Goal: Task Accomplishment & Management: Manage account settings

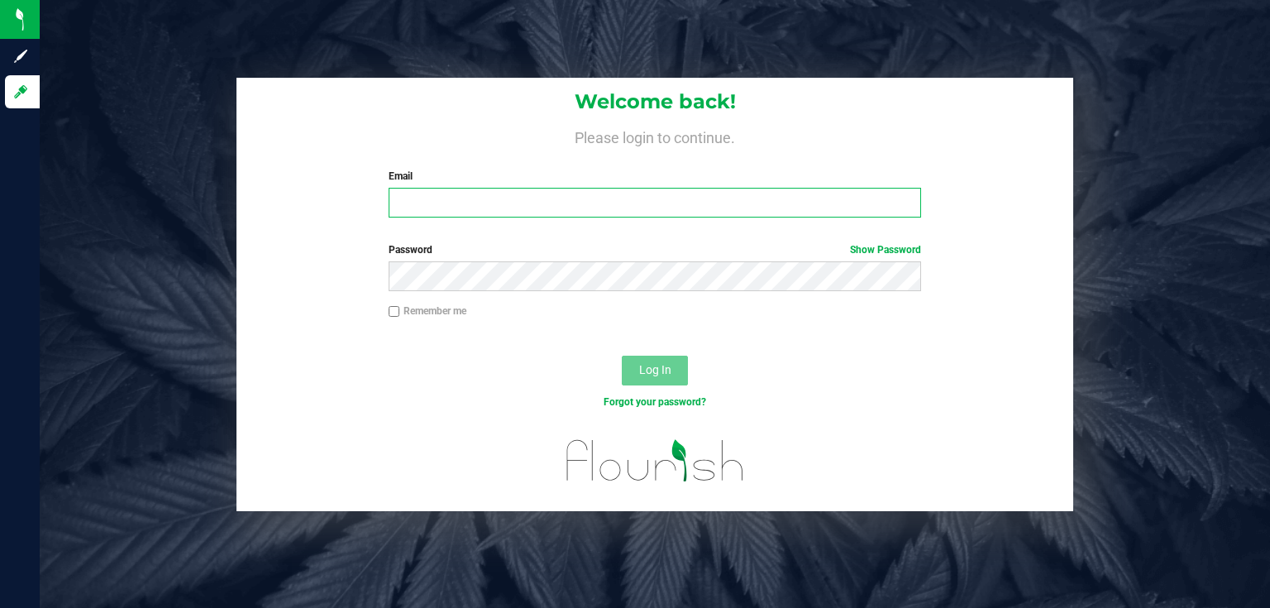
click at [552, 205] on input "Email" at bounding box center [655, 203] width 533 height 30
type input "[EMAIL_ADDRESS][DOMAIN_NAME]"
click at [622, 356] on button "Log In" at bounding box center [655, 371] width 66 height 30
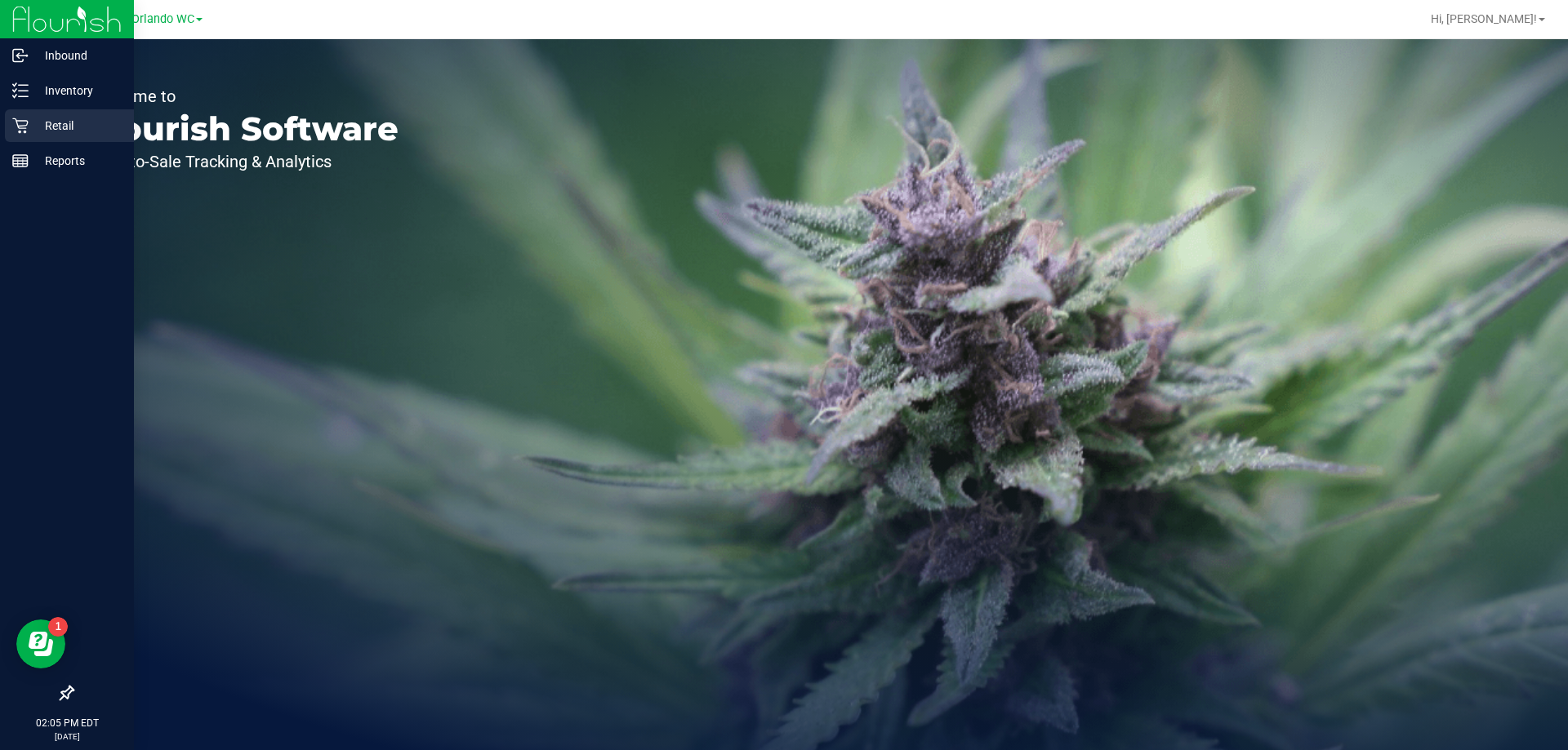
click at [63, 123] on p "Retail" at bounding box center [77, 125] width 98 height 20
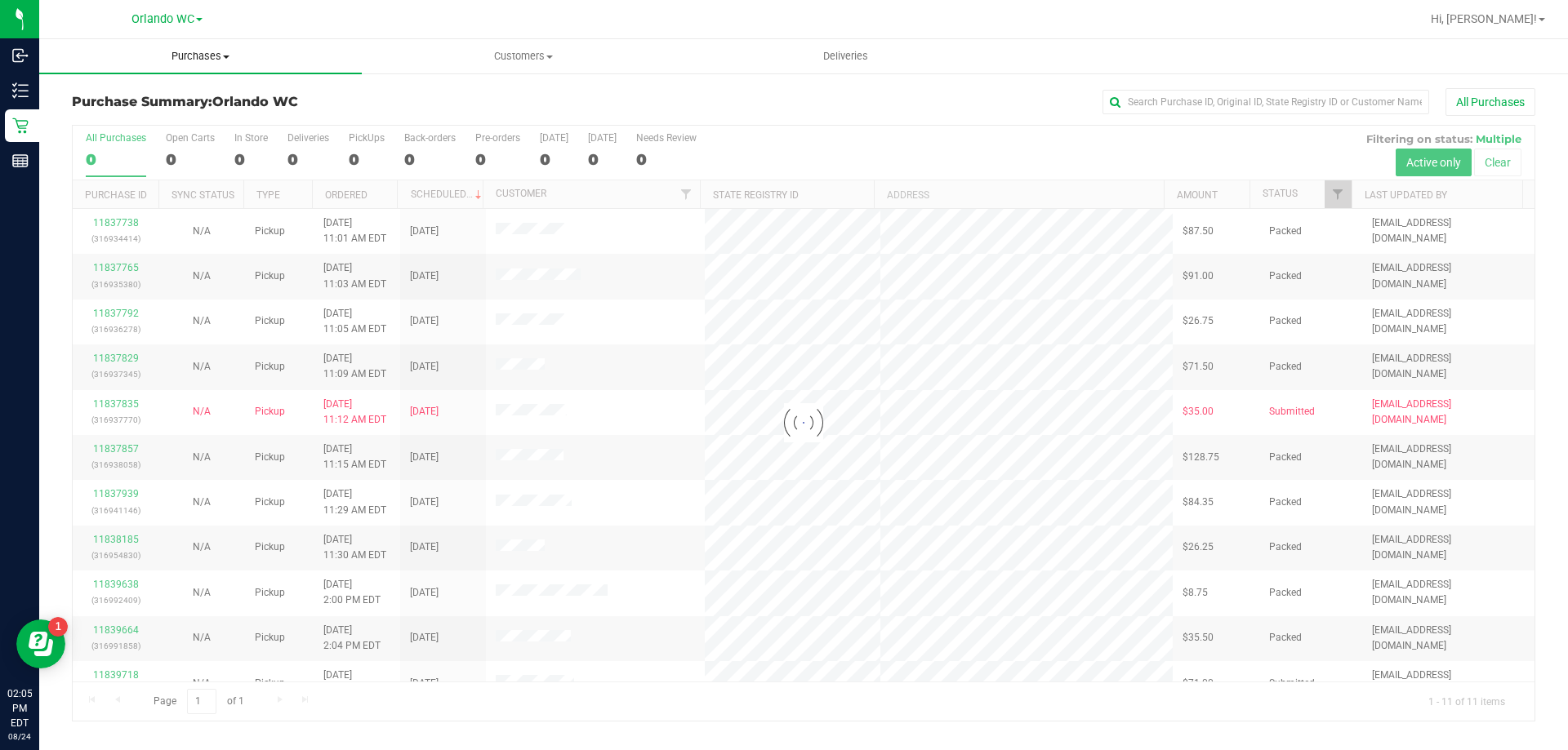
click at [208, 55] on span "Purchases" at bounding box center [200, 56] width 323 height 15
click at [182, 115] on li "Fulfillment" at bounding box center [200, 118] width 323 height 20
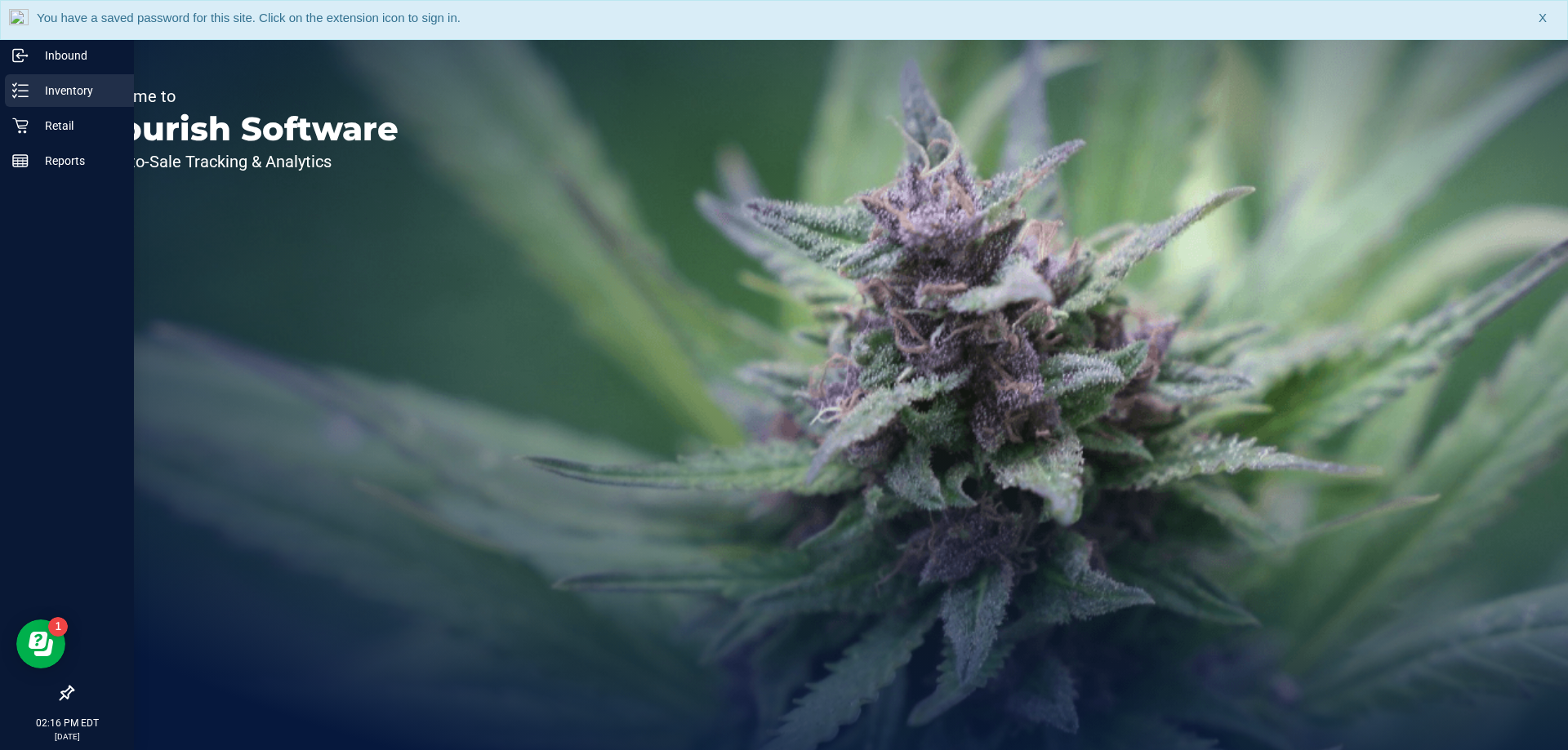
click at [42, 92] on p "Inventory" at bounding box center [77, 91] width 98 height 20
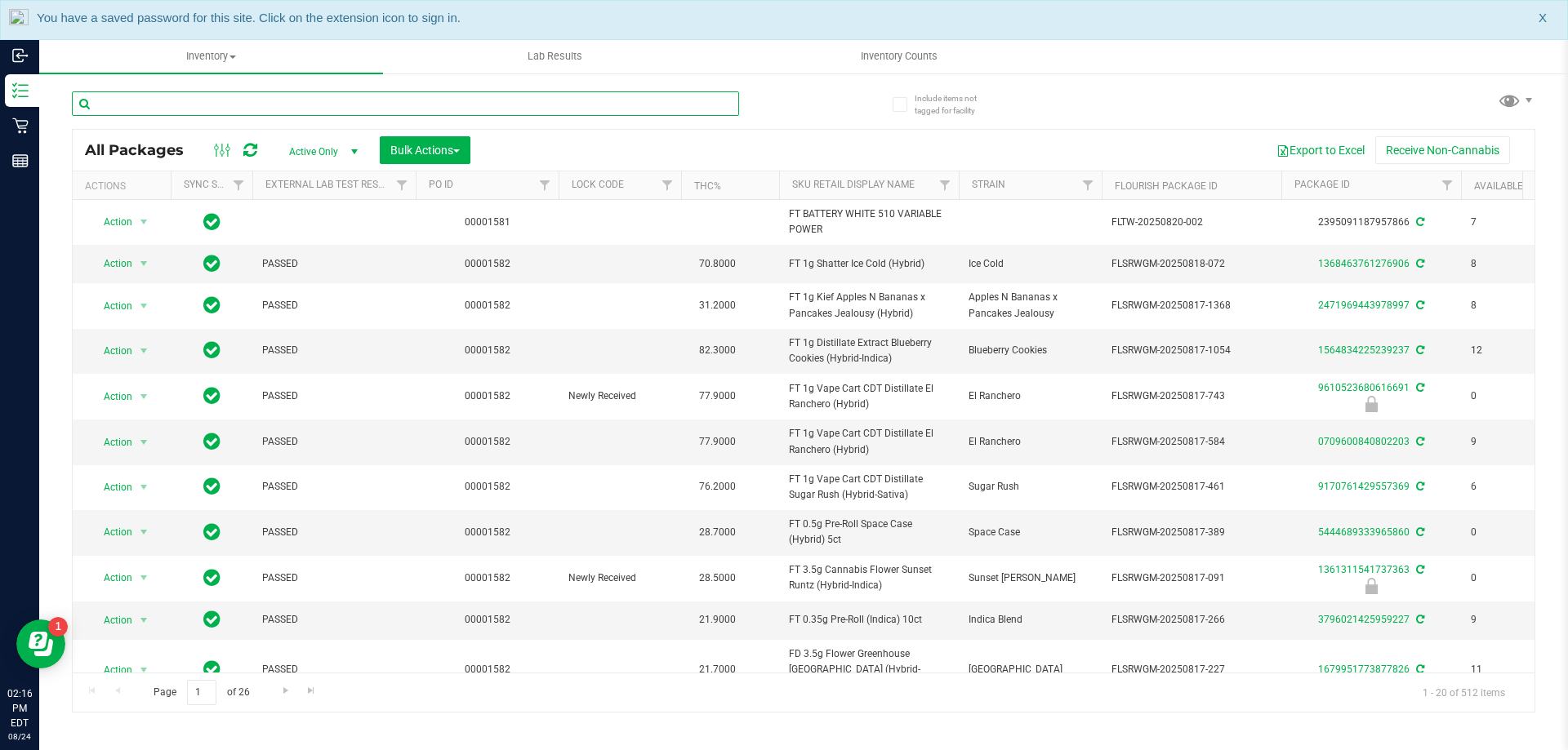
click at [225, 102] on input "text" at bounding box center [406, 104] width 667 height 25
type input "jcw"
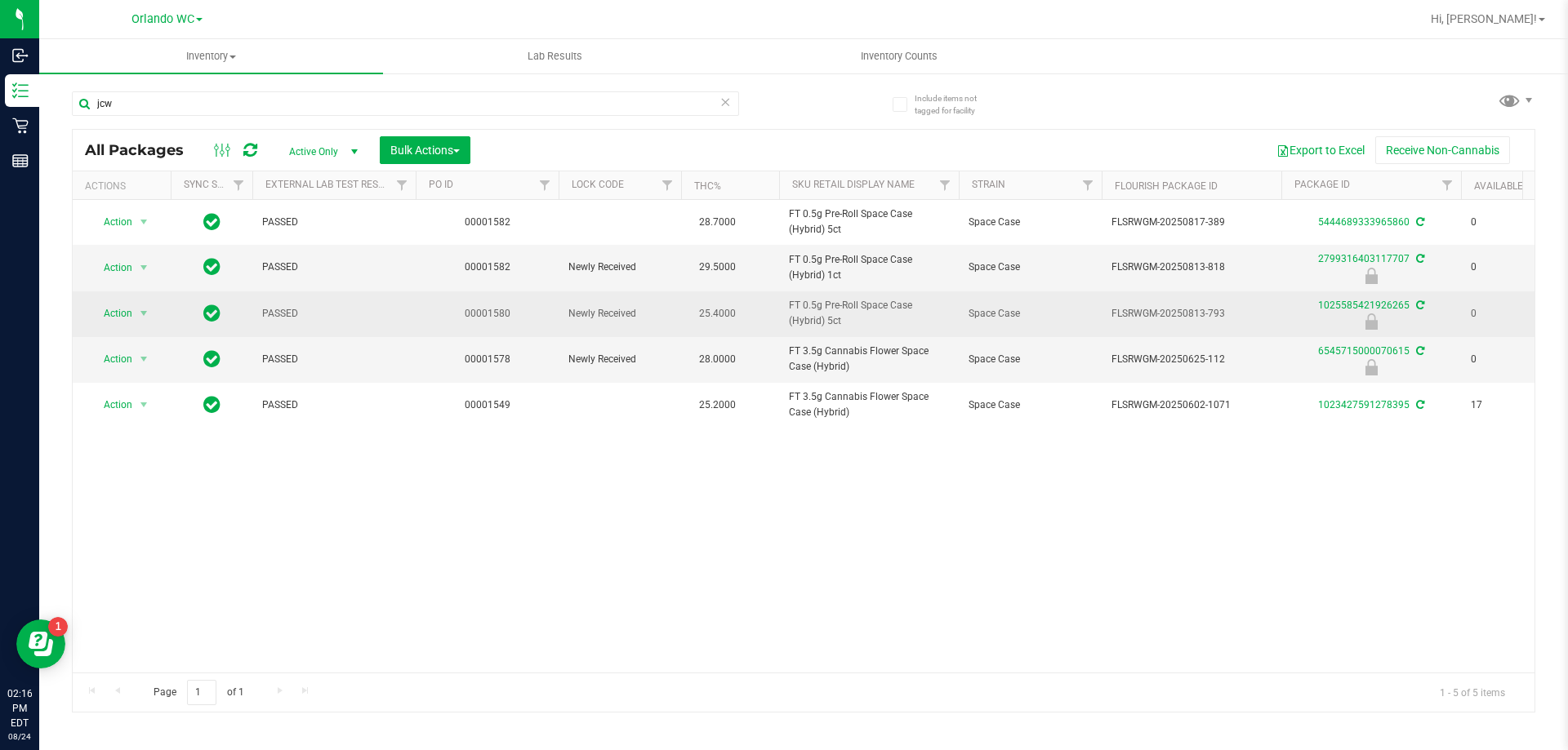
drag, startPoint x: 1251, startPoint y: 310, endPoint x: 1094, endPoint y: 314, distance: 157.1
click at [1094, 314] on tr "Action Action Edit attributes Global inventory Locate package Package audit log…" at bounding box center [1269, 314] width 2392 height 45
click at [1345, 304] on link "1025585421926265" at bounding box center [1364, 306] width 92 height 12
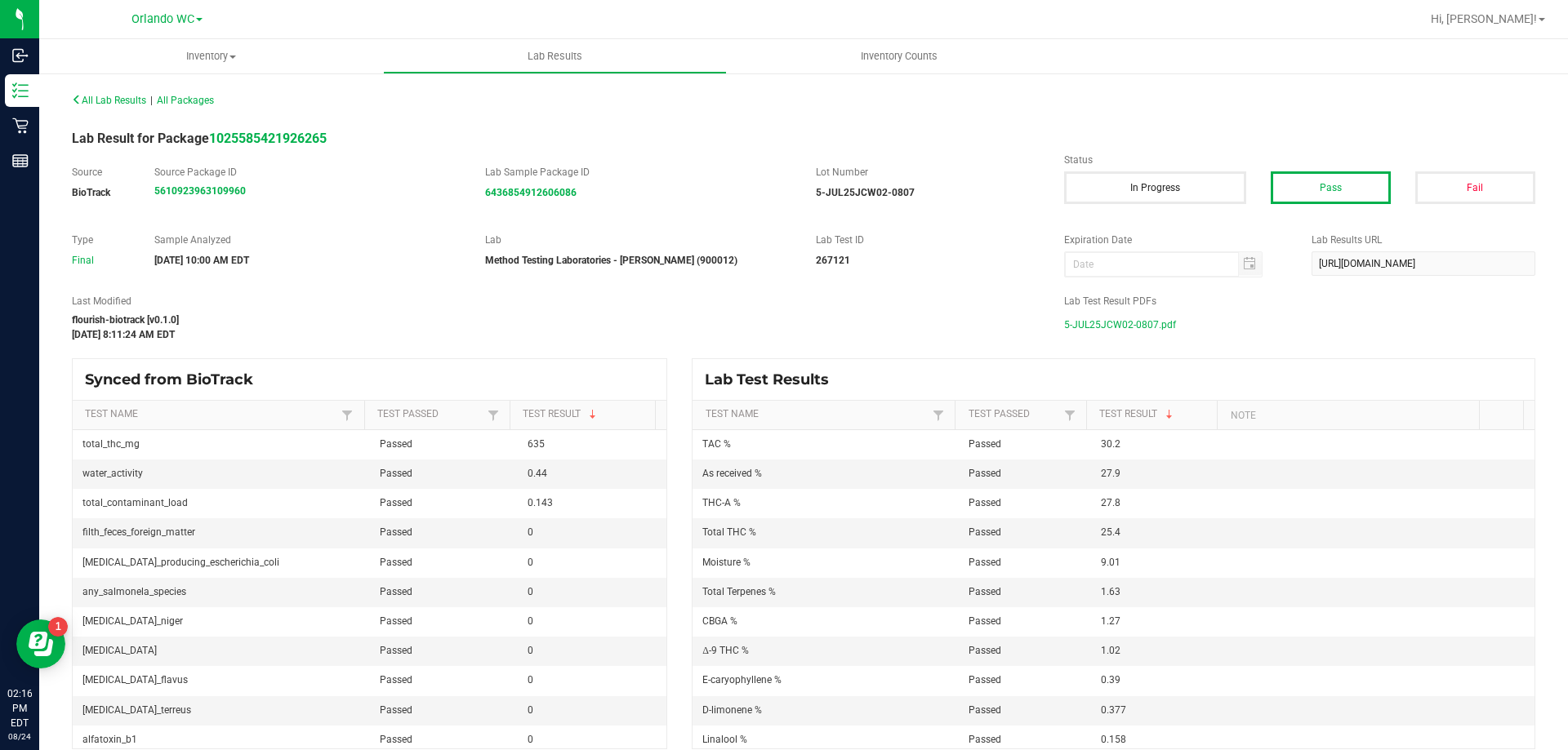
click at [1079, 325] on span "5-JUL25JCW02-0807.pdf" at bounding box center [1120, 325] width 112 height 25
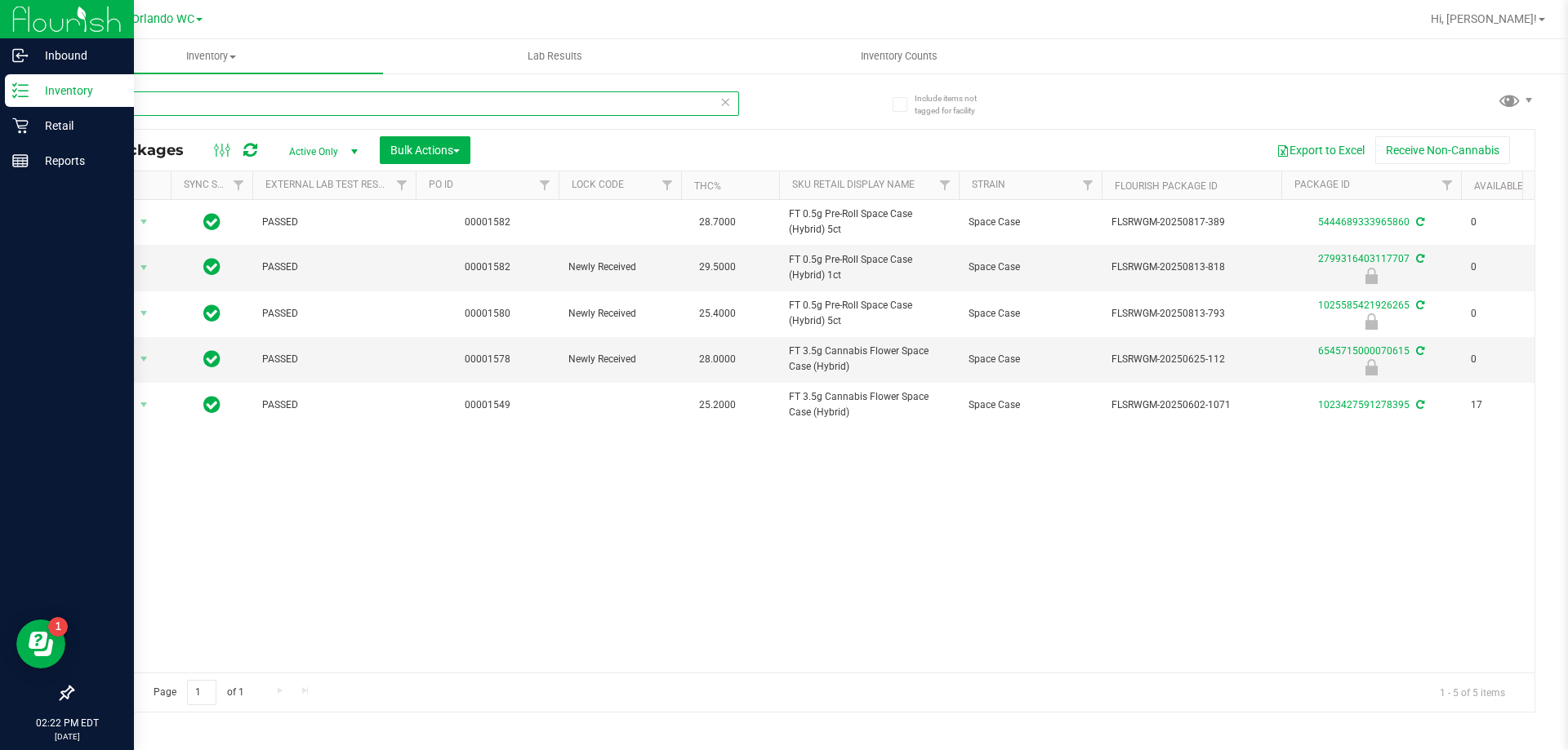
drag, startPoint x: 157, startPoint y: 109, endPoint x: 0, endPoint y: 105, distance: 157.1
click at [0, 105] on div "Inbound Inventory Retail Reports 02:22 PM EDT 08/24/2025 08/24 Orlando WC Hi, L…" at bounding box center [784, 375] width 1568 height 750
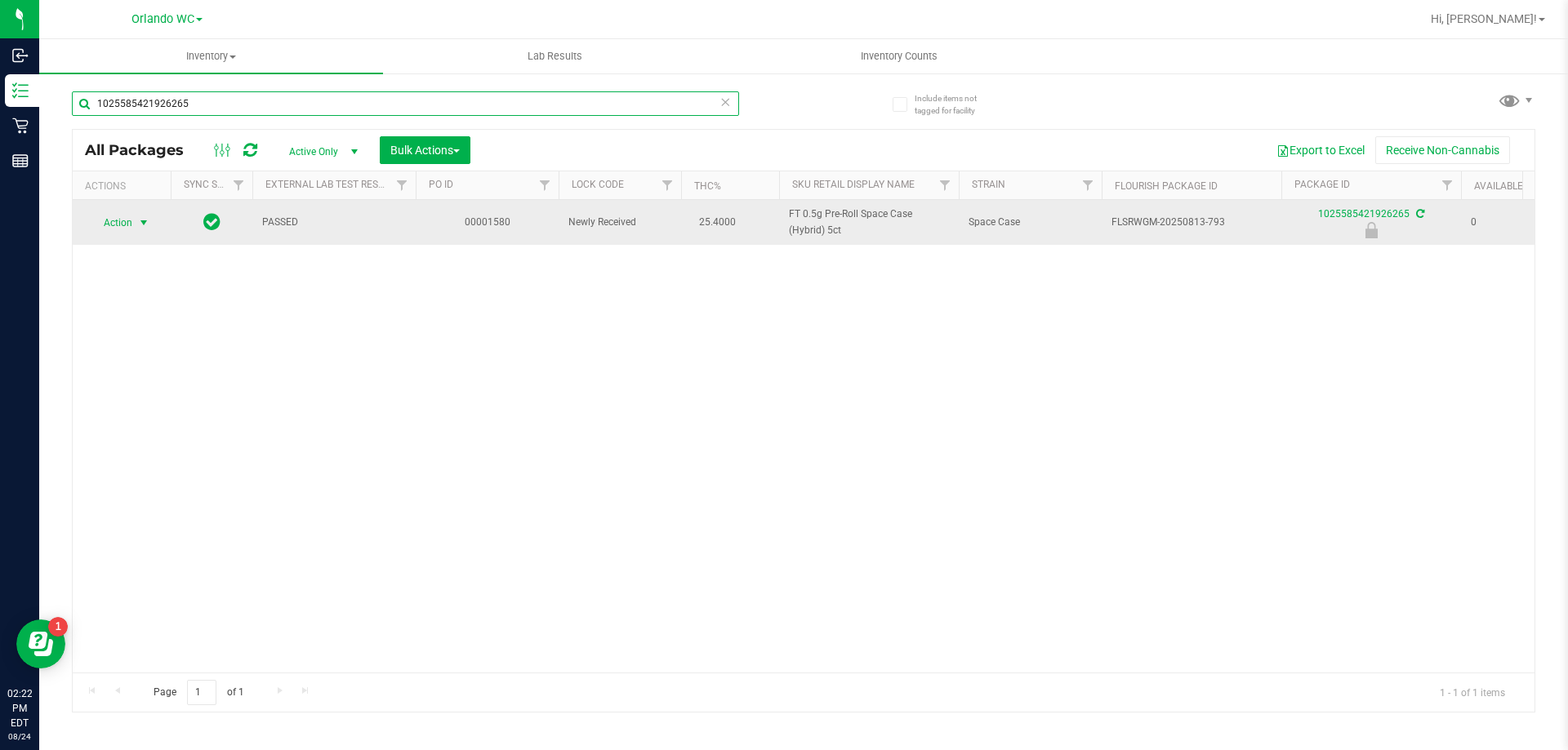
type input "1025585421926265"
click at [148, 213] on span "select" at bounding box center [144, 222] width 21 height 23
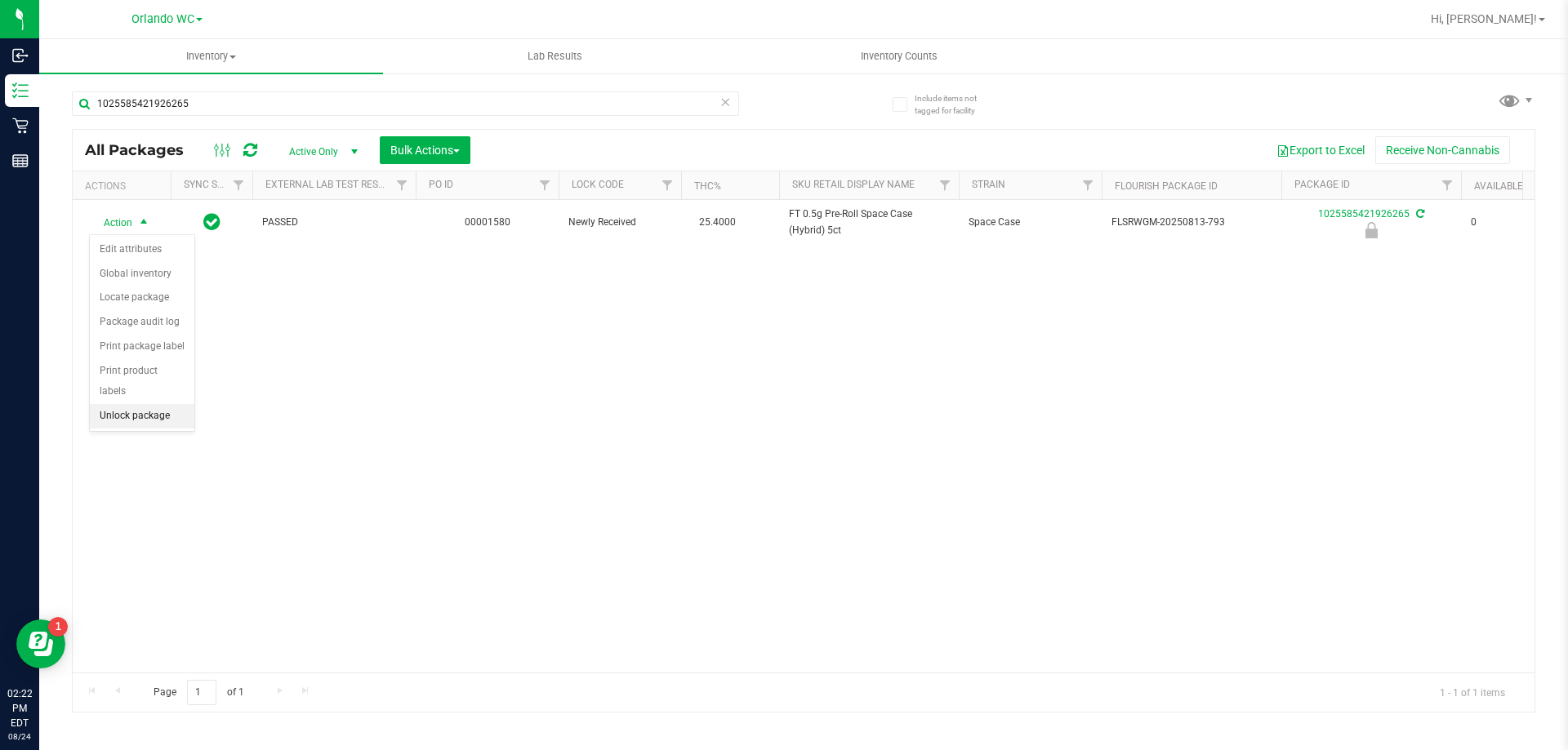
click at [100, 404] on li "Unlock package" at bounding box center [142, 415] width 105 height 25
click at [338, 89] on div "1025585421926265" at bounding box center [437, 103] width 732 height 52
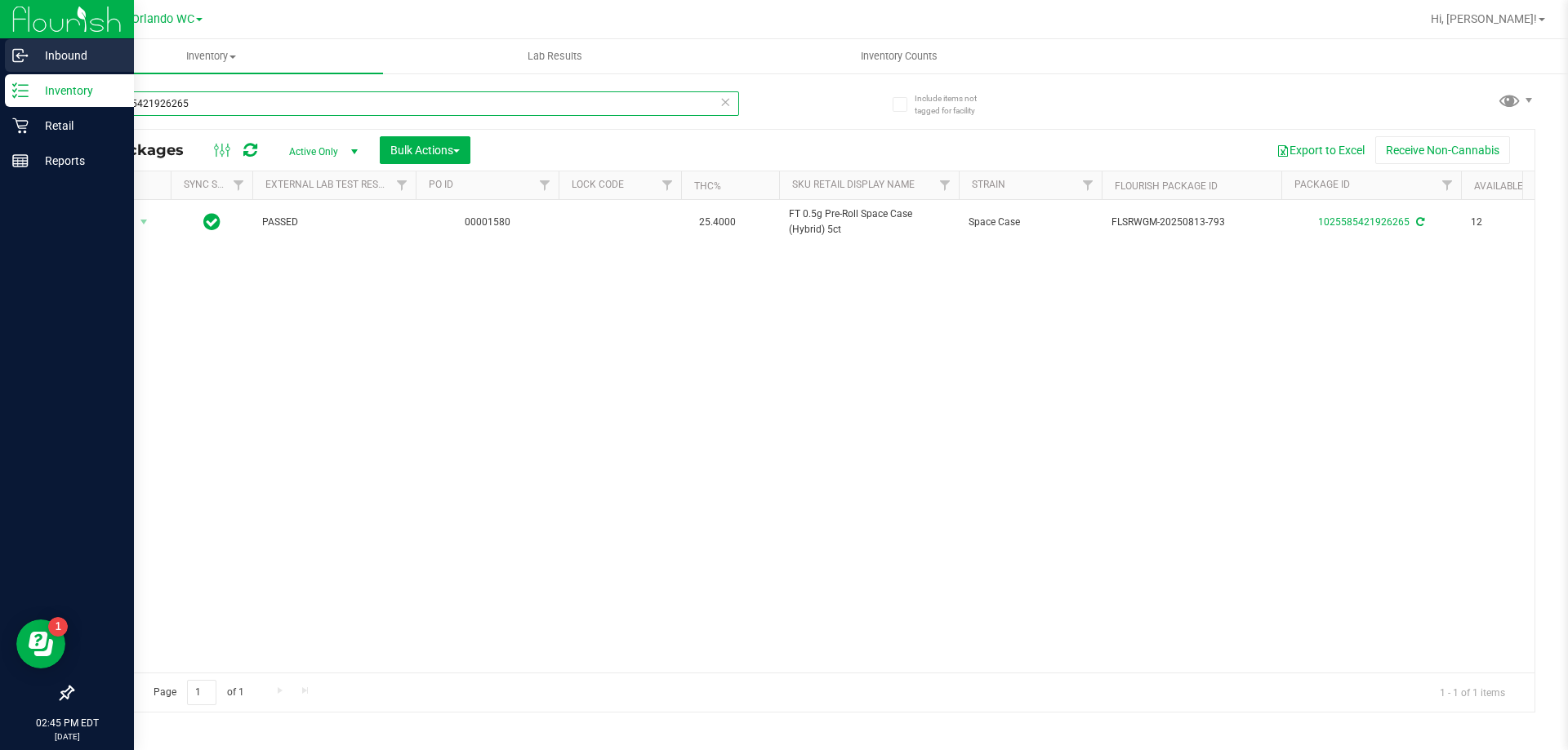
drag, startPoint x: 302, startPoint y: 99, endPoint x: 0, endPoint y: 68, distance: 303.6
click at [0, 73] on div "Inbound Inventory Retail Reports 02:45 PM EDT 08/24/2025 08/24 Orlando WC Hi, L…" at bounding box center [784, 375] width 1568 height 750
type input "cuw"
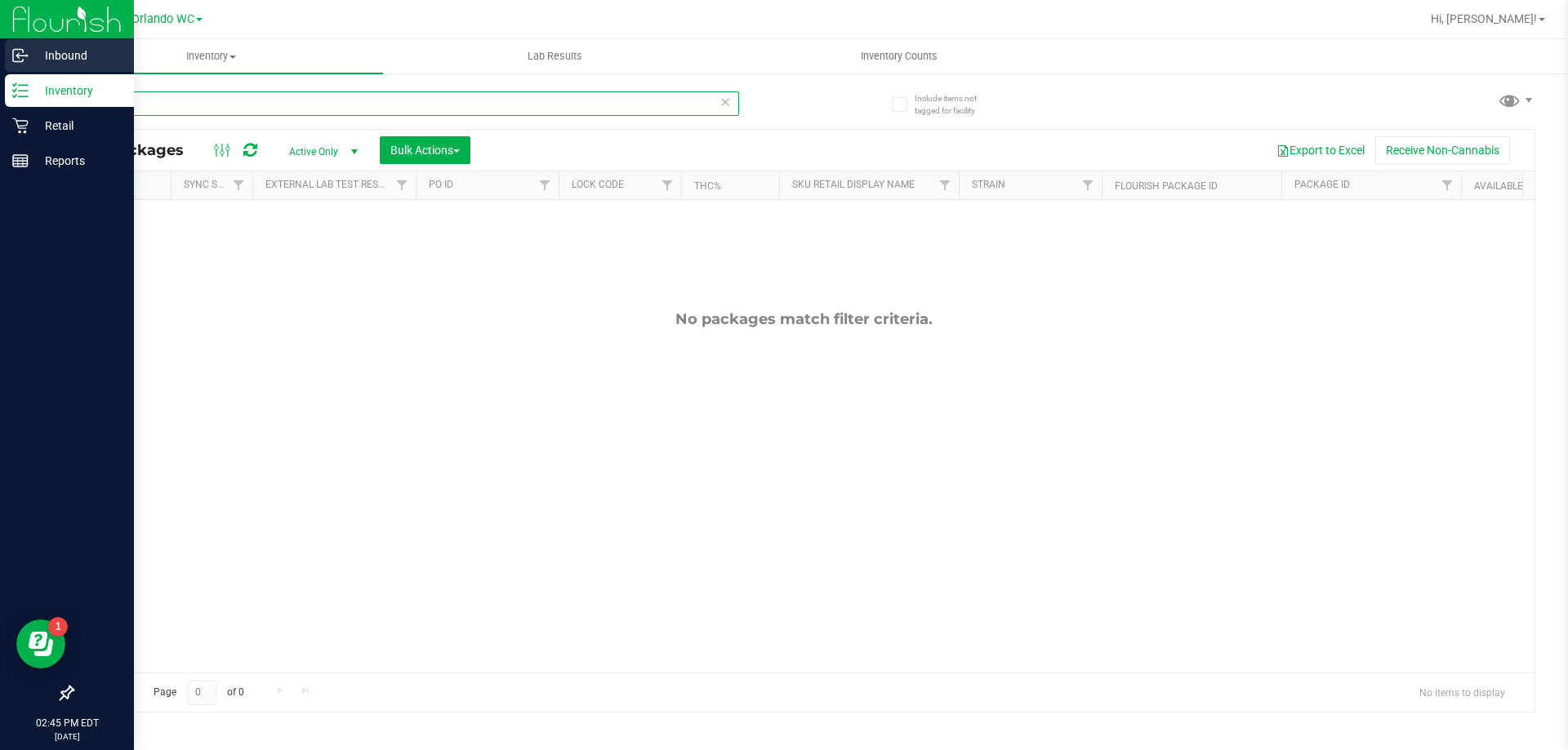
drag, startPoint x: 134, startPoint y: 105, endPoint x: 0, endPoint y: 58, distance: 142.0
click at [0, 58] on div "Inbound Inventory Retail Reports 02:45 PM EDT 08/24/2025 08/24 Orlando WC Hi, L…" at bounding box center [784, 375] width 1568 height 750
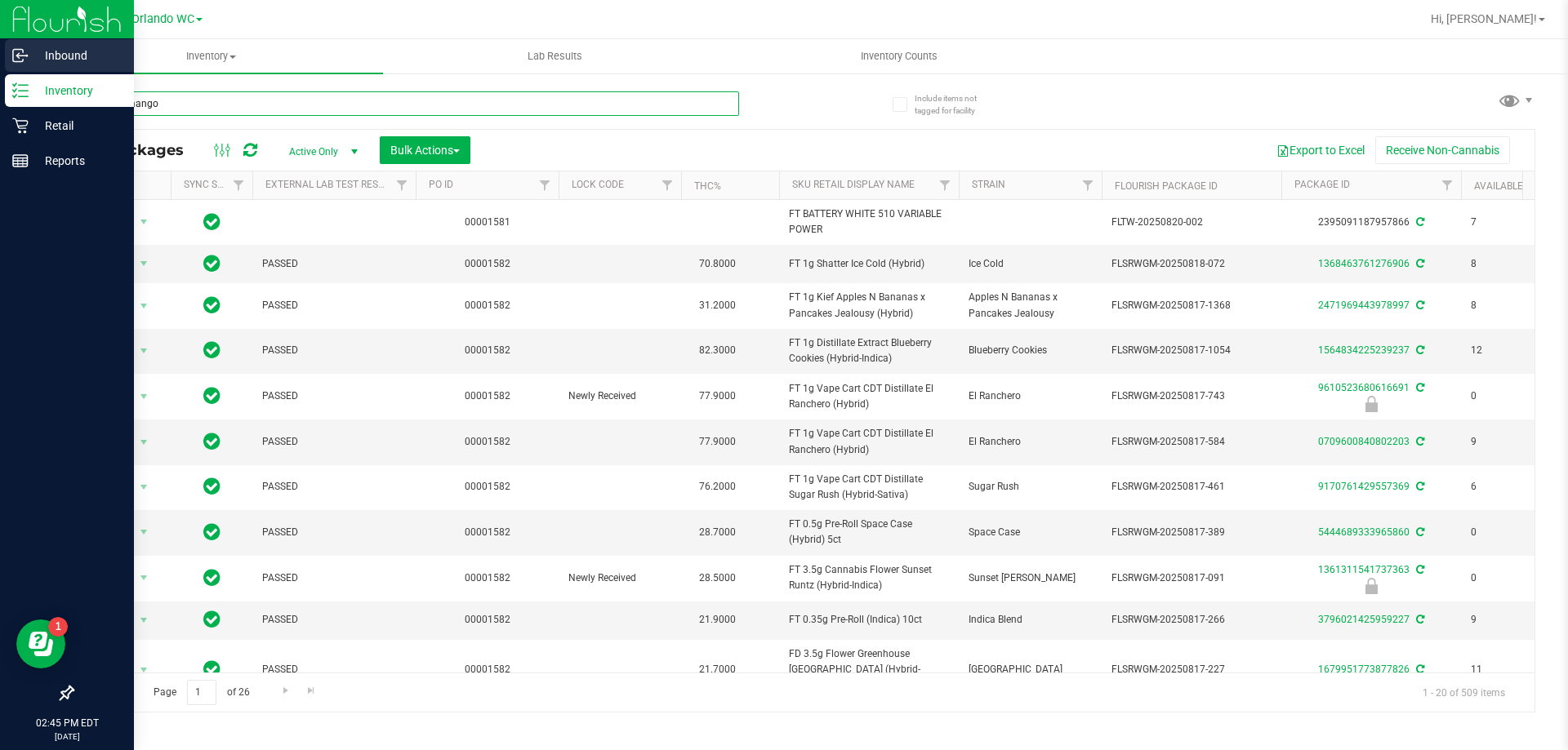
type input "peach mango"
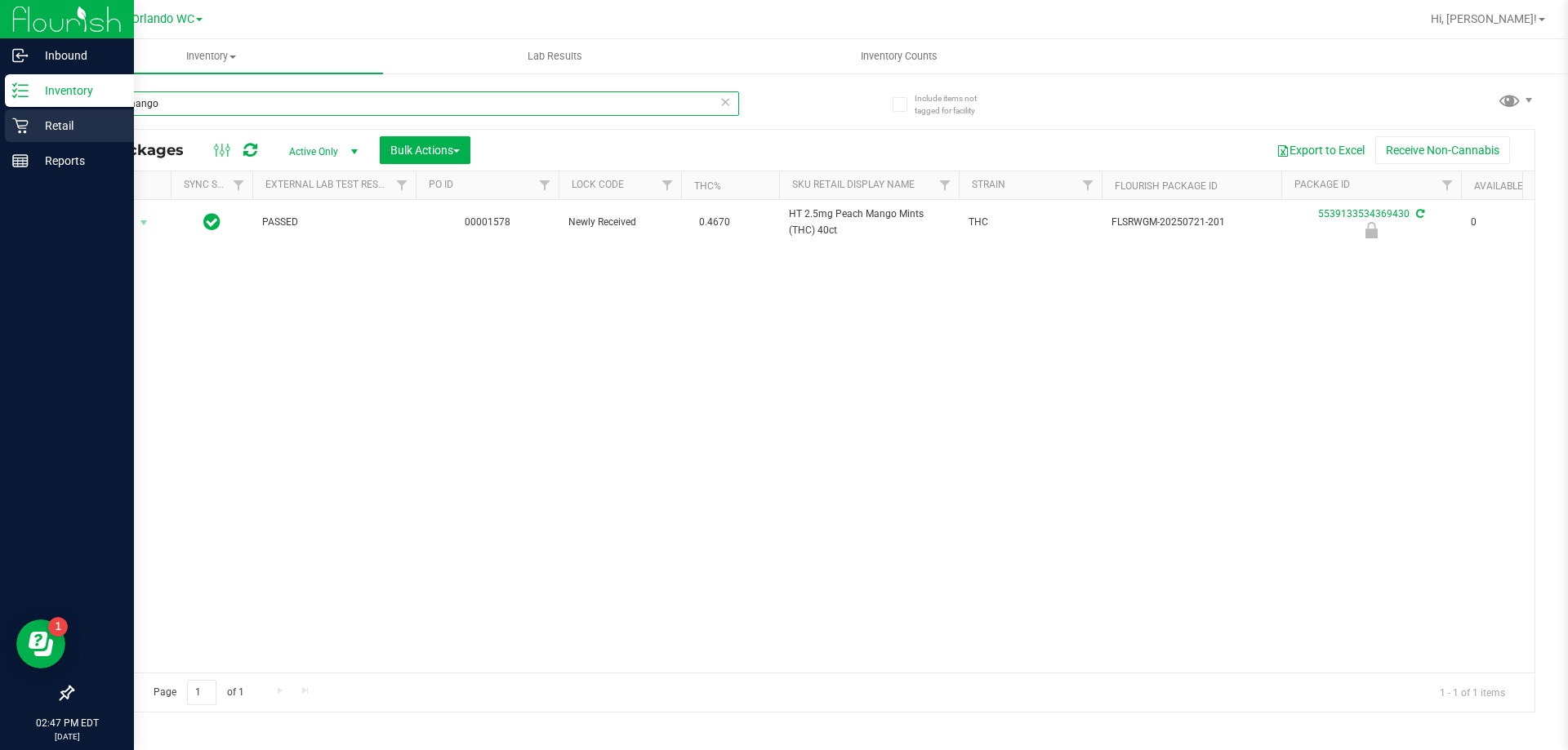
drag, startPoint x: 182, startPoint y: 110, endPoint x: 10, endPoint y: 117, distance: 172.1
click at [10, 117] on div "Inbound Inventory Retail Reports 02:47 PM EDT 08/24/2025 08/24 Orlando WC Hi, L…" at bounding box center [784, 375] width 1568 height 750
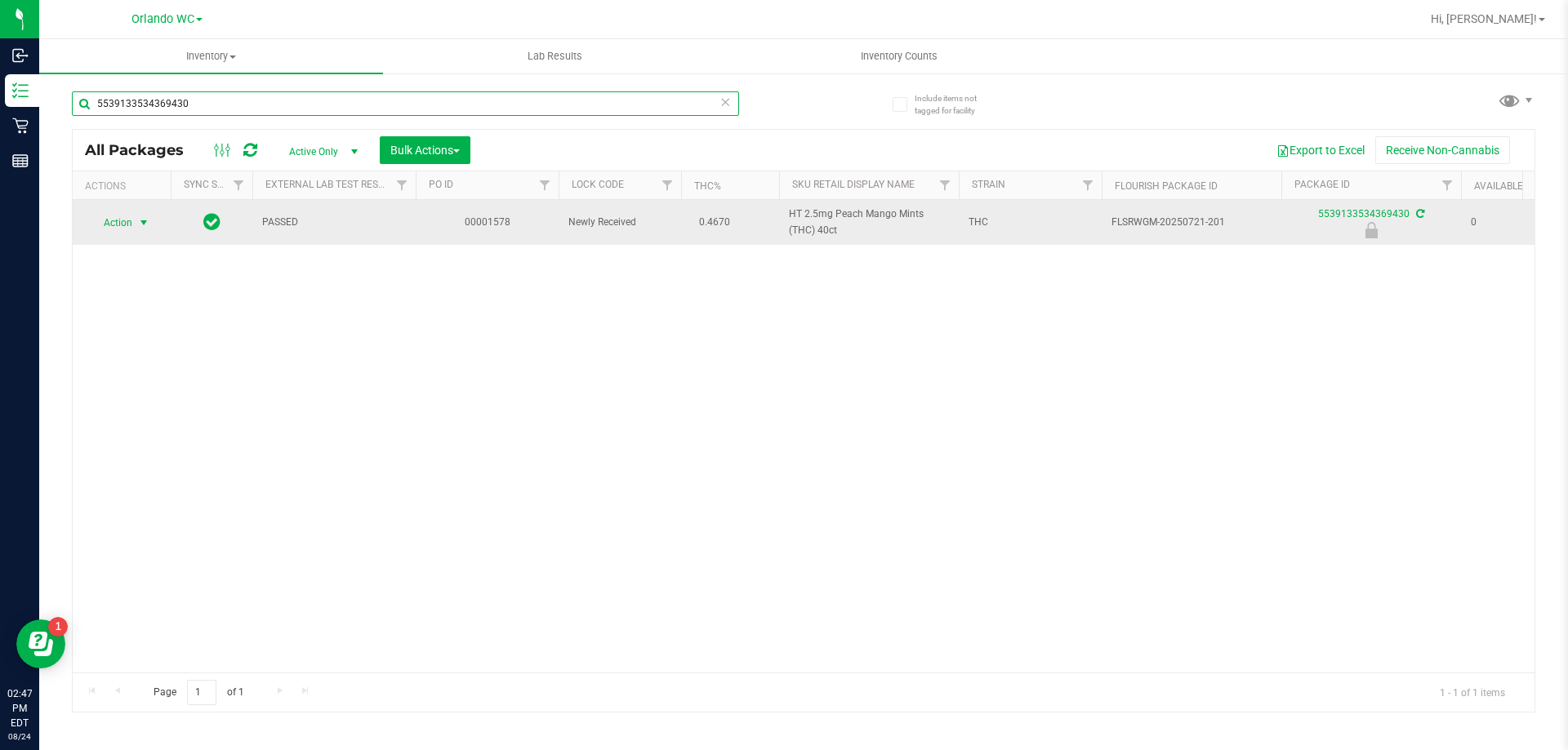
type input "5539133534369430"
click at [136, 226] on span "select" at bounding box center [144, 222] width 21 height 23
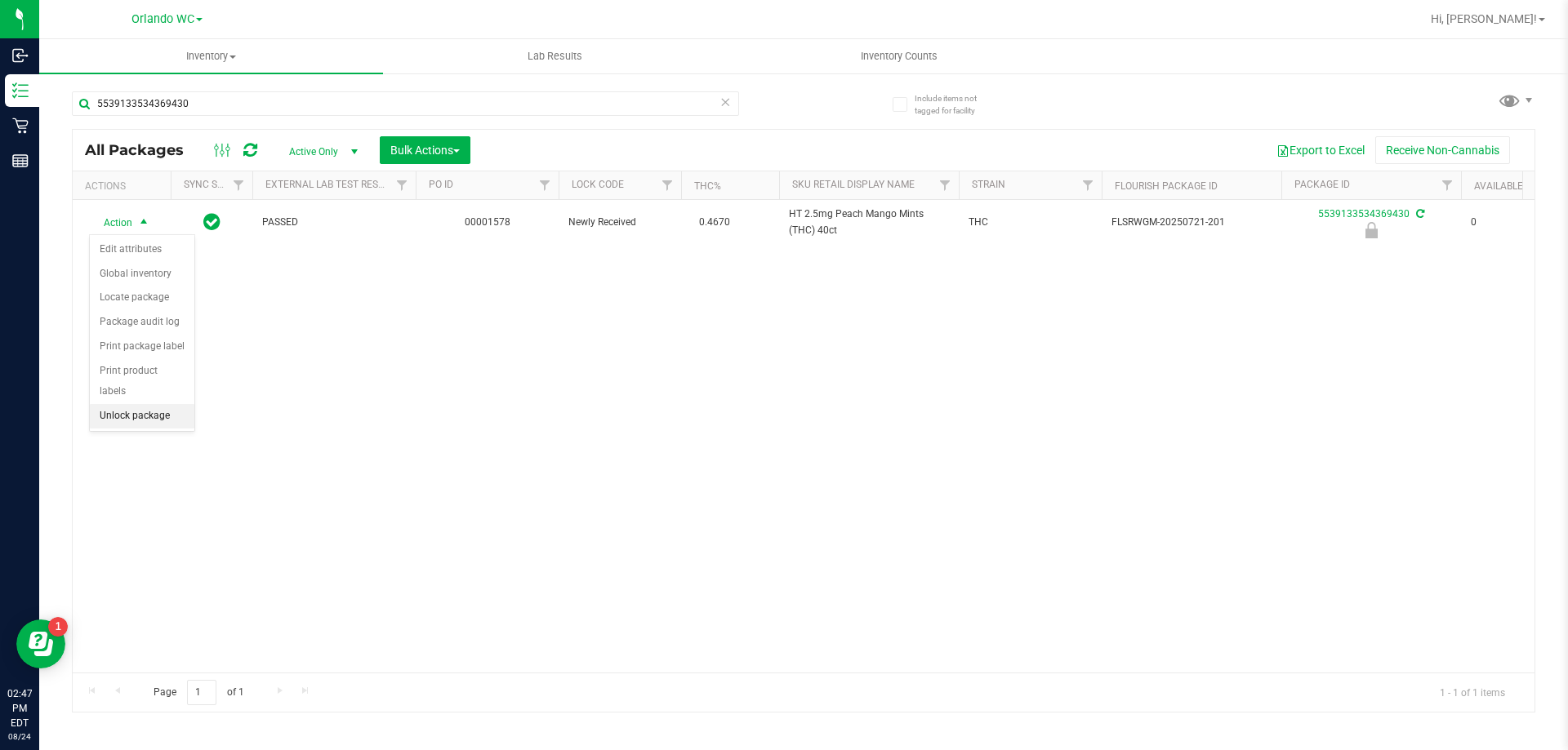
click at [140, 404] on li "Unlock package" at bounding box center [142, 415] width 105 height 25
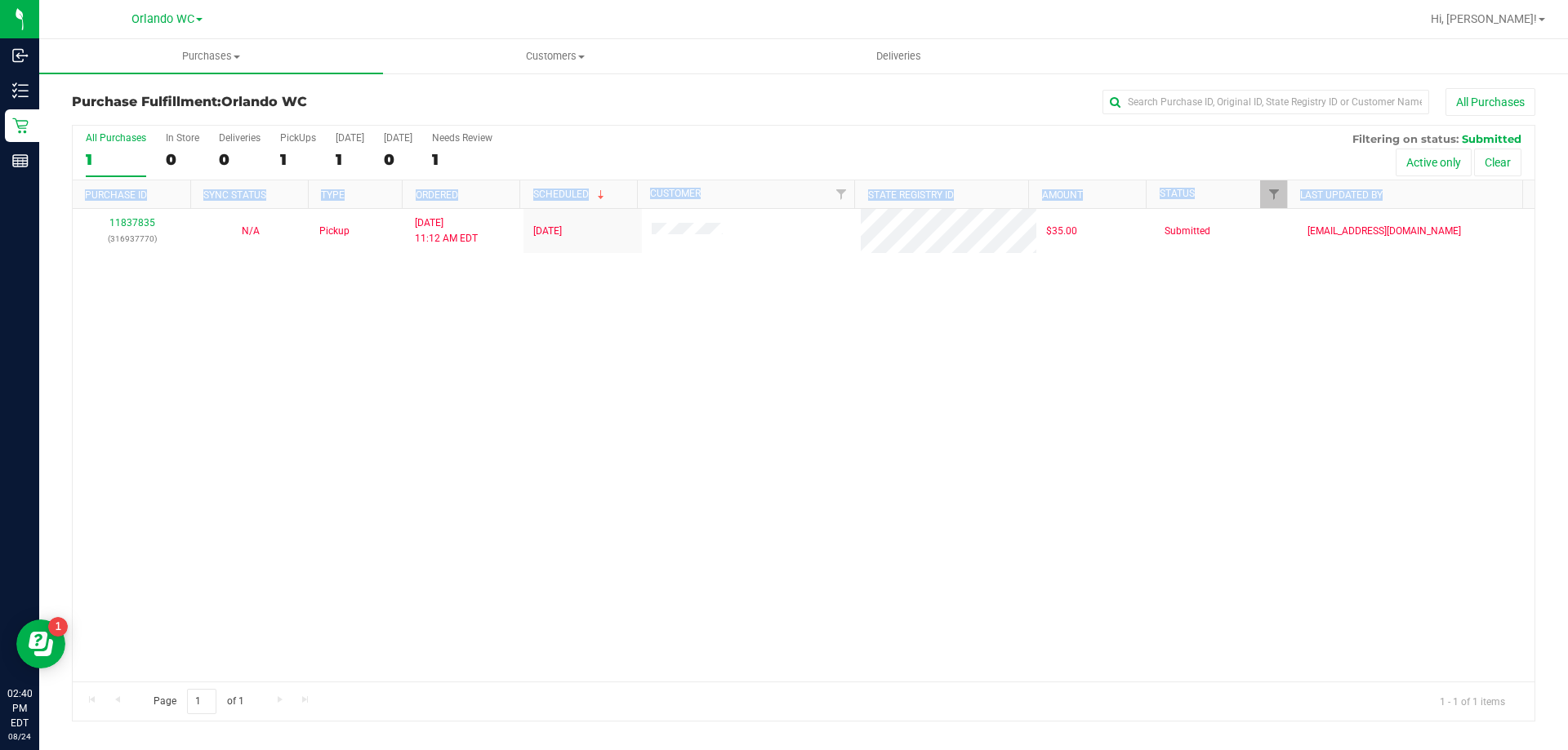
drag, startPoint x: 266, startPoint y: 396, endPoint x: 83, endPoint y: 193, distance: 273.3
click at [83, 193] on div "All Purchases 1 In Store 0 Deliveries 0 PickUps 1 Today 1 Tomorrow 0 Needs Revi…" at bounding box center [804, 423] width 1463 height 597
click at [108, 254] on div "11837835 (316937770) N/A Pickup [DATE] 11:12 AM EDT 8/24/2025 $35.00 Submitted …" at bounding box center [804, 445] width 1461 height 473
drag, startPoint x: 96, startPoint y: 223, endPoint x: 234, endPoint y: 311, distance: 163.7
click at [234, 311] on div "11837835 (316937770) N/A Pickup 8/24/2025 11:12 AM EDT 8/24/2025 $35.00 Submitt…" at bounding box center [804, 445] width 1461 height 473
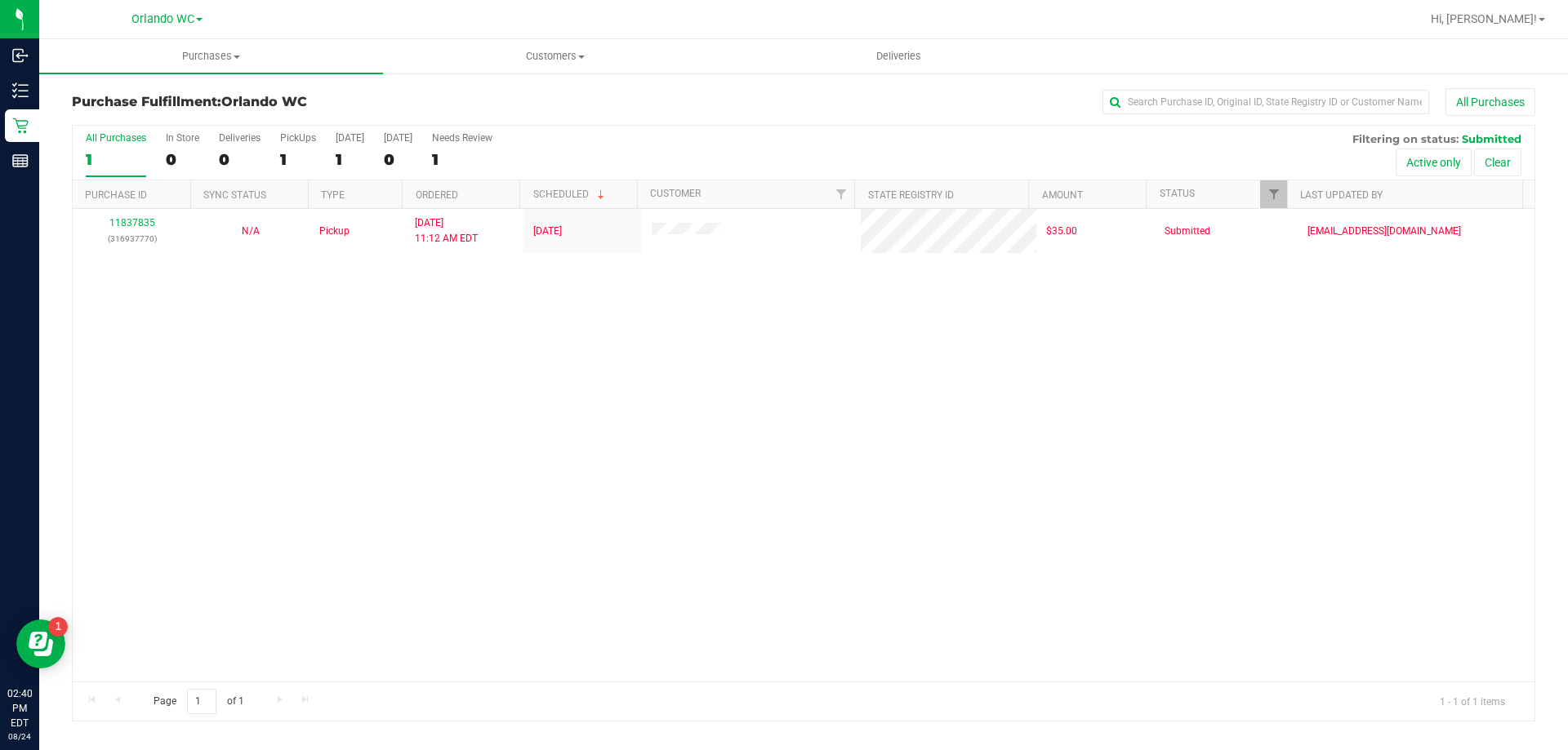
click at [238, 311] on div "11837835 (316937770) N/A Pickup 8/24/2025 11:12 AM EDT 8/24/2025 $35.00 Submitt…" at bounding box center [804, 445] width 1461 height 473
click at [146, 443] on div "11837835 (316937770) N/A Pickup 8/24/2025 11:12 AM EDT 8/24/2025 $35.00 Submitt…" at bounding box center [804, 445] width 1461 height 473
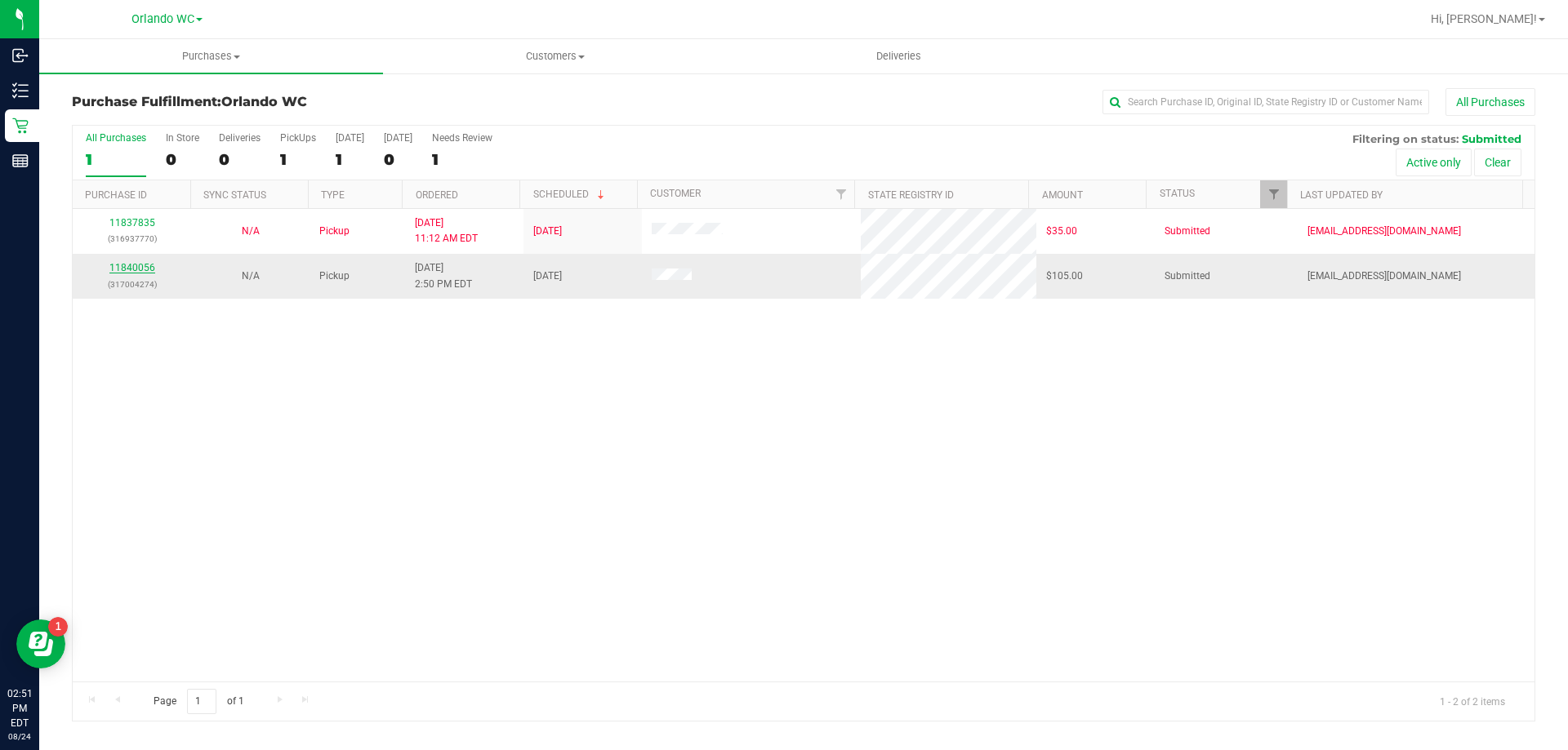
click at [131, 271] on link "11840056" at bounding box center [132, 267] width 45 height 12
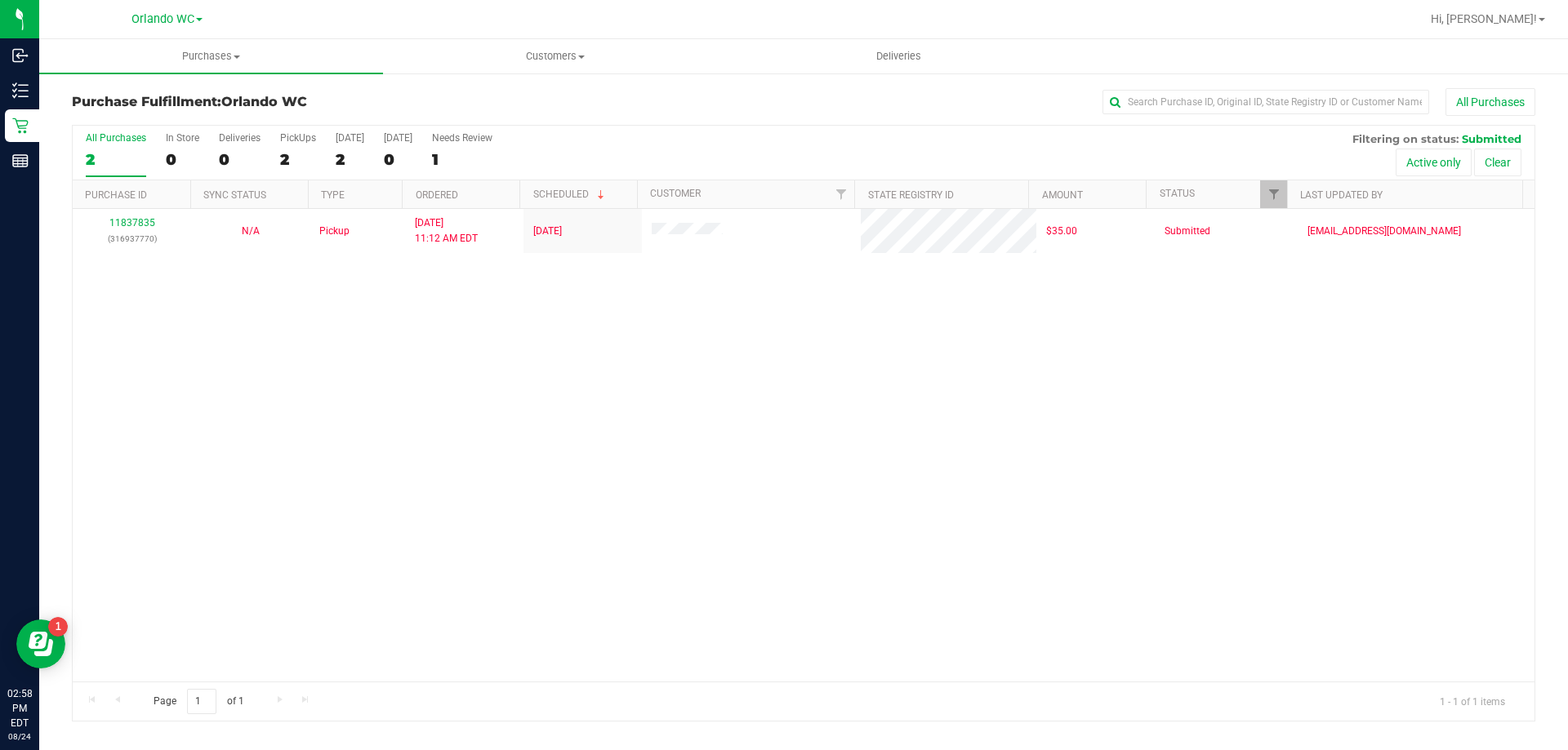
click at [247, 479] on div "11837835 (316937770) N/A Pickup 8/24/2025 11:12 AM EDT 8/24/2025 $35.00 Submitt…" at bounding box center [804, 445] width 1461 height 473
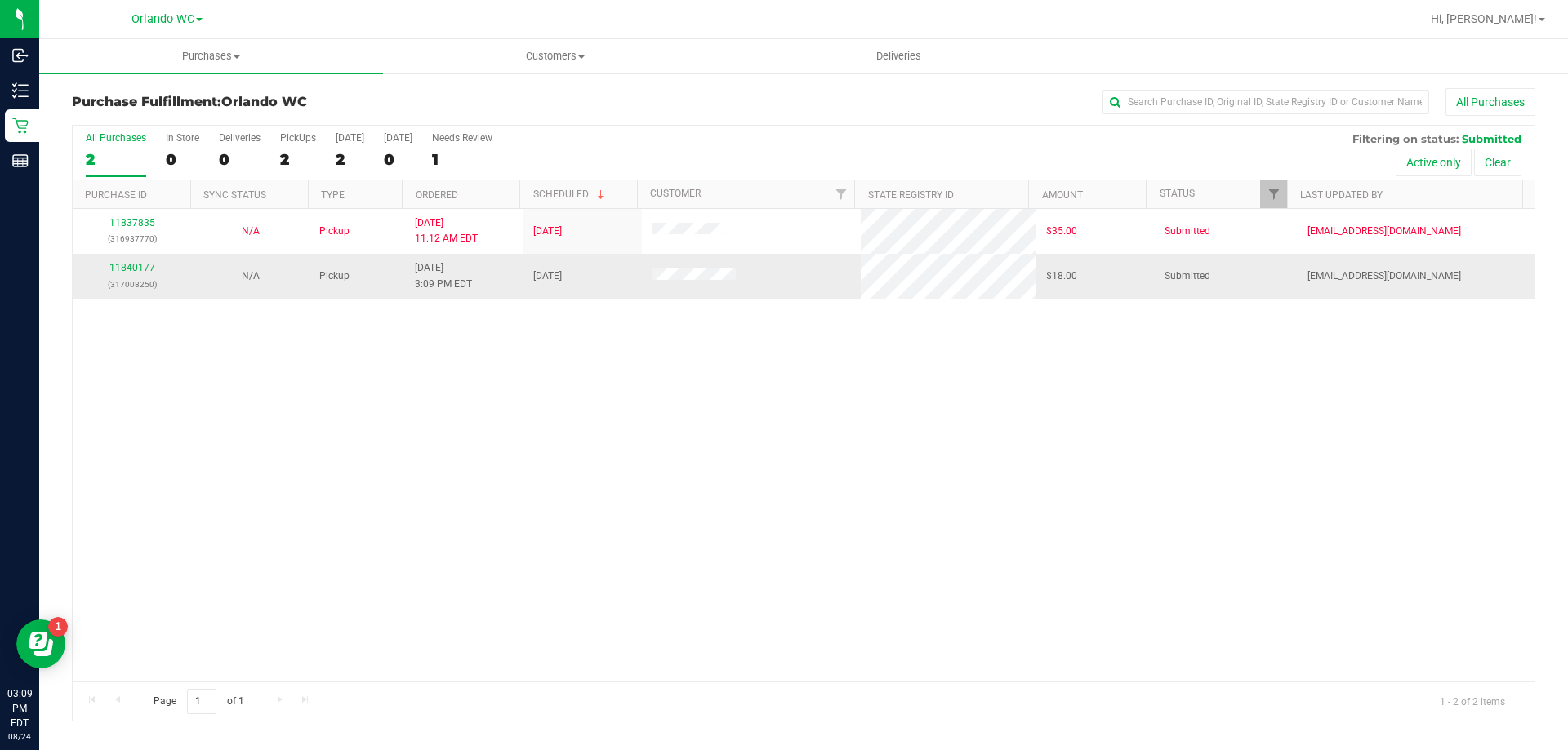
click at [141, 268] on link "11840177" at bounding box center [132, 267] width 45 height 12
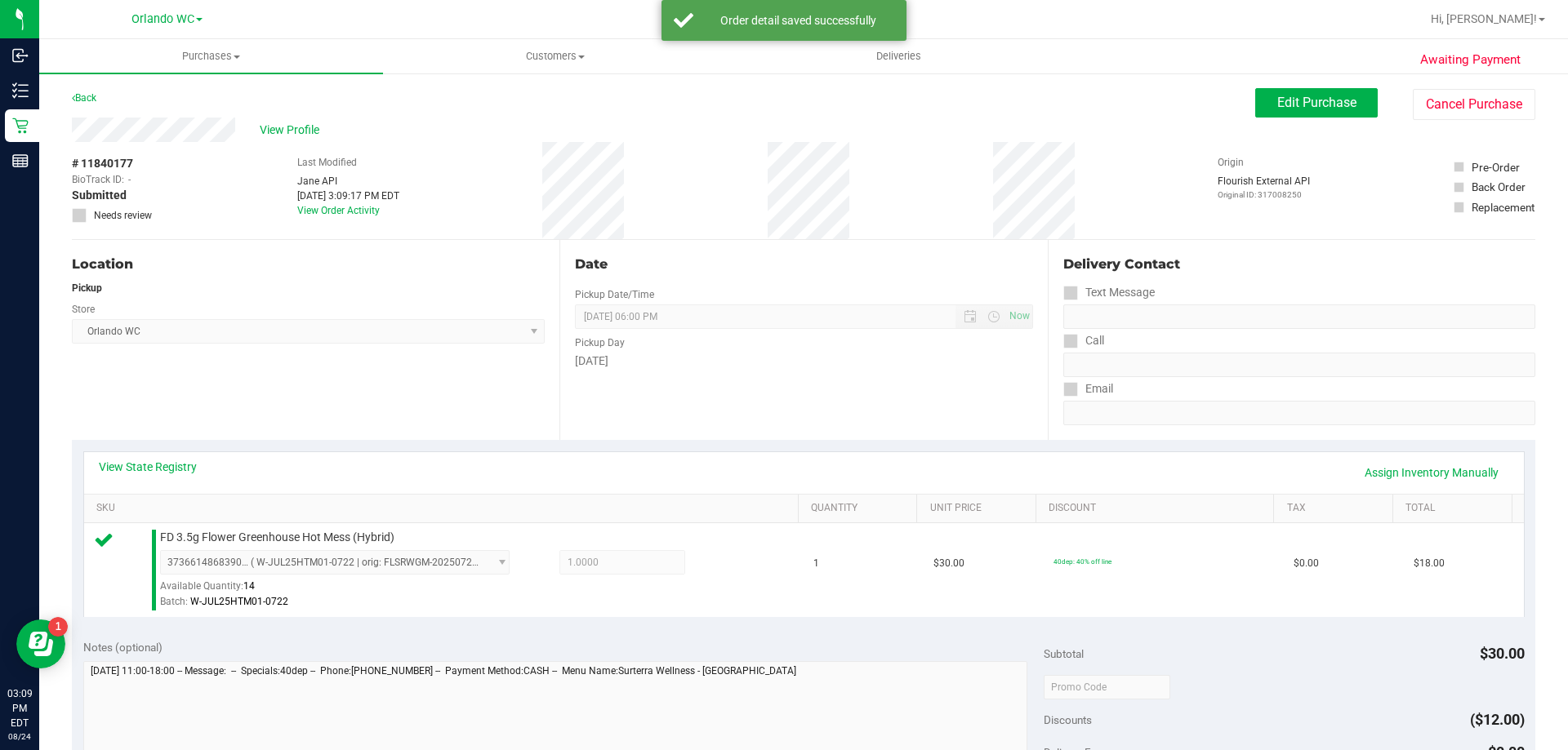
scroll to position [327, 0]
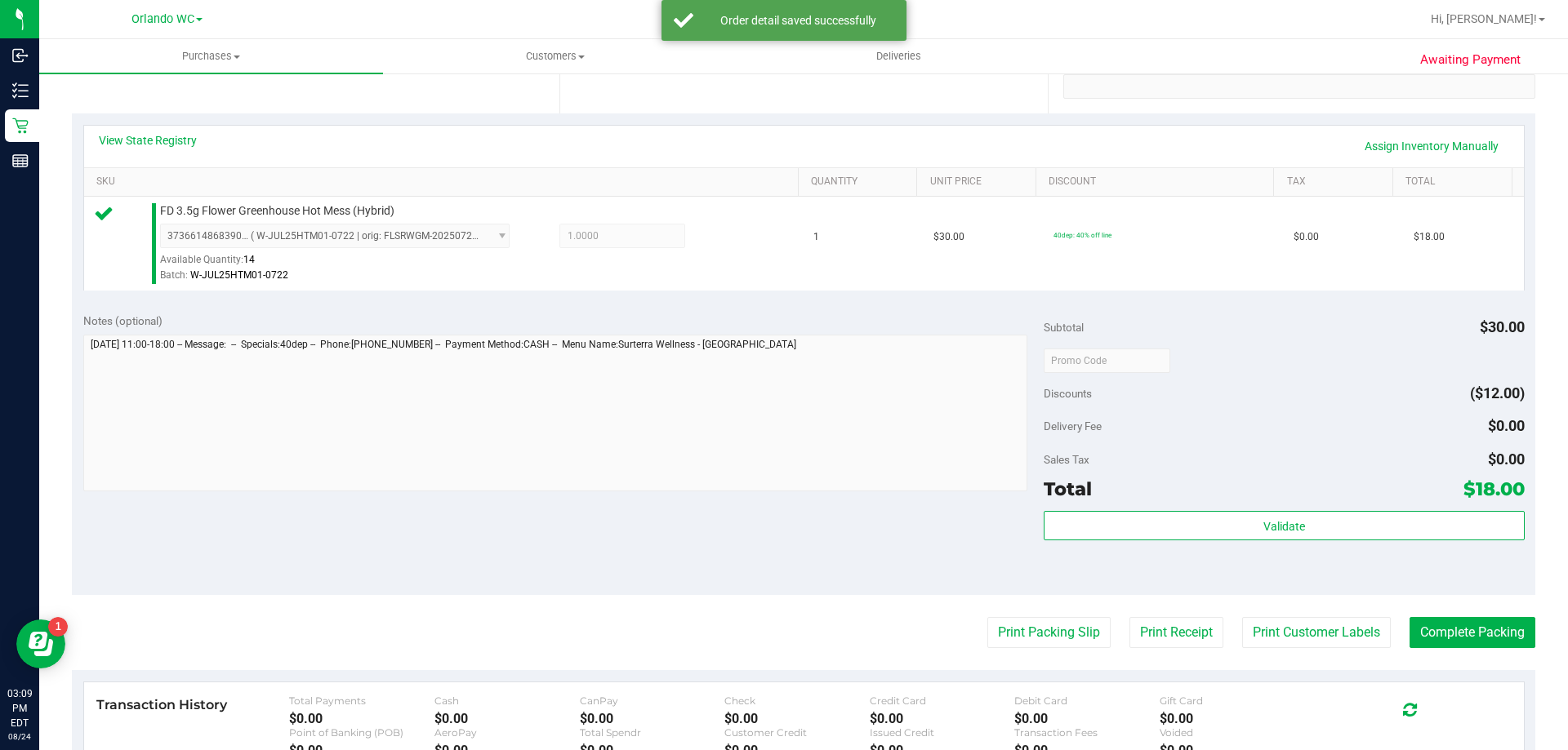
click at [1271, 507] on div "Subtotal $30.00 Discounts ($12.00) Delivery Fee $0.00 Sales Tax $0.00 Total $18…" at bounding box center [1284, 448] width 480 height 271
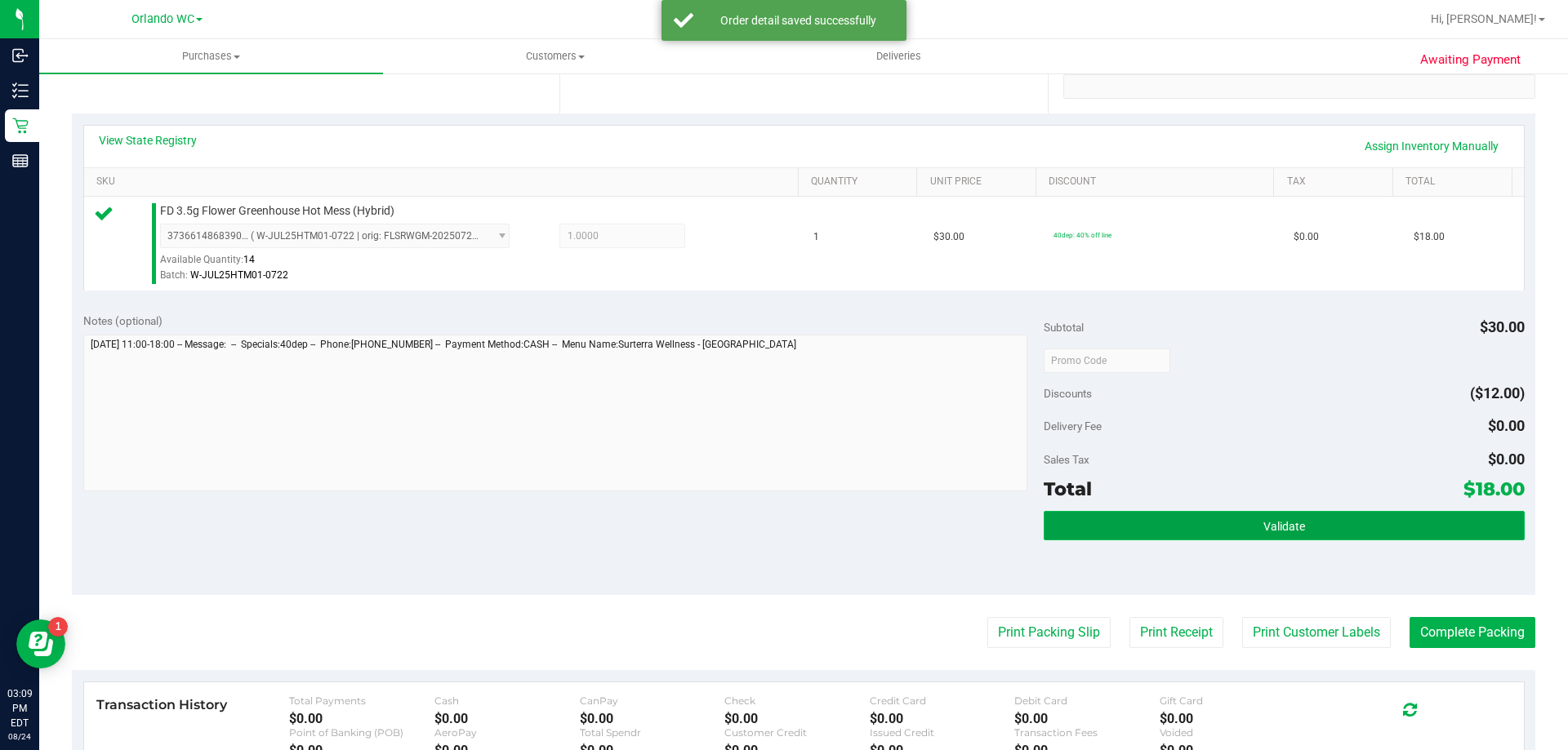
click at [1263, 531] on span "Validate" at bounding box center [1284, 526] width 41 height 13
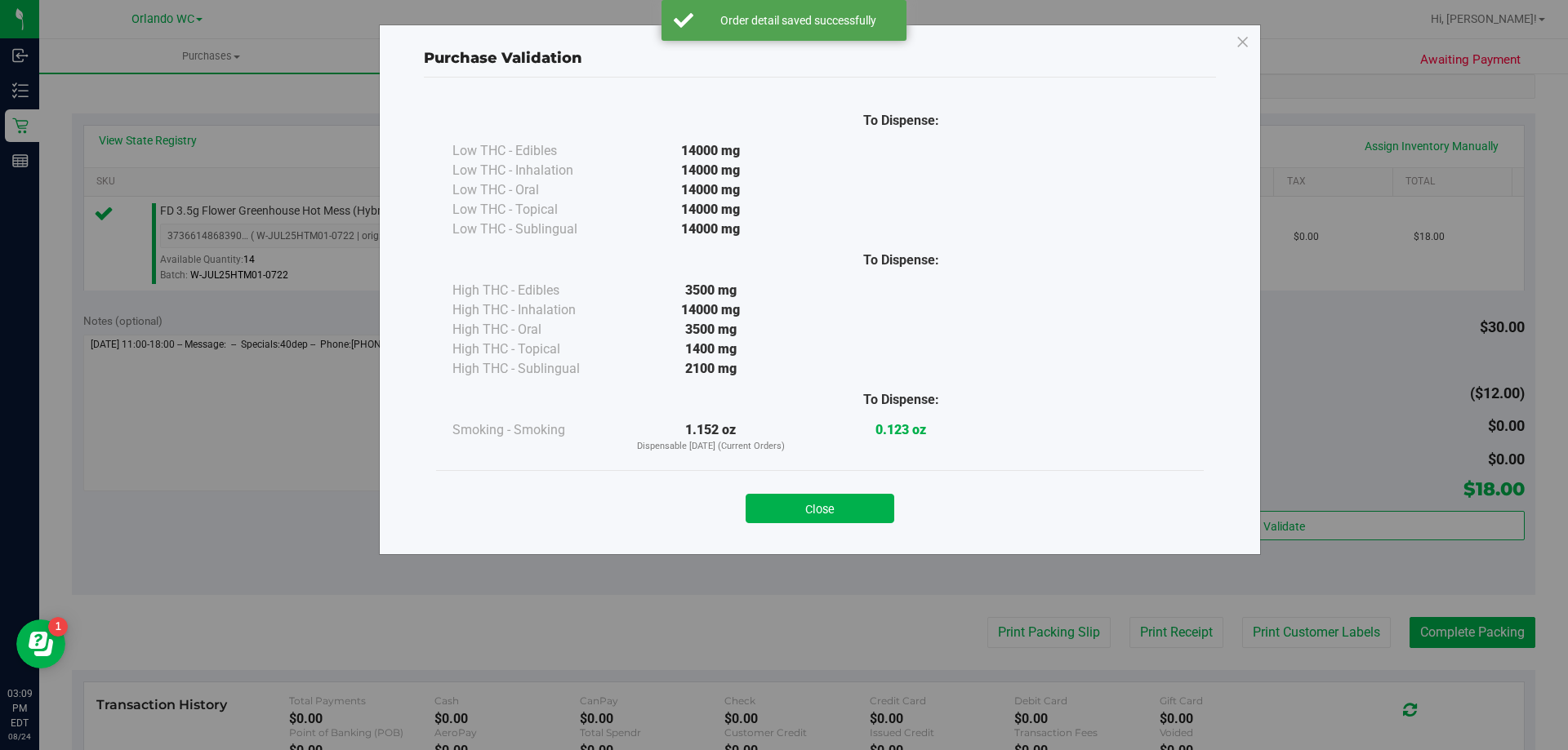
click at [829, 514] on button "Close" at bounding box center [820, 508] width 149 height 30
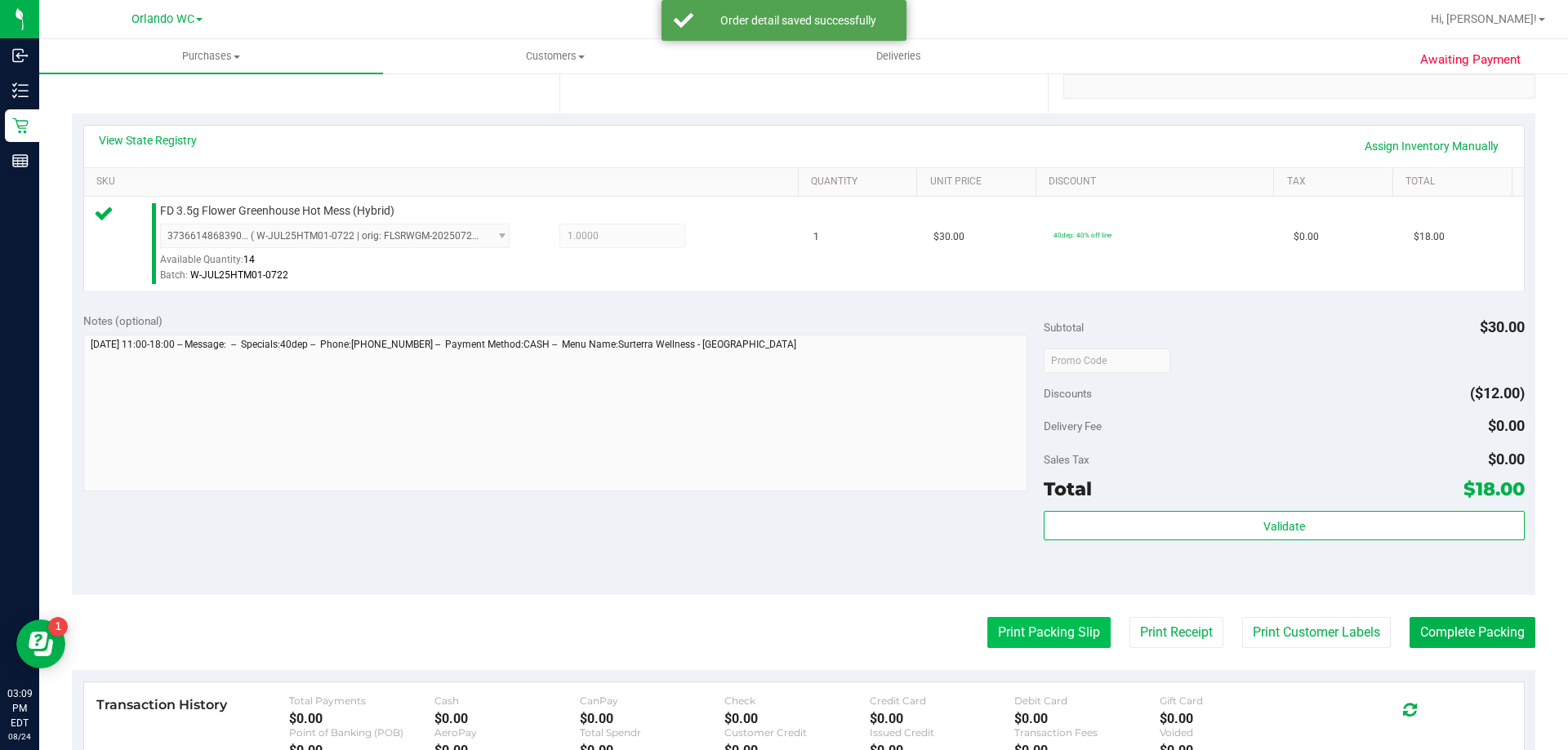
click at [1011, 631] on button "Print Packing Slip" at bounding box center [1049, 632] width 123 height 31
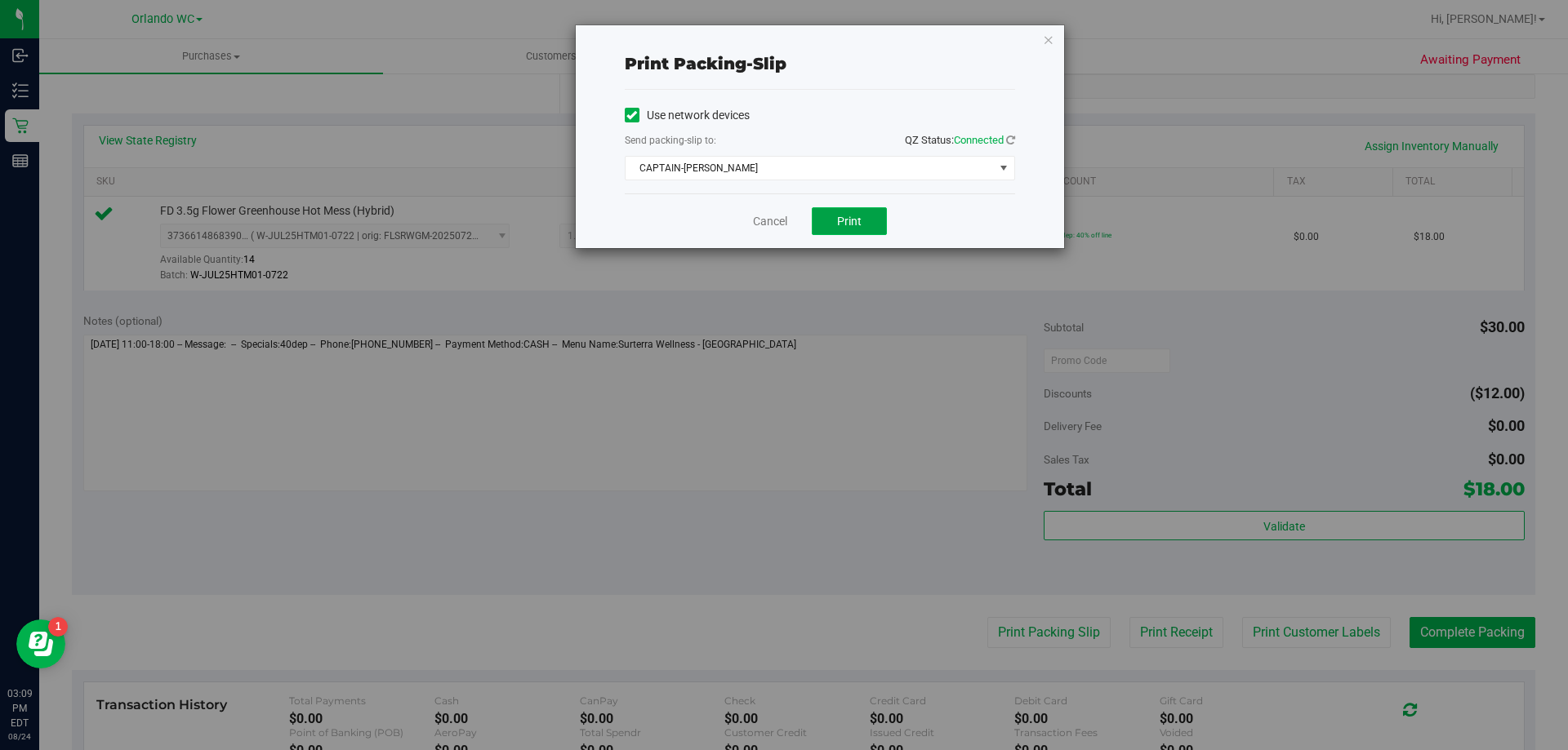
click at [841, 214] on span "Print" at bounding box center [849, 220] width 25 height 13
click at [809, 158] on span "CAPTAIN-KANGA" at bounding box center [809, 168] width 368 height 23
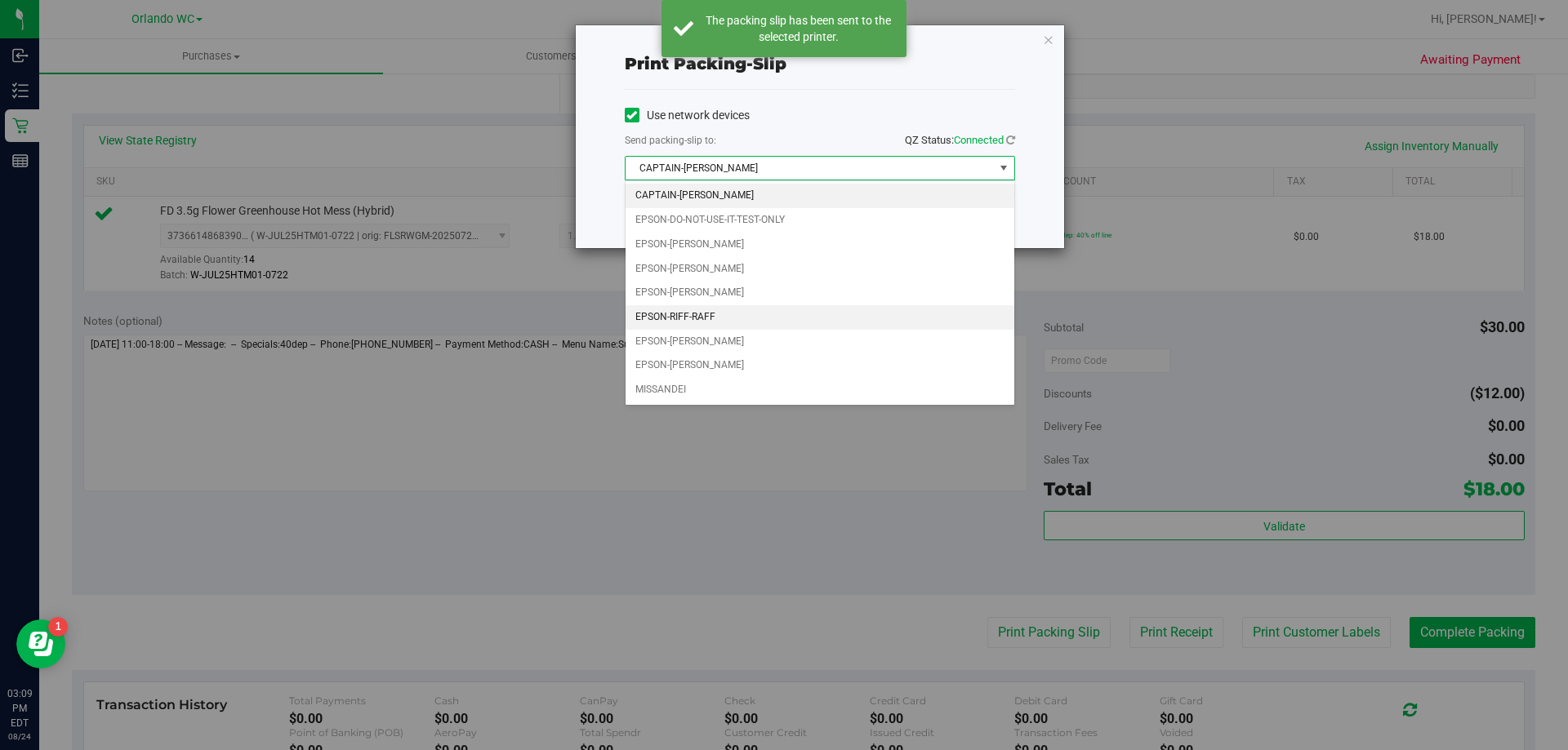
click at [758, 319] on li "EPSON-RIFF-RAFF" at bounding box center [820, 317] width 389 height 25
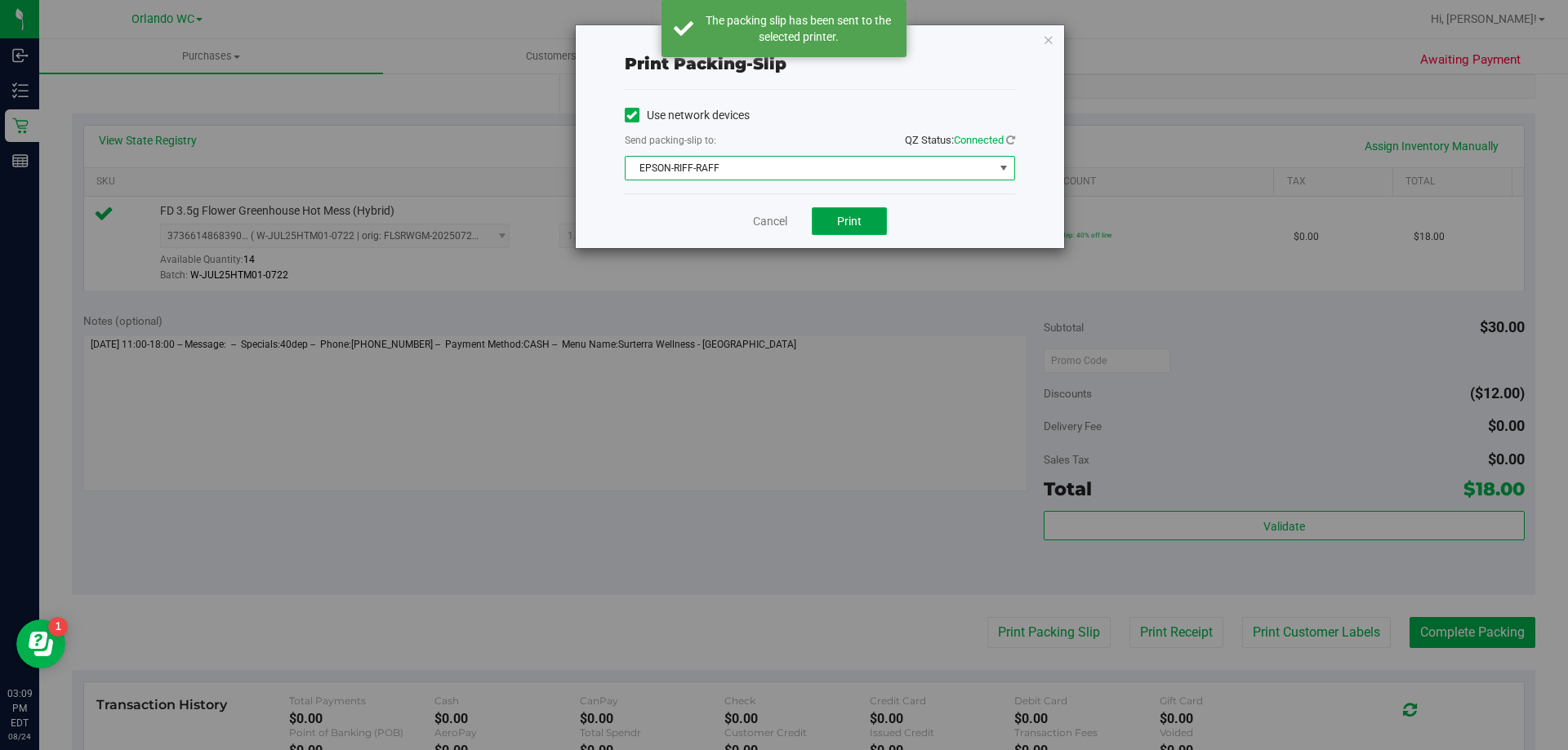
click at [850, 219] on span "Print" at bounding box center [849, 220] width 25 height 13
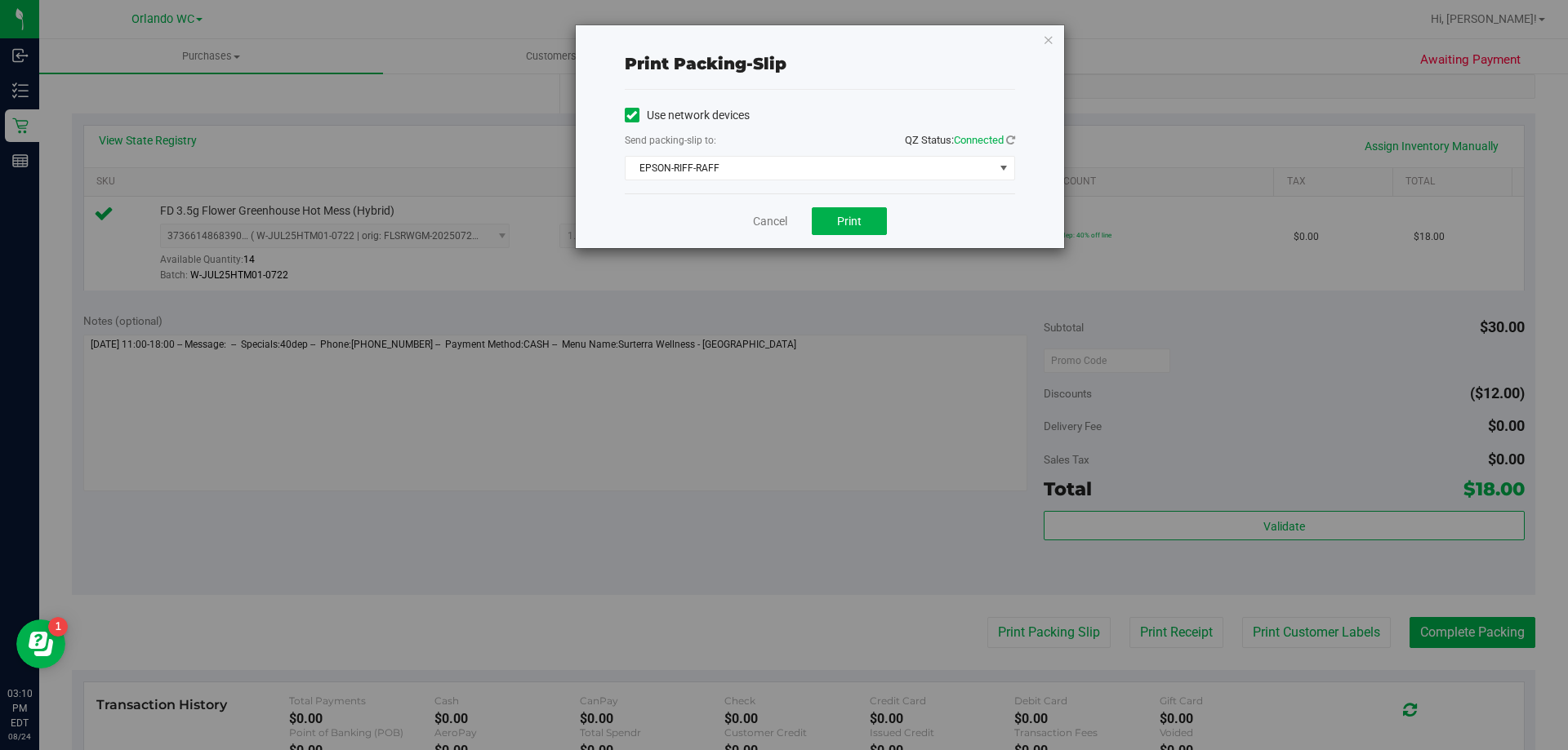
click at [858, 199] on div "Cancel Print" at bounding box center [820, 220] width 390 height 54
click at [853, 205] on div "Cancel Print" at bounding box center [820, 220] width 390 height 54
click at [854, 210] on button "Print" at bounding box center [849, 221] width 75 height 28
click at [1049, 37] on icon "button" at bounding box center [1049, 39] width 12 height 20
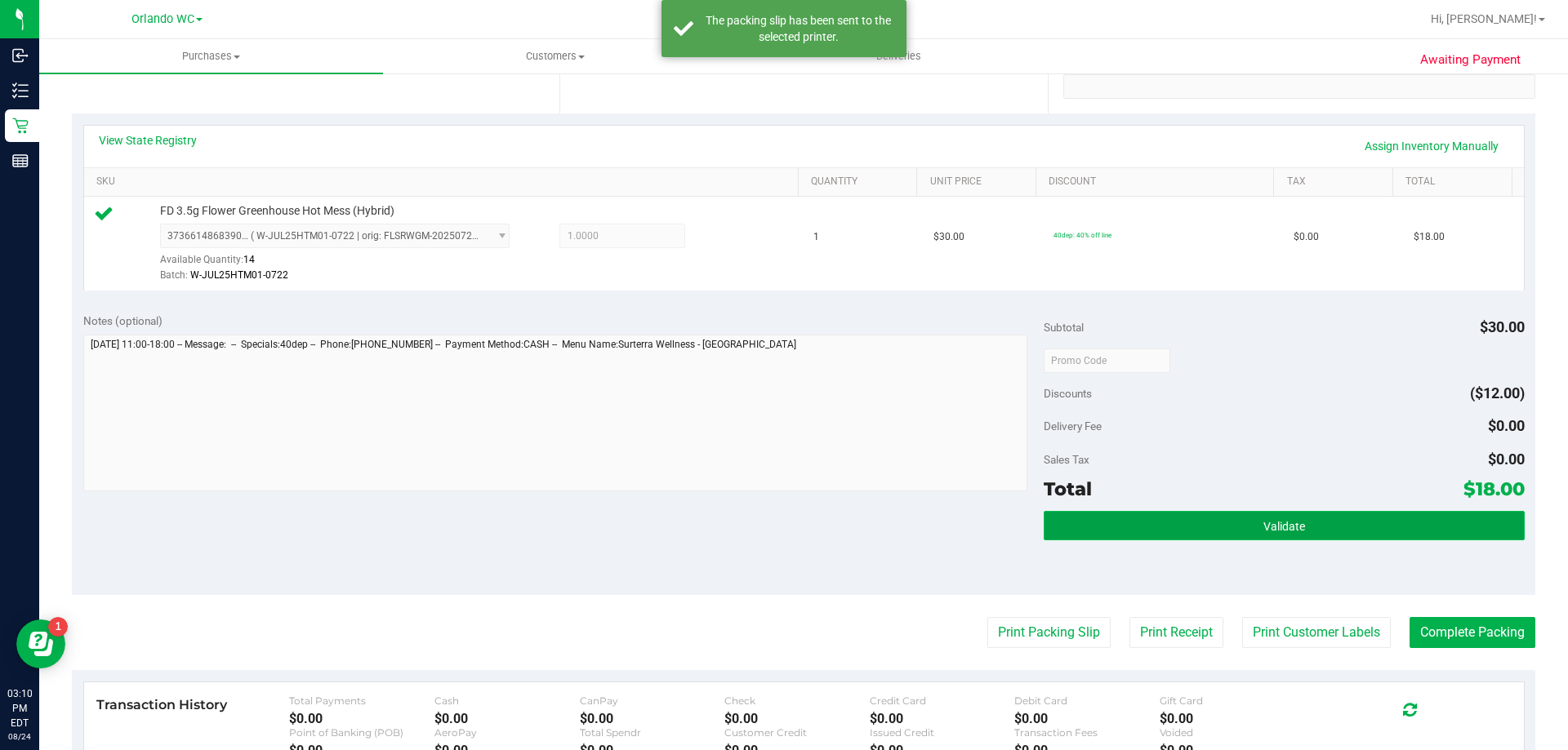
click at [1220, 515] on button "Validate" at bounding box center [1284, 526] width 480 height 30
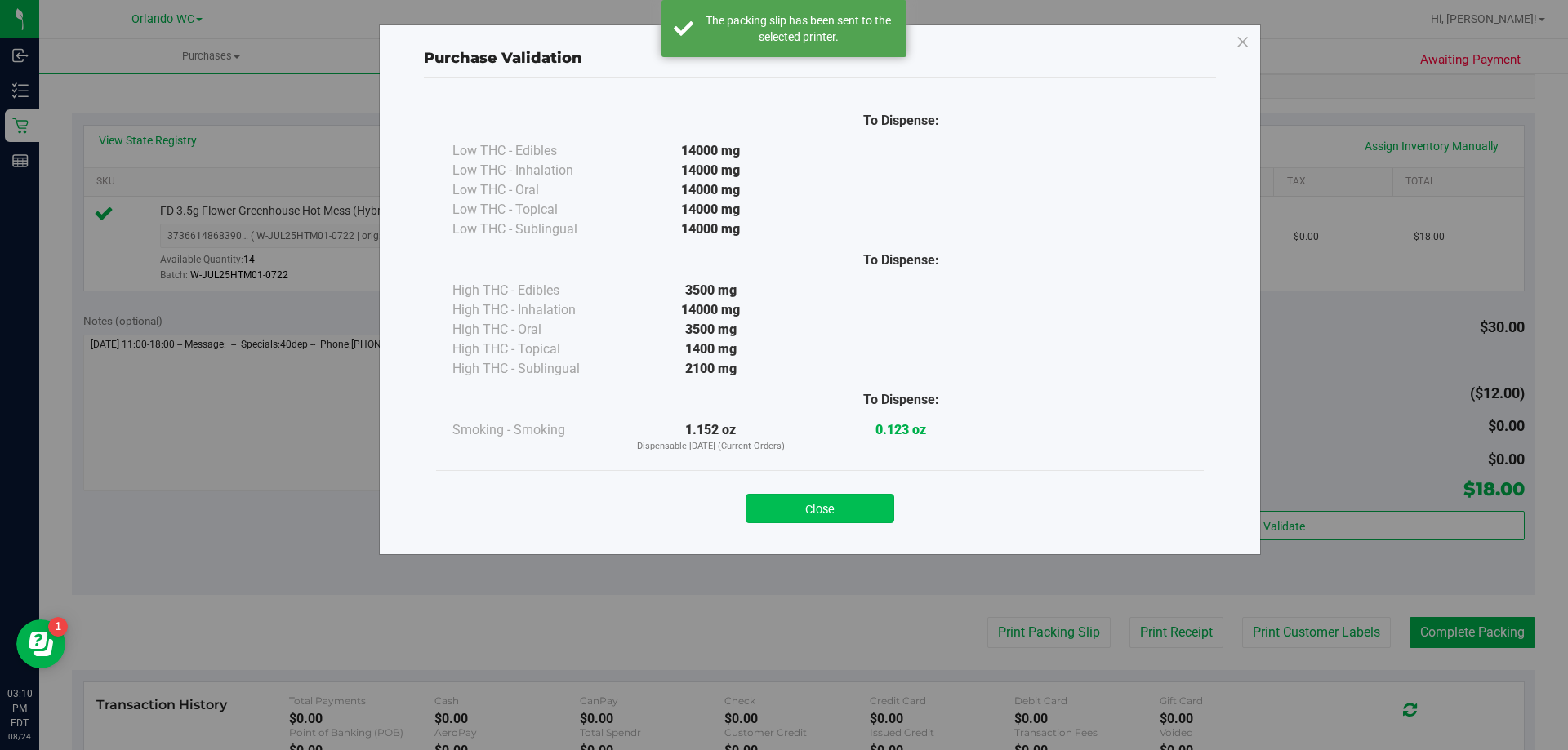
click at [818, 508] on button "Close" at bounding box center [820, 508] width 149 height 30
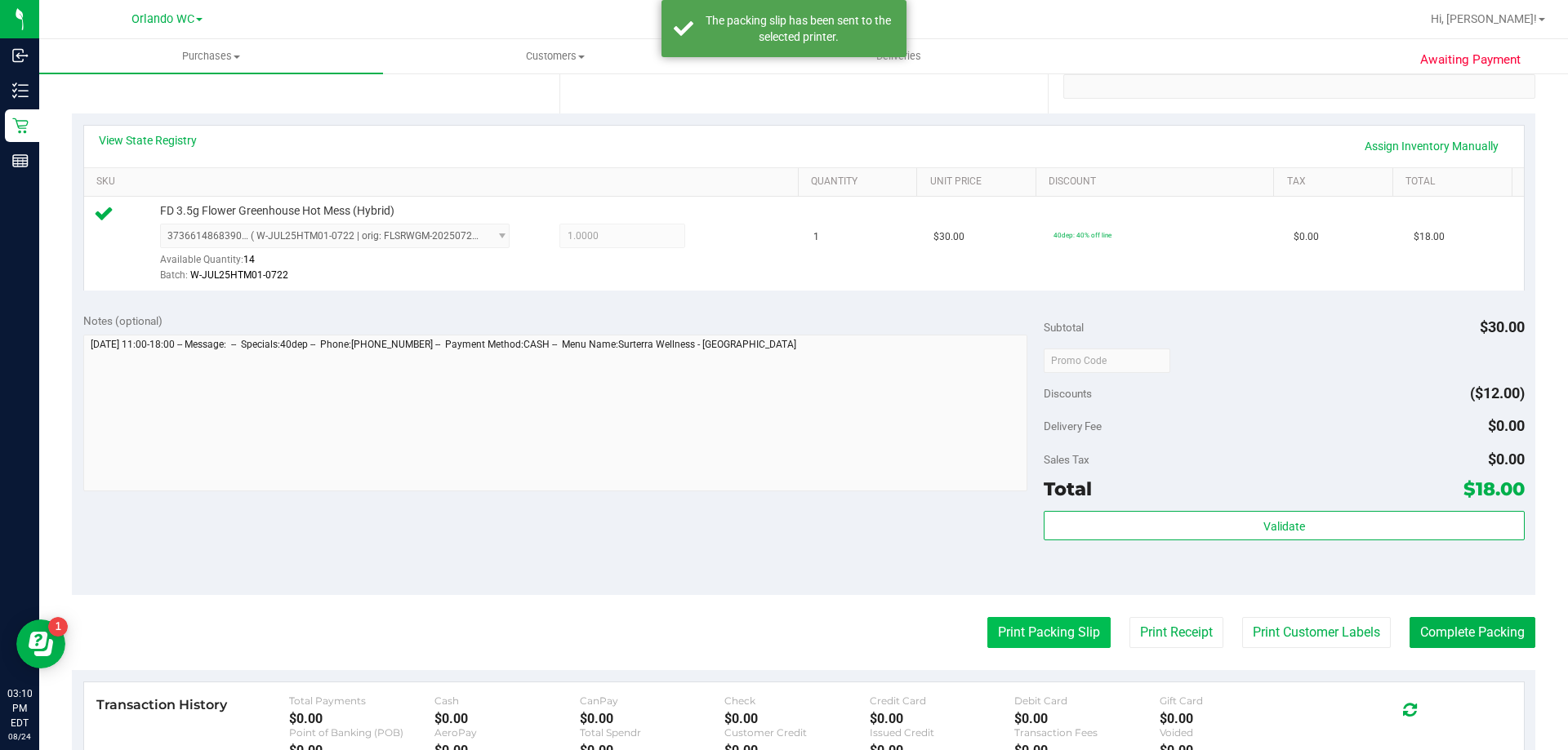
click at [1060, 638] on button "Print Packing Slip" at bounding box center [1049, 632] width 123 height 31
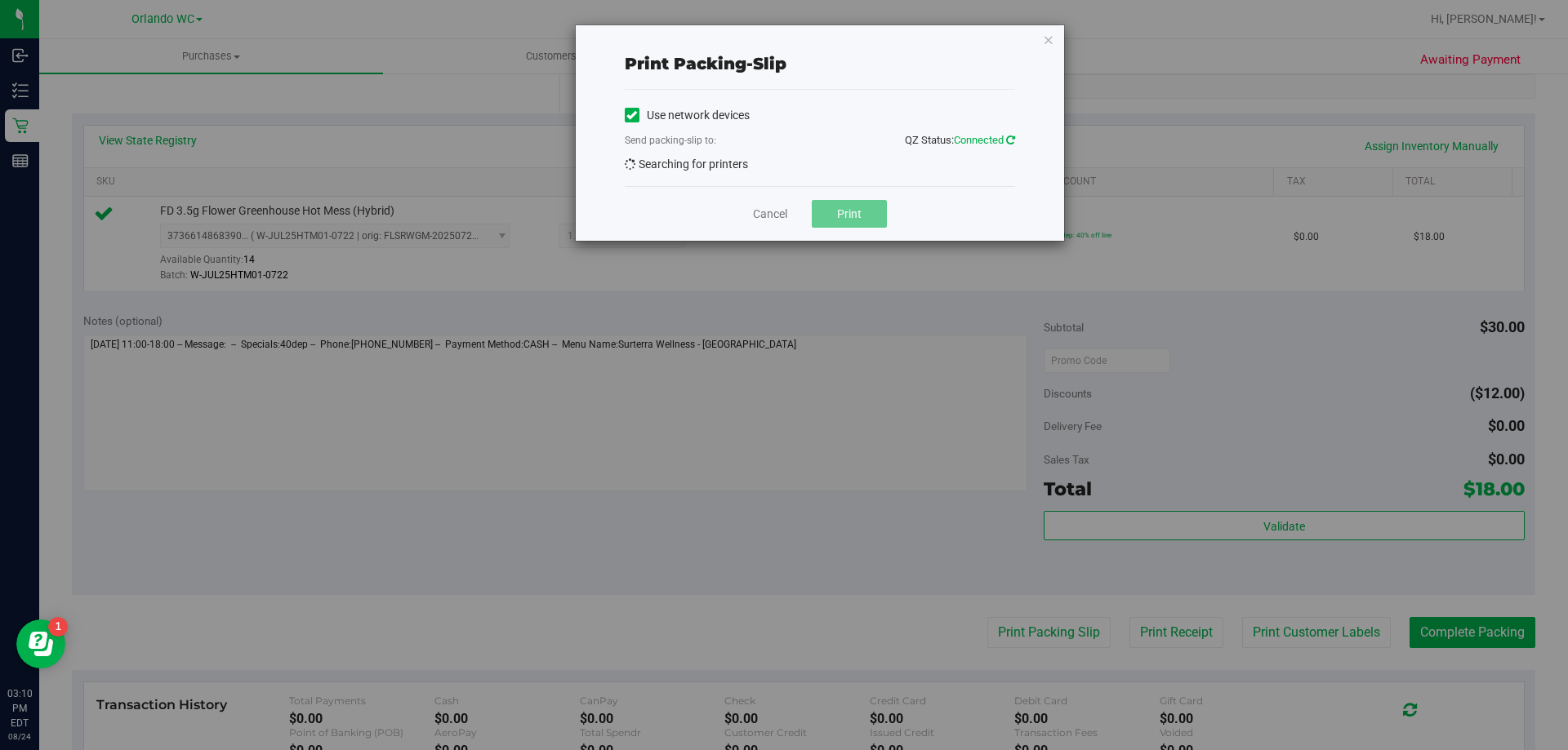
click at [1006, 136] on icon at bounding box center [1010, 139] width 9 height 11
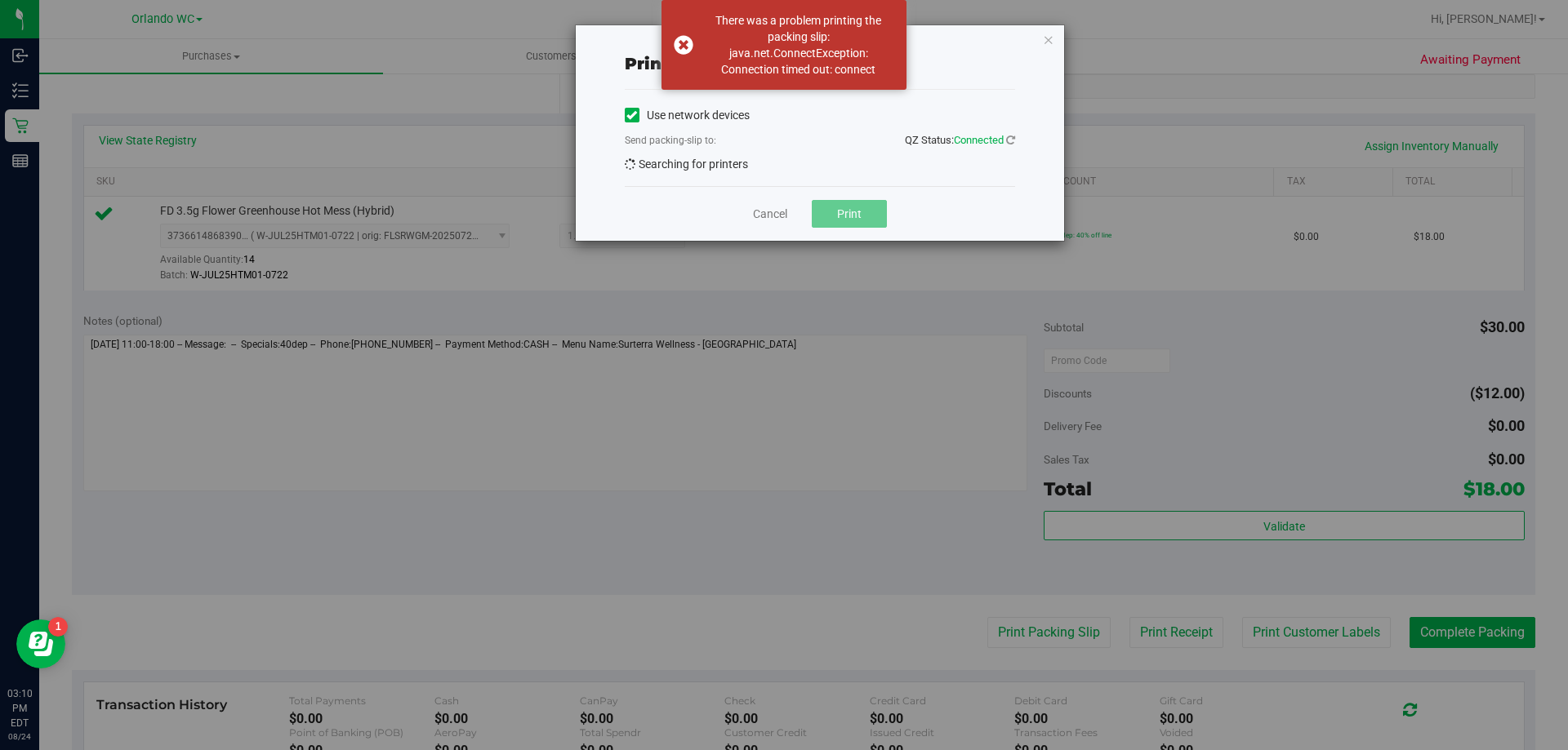
click at [991, 144] on span "Connected" at bounding box center [979, 140] width 49 height 12
click at [996, 139] on span "Connected" at bounding box center [979, 140] width 49 height 12
click at [1006, 139] on icon at bounding box center [1010, 139] width 9 height 11
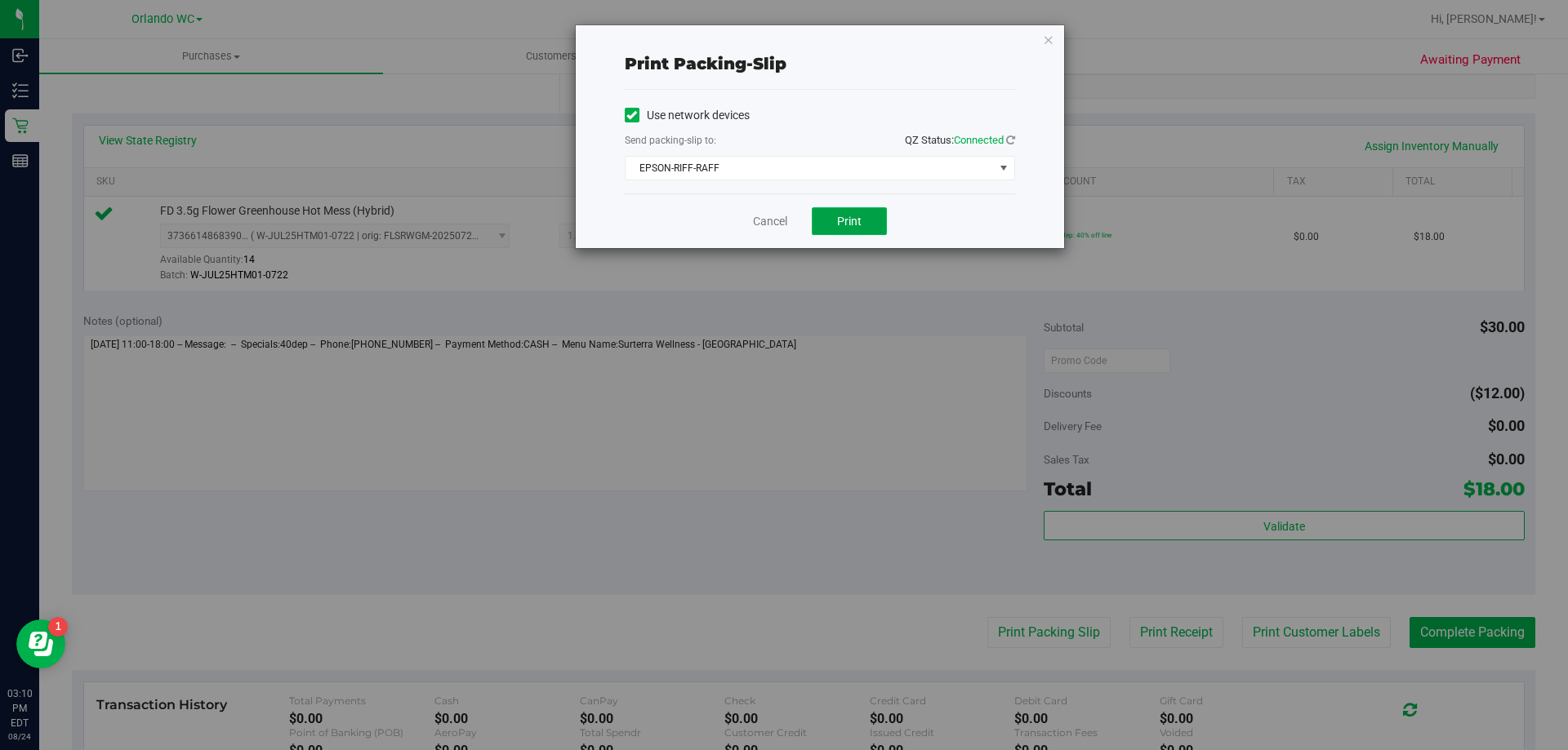
click at [840, 229] on button "Print" at bounding box center [849, 221] width 75 height 28
click at [1043, 45] on icon "button" at bounding box center [1049, 39] width 12 height 20
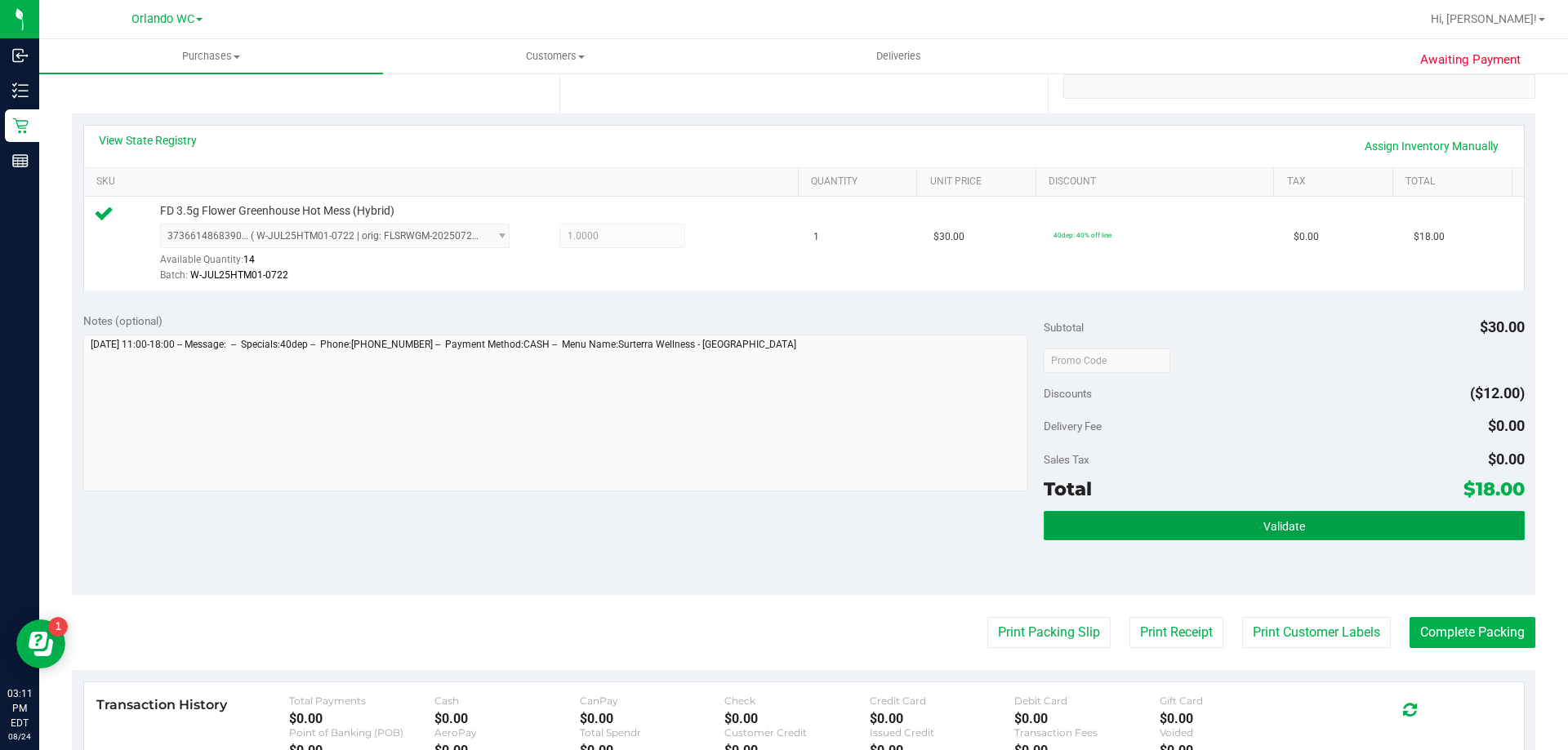
click at [1290, 533] on button "Validate" at bounding box center [1284, 526] width 480 height 30
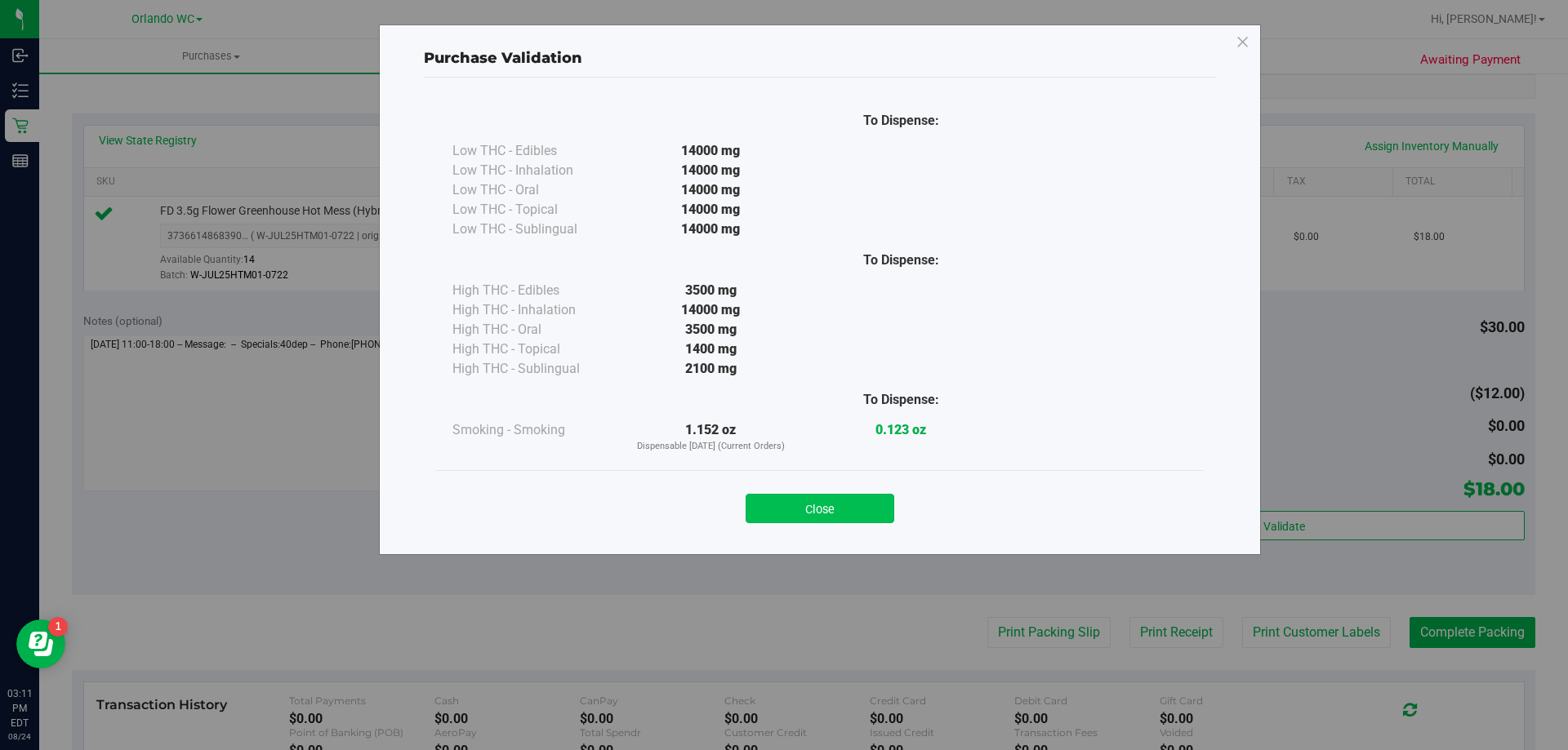
click at [865, 514] on button "Close" at bounding box center [820, 508] width 149 height 30
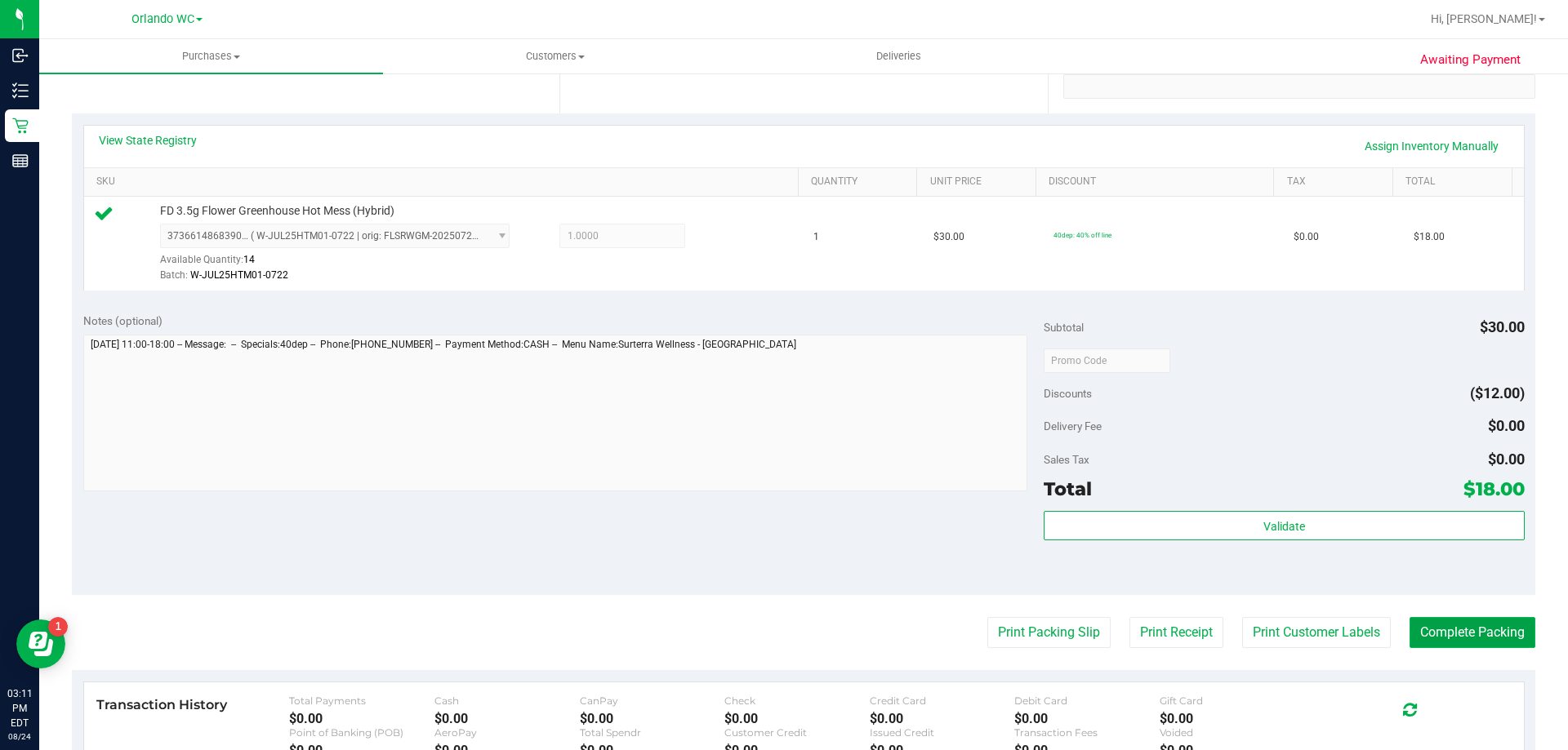
click at [1471, 628] on button "Complete Packing" at bounding box center [1471, 632] width 125 height 31
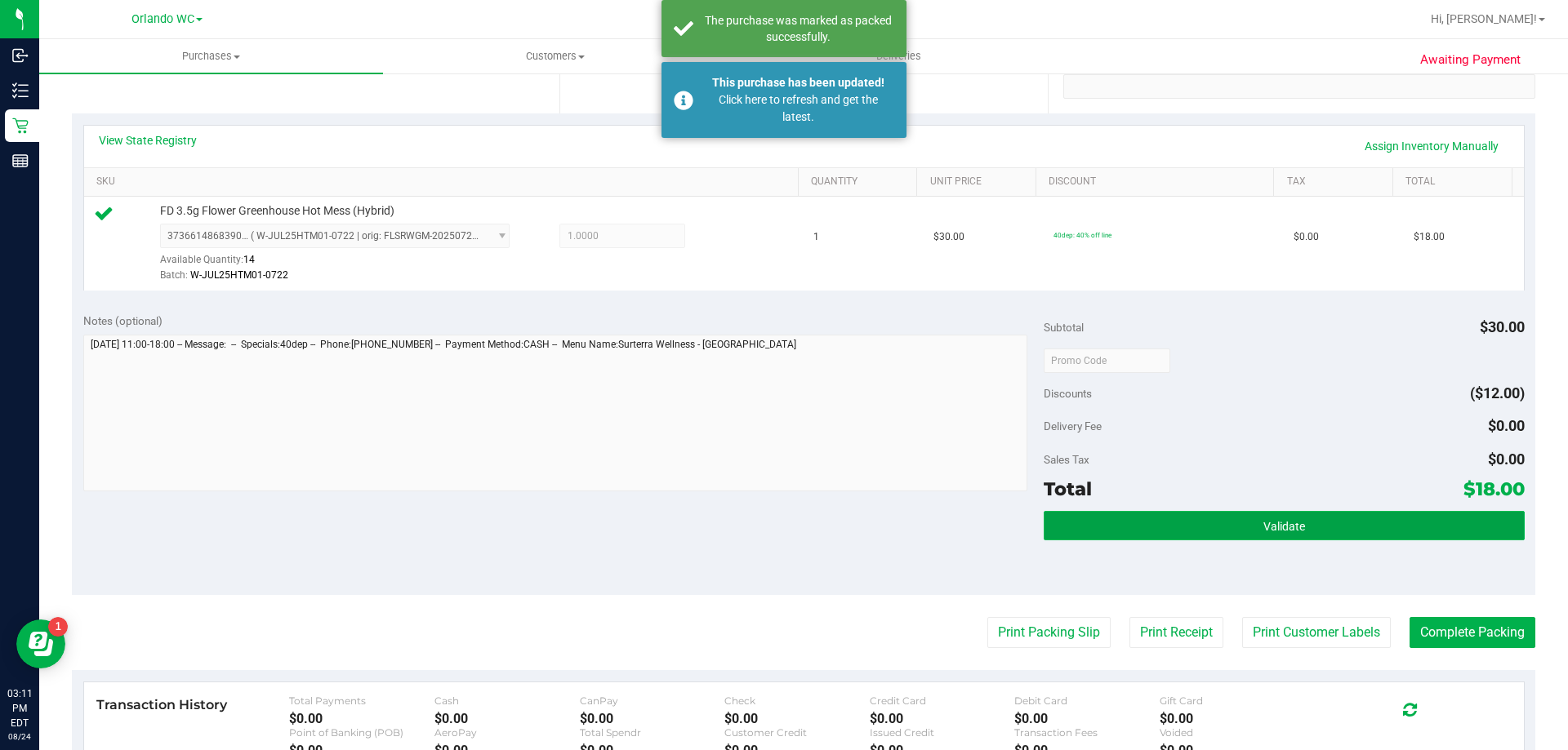
click at [1199, 526] on button "Validate" at bounding box center [1284, 526] width 480 height 30
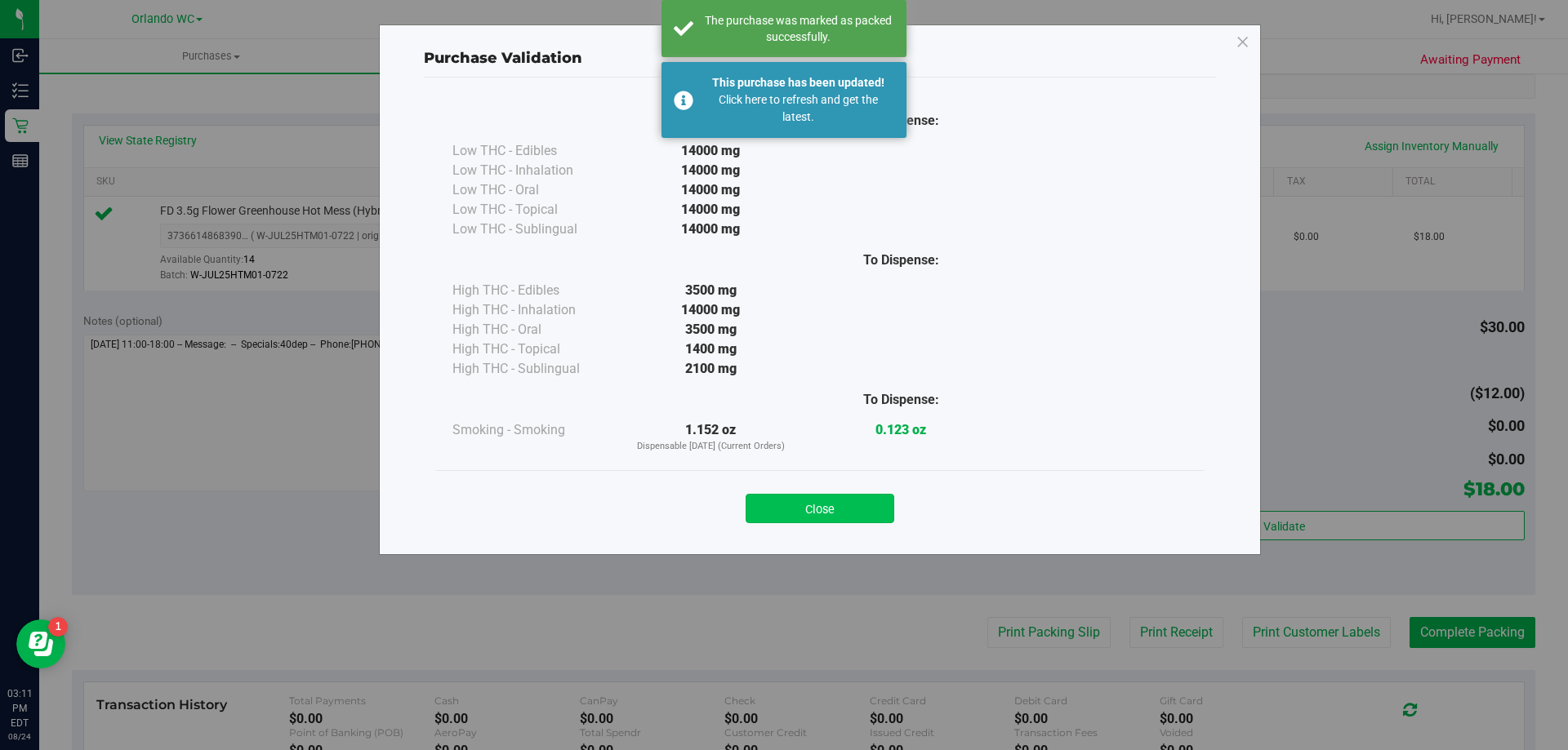
click at [838, 516] on button "Close" at bounding box center [820, 508] width 149 height 30
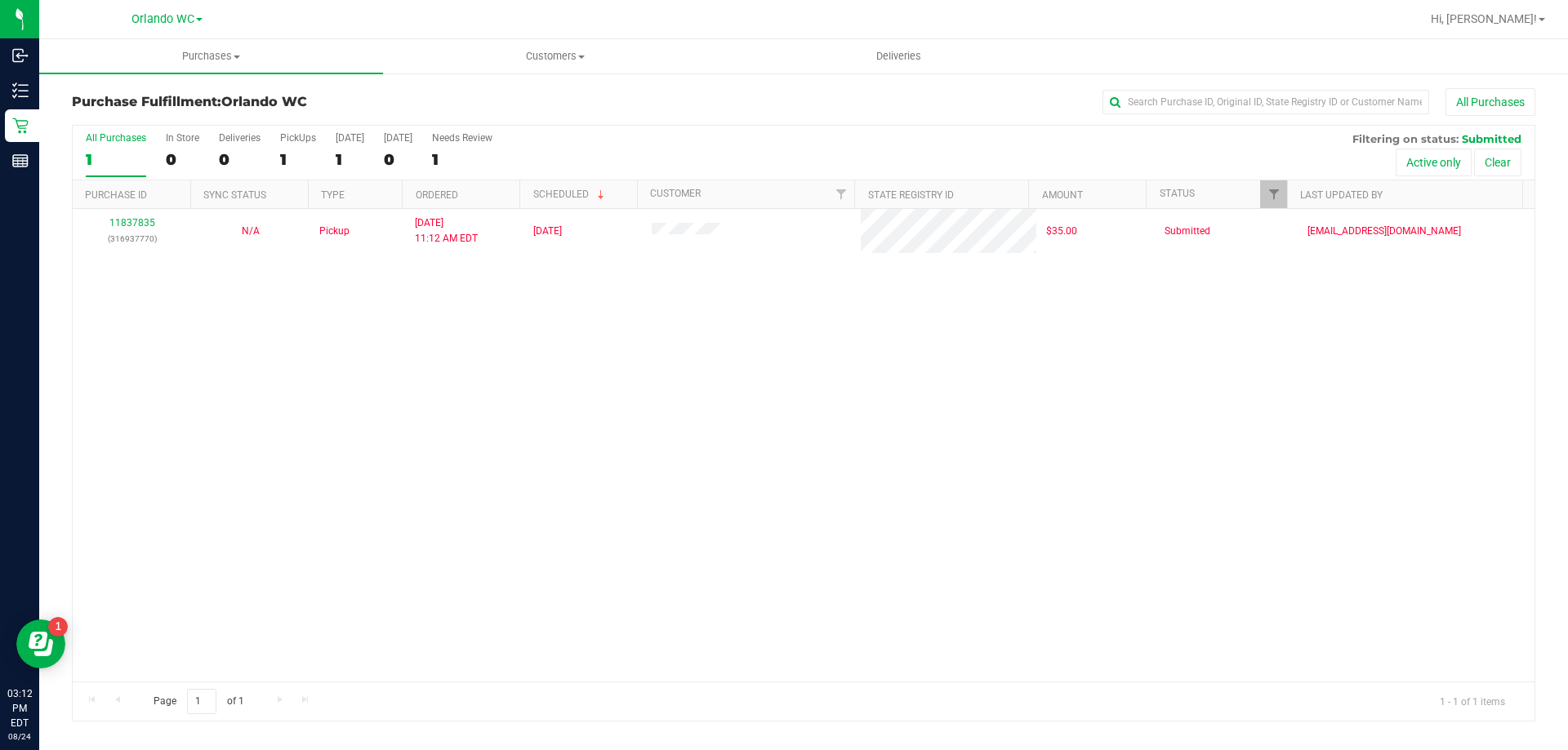
click at [370, 466] on div "11837835 (316937770) N/A Pickup 8/24/2025 11:12 AM EDT 8/24/2025 $35.00 Submitt…" at bounding box center [804, 445] width 1461 height 473
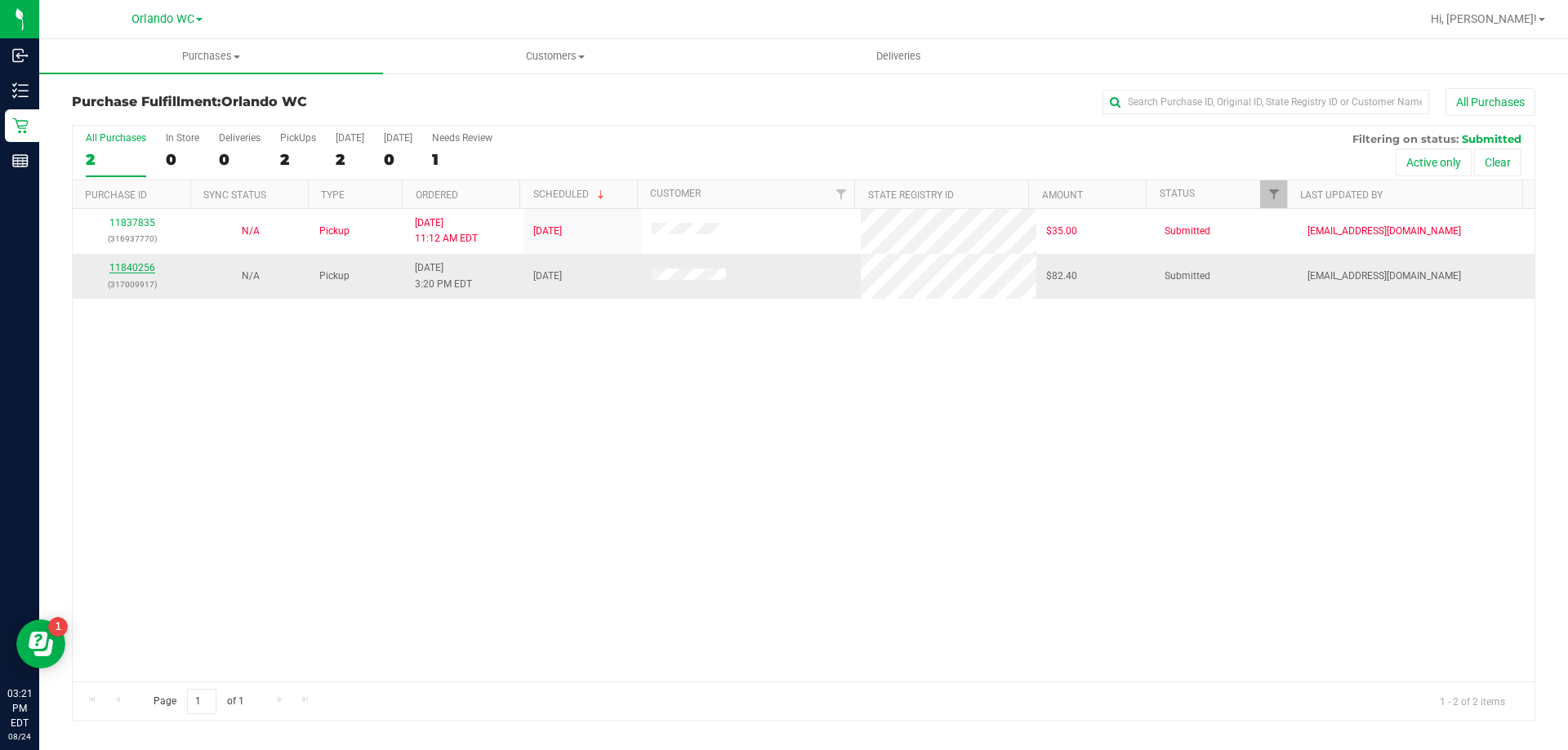
click at [139, 267] on link "11840256" at bounding box center [132, 267] width 45 height 12
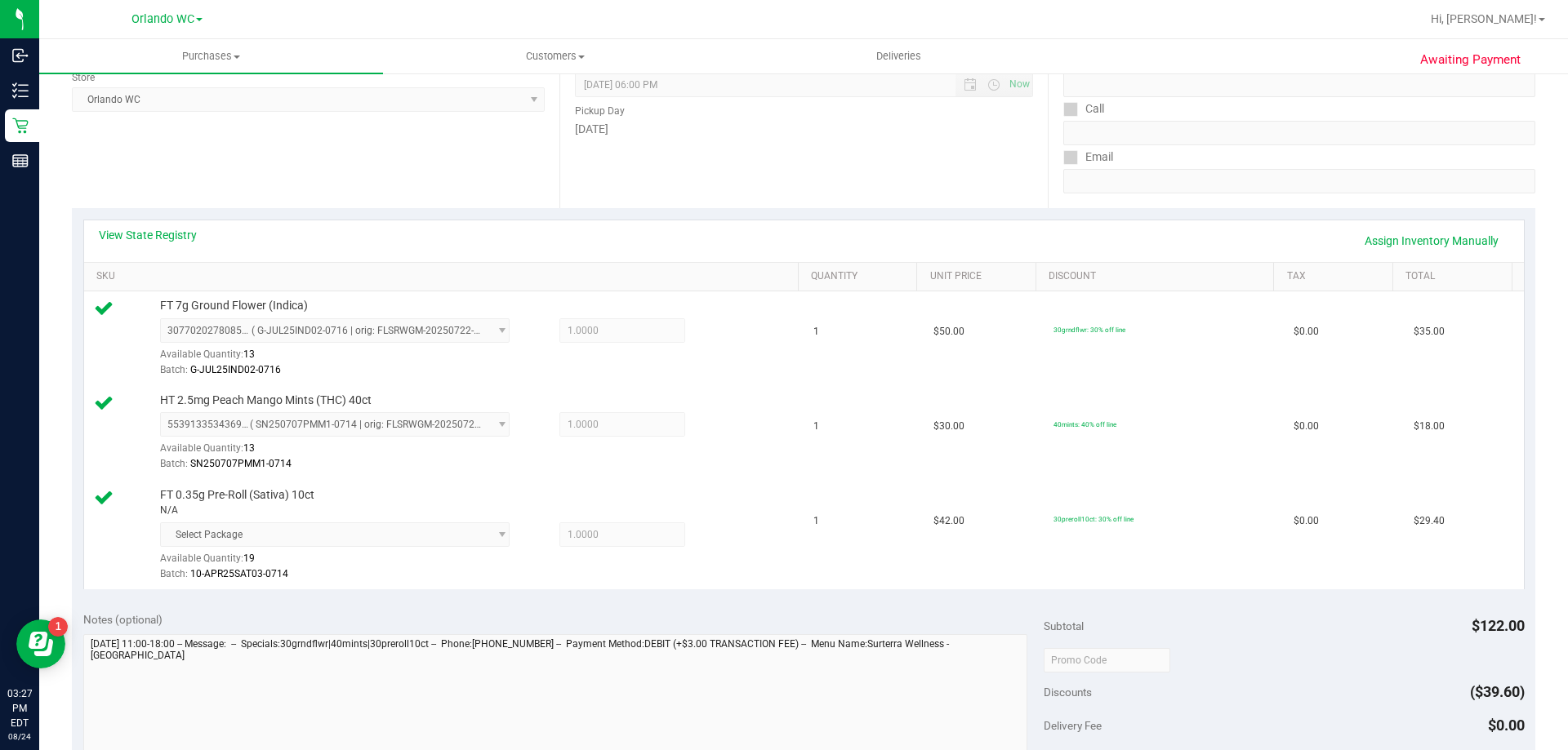
scroll to position [408, 0]
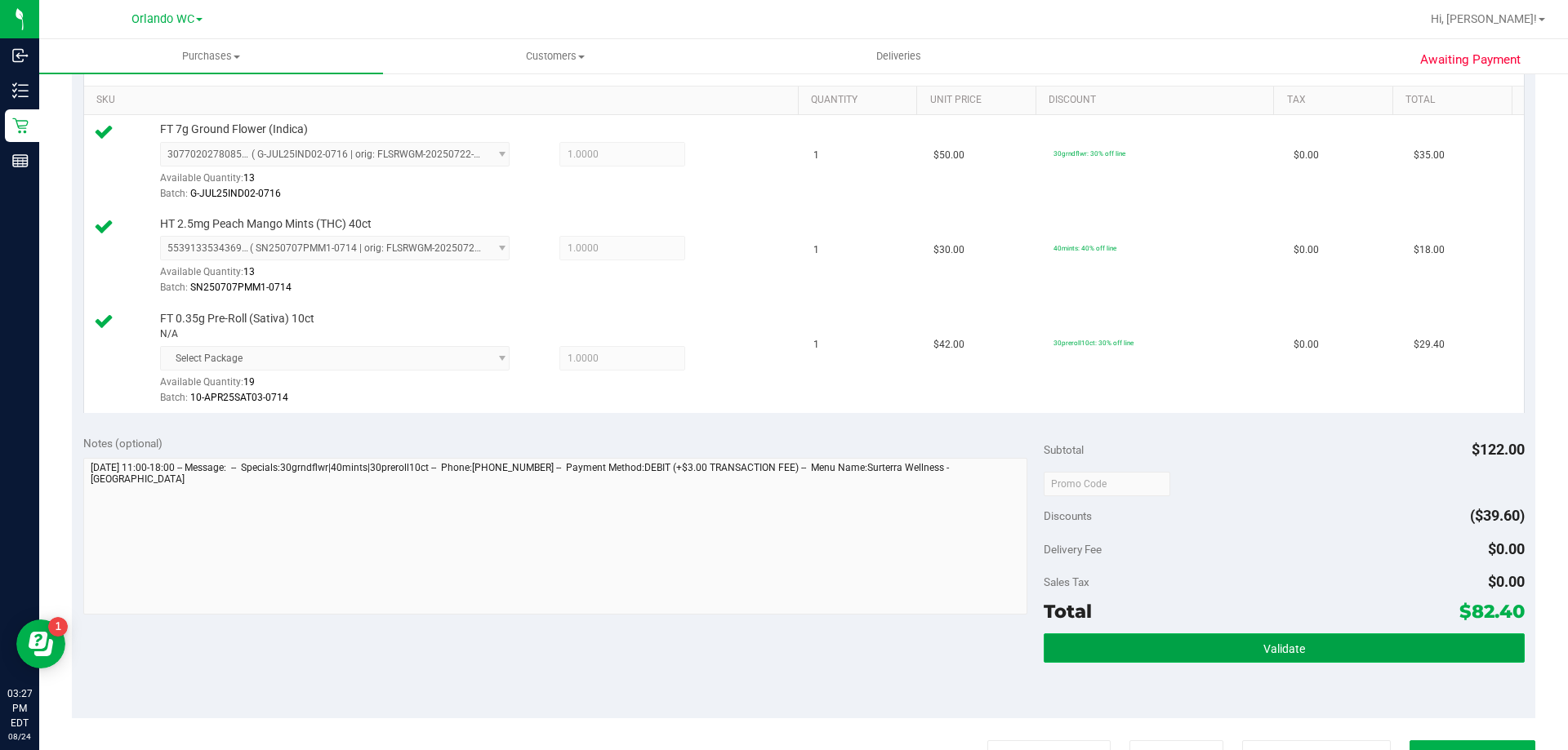
click at [1295, 648] on button "Validate" at bounding box center [1284, 648] width 480 height 30
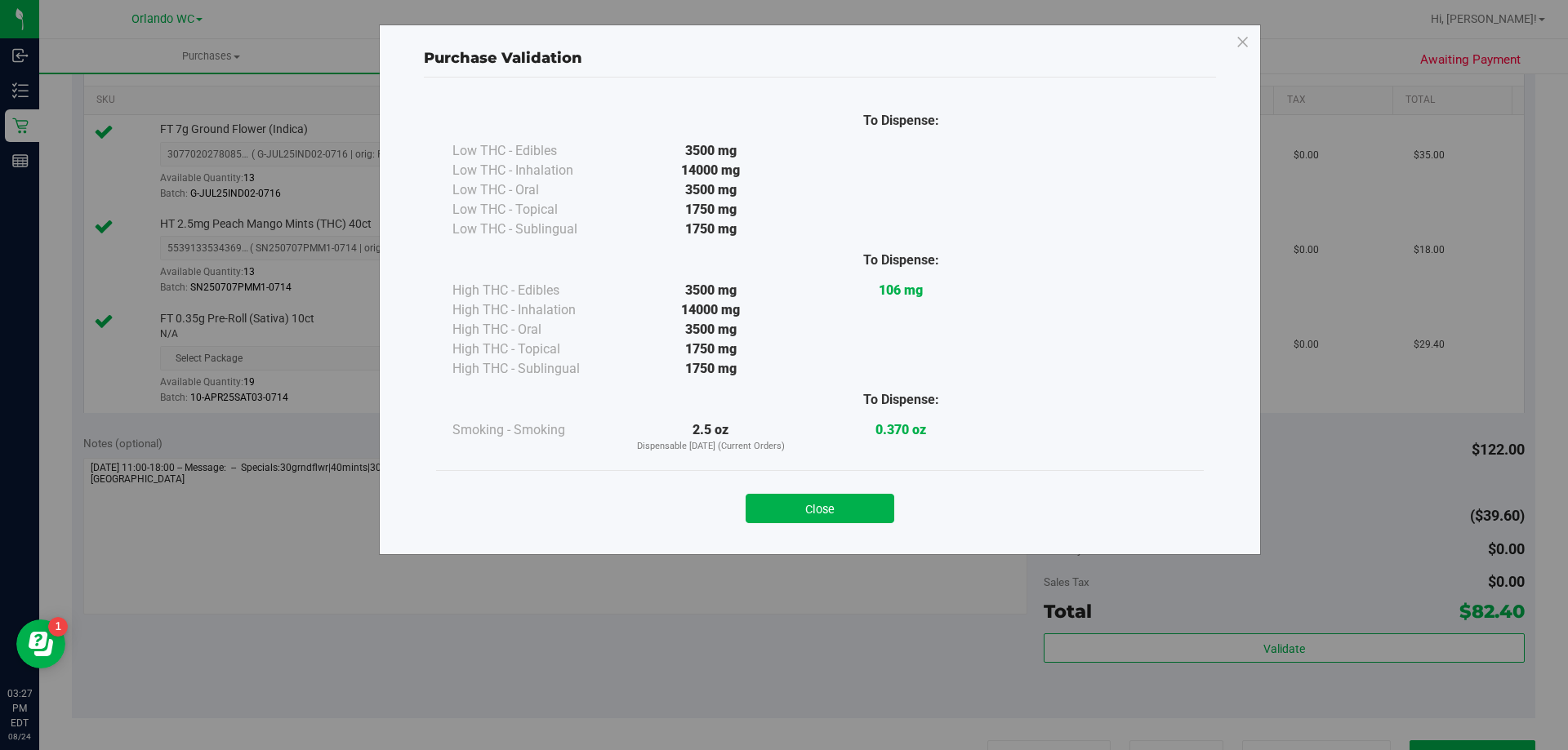
click at [800, 512] on button "Close" at bounding box center [820, 508] width 149 height 30
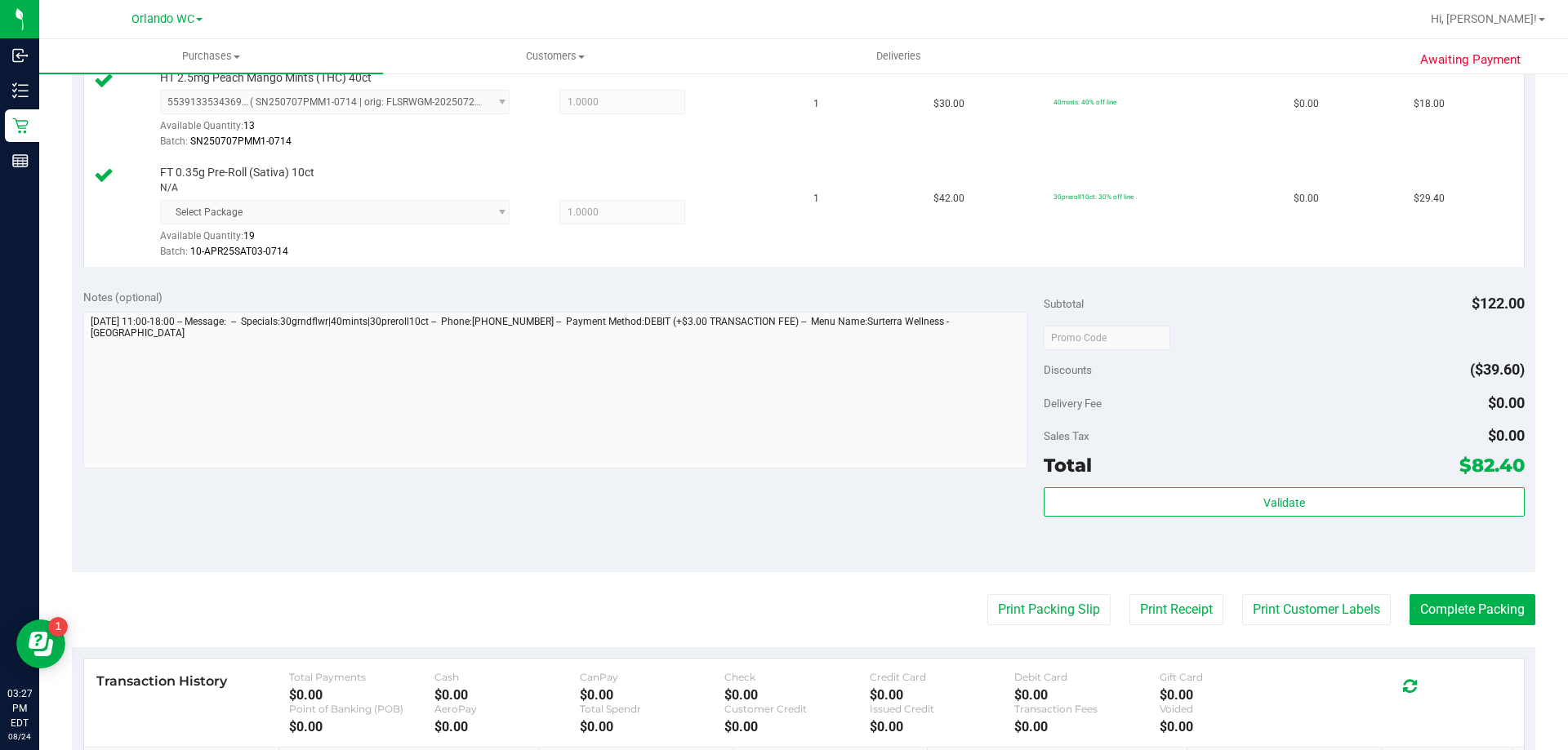
scroll to position [734, 0]
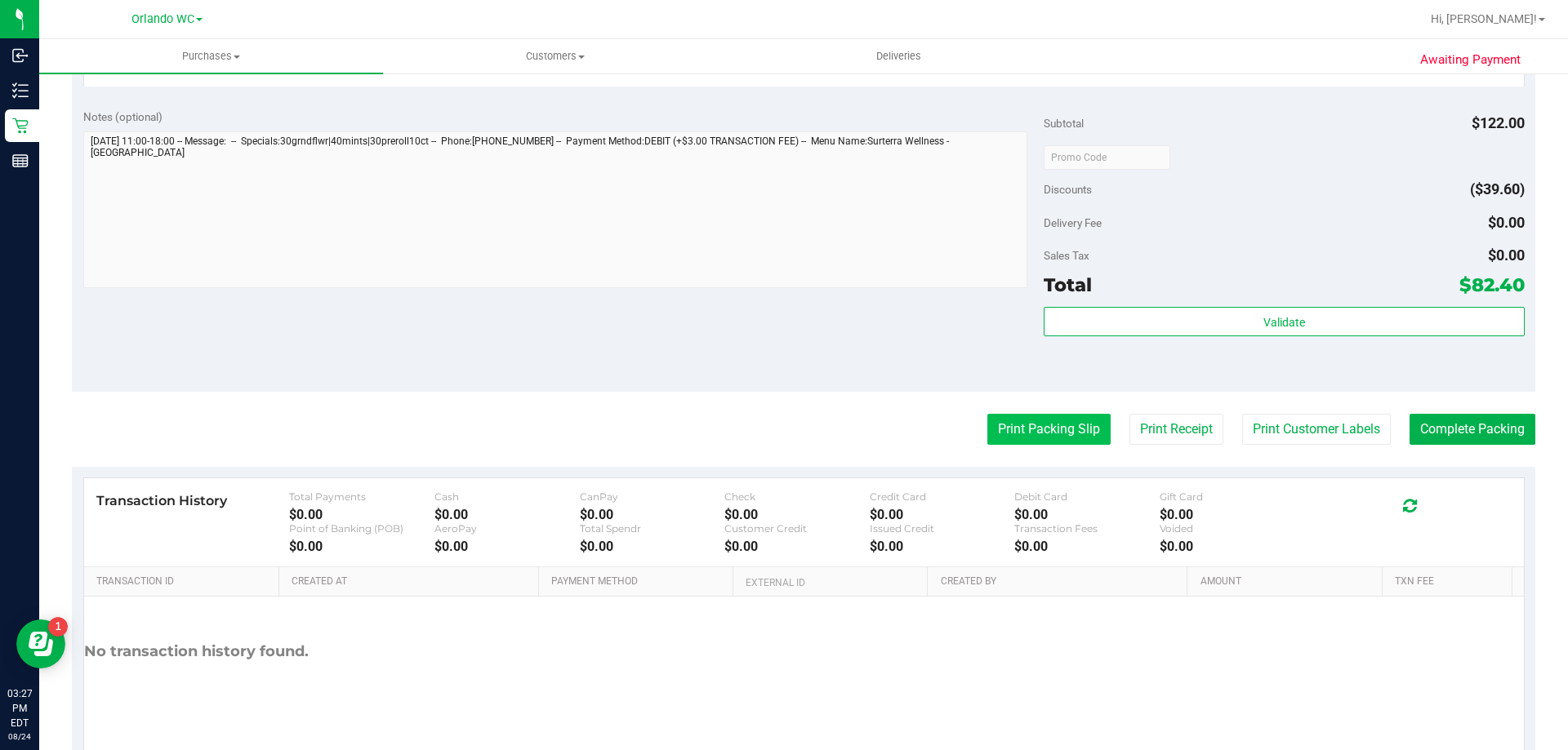
click at [1076, 426] on button "Print Packing Slip" at bounding box center [1049, 428] width 123 height 31
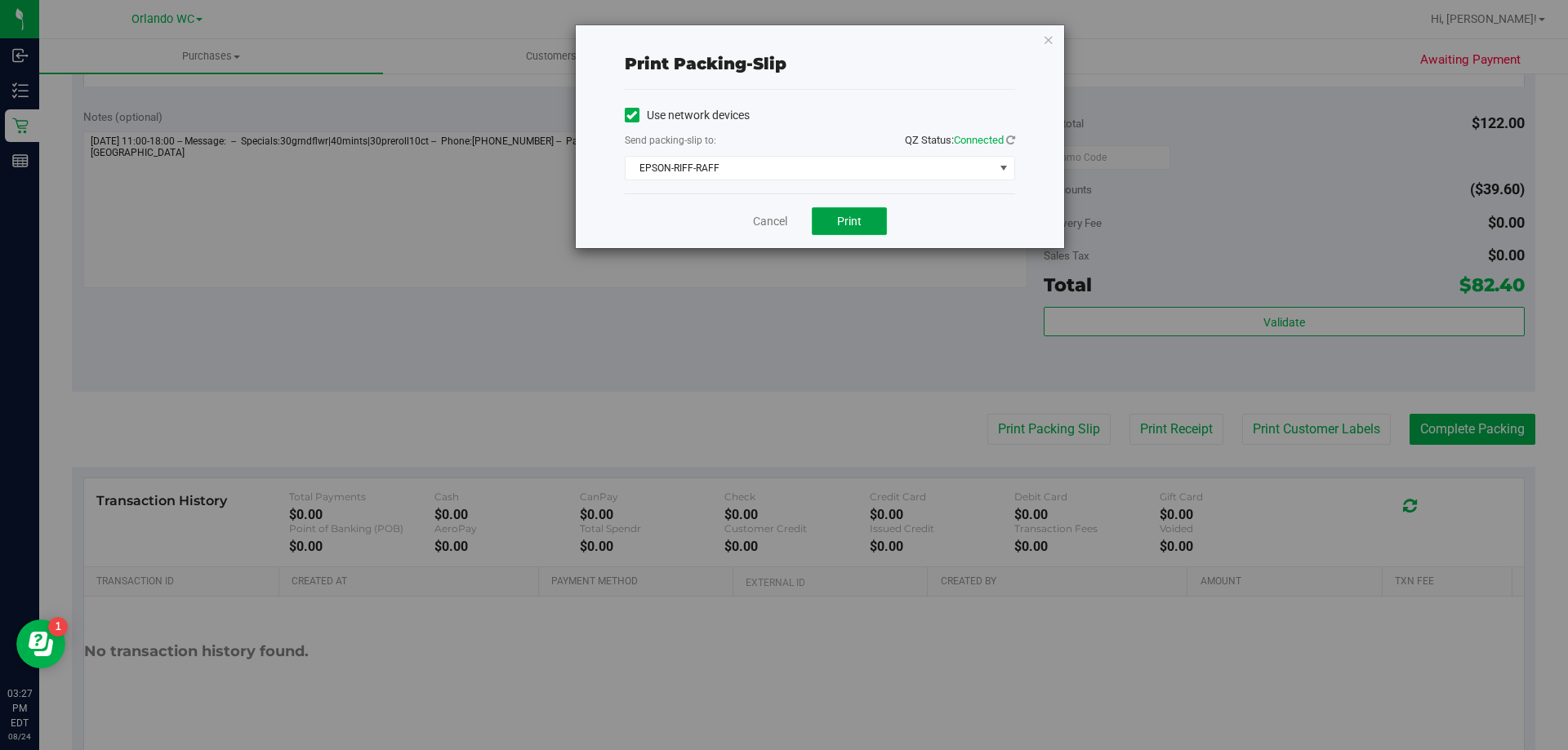
click at [847, 221] on span "Print" at bounding box center [849, 220] width 25 height 13
click at [1051, 43] on icon "button" at bounding box center [1049, 39] width 12 height 20
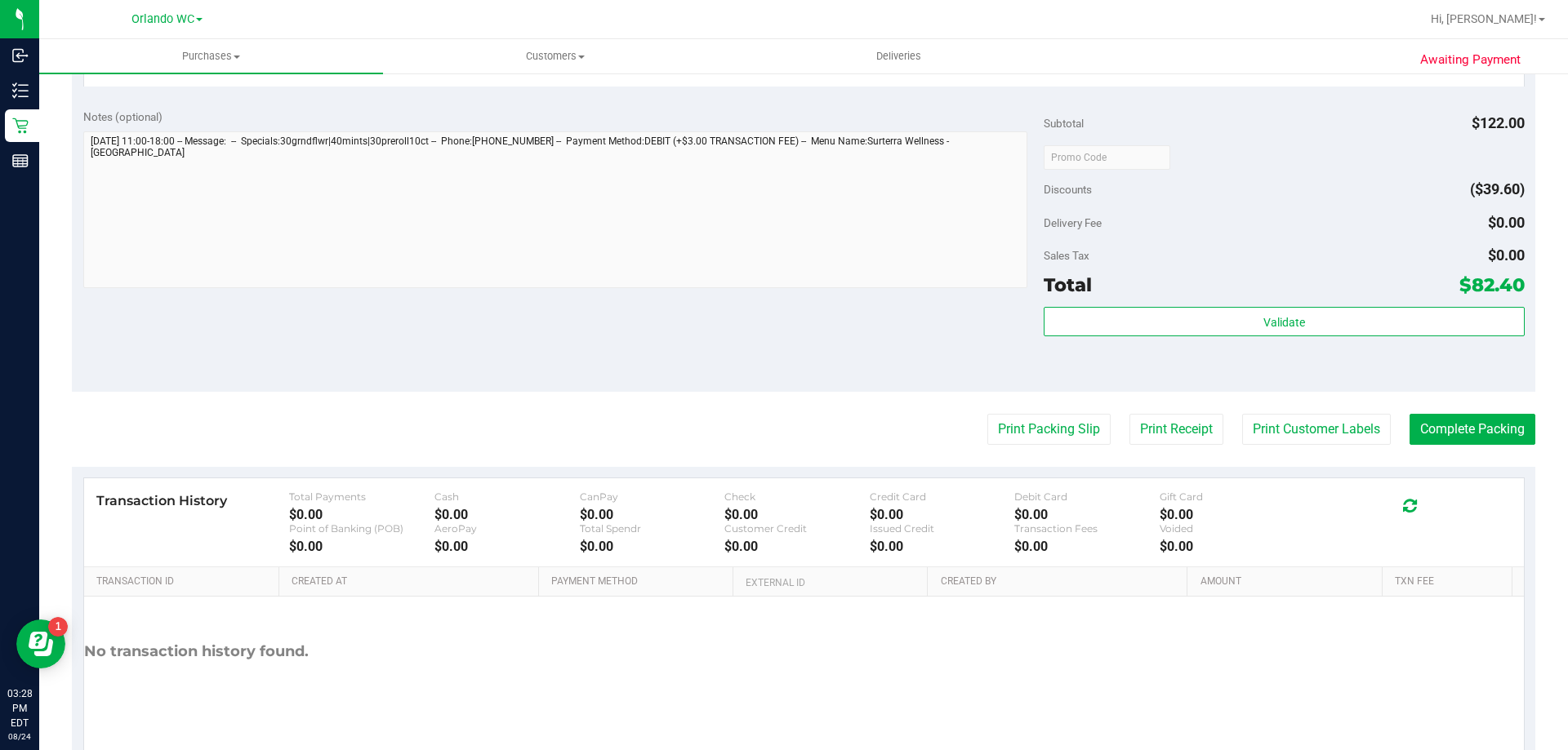
click at [1197, 299] on div "Total $82.40" at bounding box center [1284, 285] width 480 height 30
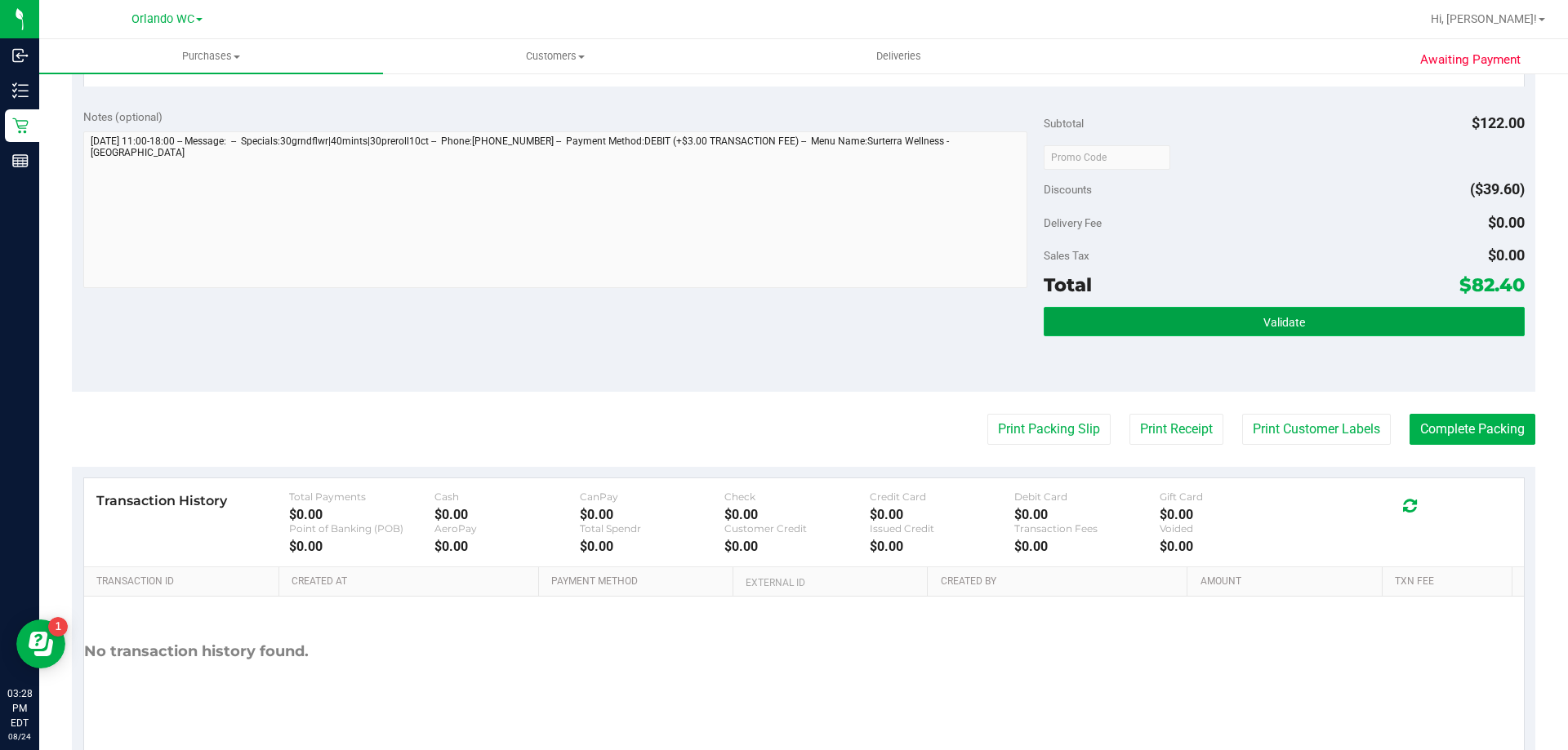
click at [1197, 309] on button "Validate" at bounding box center [1284, 322] width 480 height 30
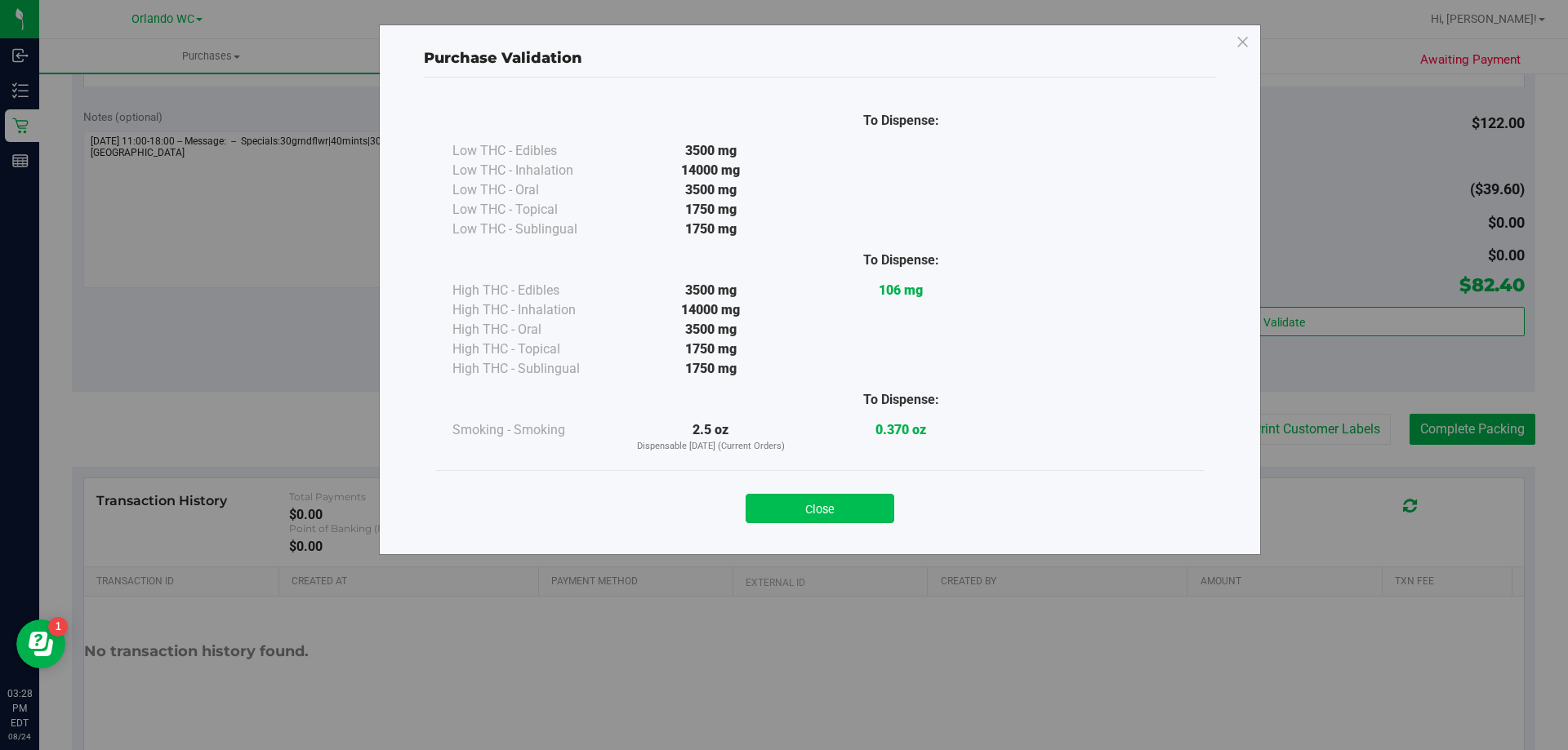
click at [844, 520] on button "Close" at bounding box center [820, 508] width 149 height 30
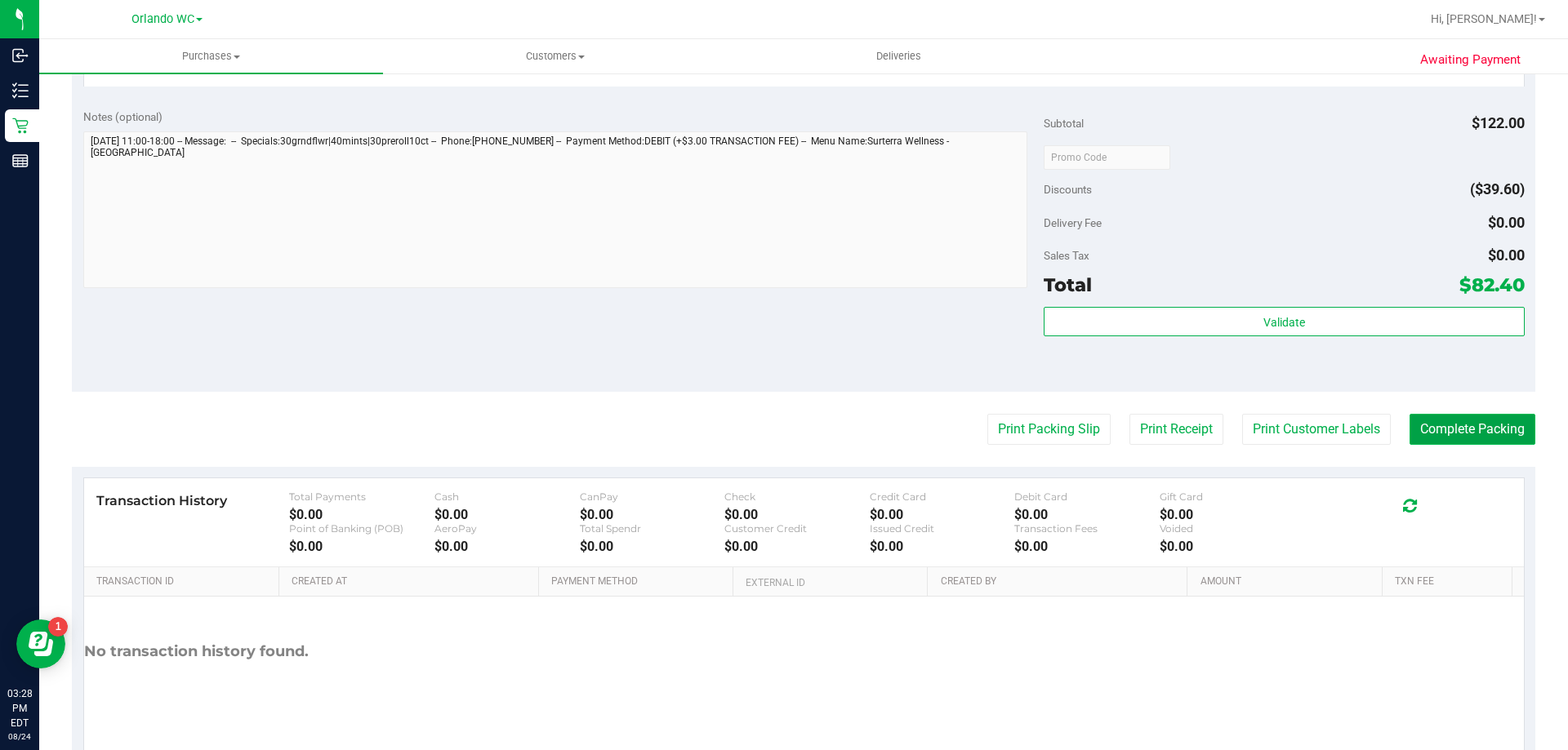
click at [1482, 441] on button "Complete Packing" at bounding box center [1471, 428] width 125 height 31
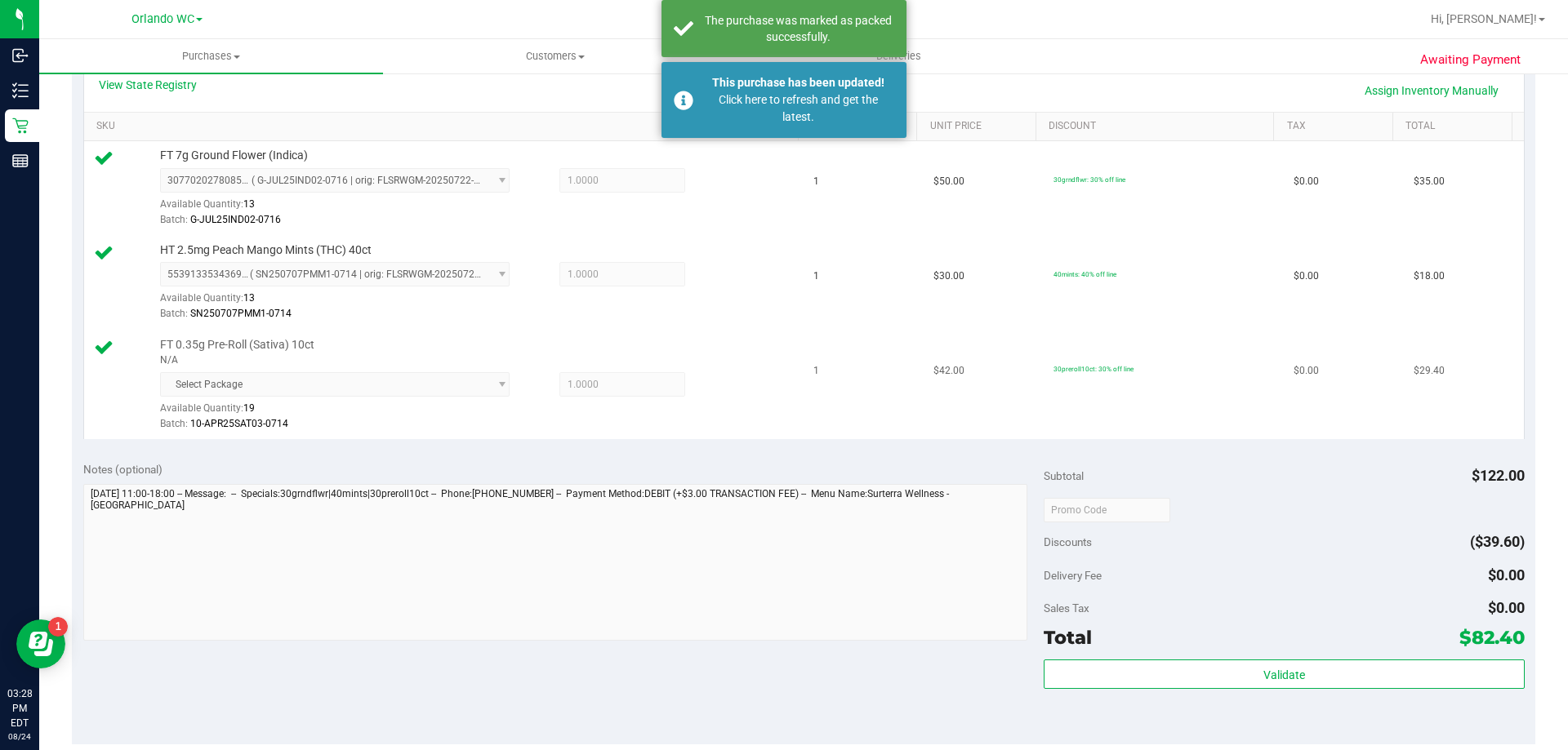
scroll to position [245, 0]
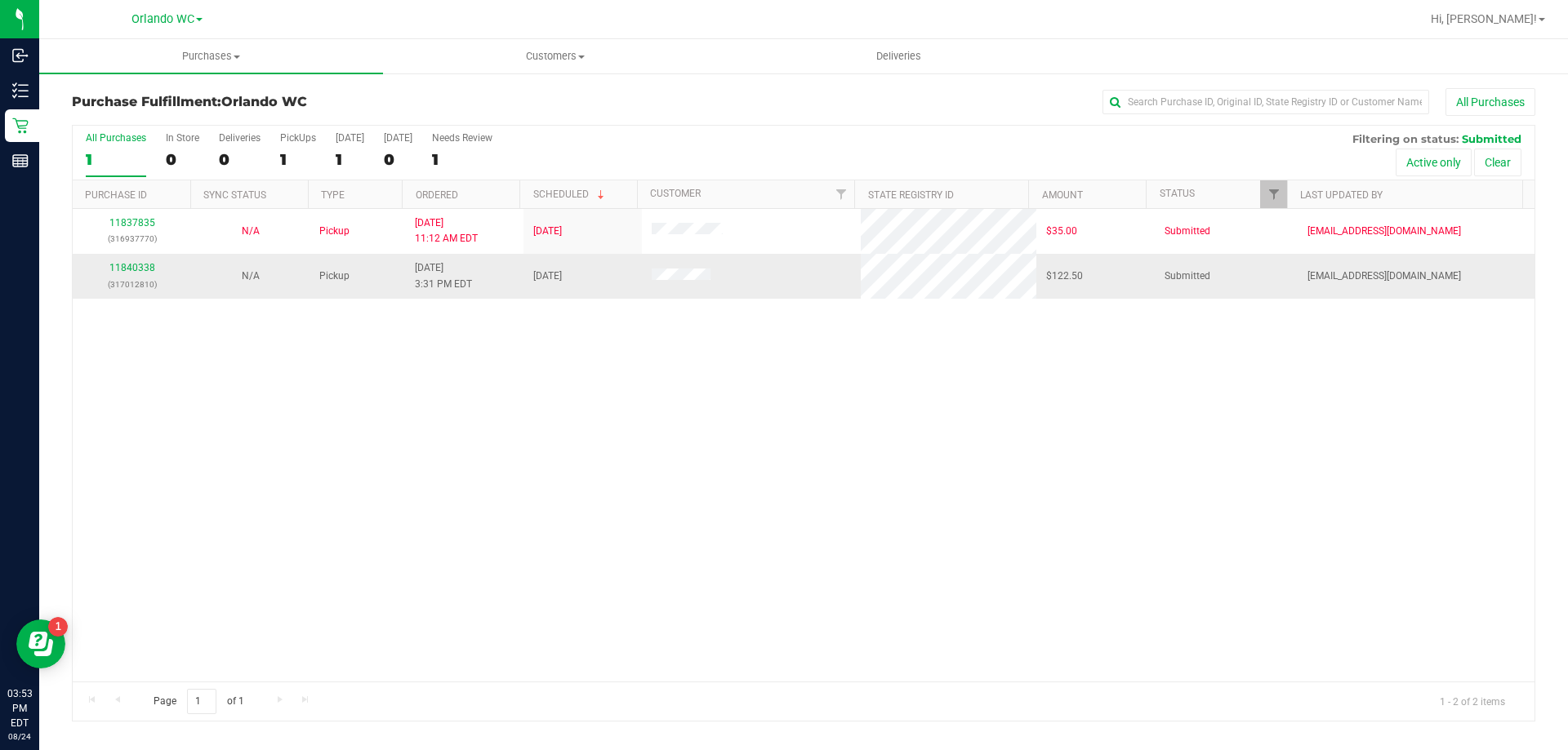
click at [108, 267] on div "11840338 (317012810)" at bounding box center [132, 275] width 99 height 31
click at [139, 272] on link "11840338" at bounding box center [132, 267] width 45 height 12
click at [142, 262] on link "11840338" at bounding box center [132, 267] width 45 height 12
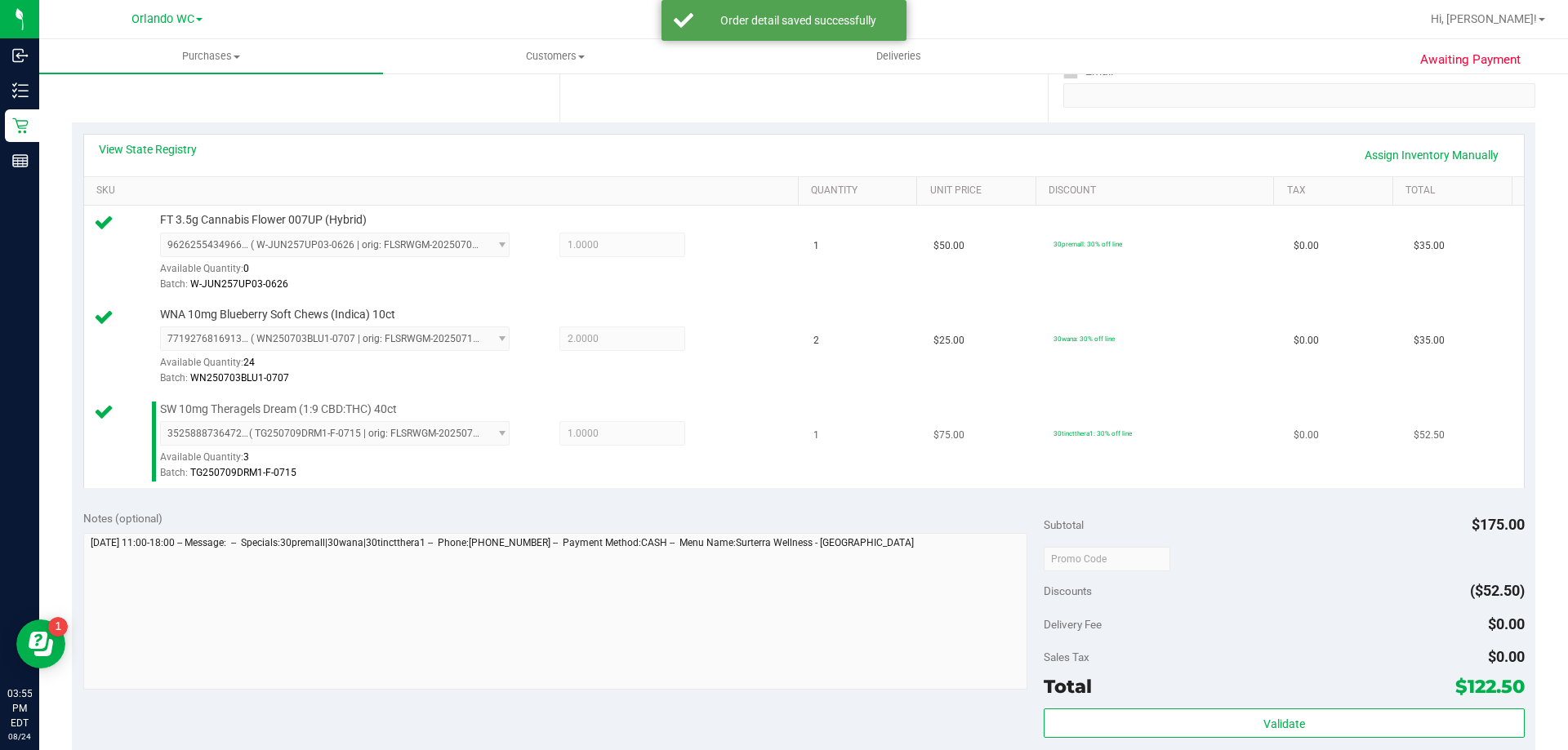
scroll to position [327, 0]
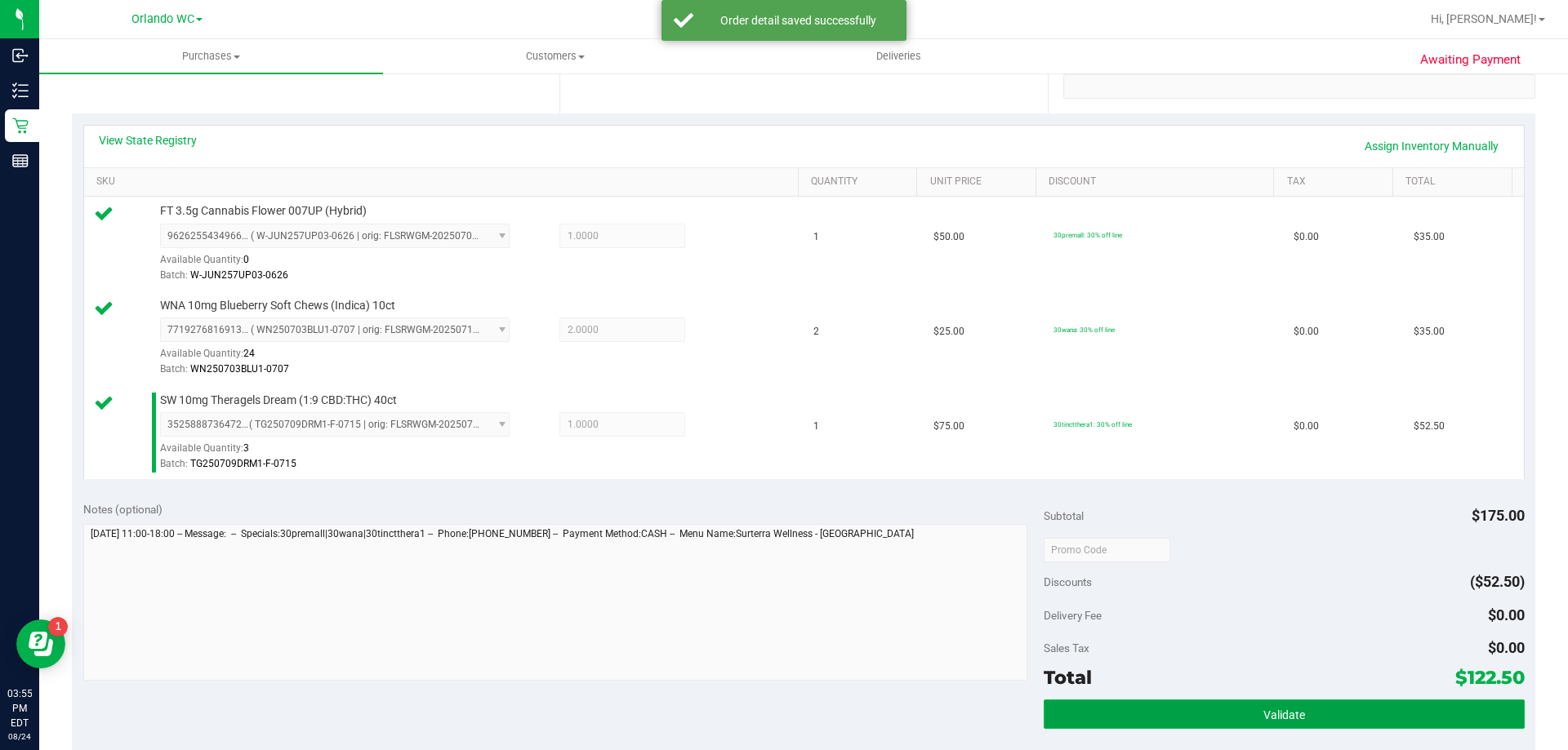
click at [1296, 701] on button "Validate" at bounding box center [1284, 714] width 480 height 30
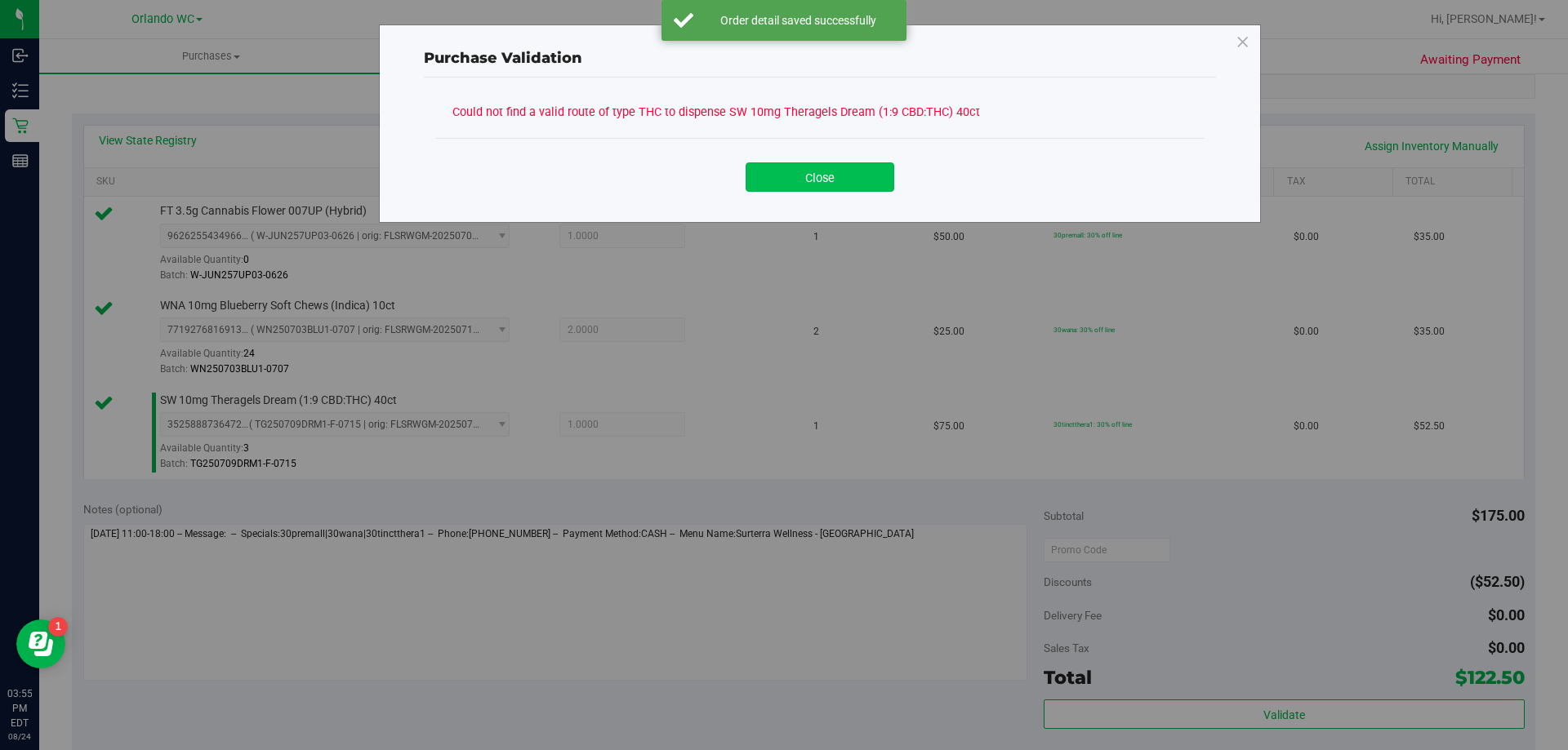
click at [815, 188] on button "Close" at bounding box center [820, 178] width 149 height 30
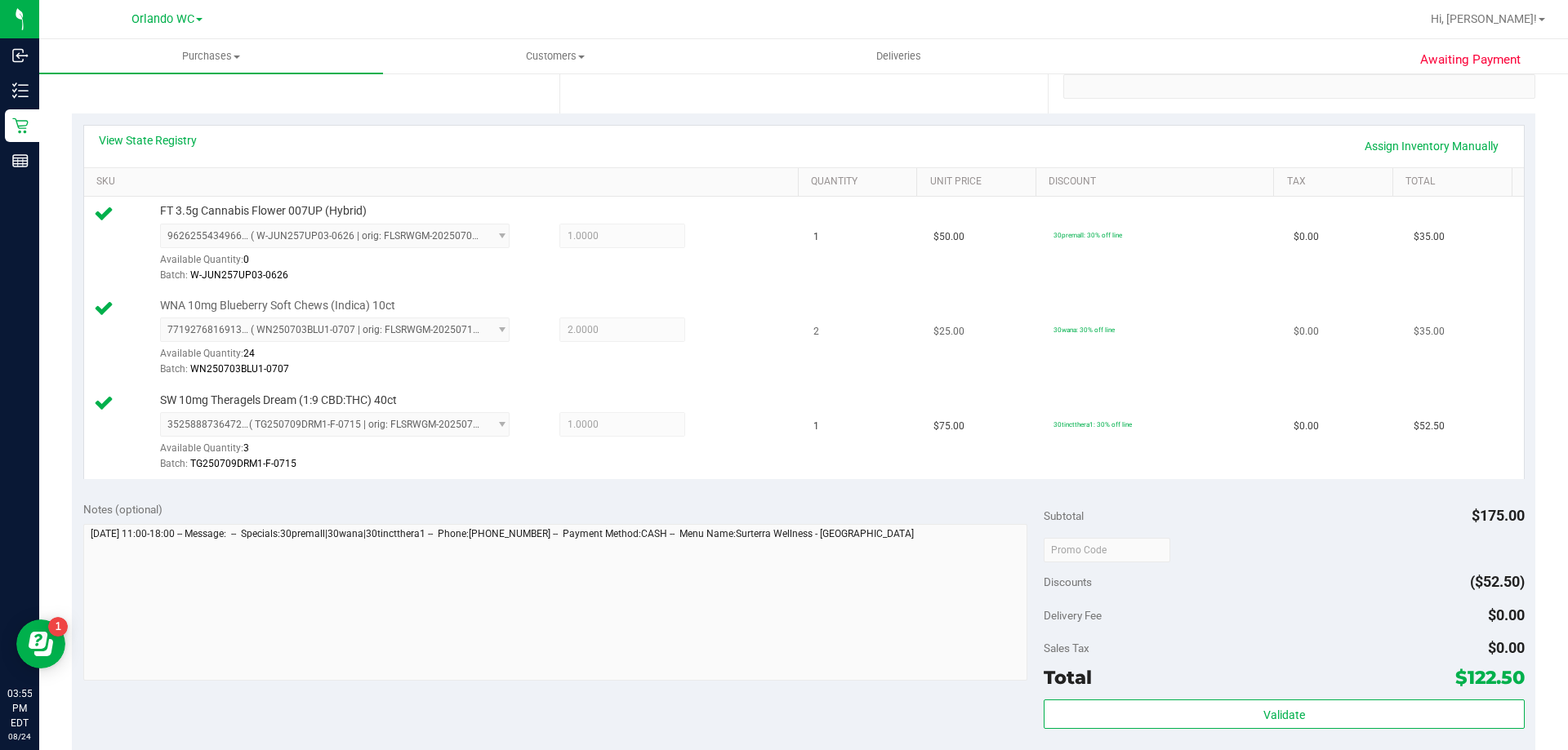
scroll to position [82, 0]
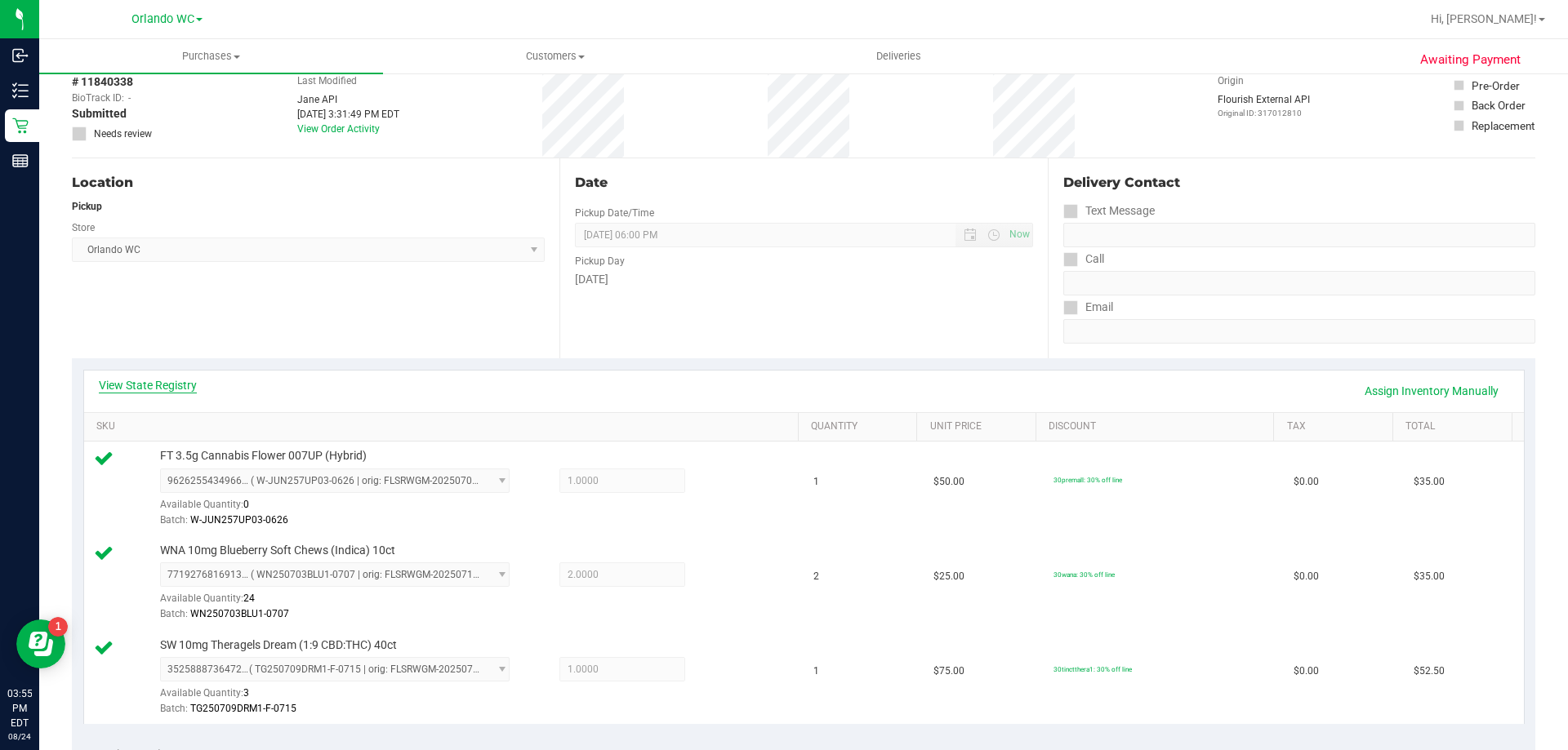
click at [114, 381] on link "View State Registry" at bounding box center [147, 385] width 98 height 17
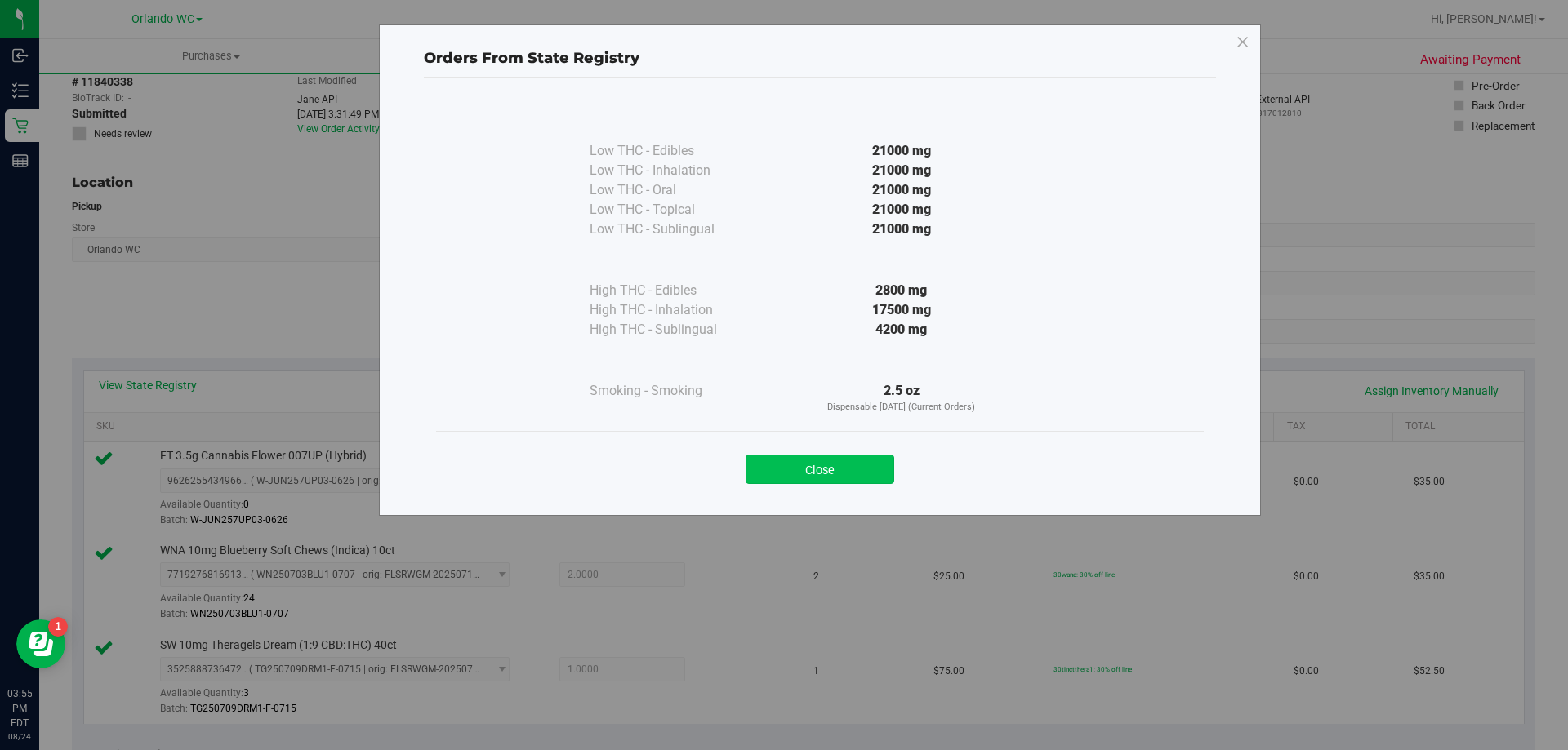
click at [823, 467] on button "Close" at bounding box center [820, 470] width 149 height 30
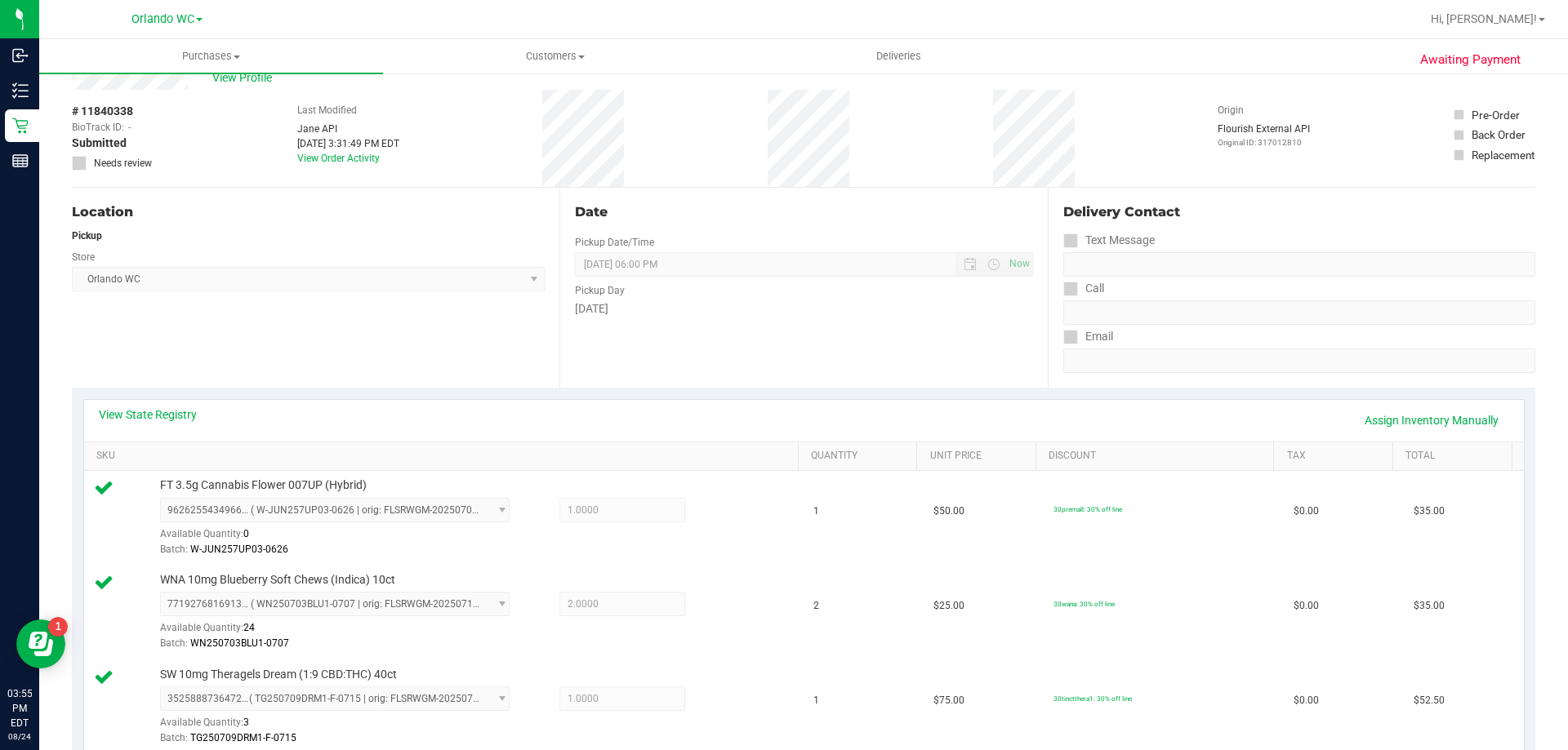
scroll to position [0, 0]
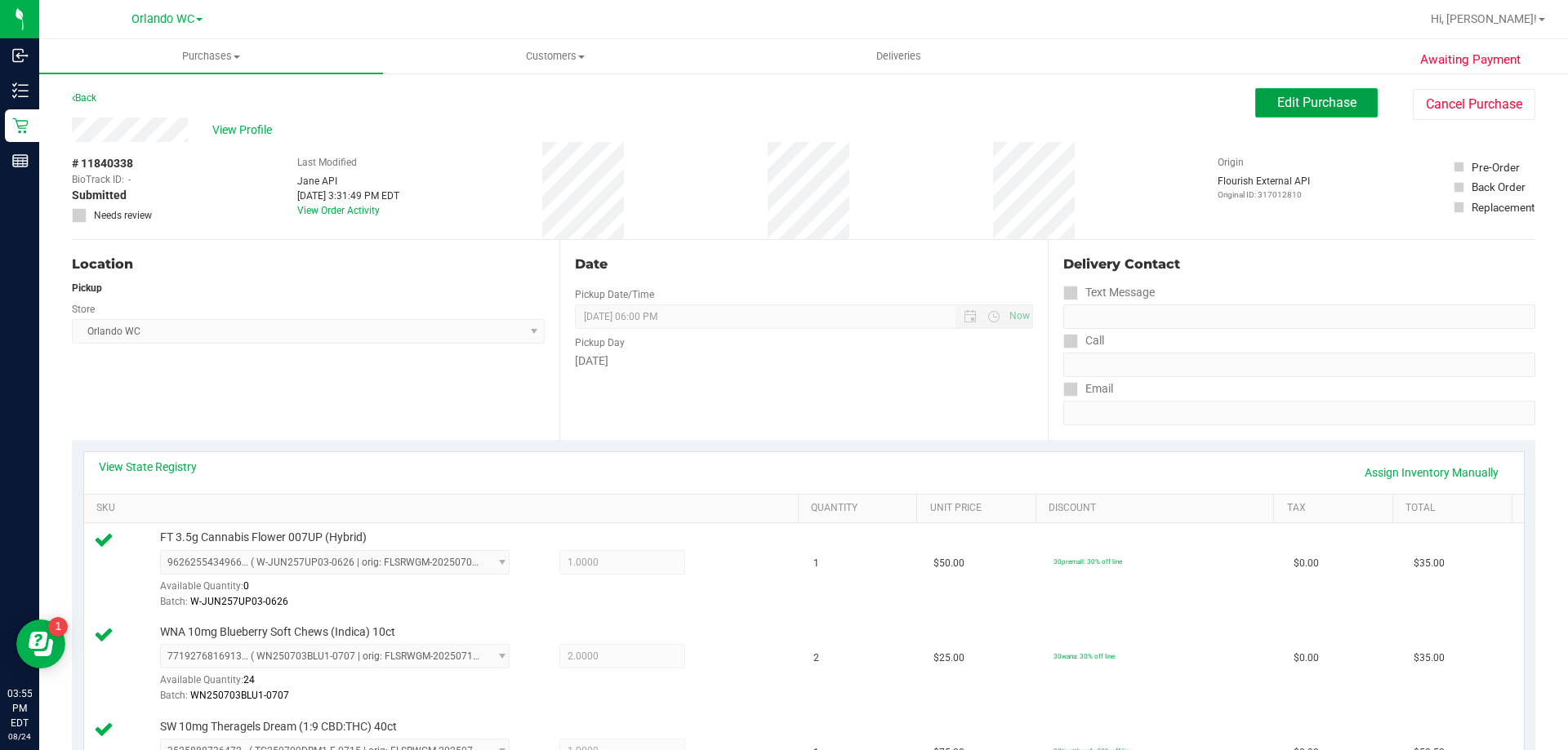
click at [1290, 102] on span "Edit Purchase" at bounding box center [1316, 103] width 79 height 16
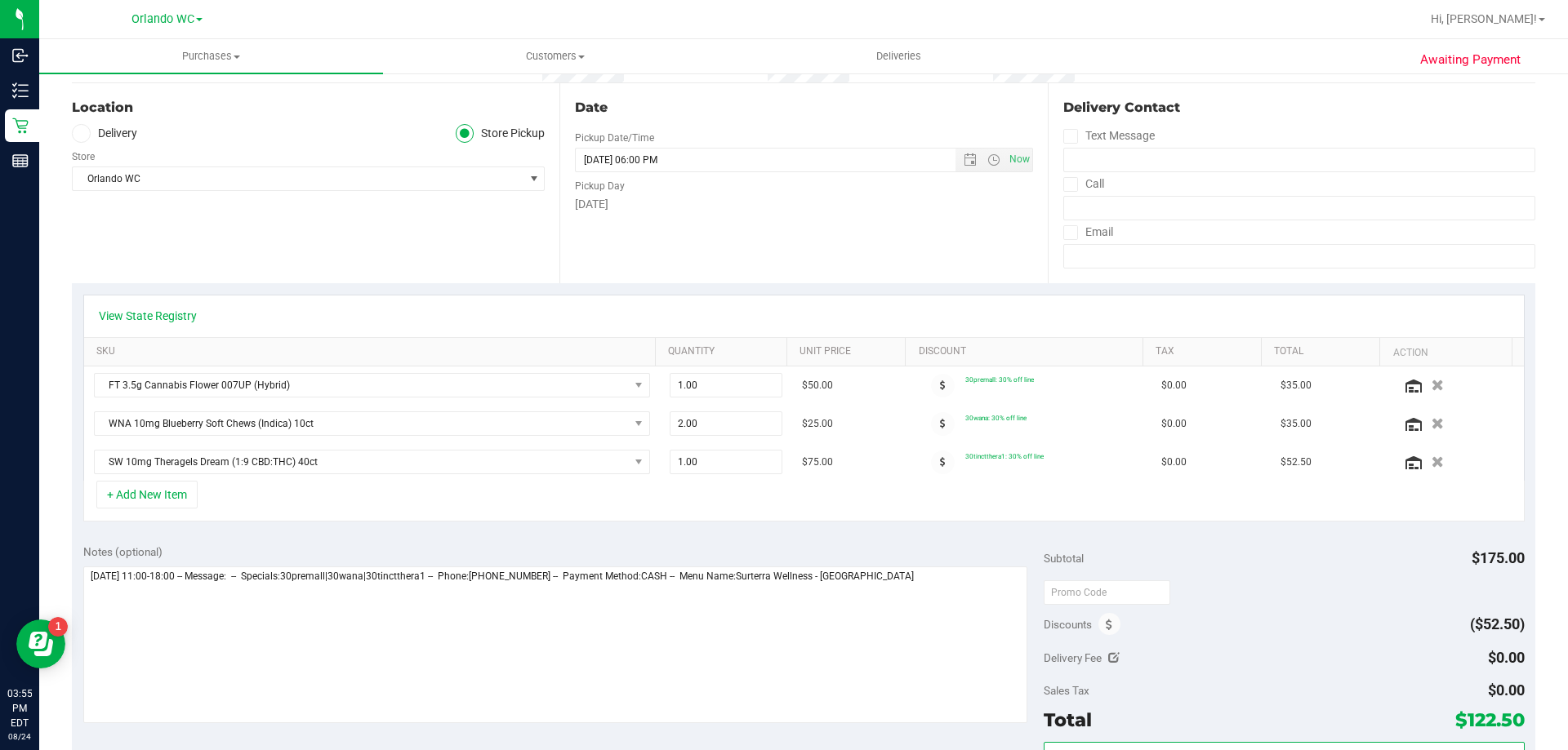
scroll to position [163, 0]
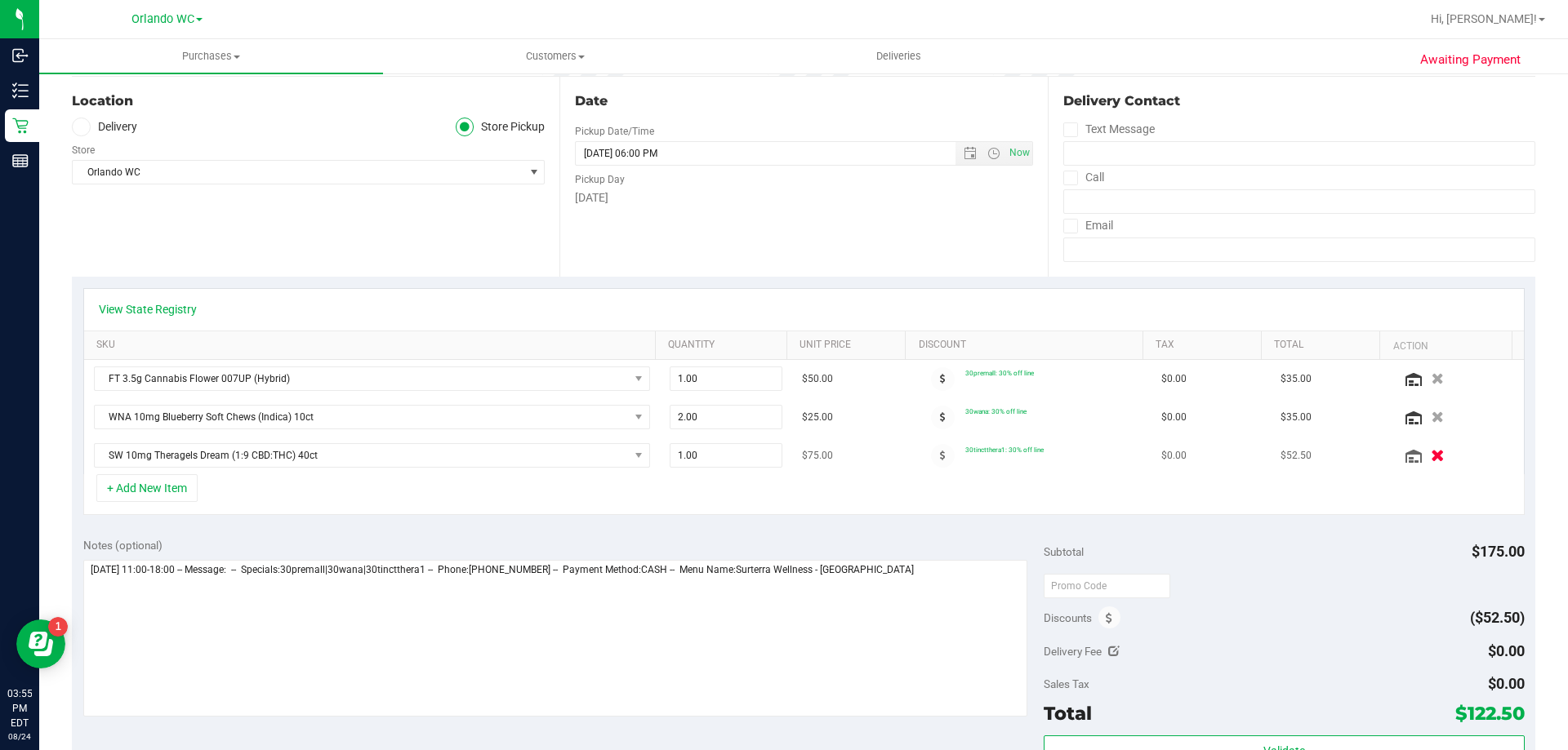
click at [1423, 456] on button "button" at bounding box center [1437, 454] width 28 height 17
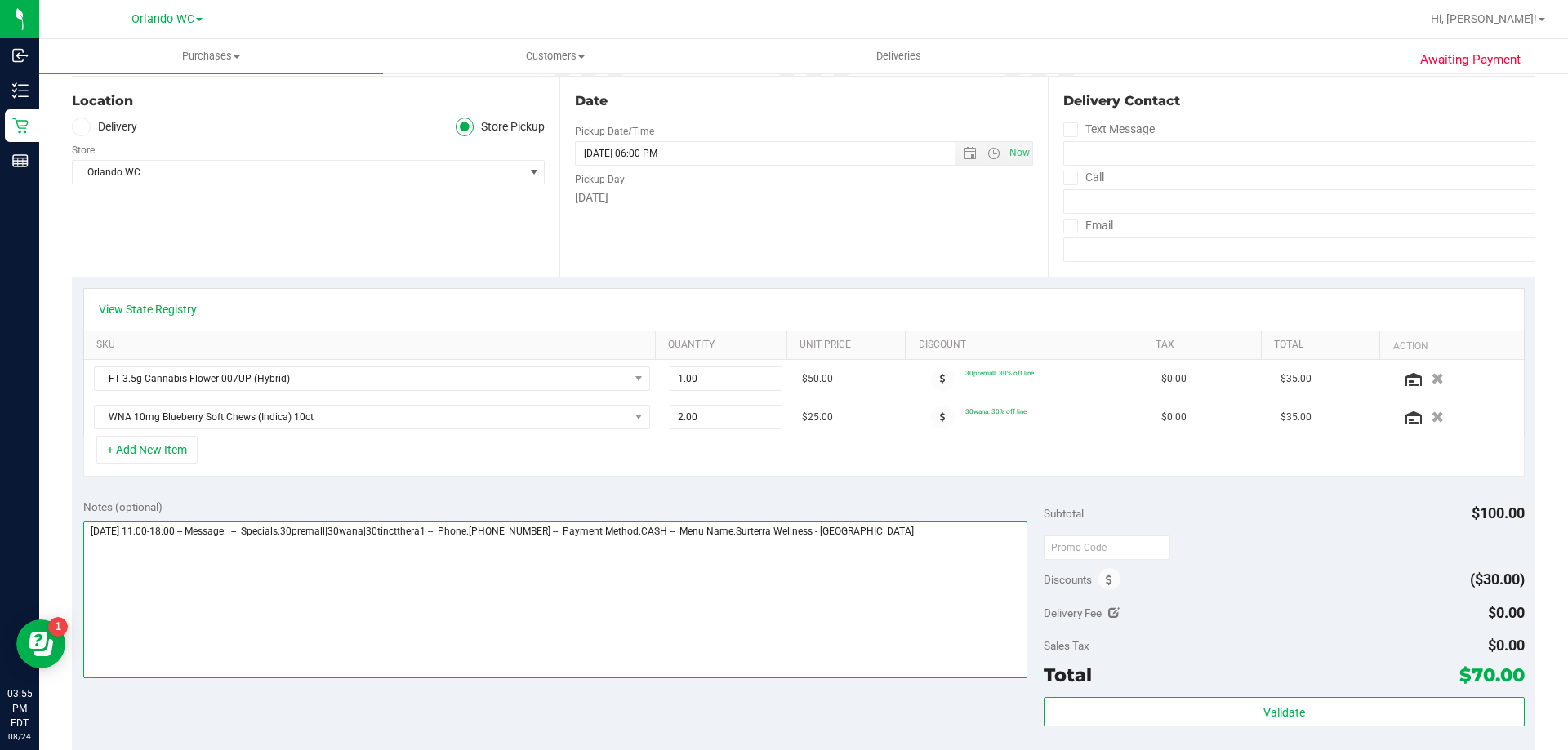
click at [929, 521] on textarea at bounding box center [555, 599] width 945 height 157
type textarea "Sunday 08/24/2025 11:00-18:00 -- Message: -- Specials:30premall|30wana|30tinctt…"
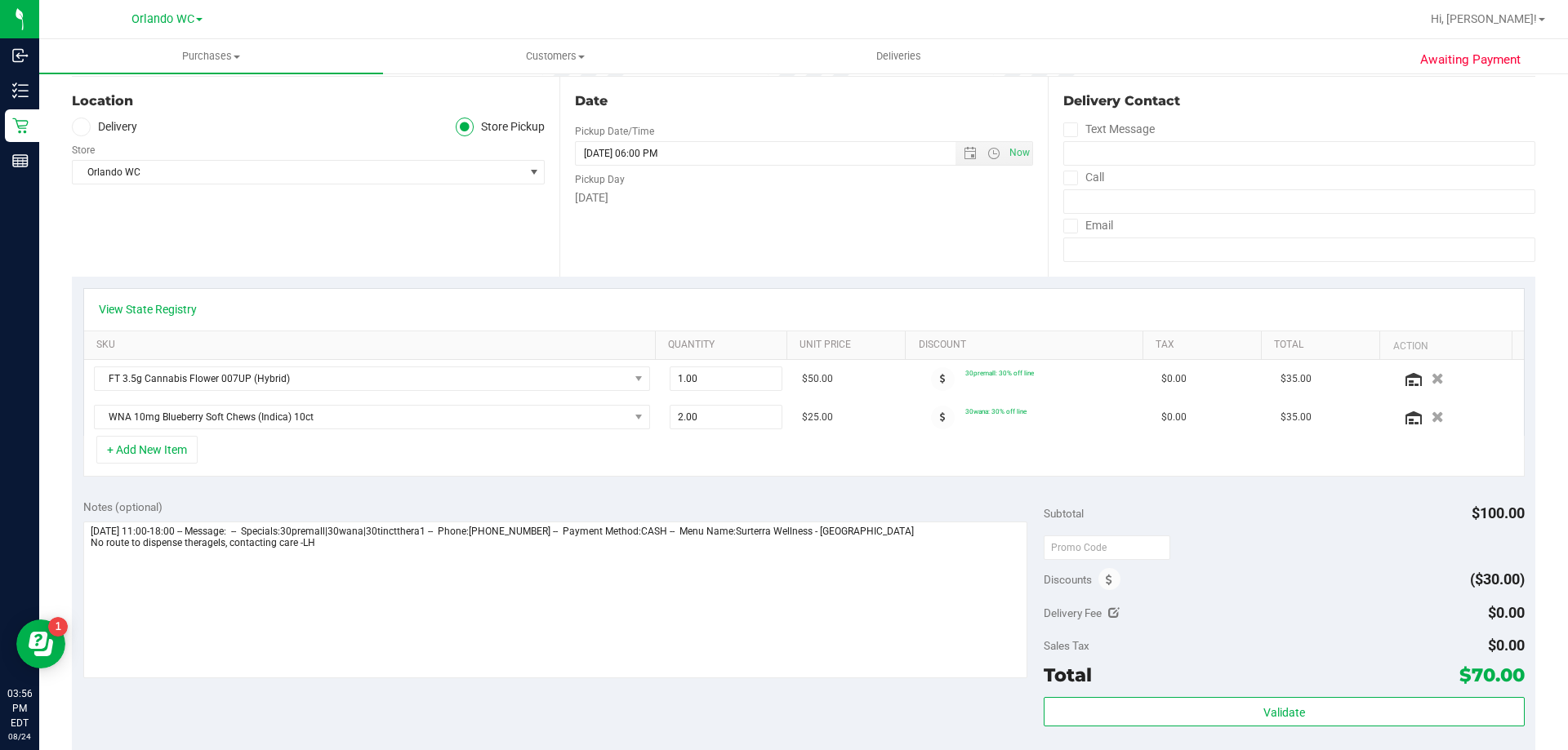
scroll to position [0, 0]
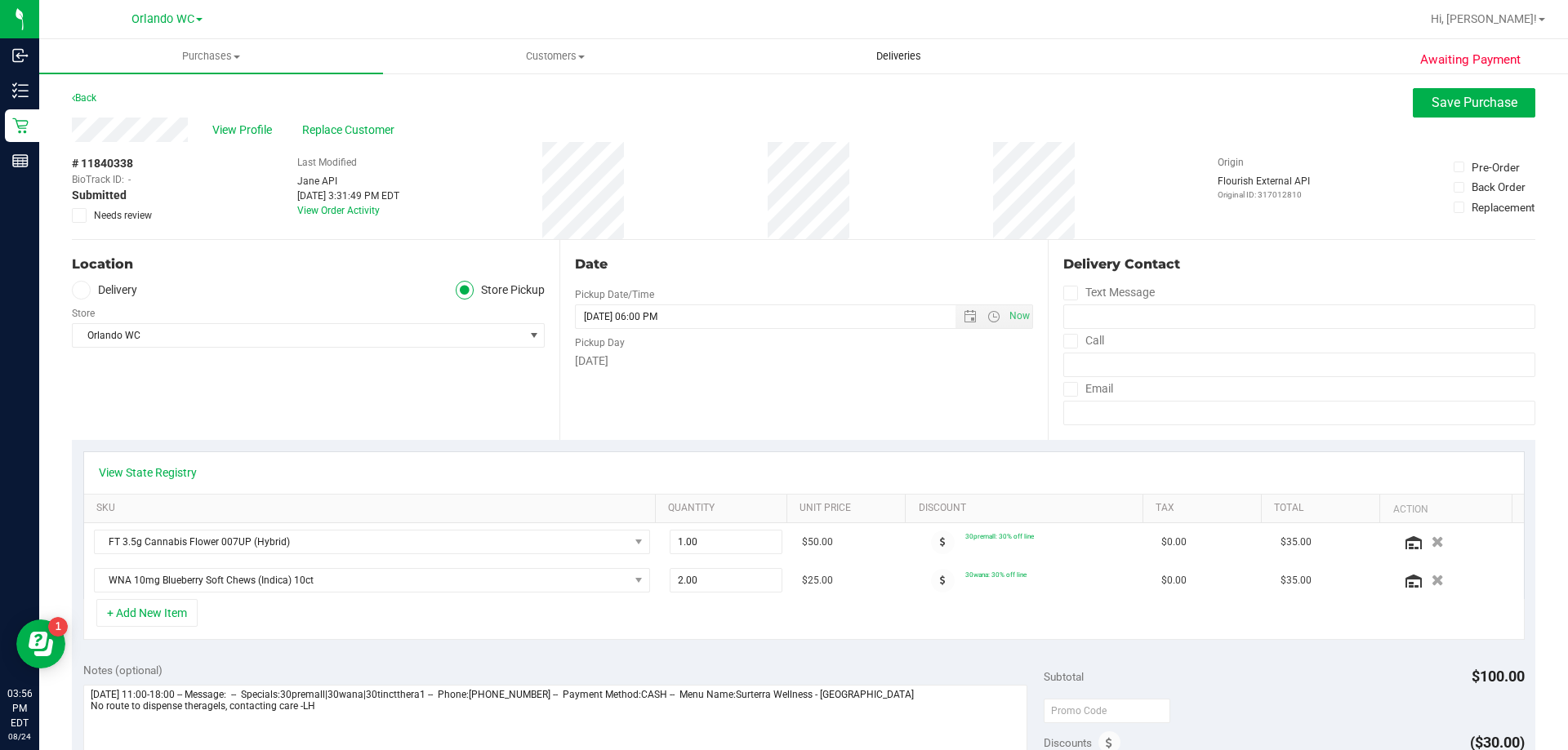
drag, startPoint x: 235, startPoint y: 131, endPoint x: 933, endPoint y: 68, distance: 700.8
click at [235, 131] on span "View Profile" at bounding box center [245, 129] width 65 height 17
click at [1447, 110] on span "Save Purchase" at bounding box center [1474, 103] width 86 height 16
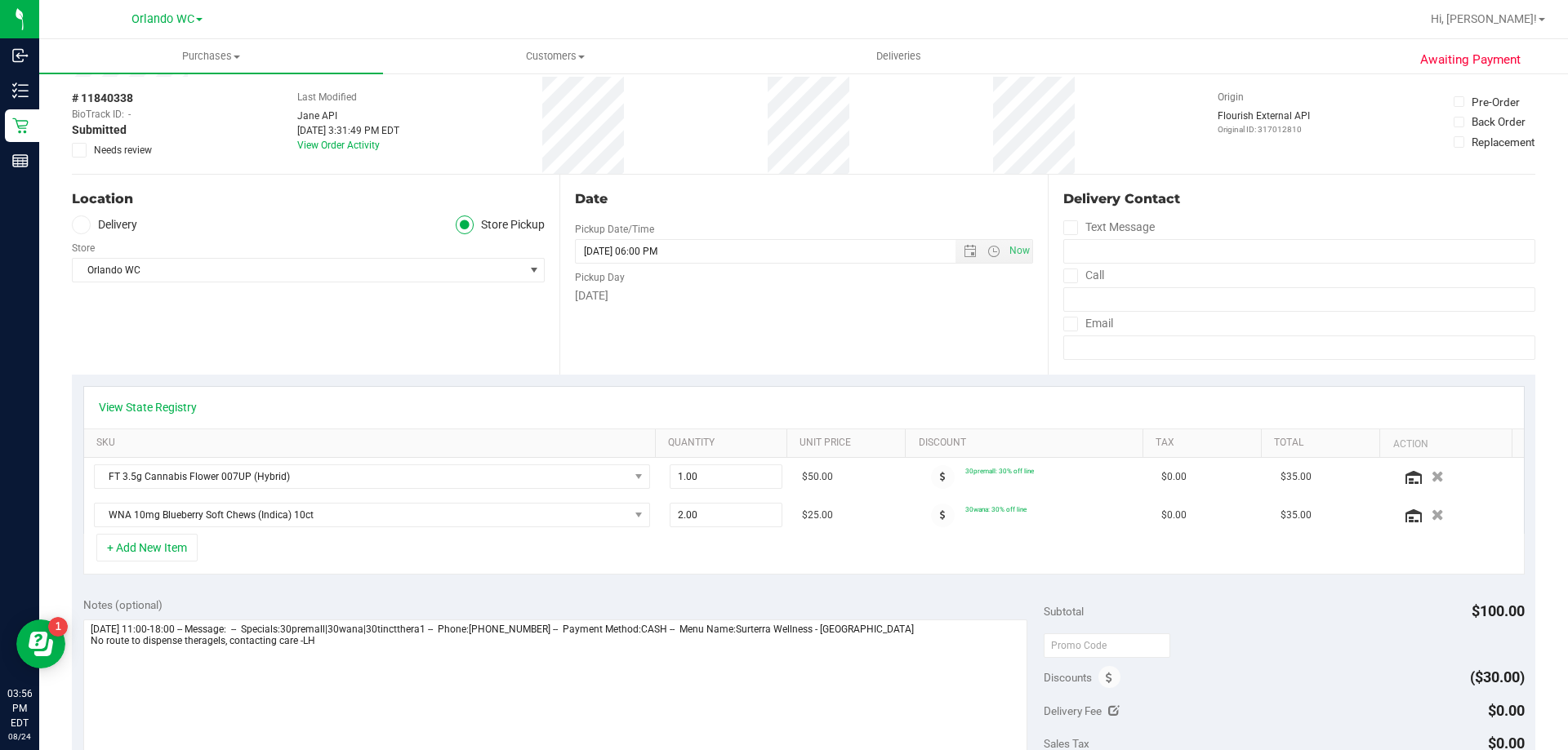
scroll to position [163, 0]
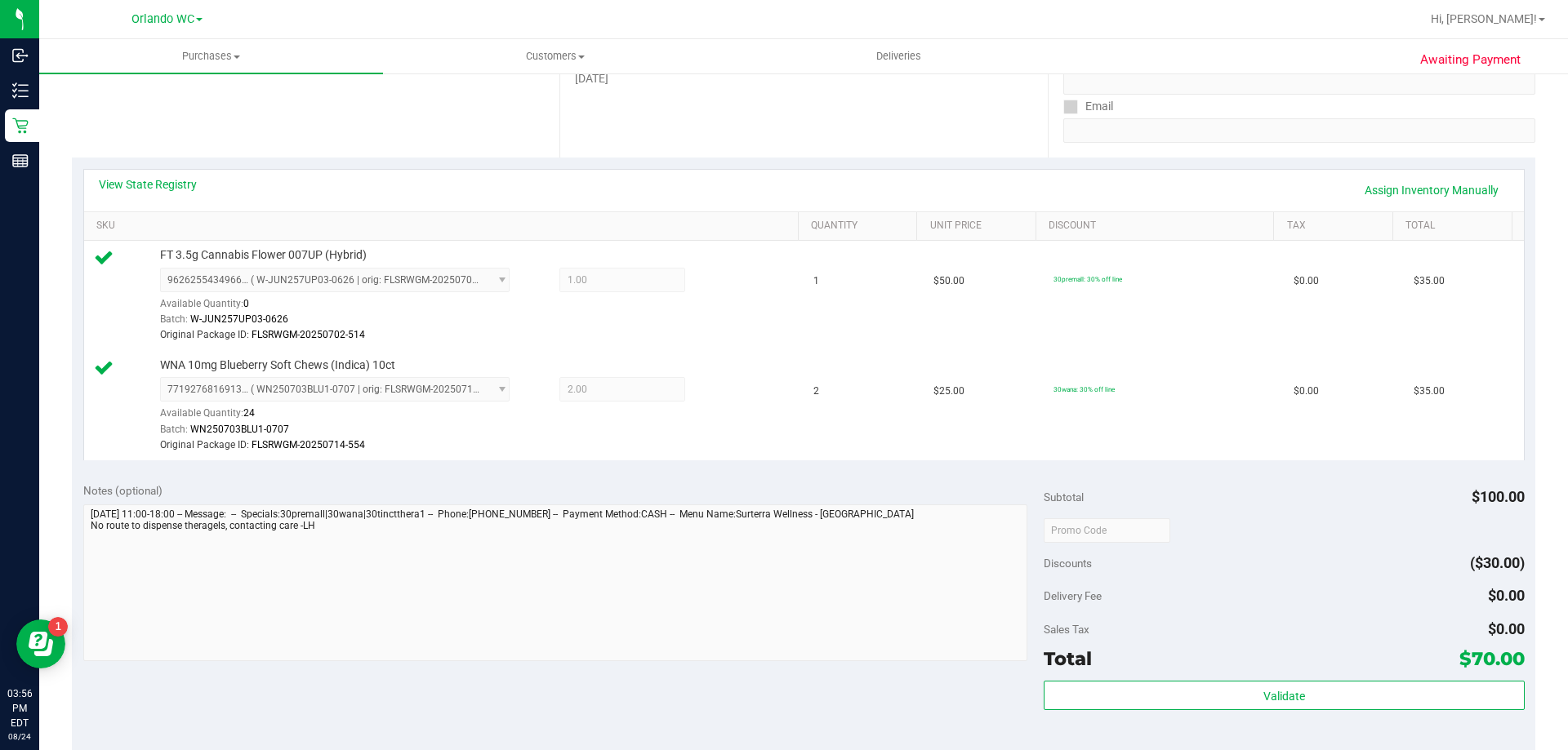
scroll to position [408, 0]
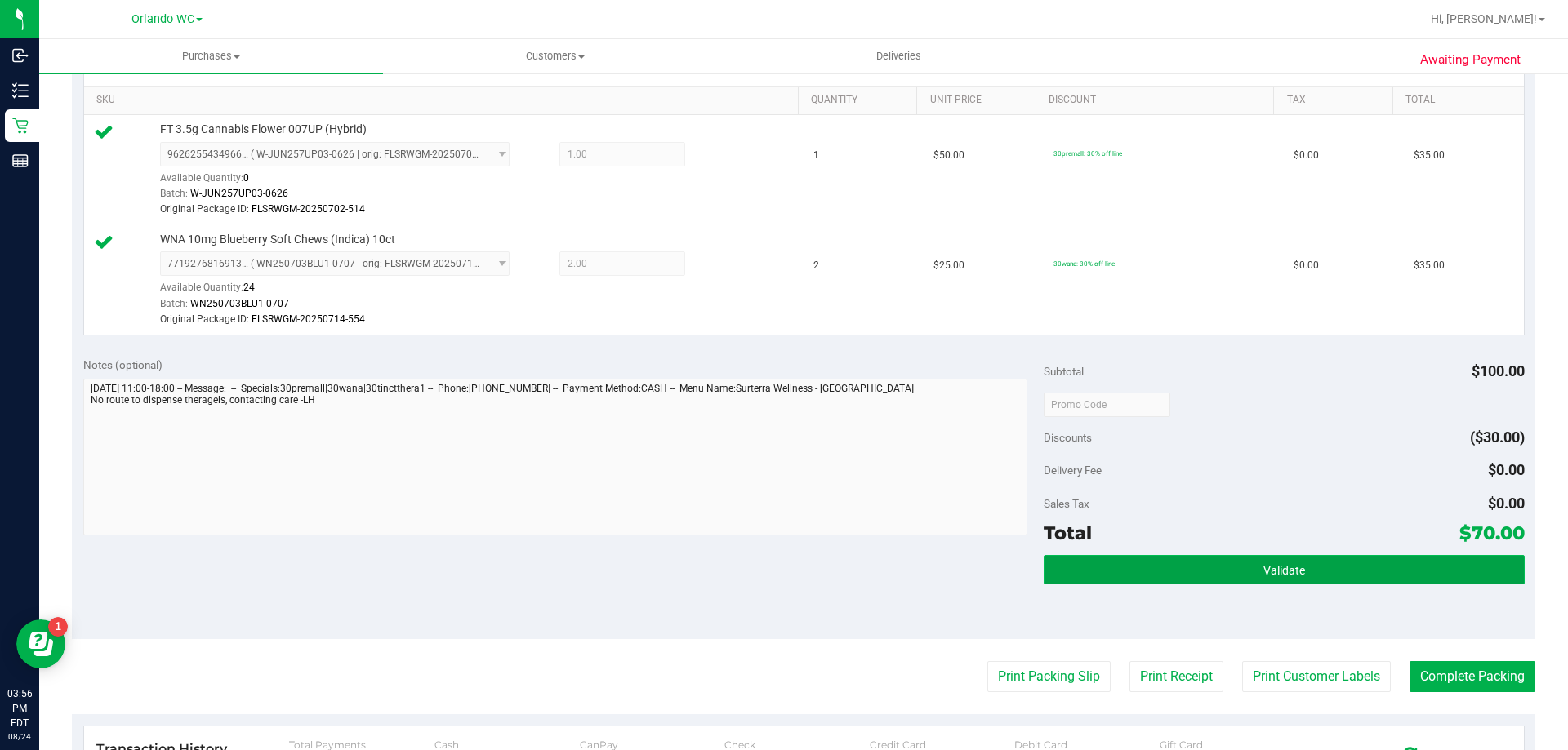
click at [1130, 571] on button "Validate" at bounding box center [1284, 569] width 480 height 30
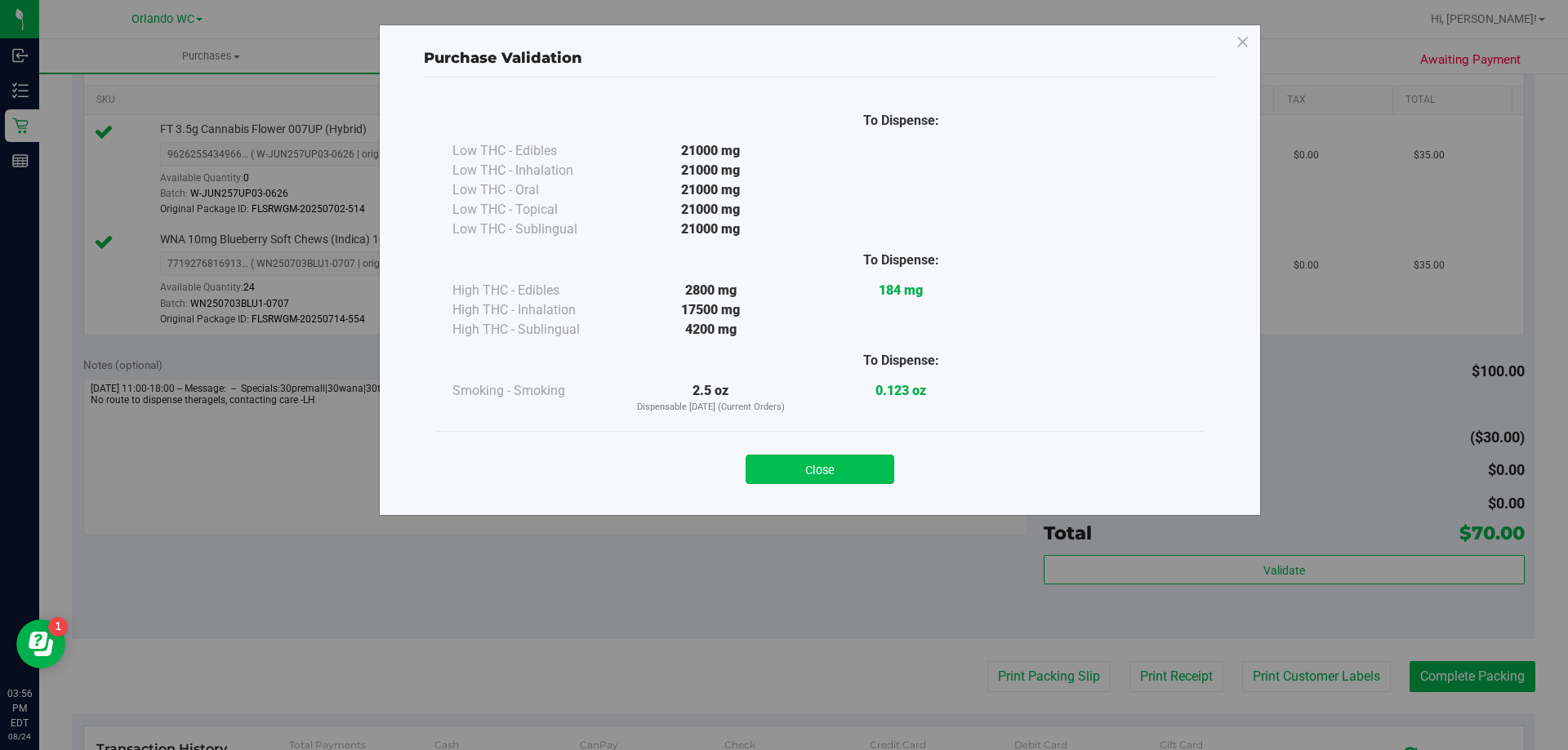
click at [806, 481] on button "Close" at bounding box center [820, 470] width 149 height 30
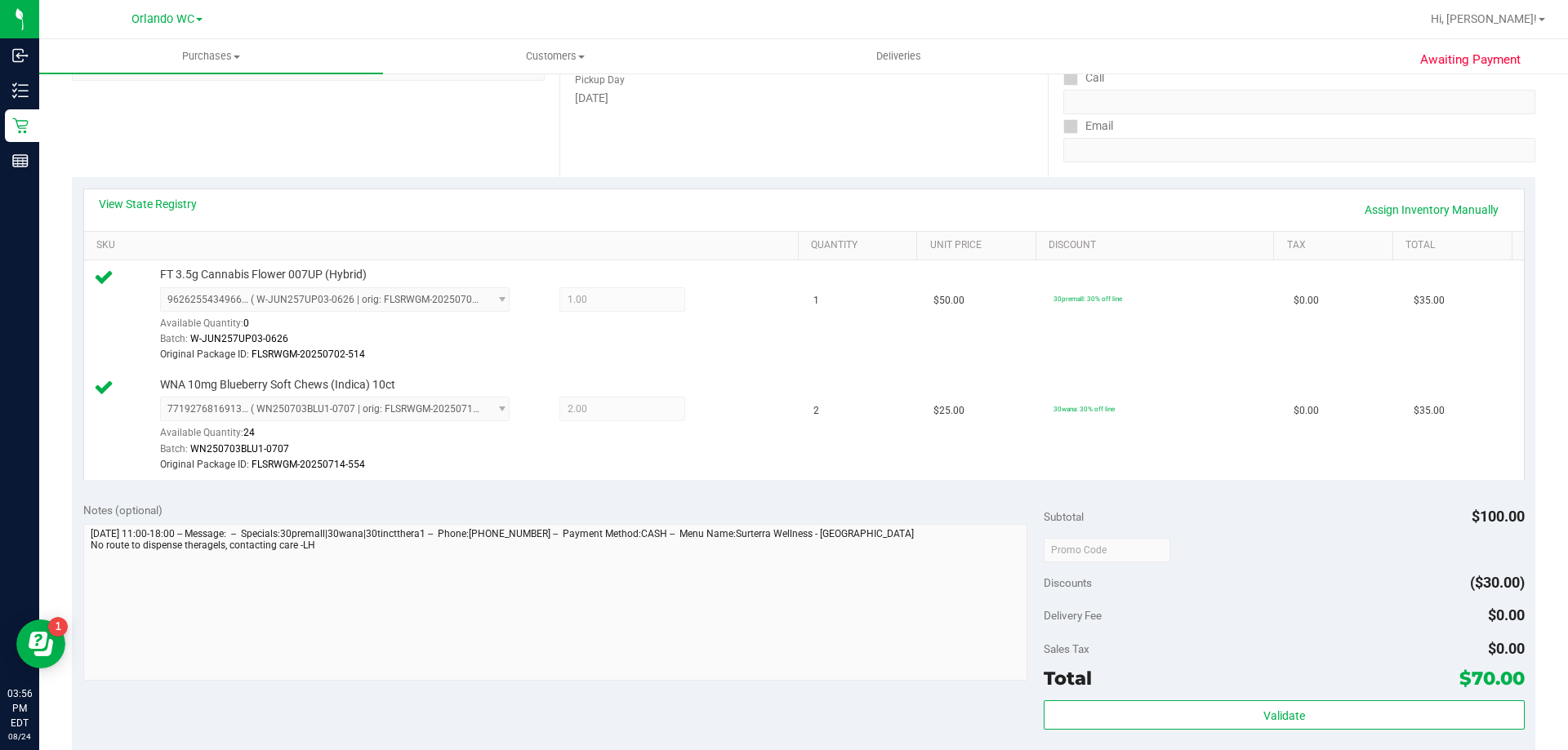
scroll to position [0, 0]
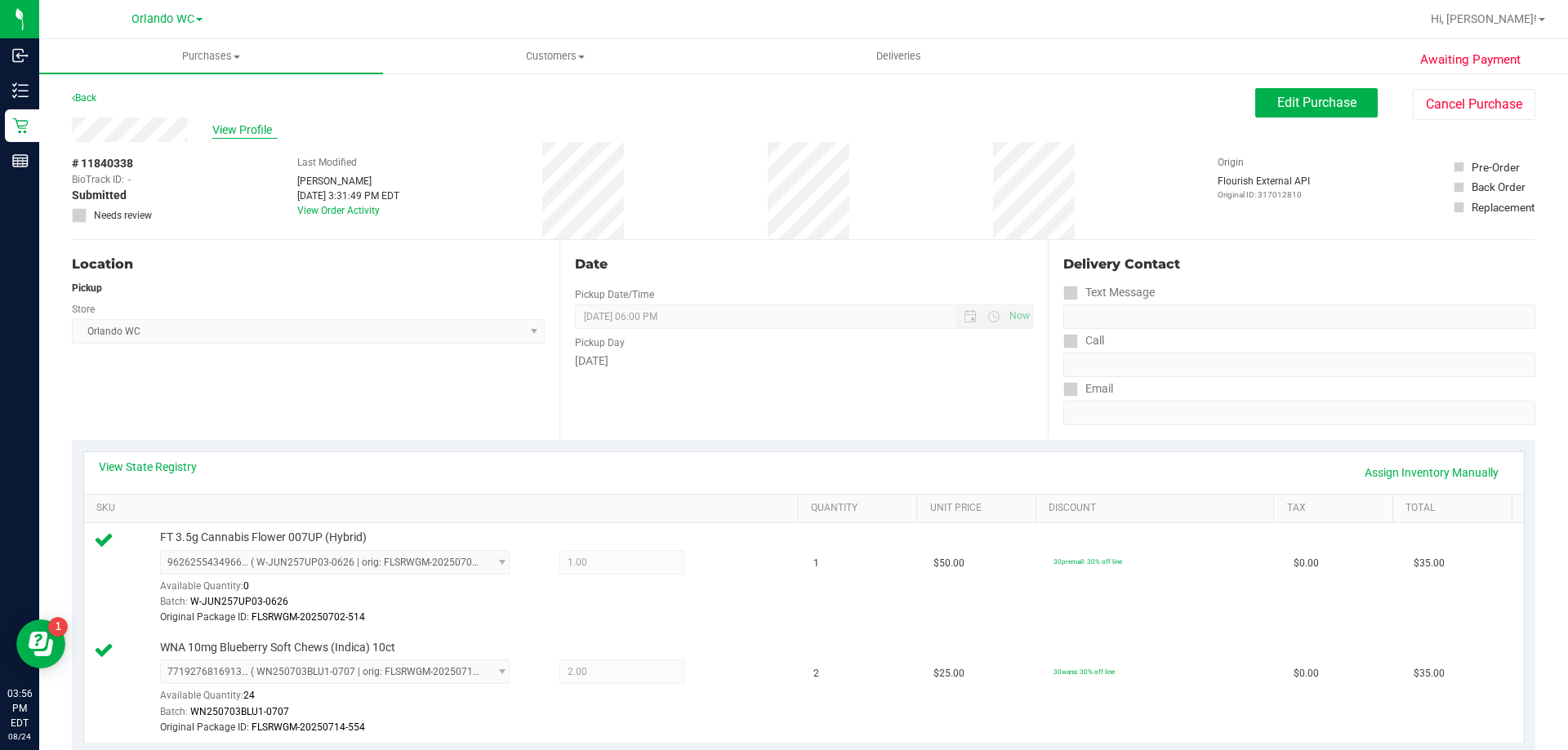
click at [221, 129] on span "View Profile" at bounding box center [245, 129] width 65 height 17
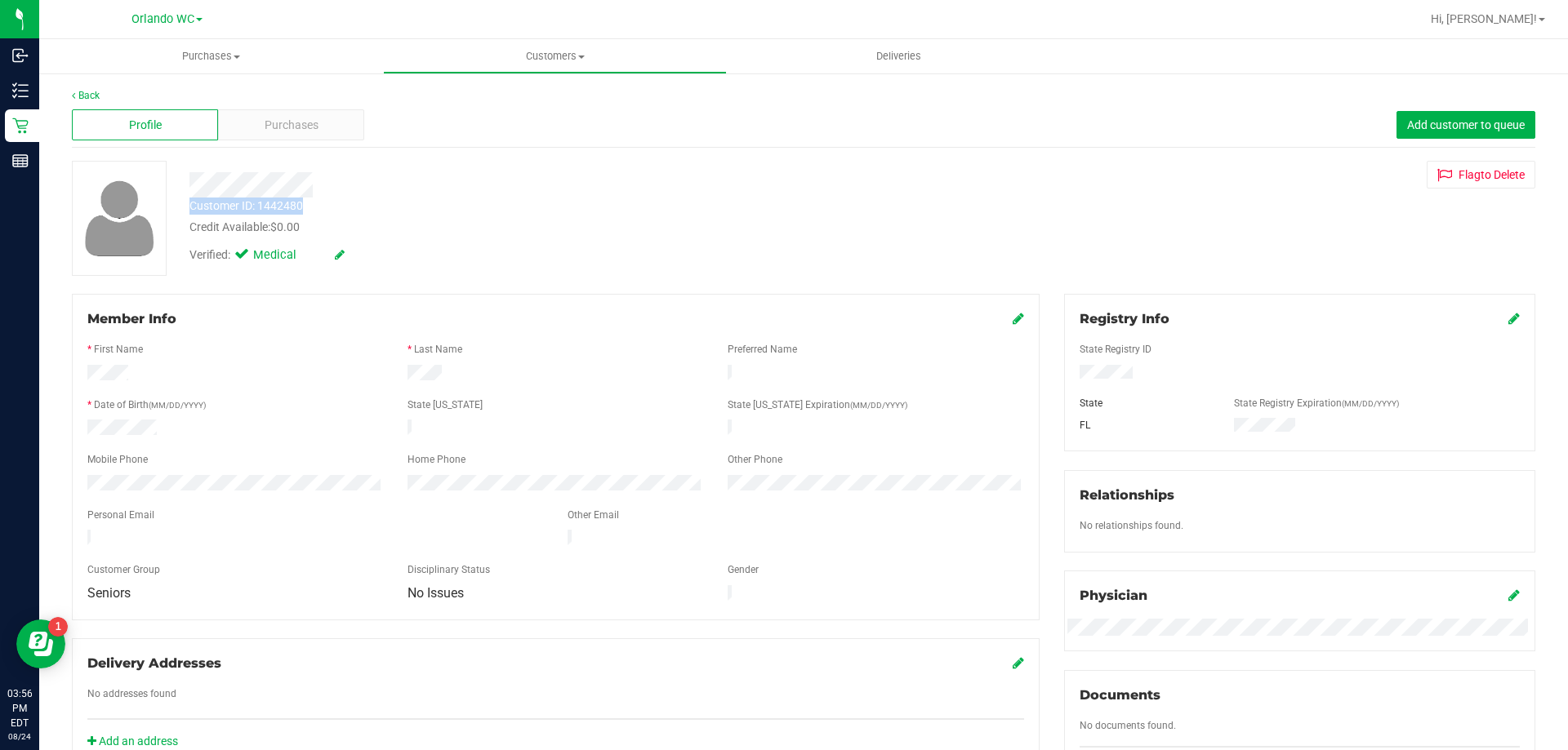
drag, startPoint x: 307, startPoint y: 208, endPoint x: 181, endPoint y: 202, distance: 126.1
click at [181, 202] on div "Customer ID: 1442480 Credit Available: $0.00" at bounding box center [548, 216] width 744 height 38
copy div "Customer ID: 1442480"
click at [396, 219] on div "Credit Available: $0.00" at bounding box center [549, 227] width 720 height 17
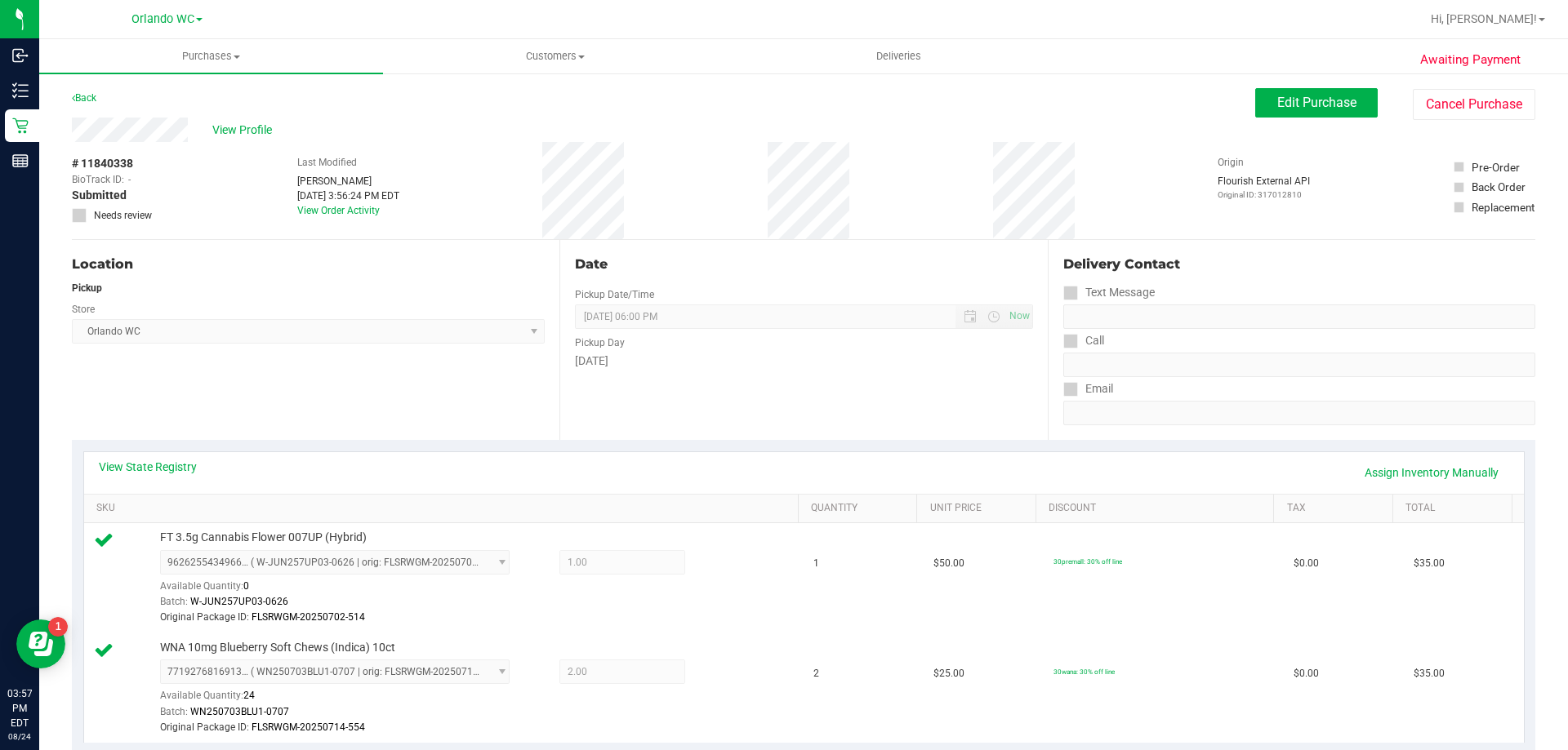
drag, startPoint x: 135, startPoint y: 167, endPoint x: 71, endPoint y: 167, distance: 64.0
copy div "# 11840338"
click at [408, 446] on div "View State Registry Assign Inventory Manually SKU Quantity Unit Price Discount …" at bounding box center [804, 597] width 1463 height 314
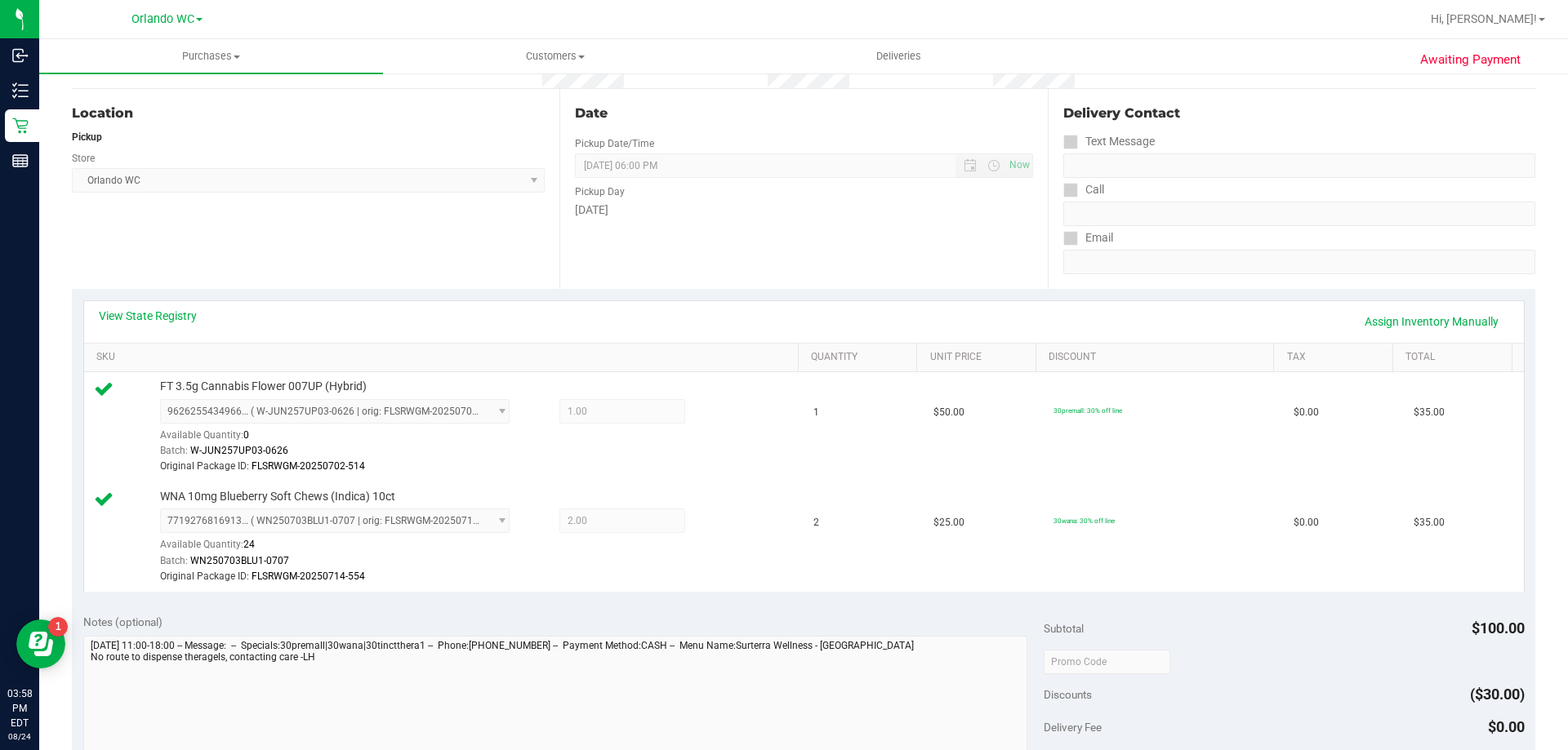
scroll to position [245, 0]
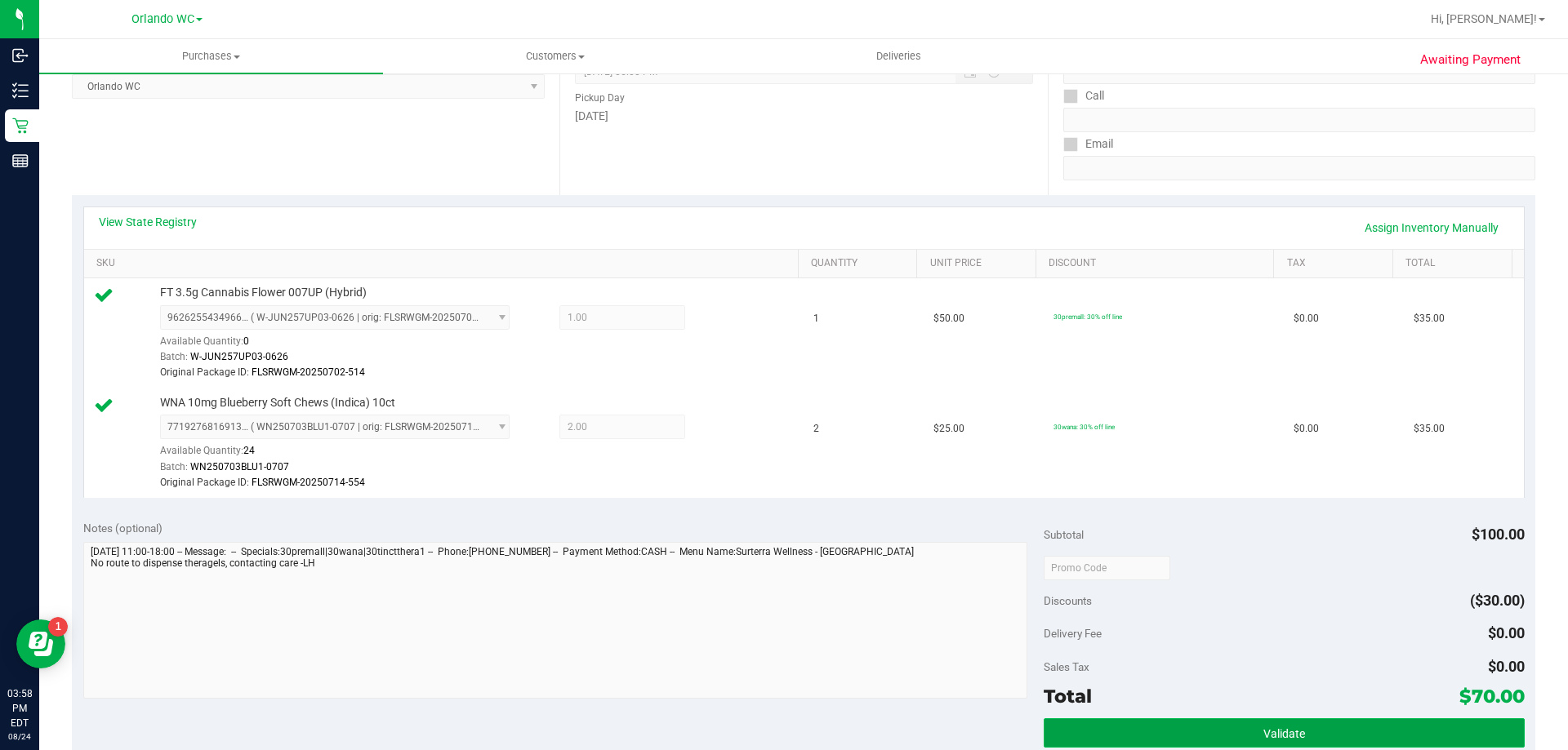
click at [1321, 729] on button "Validate" at bounding box center [1284, 733] width 480 height 30
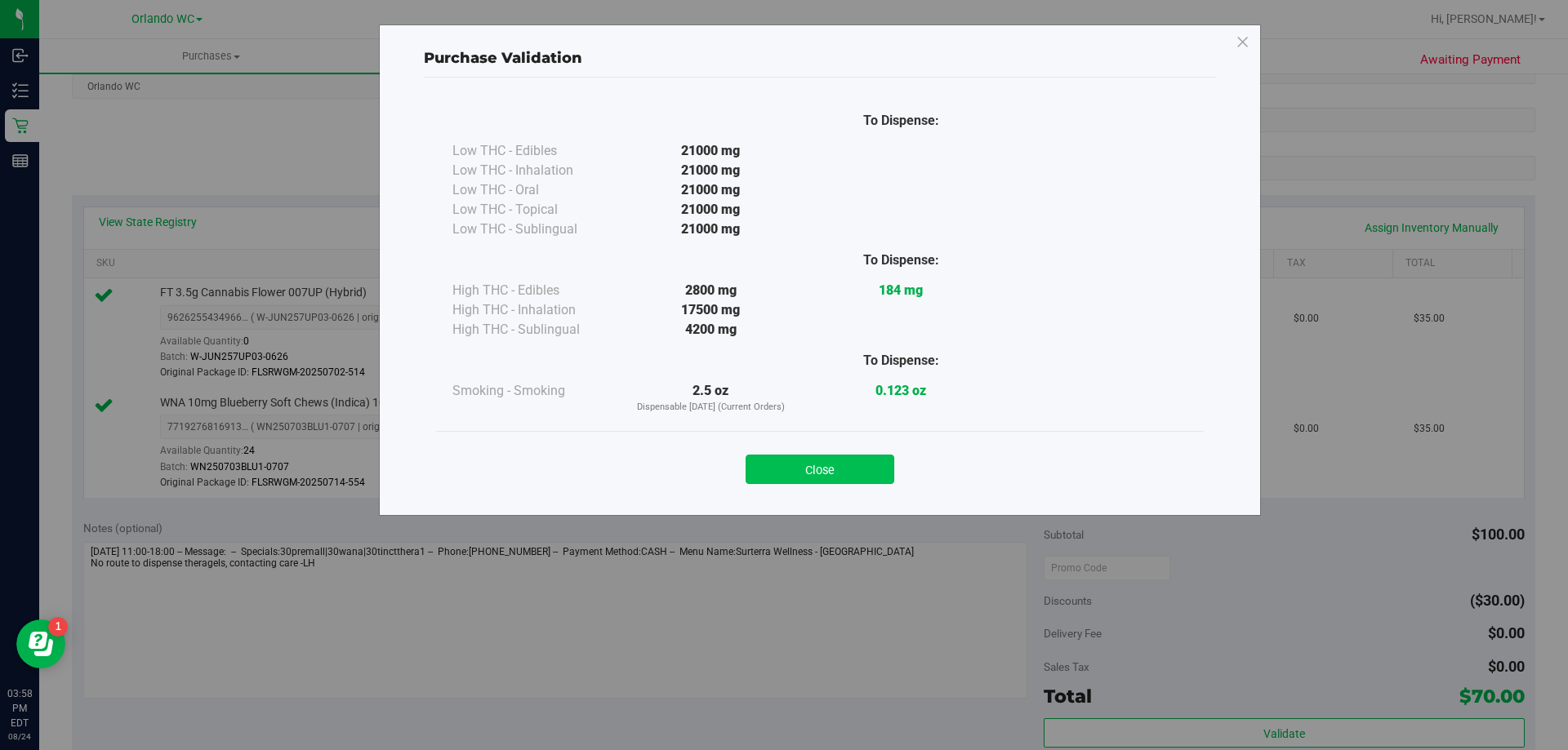
click at [817, 465] on button "Close" at bounding box center [820, 470] width 149 height 30
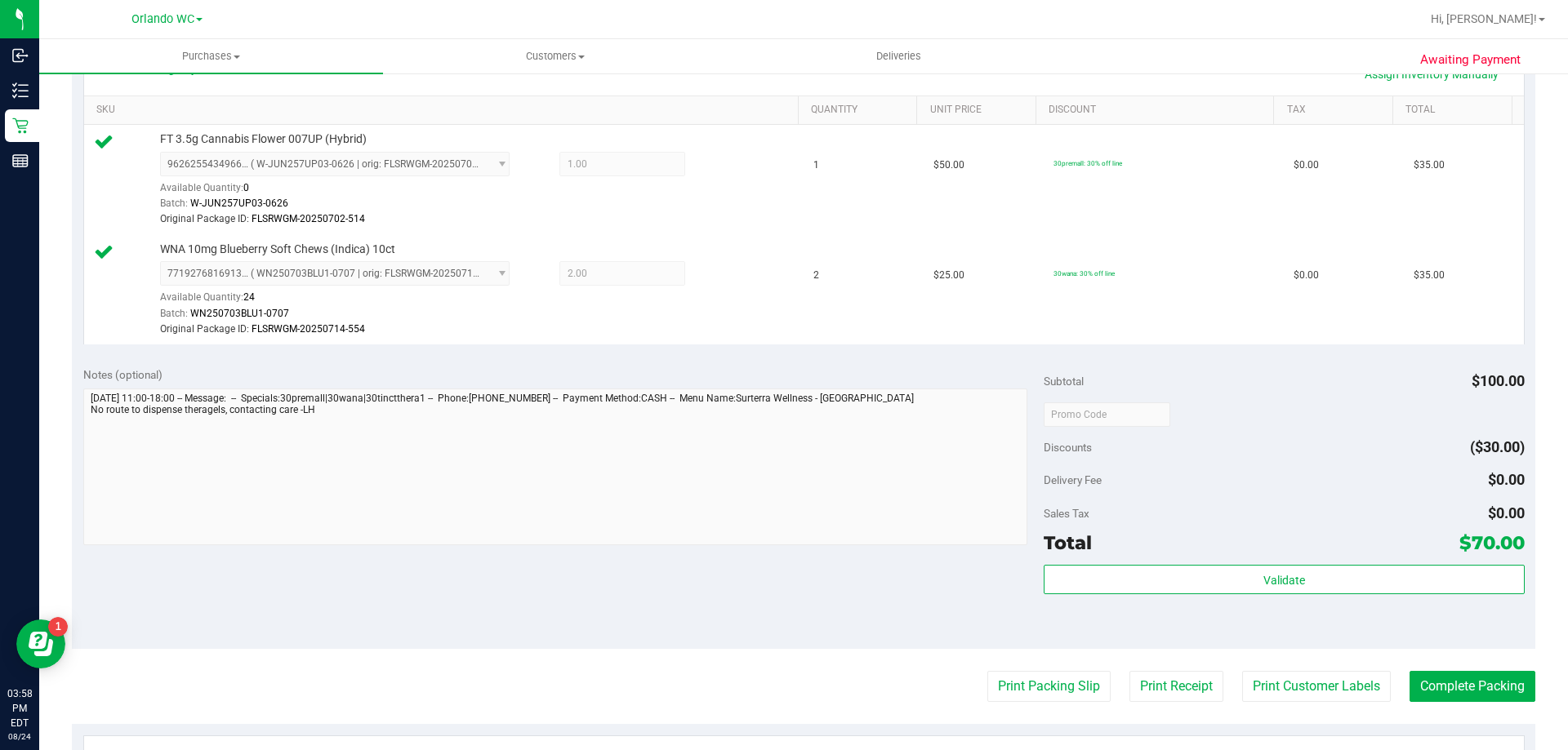
scroll to position [571, 0]
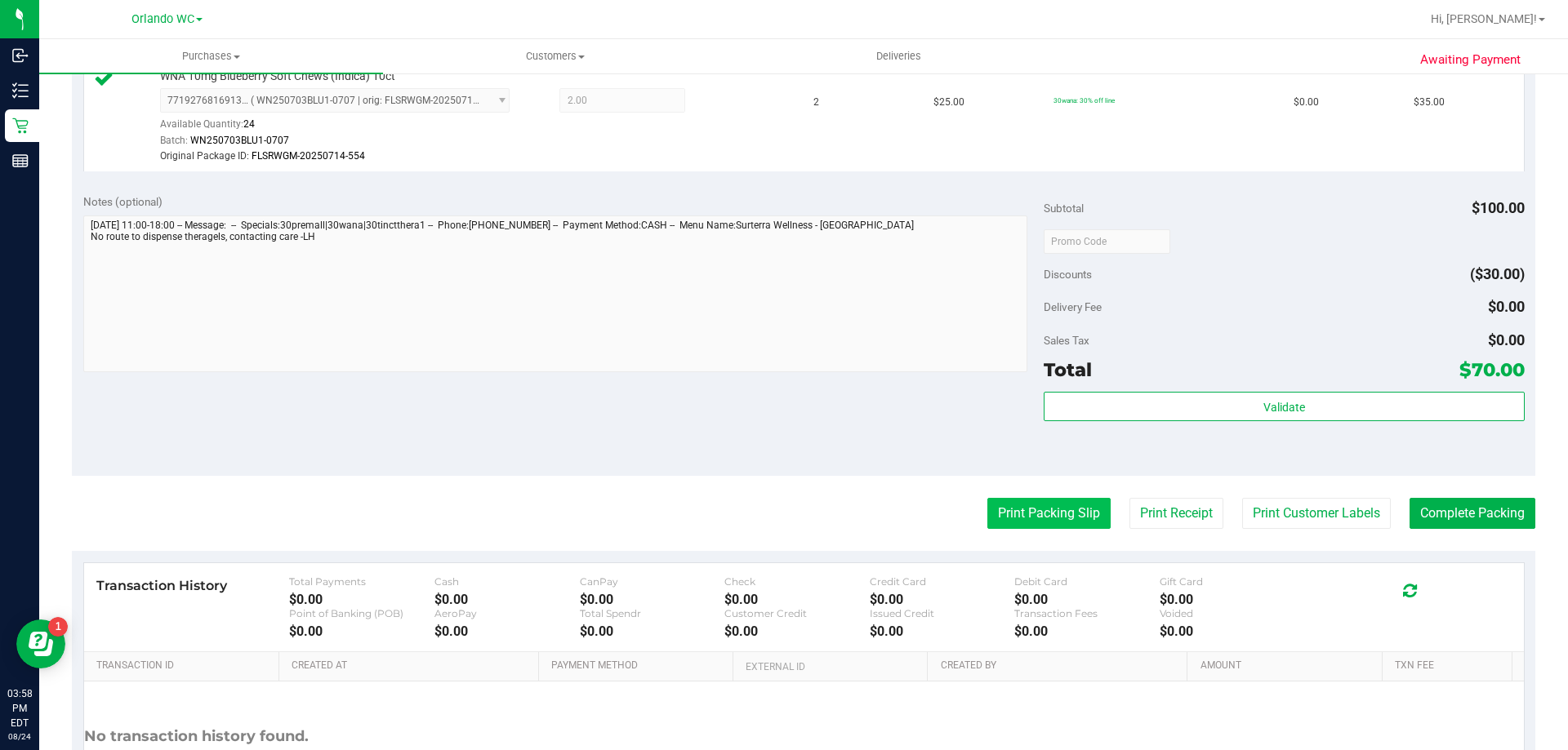
click at [1049, 498] on button "Print Packing Slip" at bounding box center [1049, 512] width 123 height 31
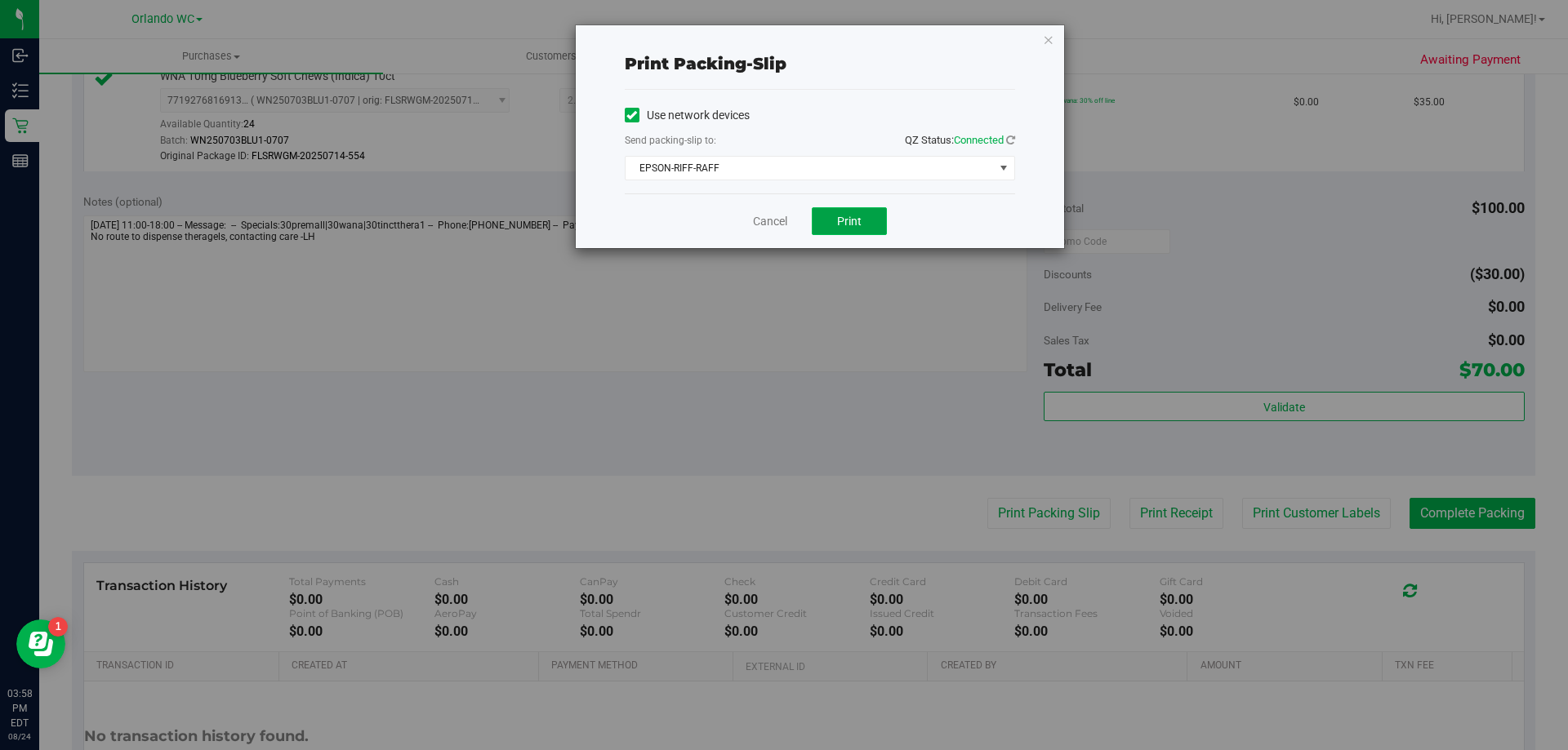
click at [850, 226] on span "Print" at bounding box center [849, 220] width 25 height 13
click at [1037, 40] on div "Print packing-slip Use network devices Send packing-slip to: QZ Status: Connect…" at bounding box center [820, 137] width 489 height 223
click at [1048, 40] on icon "button" at bounding box center [1049, 39] width 12 height 20
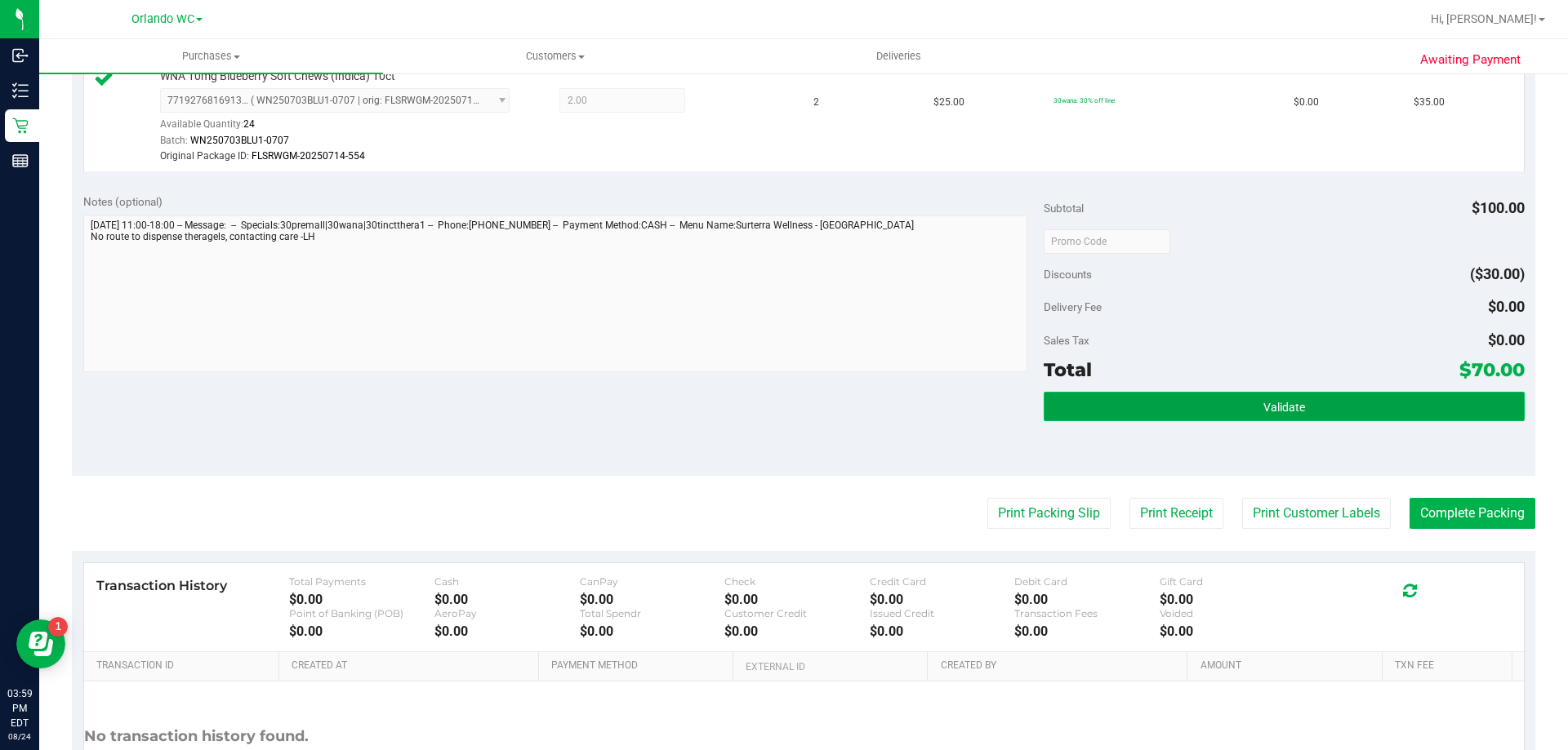
click at [1266, 401] on span "Validate" at bounding box center [1284, 407] width 41 height 13
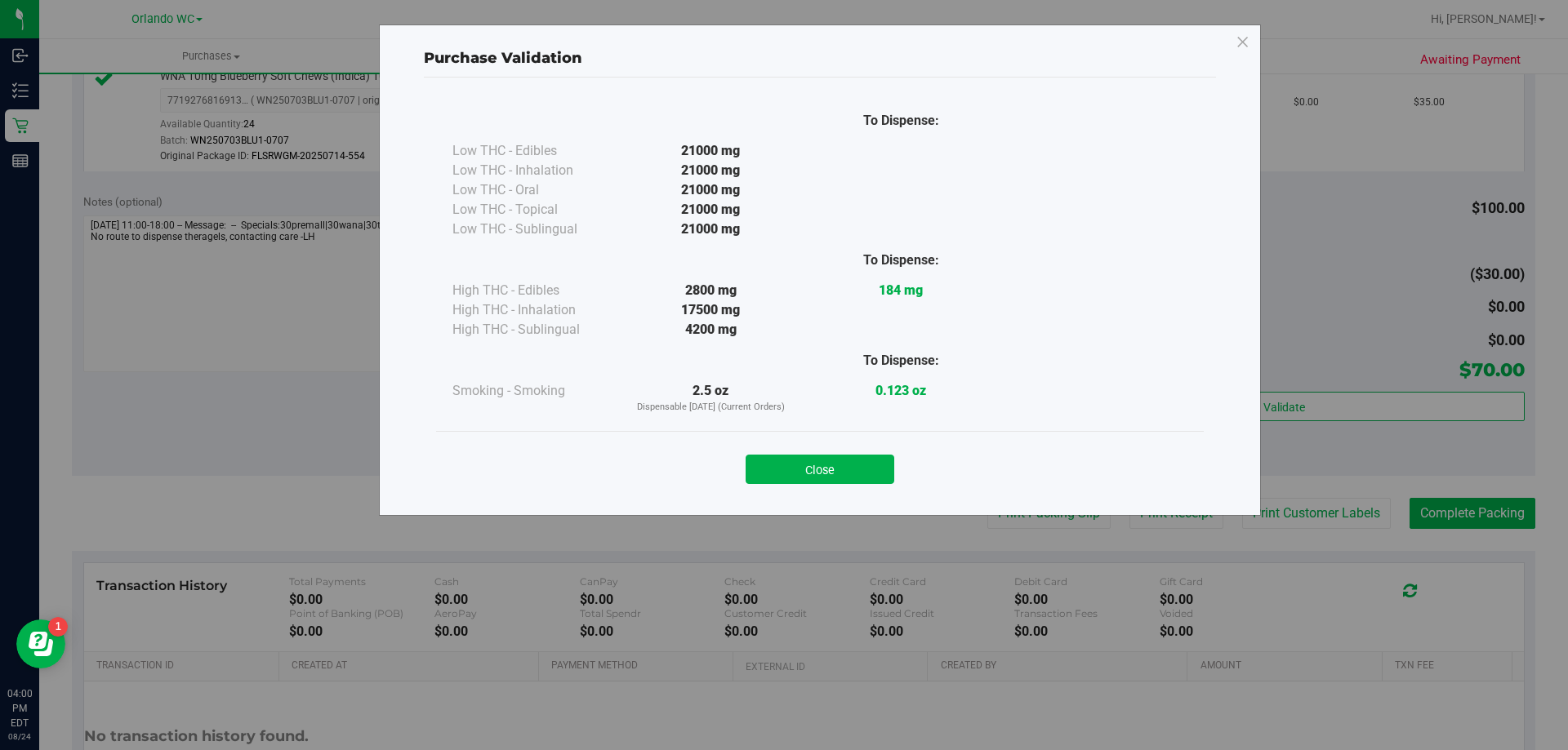
click at [861, 450] on div "Close" at bounding box center [820, 464] width 744 height 40
click at [875, 466] on button "Close" at bounding box center [820, 470] width 149 height 30
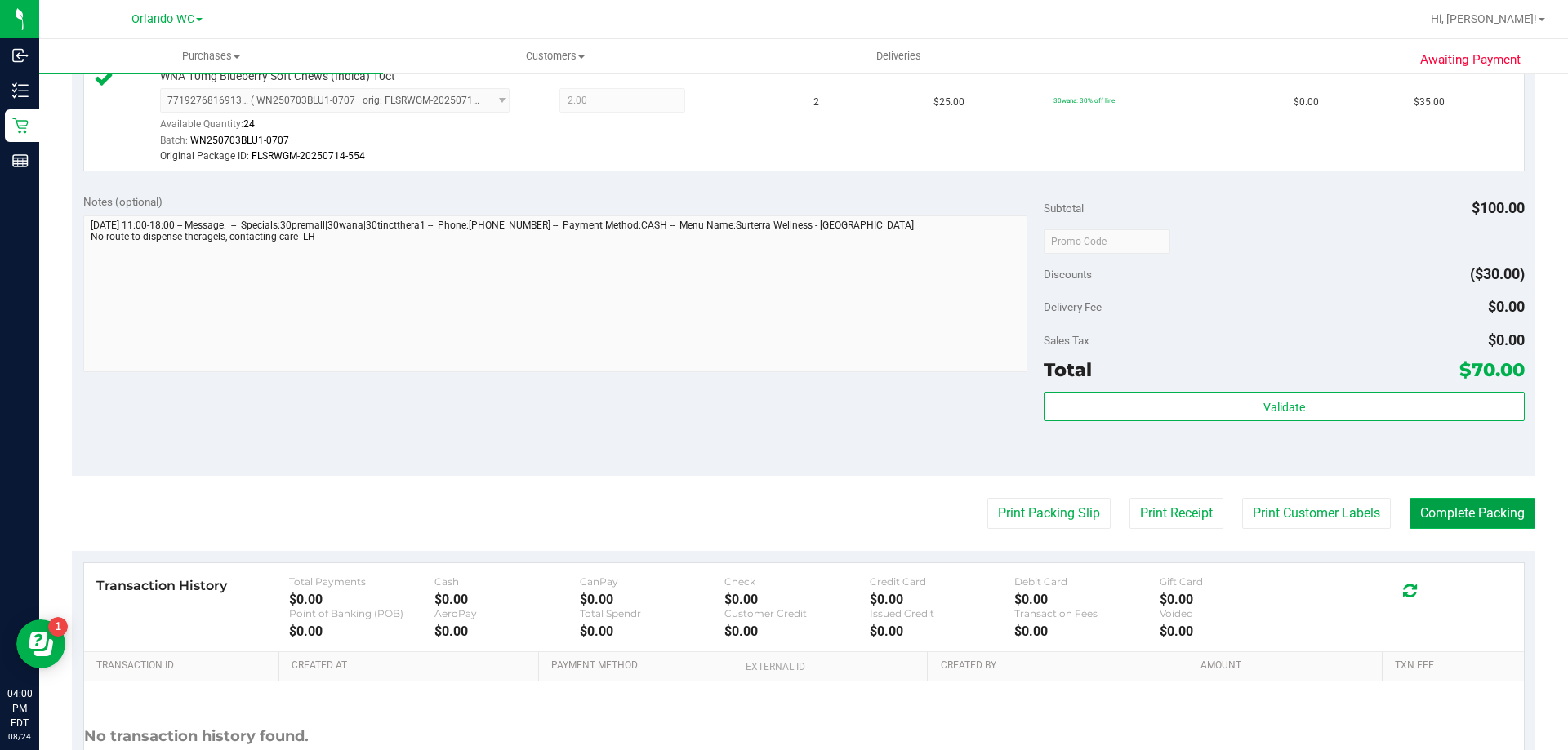
click at [1467, 507] on button "Complete Packing" at bounding box center [1471, 512] width 125 height 31
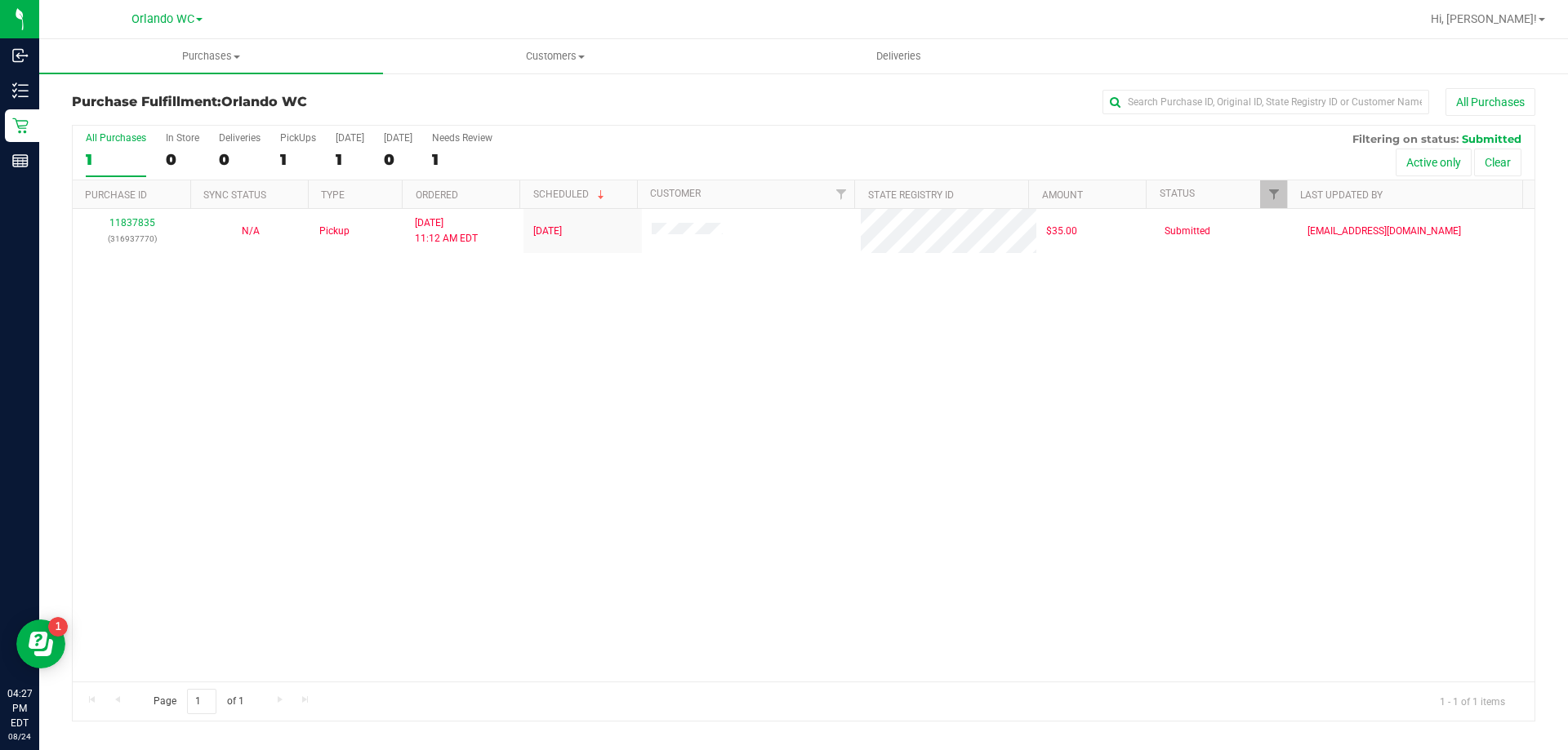
drag, startPoint x: 876, startPoint y: 422, endPoint x: 73, endPoint y: 308, distance: 811.1
click at [73, 308] on div "11837835 (316937770) N/A Pickup 8/24/2025 11:12 AM EDT 8/24/2025 $35.00 Submitt…" at bounding box center [804, 445] width 1461 height 473
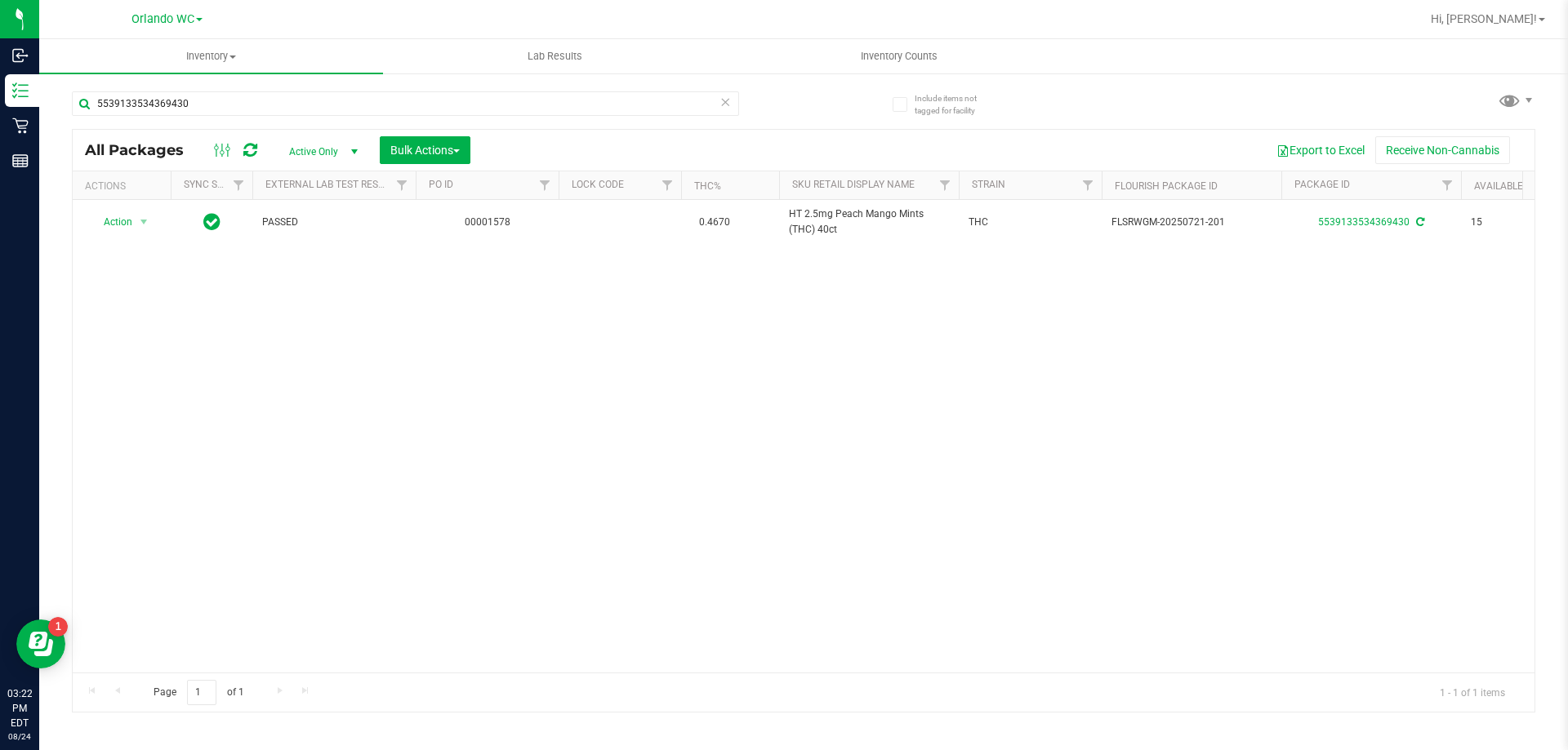
click at [206, 78] on div "5539133534369430" at bounding box center [437, 103] width 732 height 52
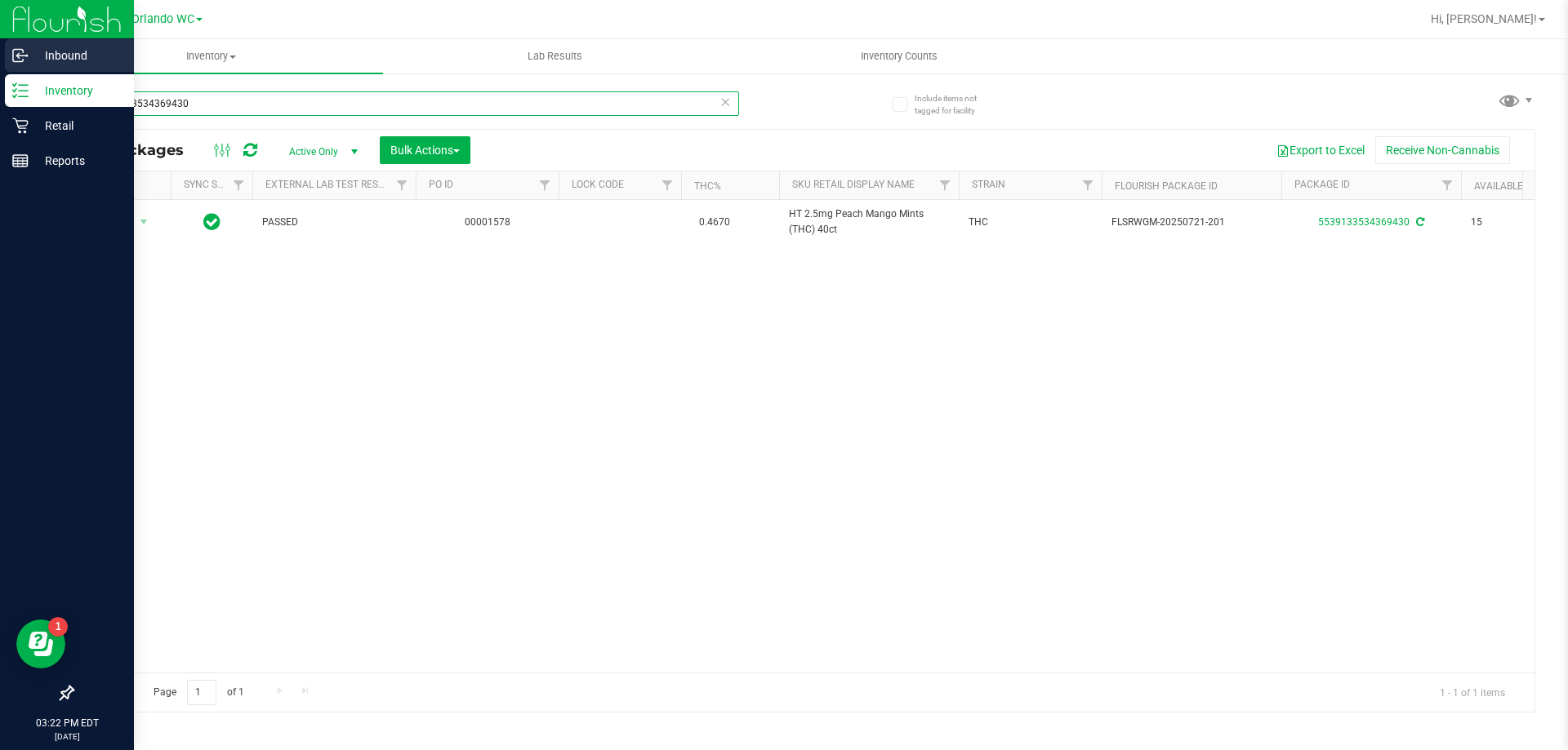
drag, startPoint x: 199, startPoint y: 92, endPoint x: 0, endPoint y: 44, distance: 204.7
click at [0, 46] on div "Inbound Inventory Retail Reports 03:22 PM EDT [DATE] 08/24 Orlando WC Hi, [PERS…" at bounding box center [784, 375] width 1568 height 750
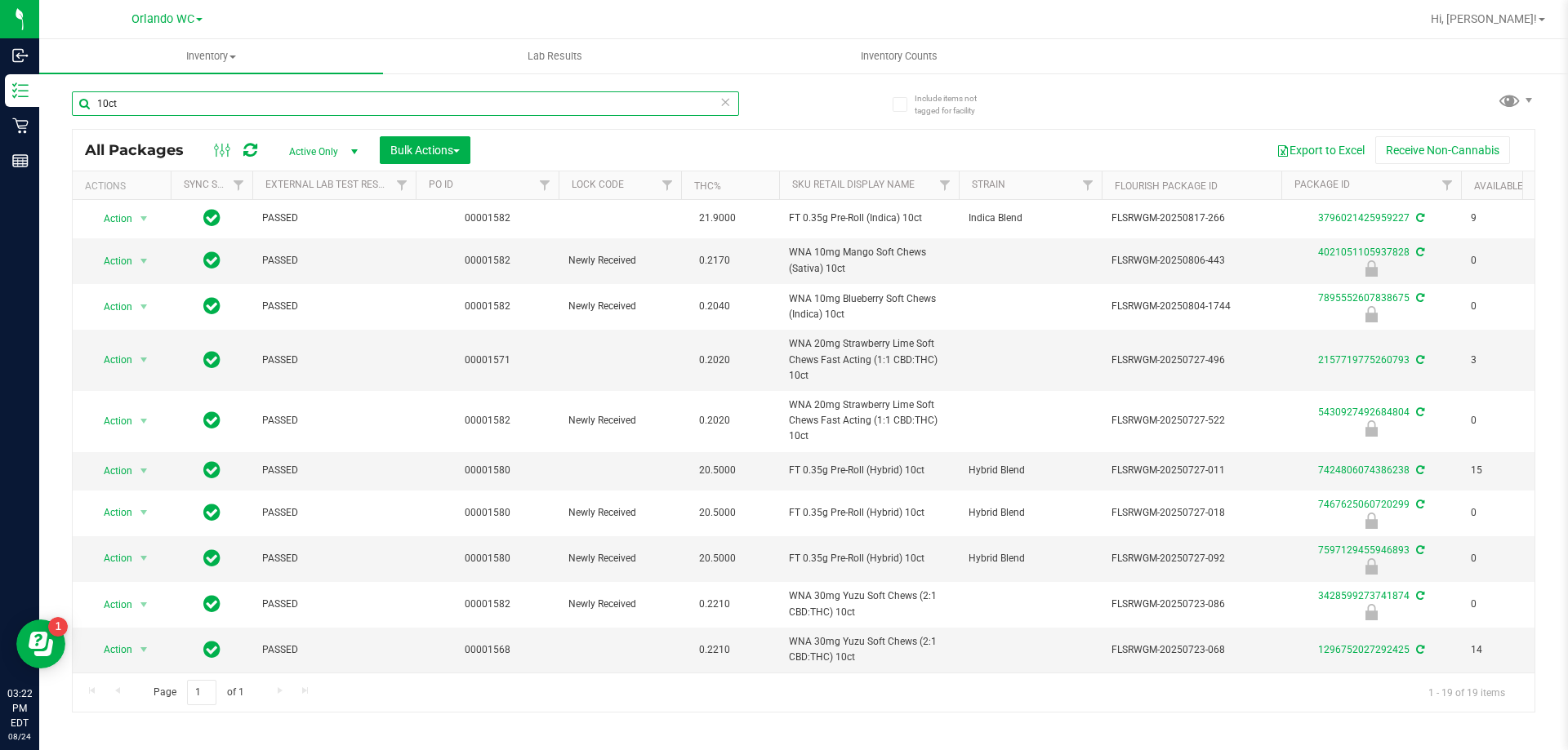
click at [152, 108] on input "10ct" at bounding box center [406, 104] width 667 height 25
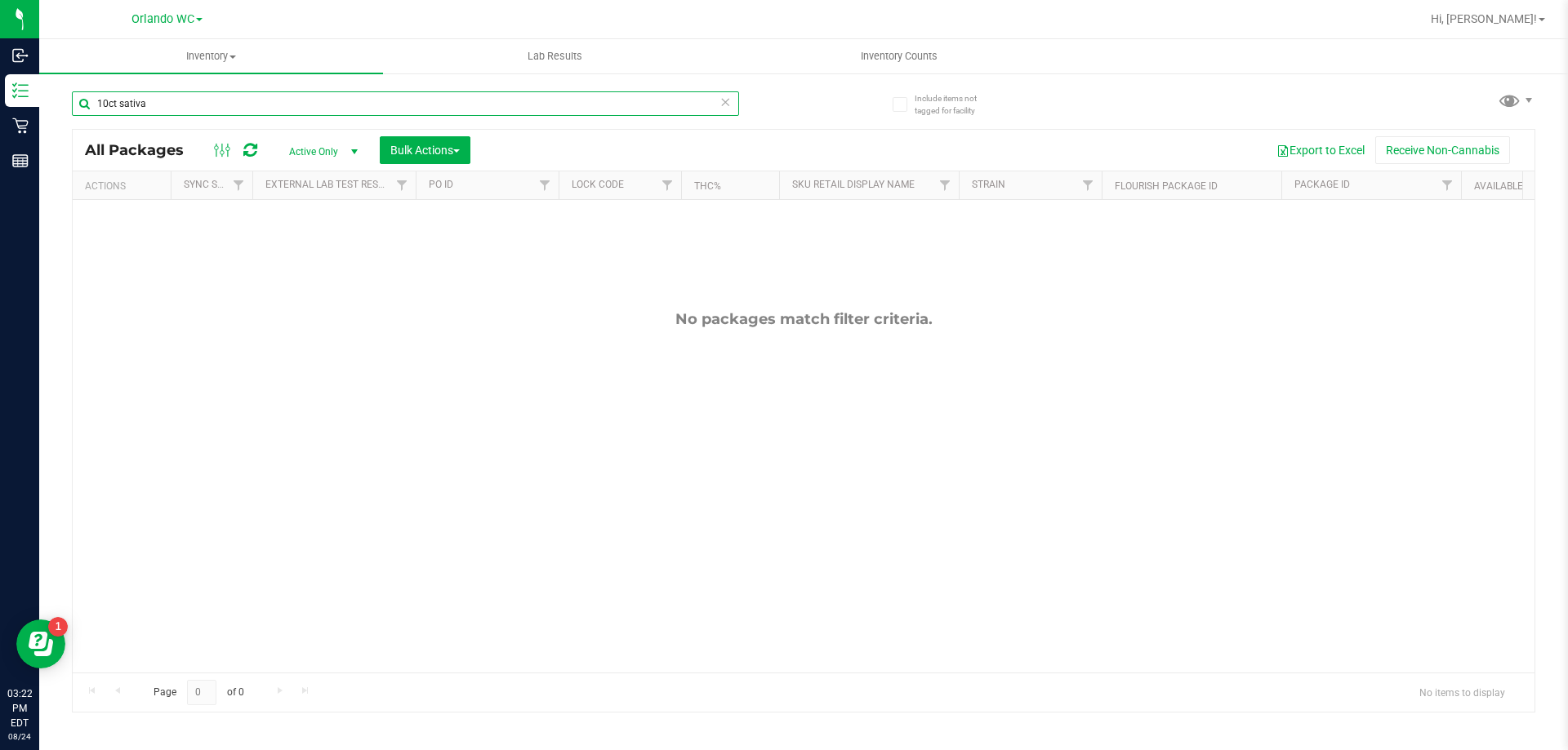
drag, startPoint x: 111, startPoint y: 104, endPoint x: 222, endPoint y: 118, distance: 111.9
click at [222, 118] on div "10ct sativa" at bounding box center [406, 111] width 667 height 38
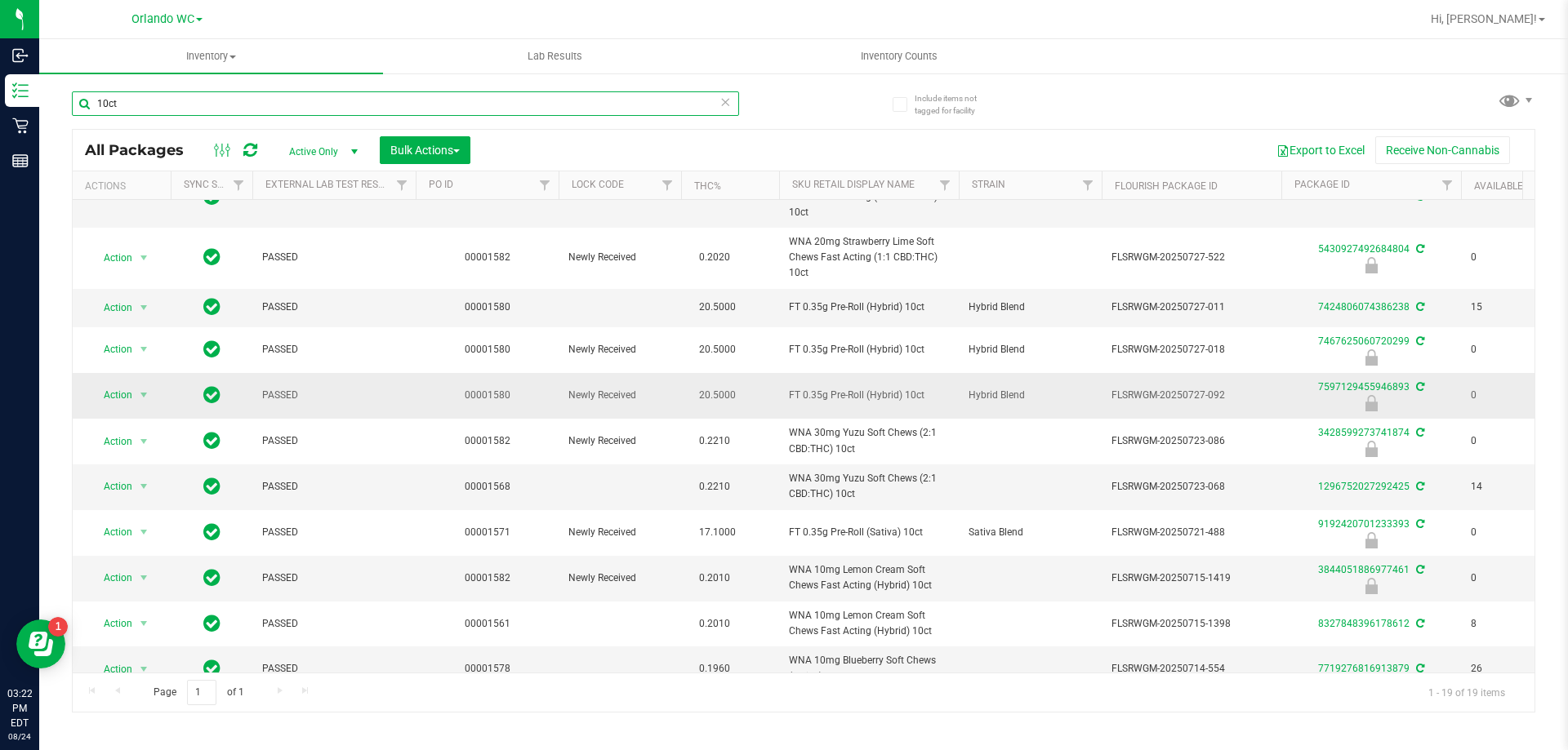
scroll to position [245, 0]
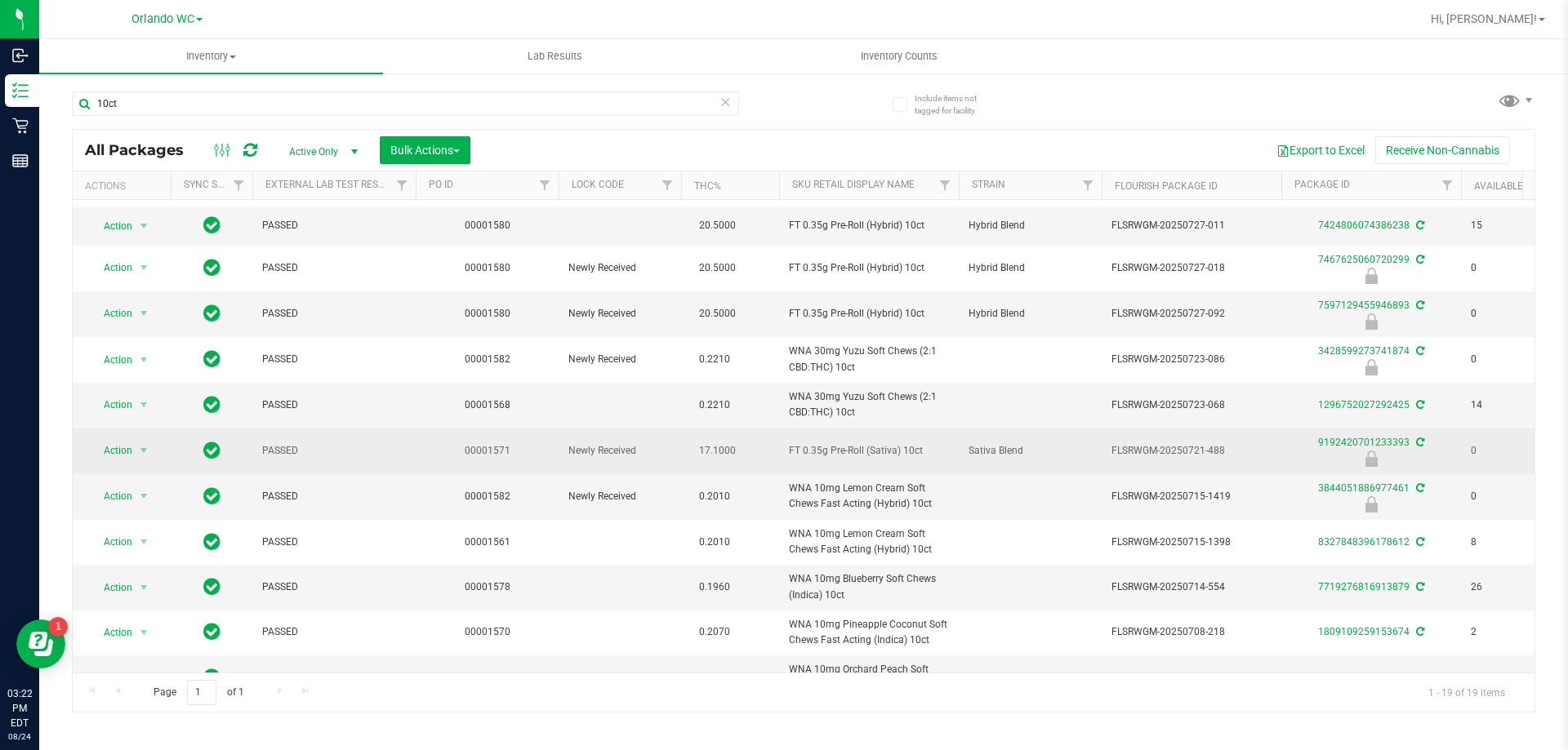
drag, startPoint x: 925, startPoint y: 453, endPoint x: 750, endPoint y: 456, distance: 175.0
click at [750, 456] on tr "Action Action Edit attributes Global inventory Locate package Package audit log…" at bounding box center [1269, 451] width 2392 height 45
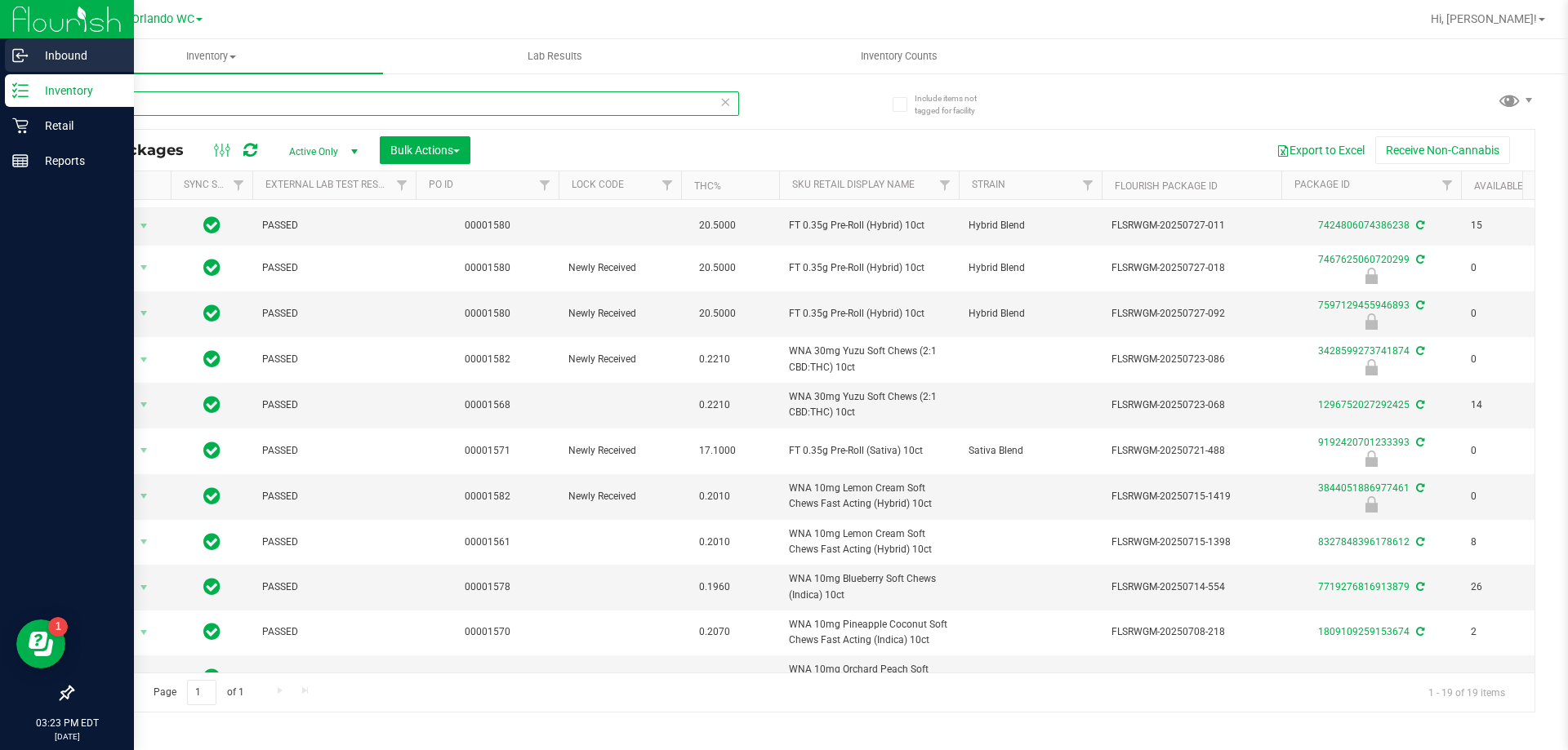
drag, startPoint x: 274, startPoint y: 114, endPoint x: 0, endPoint y: 53, distance: 280.7
click at [0, 53] on div "Inbound Inventory Retail Reports 03:23 PM EDT [DATE] 08/24 Orlando WC Hi, [PERS…" at bounding box center [784, 375] width 1568 height 750
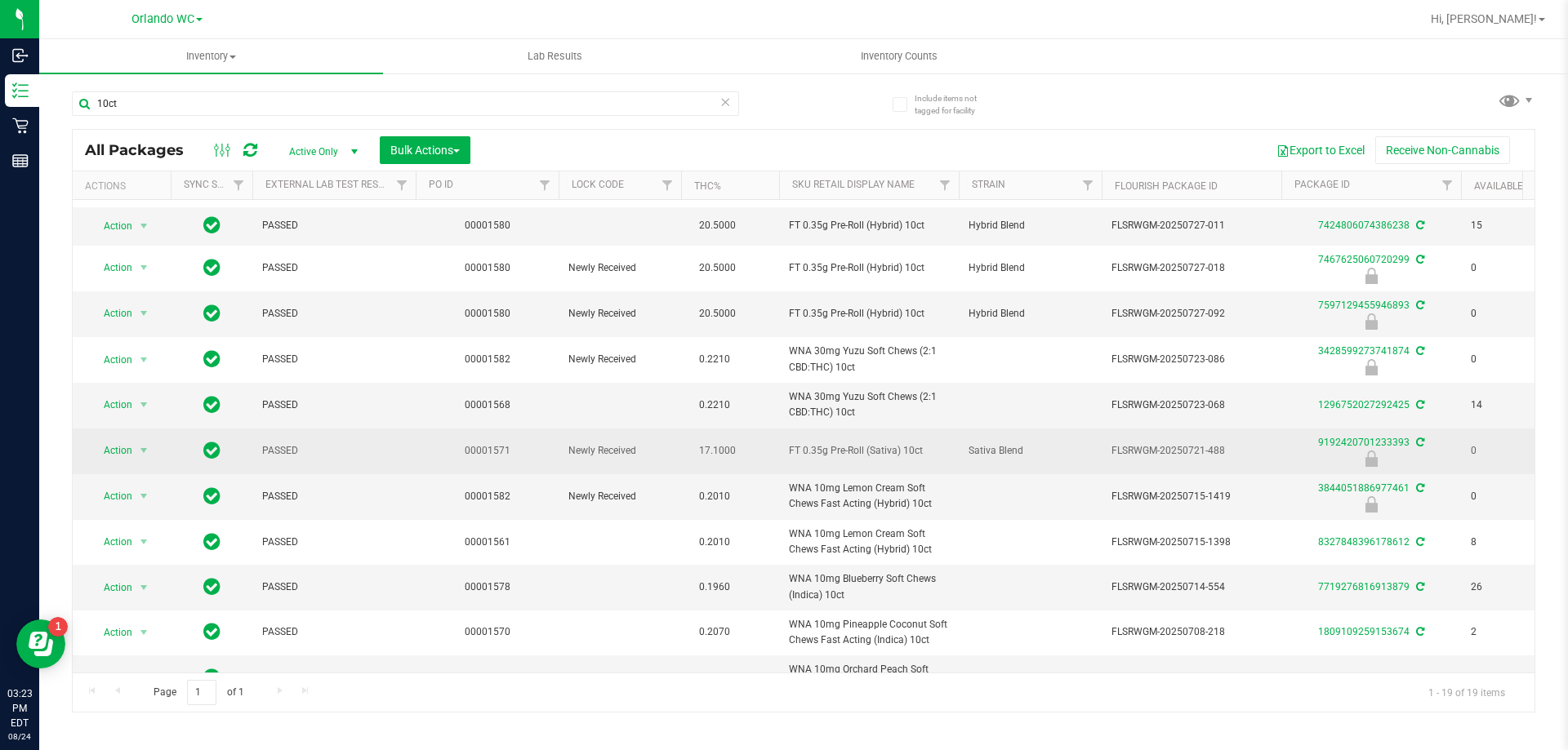
click at [927, 448] on span "FT 0.35g Pre-Roll (Sativa) 10ct" at bounding box center [869, 451] width 160 height 16
drag, startPoint x: 927, startPoint y: 448, endPoint x: 811, endPoint y: 461, distance: 116.7
click at [811, 461] on td "FT 0.35g Pre-Roll (Sativa) 10ct" at bounding box center [869, 451] width 180 height 45
copy tr "FT 0.35g Pre-Roll (Sativa) 10ct"
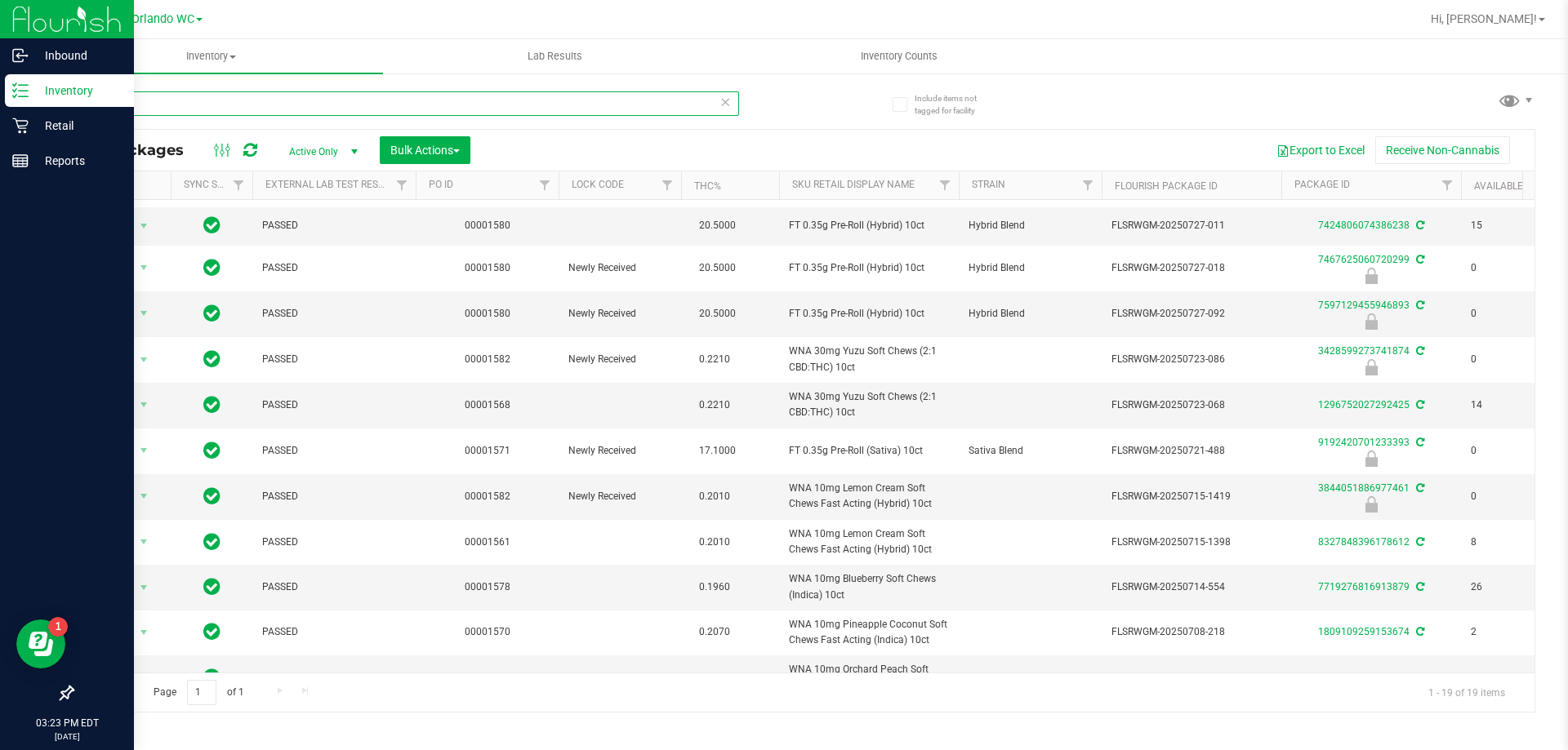
drag, startPoint x: 175, startPoint y: 102, endPoint x: 0, endPoint y: 103, distance: 175.0
click at [0, 103] on div "Inbound Inventory Retail Reports 03:23 PM EDT [DATE] 08/24 Orlando WC Hi, [PERS…" at bounding box center [784, 375] width 1568 height 750
paste input "FT 0.35g Pre-Roll (Sativa) 10ct"
type input "FT 0.35g Pre-Roll (Sativa) 10ct"
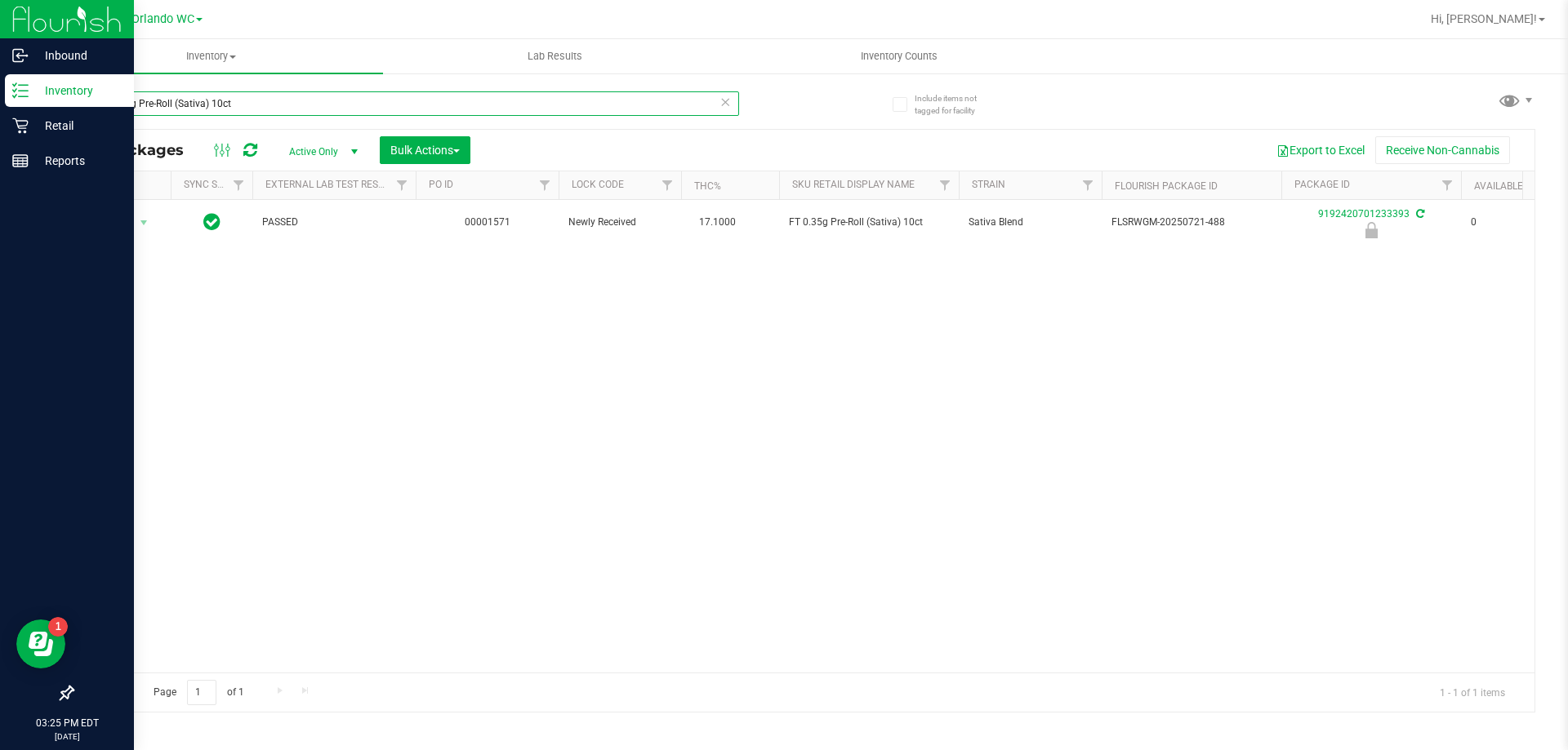
drag, startPoint x: 258, startPoint y: 99, endPoint x: 0, endPoint y: 7, distance: 273.9
click at [0, 39] on div "Inbound Inventory Retail Reports 03:25 PM EDT [DATE] 08/24 Orlando WC Hi, [PERS…" at bounding box center [784, 375] width 1568 height 750
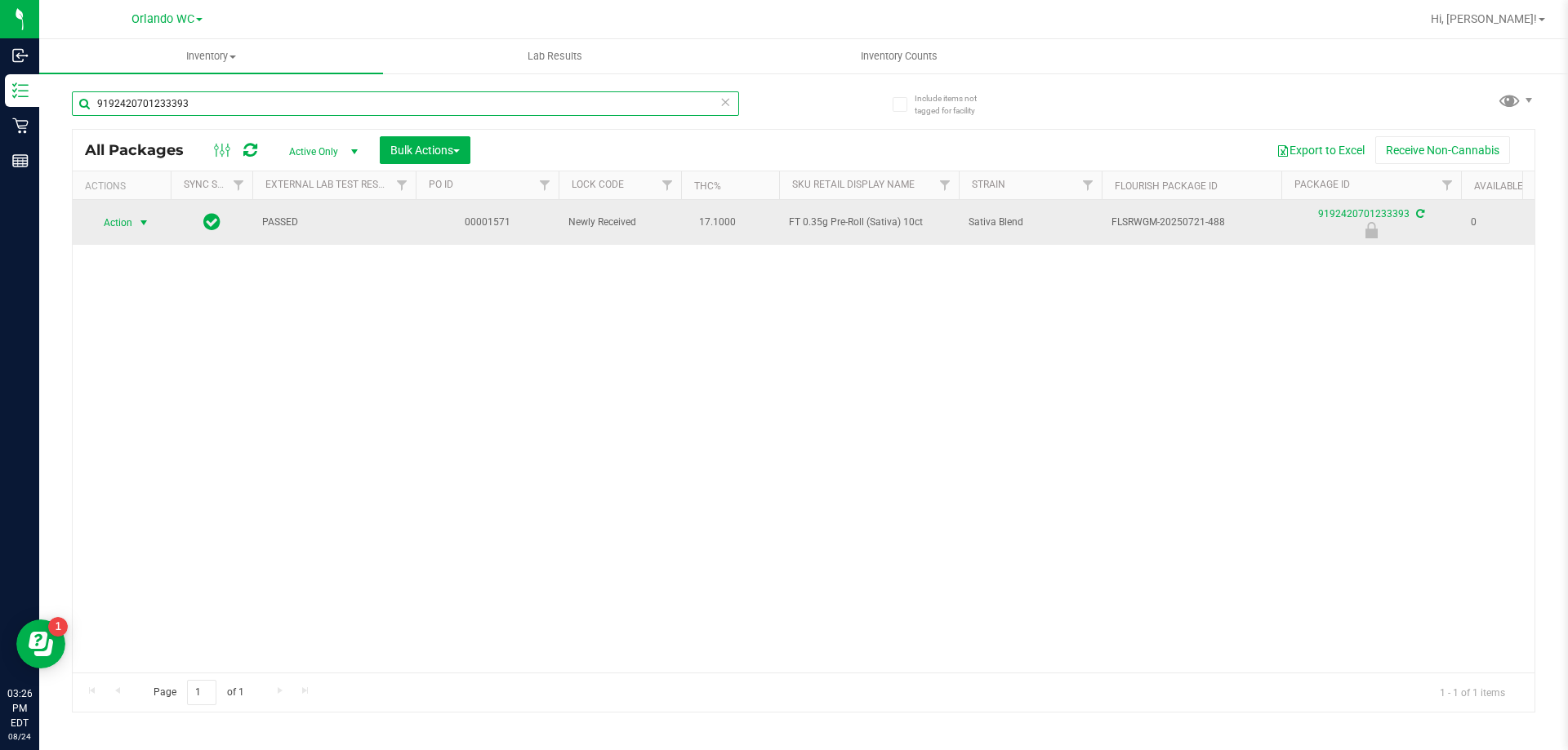
type input "9192420701233393"
click at [142, 218] on span "select" at bounding box center [143, 222] width 13 height 13
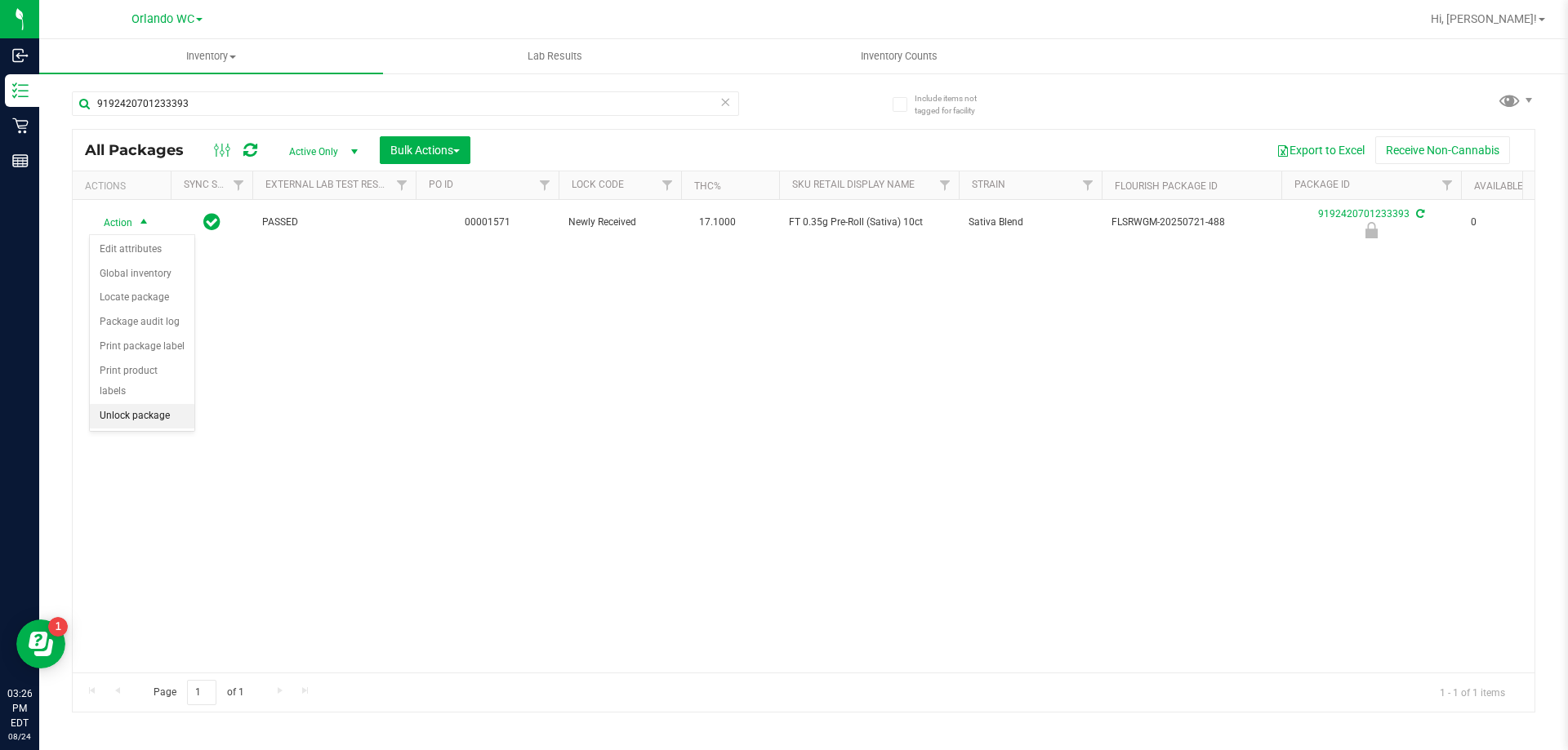
click at [158, 404] on li "Unlock package" at bounding box center [142, 415] width 105 height 25
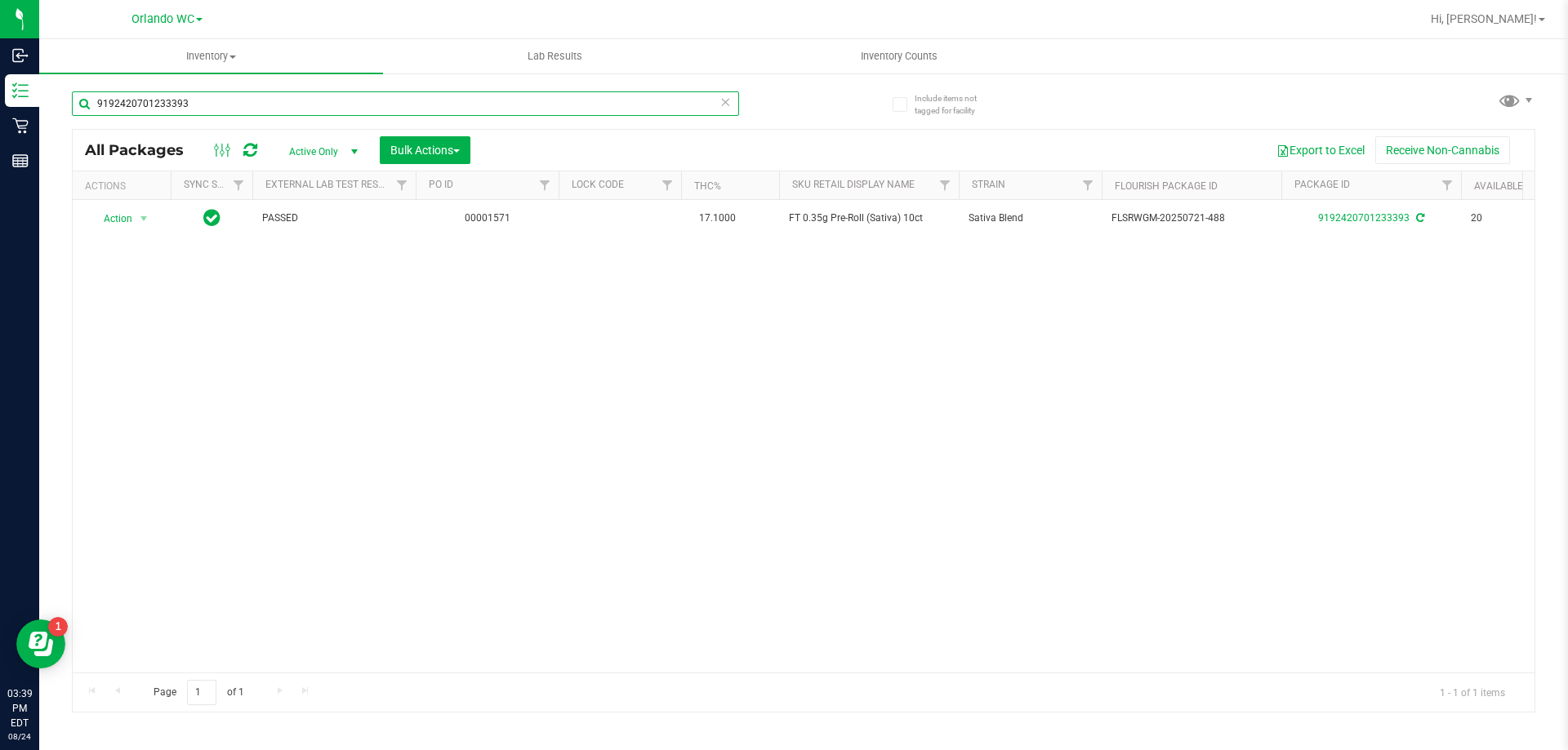
drag, startPoint x: 180, startPoint y: 98, endPoint x: 195, endPoint y: 97, distance: 15.0
click at [192, 97] on input "9192420701233393" at bounding box center [406, 104] width 667 height 25
click at [194, 105] on input "9192420701233393" at bounding box center [406, 104] width 667 height 25
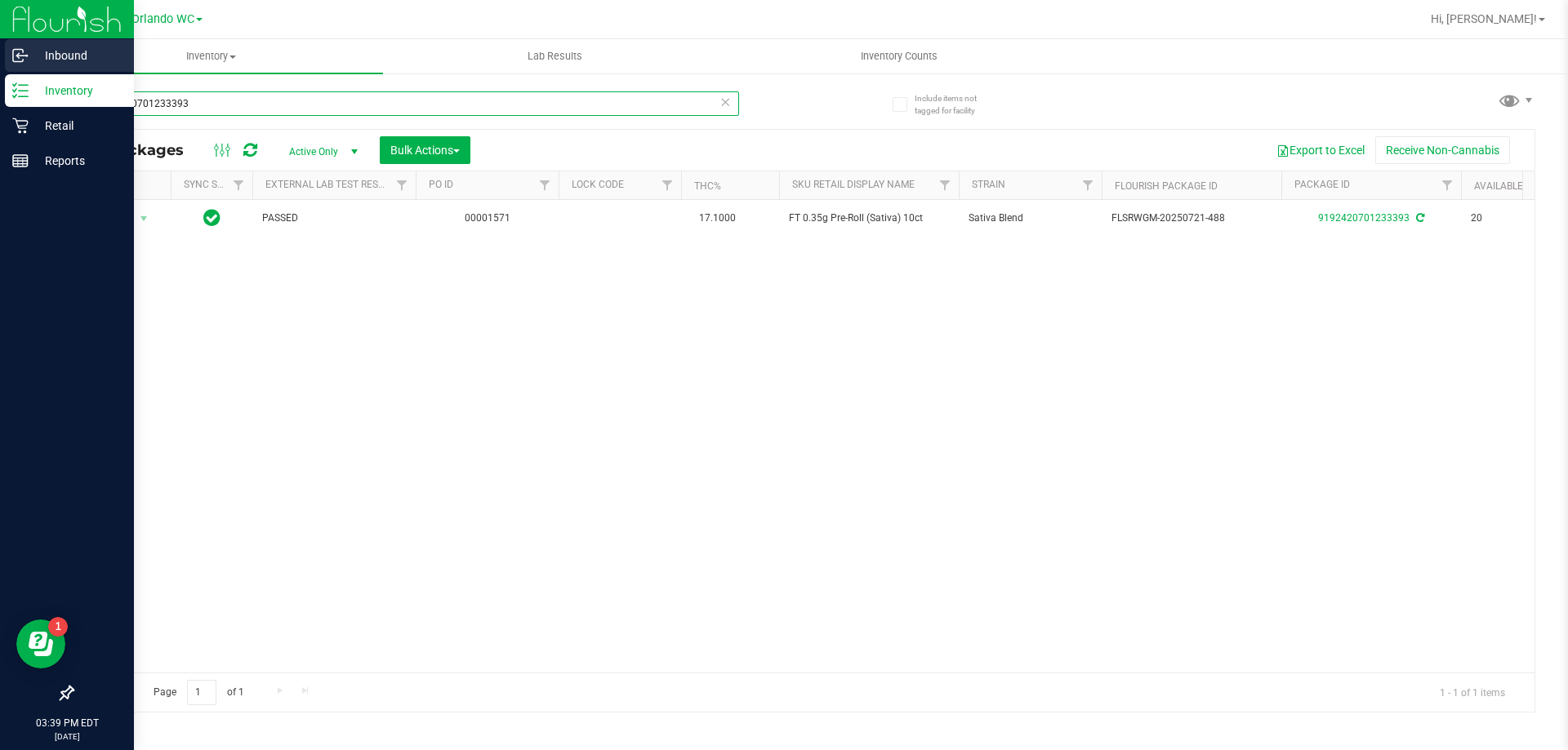
drag, startPoint x: 173, startPoint y: 105, endPoint x: 0, endPoint y: 72, distance: 176.1
click at [0, 73] on div "Inbound Inventory Retail Reports 03:39 PM EDT [DATE] 08/24 Orlando WC Hi, [PERS…" at bounding box center [784, 375] width 1568 height 750
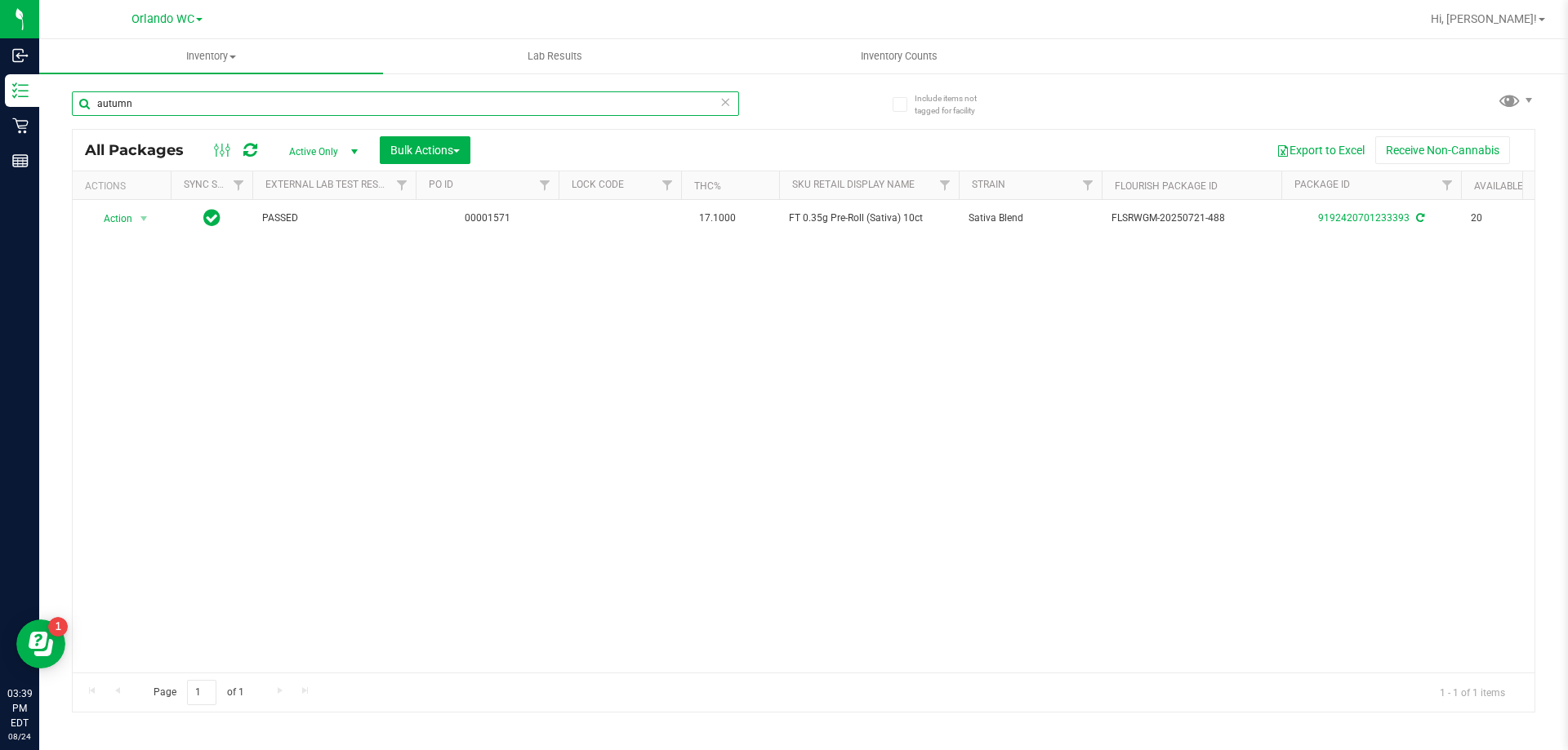
type input "autumn"
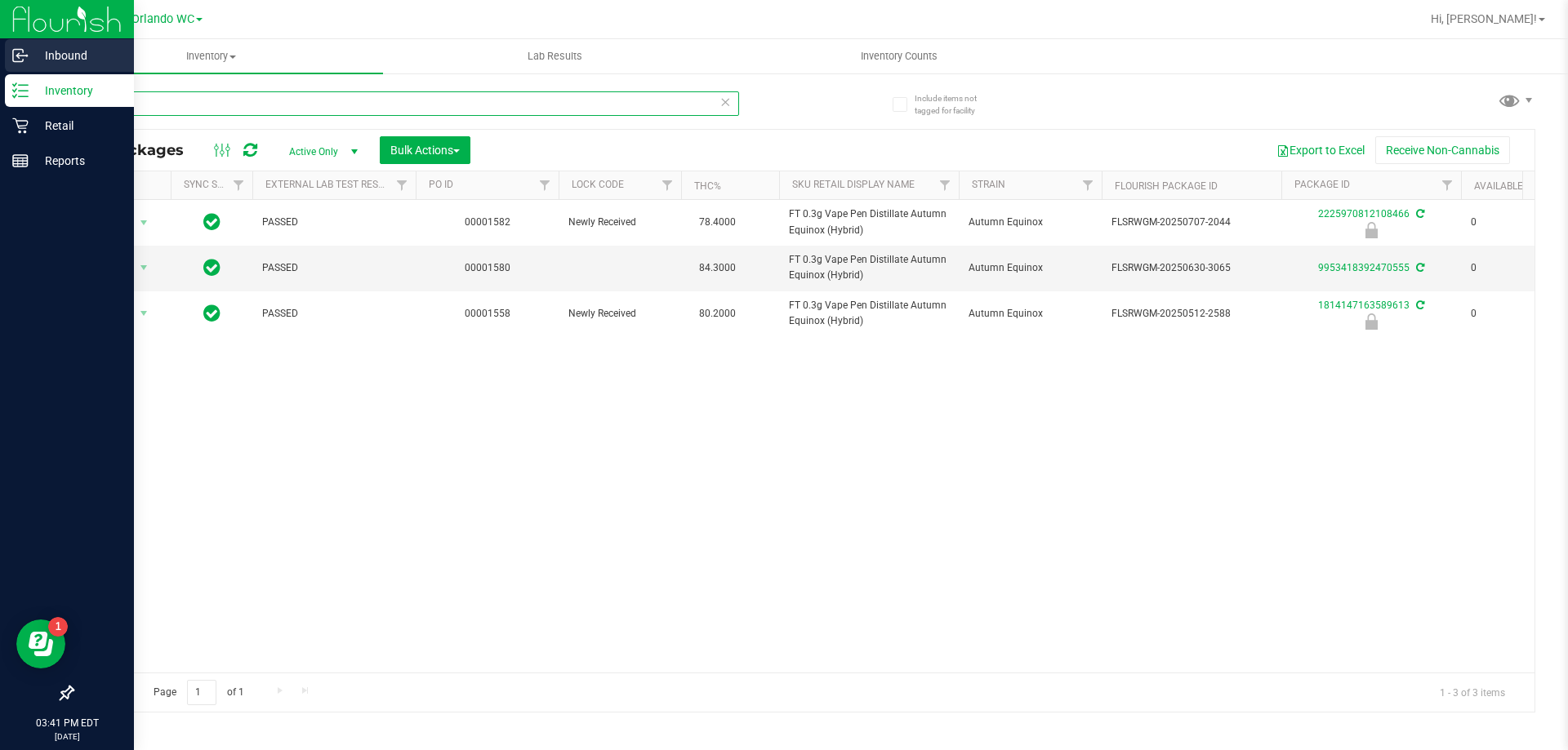
drag, startPoint x: 143, startPoint y: 95, endPoint x: 0, endPoint y: 57, distance: 148.0
click at [0, 57] on div "Inbound Inventory Retail Reports 03:41 PM EDT [DATE] 08/24 Orlando WC Hi, [PERS…" at bounding box center [784, 375] width 1568 height 750
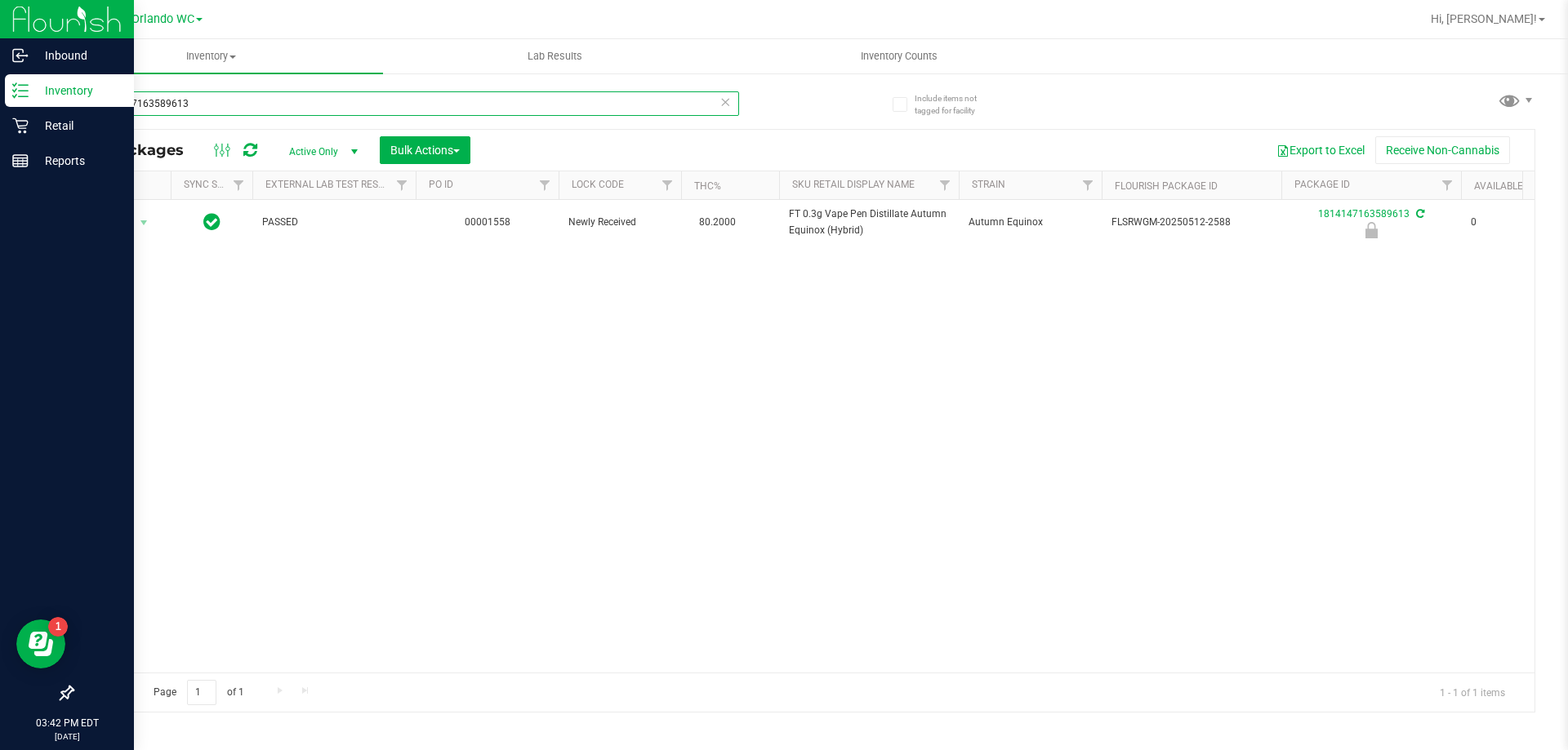
type input "1814147163589613"
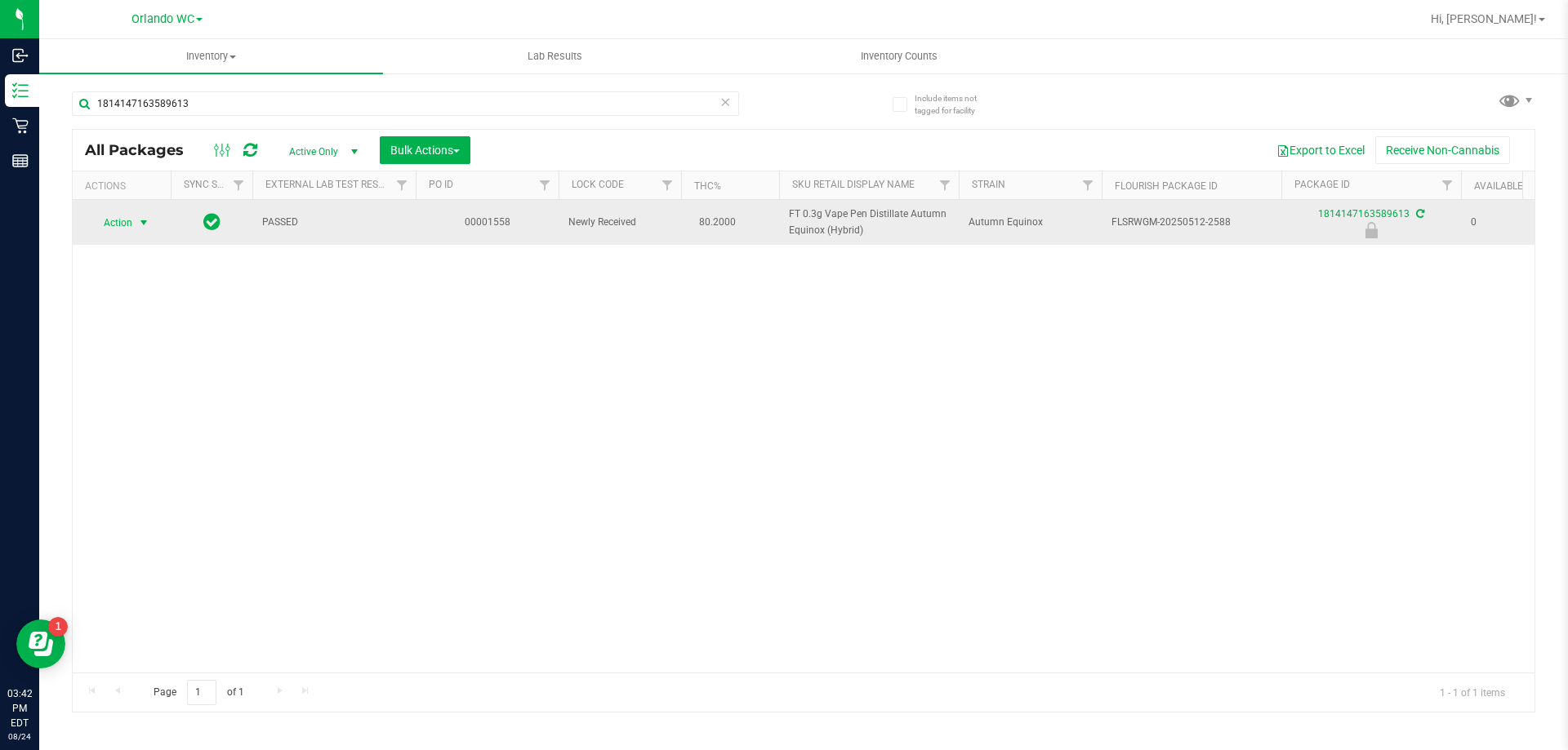
click at [139, 227] on span "select" at bounding box center [143, 222] width 13 height 13
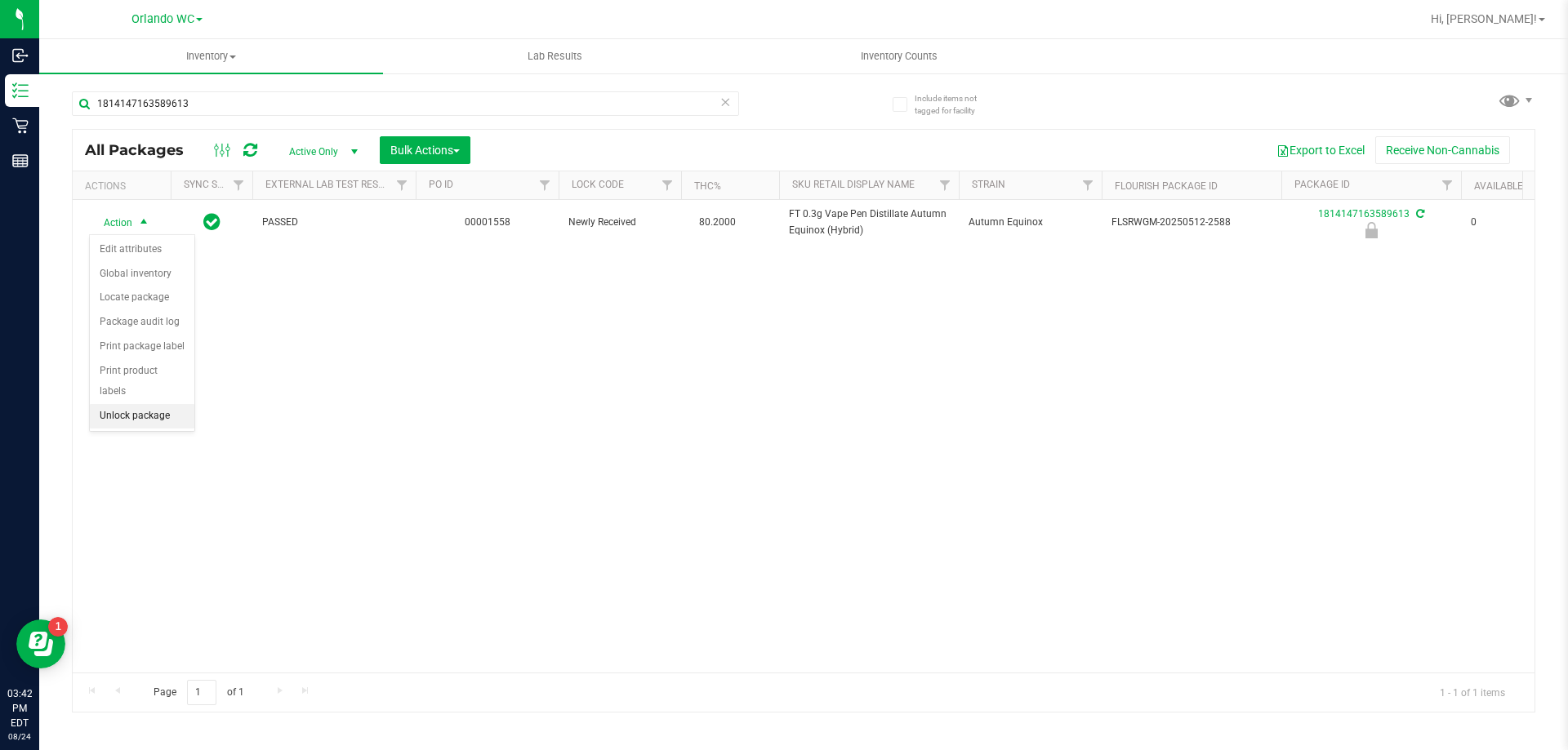
click at [157, 404] on li "Unlock package" at bounding box center [142, 415] width 105 height 25
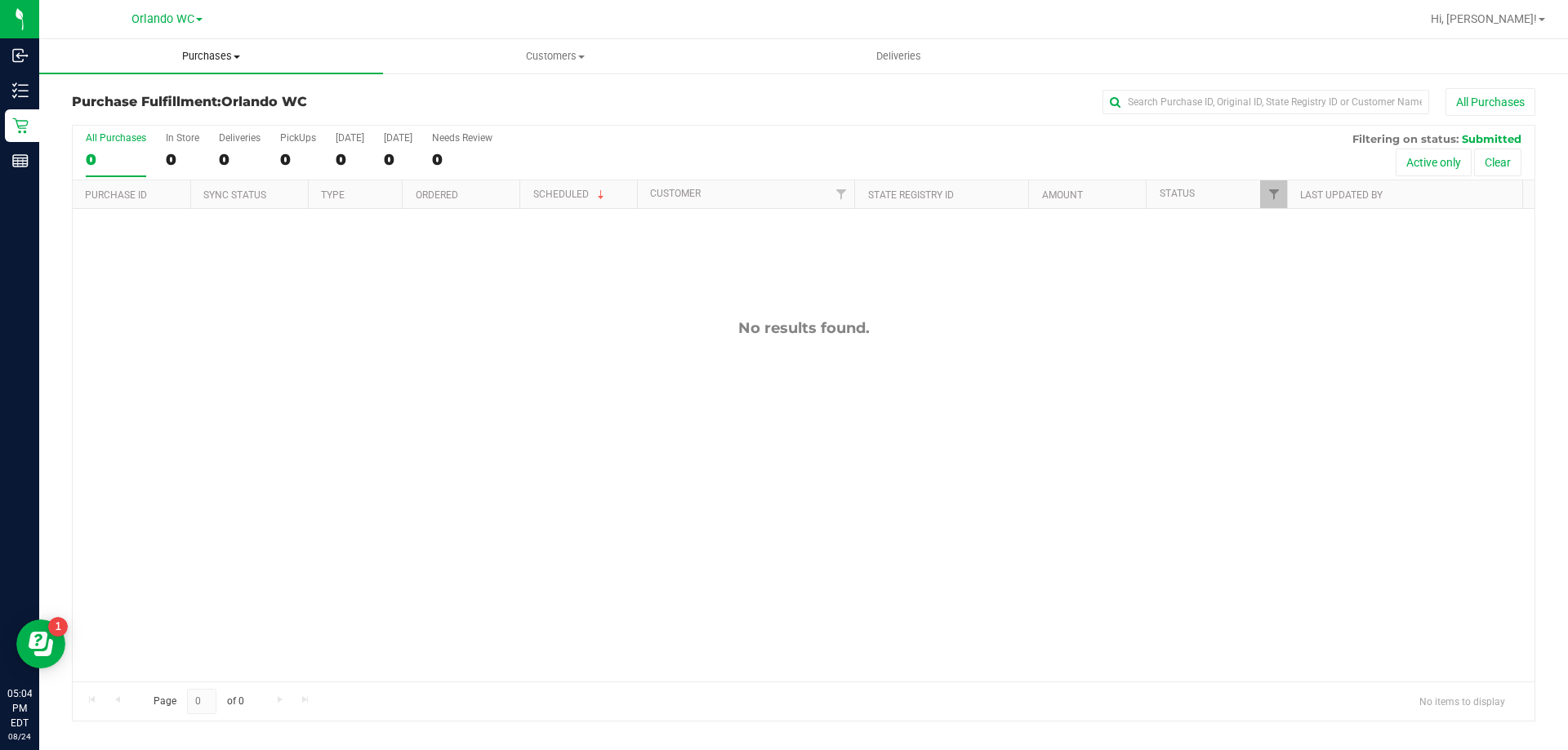
click at [202, 59] on span "Purchases" at bounding box center [211, 56] width 344 height 15
click at [140, 139] on span "All purchases" at bounding box center [97, 137] width 116 height 14
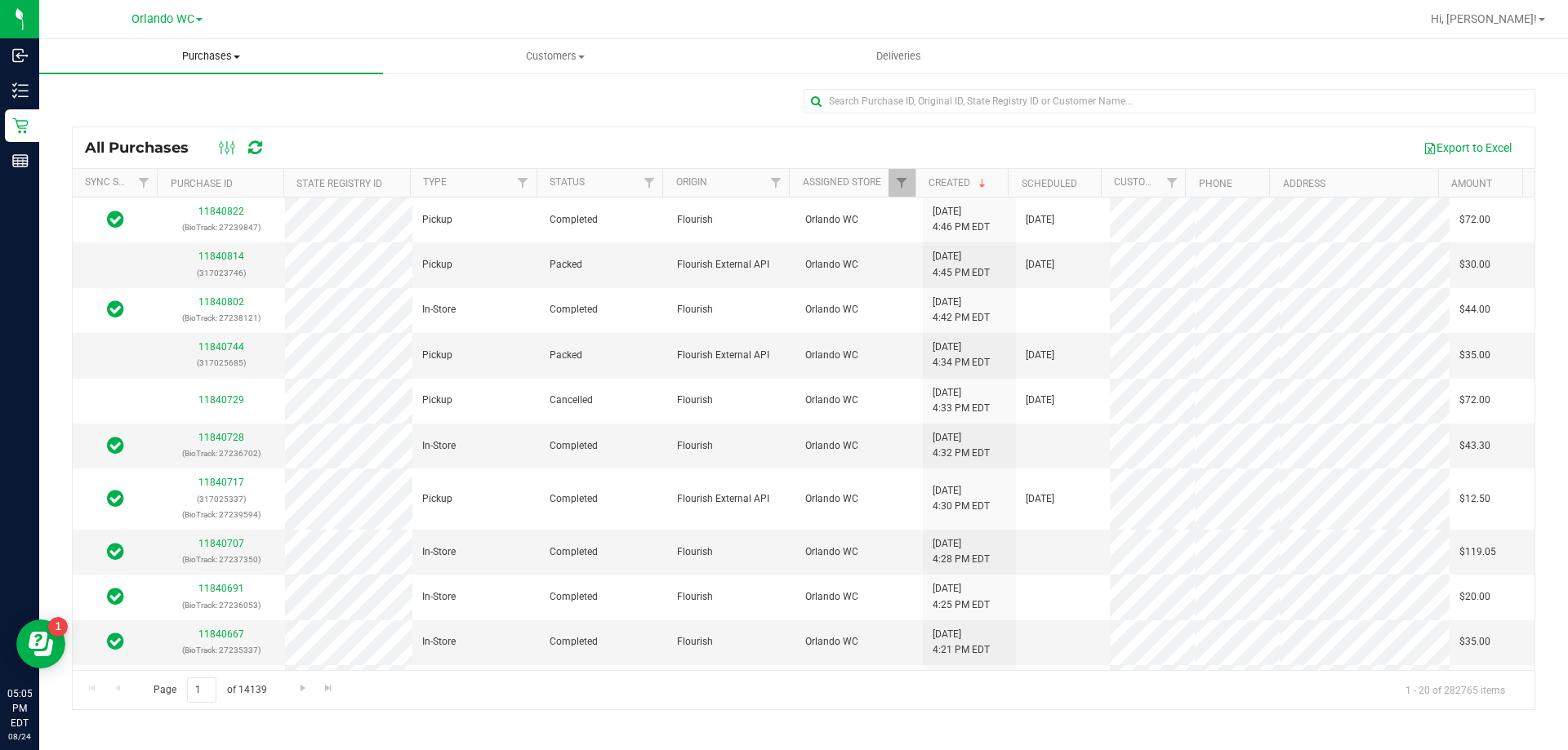
click at [225, 57] on span "Purchases" at bounding box center [211, 56] width 344 height 15
click at [156, 96] on span "Summary of purchases" at bounding box center [123, 99] width 168 height 14
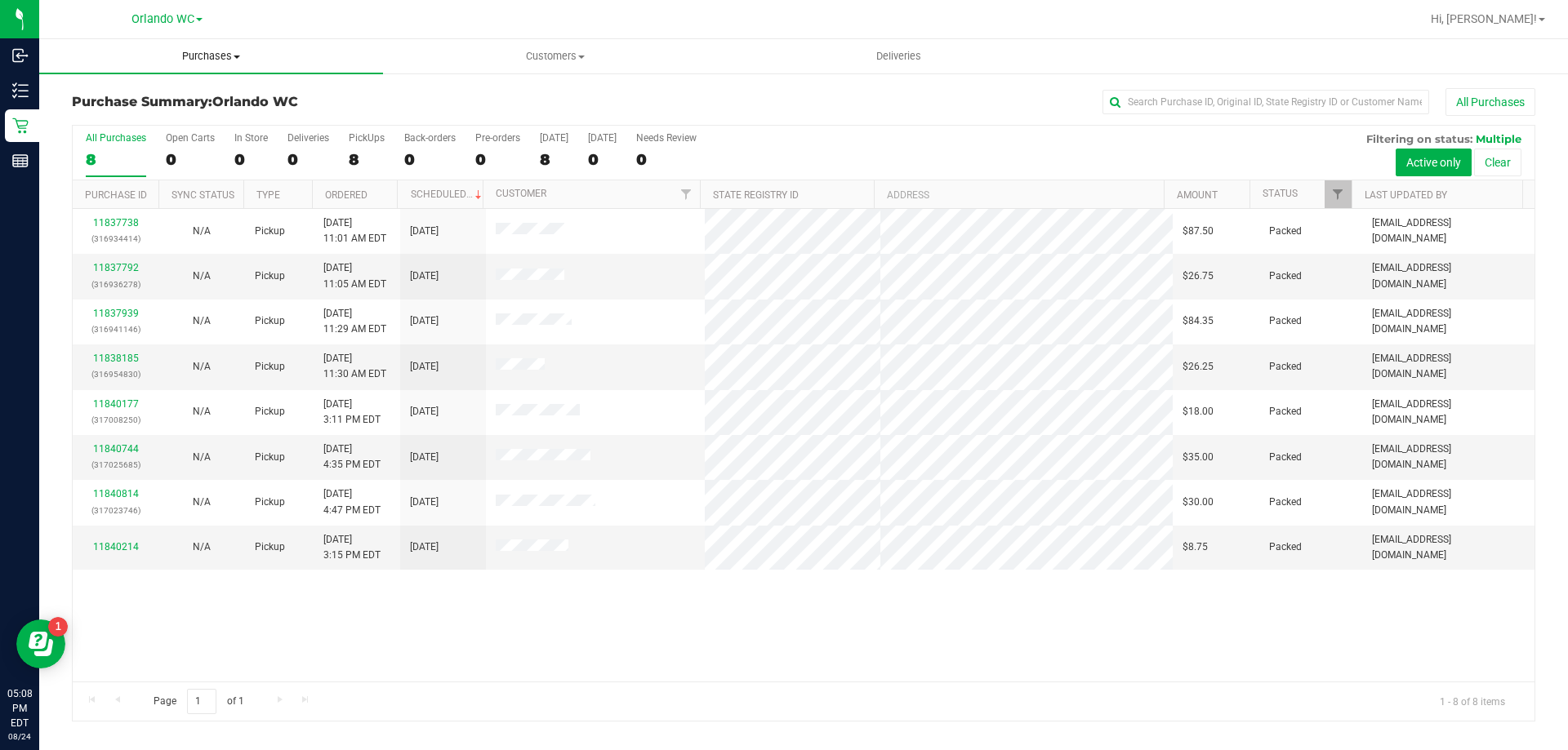
click at [180, 59] on span "Purchases" at bounding box center [211, 56] width 344 height 15
click at [141, 115] on li "Fulfillment" at bounding box center [211, 118] width 344 height 20
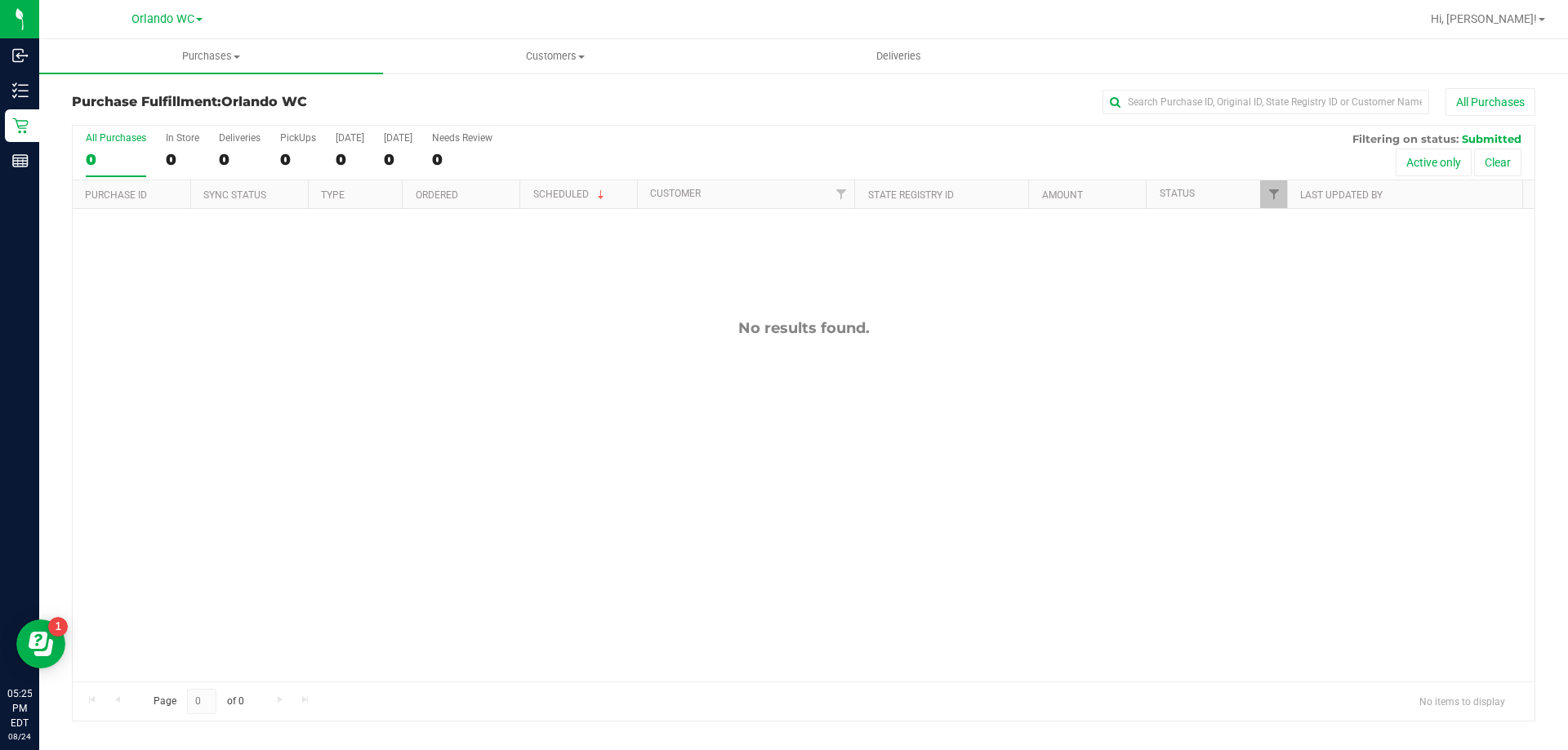
click at [548, 716] on div "Page 0 of 0 No items to display" at bounding box center [804, 702] width 1461 height 39
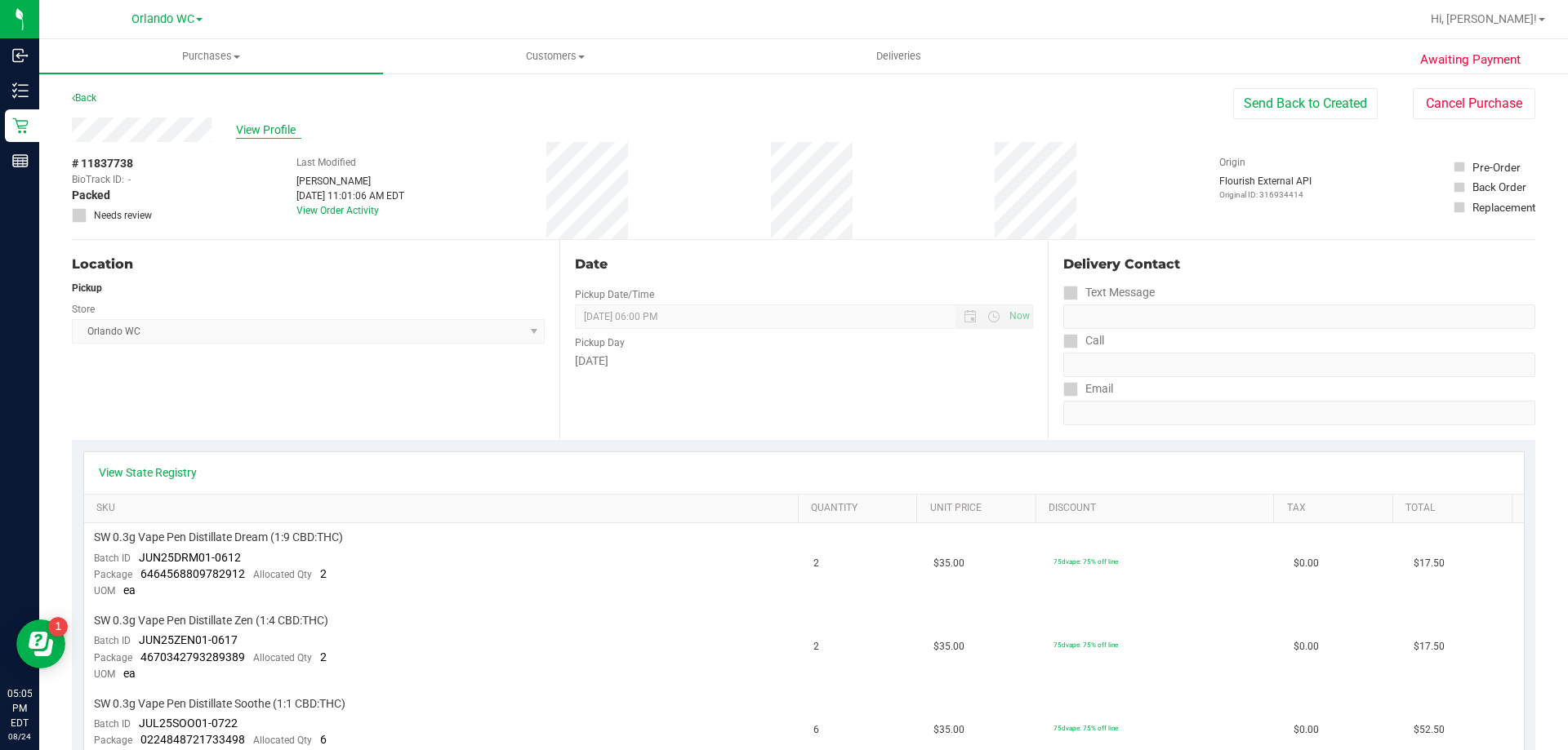
click at [277, 127] on span "View Profile" at bounding box center [269, 129] width 65 height 17
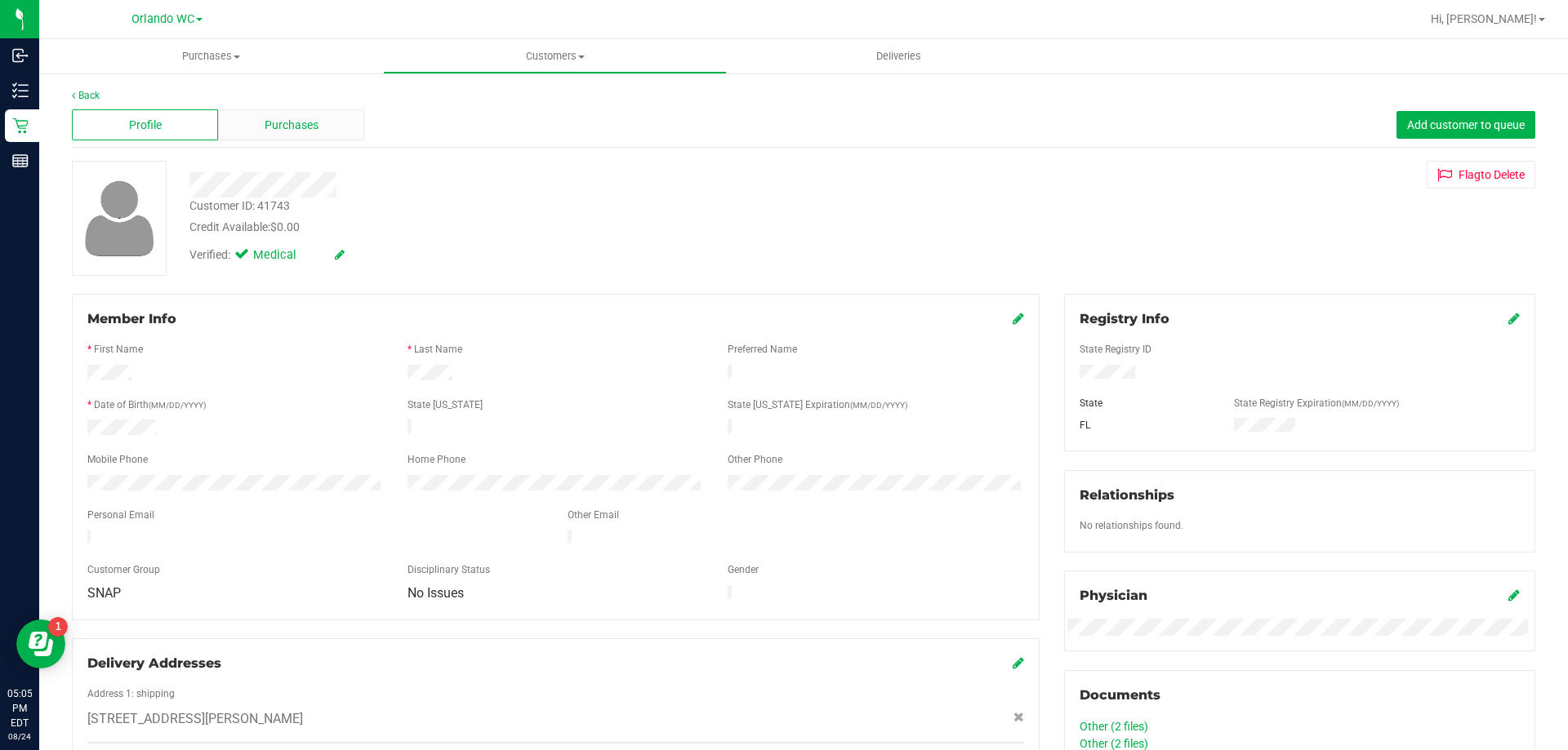
click at [305, 134] on div "Purchases" at bounding box center [291, 124] width 146 height 31
click at [309, 158] on div "Back Profile Purchases Add customer to queue Customer ID: 41743 Credit Availabl…" at bounding box center [804, 627] width 1463 height 1078
click at [315, 138] on div "Purchases" at bounding box center [291, 124] width 146 height 31
drag, startPoint x: 320, startPoint y: 99, endPoint x: 309, endPoint y: 125, distance: 28.2
click at [320, 101] on div "Back" at bounding box center [804, 95] width 1463 height 15
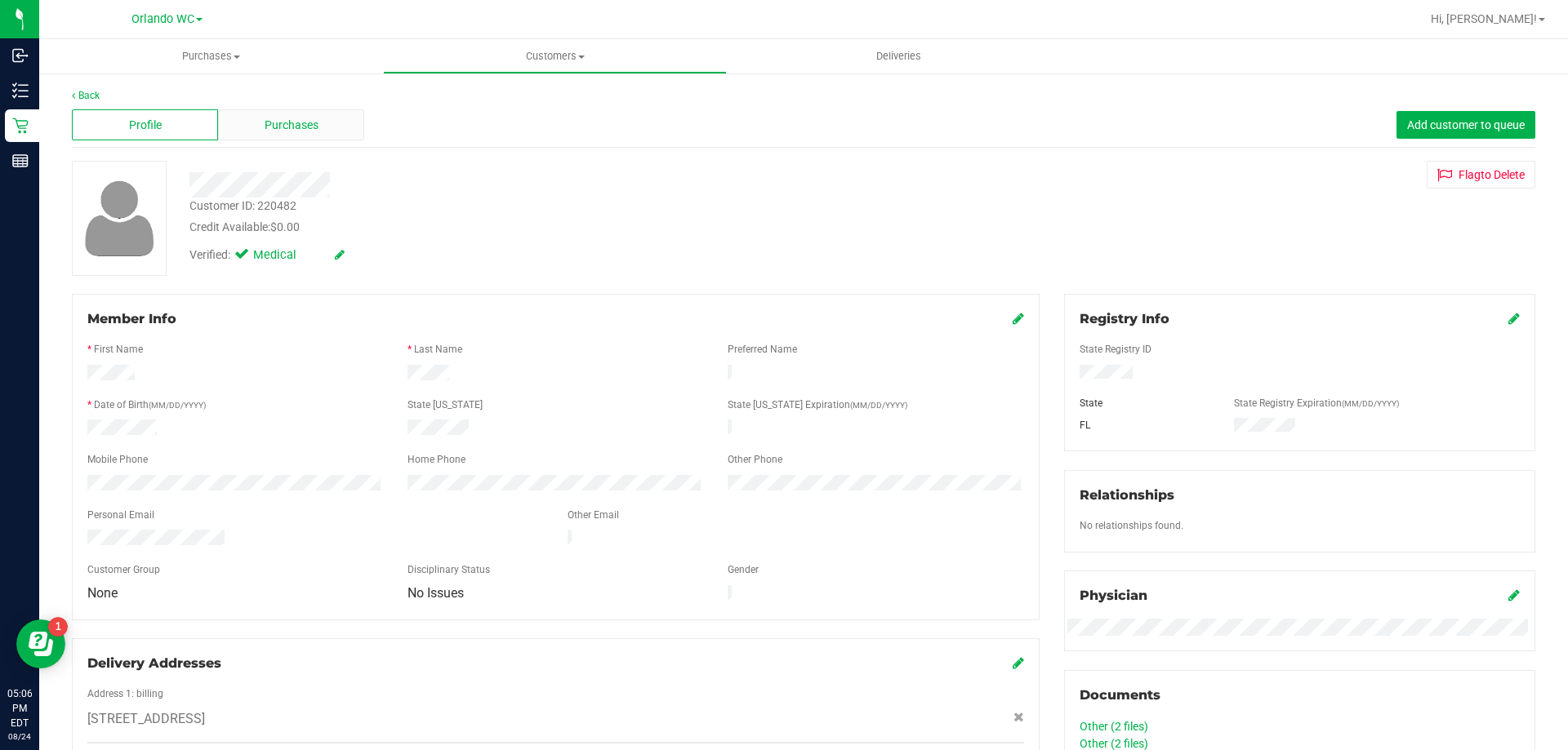
click at [309, 125] on span "Purchases" at bounding box center [291, 124] width 54 height 17
click at [262, 126] on div "Purchases" at bounding box center [291, 124] width 146 height 31
drag, startPoint x: 280, startPoint y: 108, endPoint x: 290, endPoint y: 113, distance: 11.2
click at [281, 109] on div "Profile Purchases Add customer to queue" at bounding box center [804, 124] width 1463 height 44
click at [293, 117] on span "Purchases" at bounding box center [291, 124] width 54 height 17
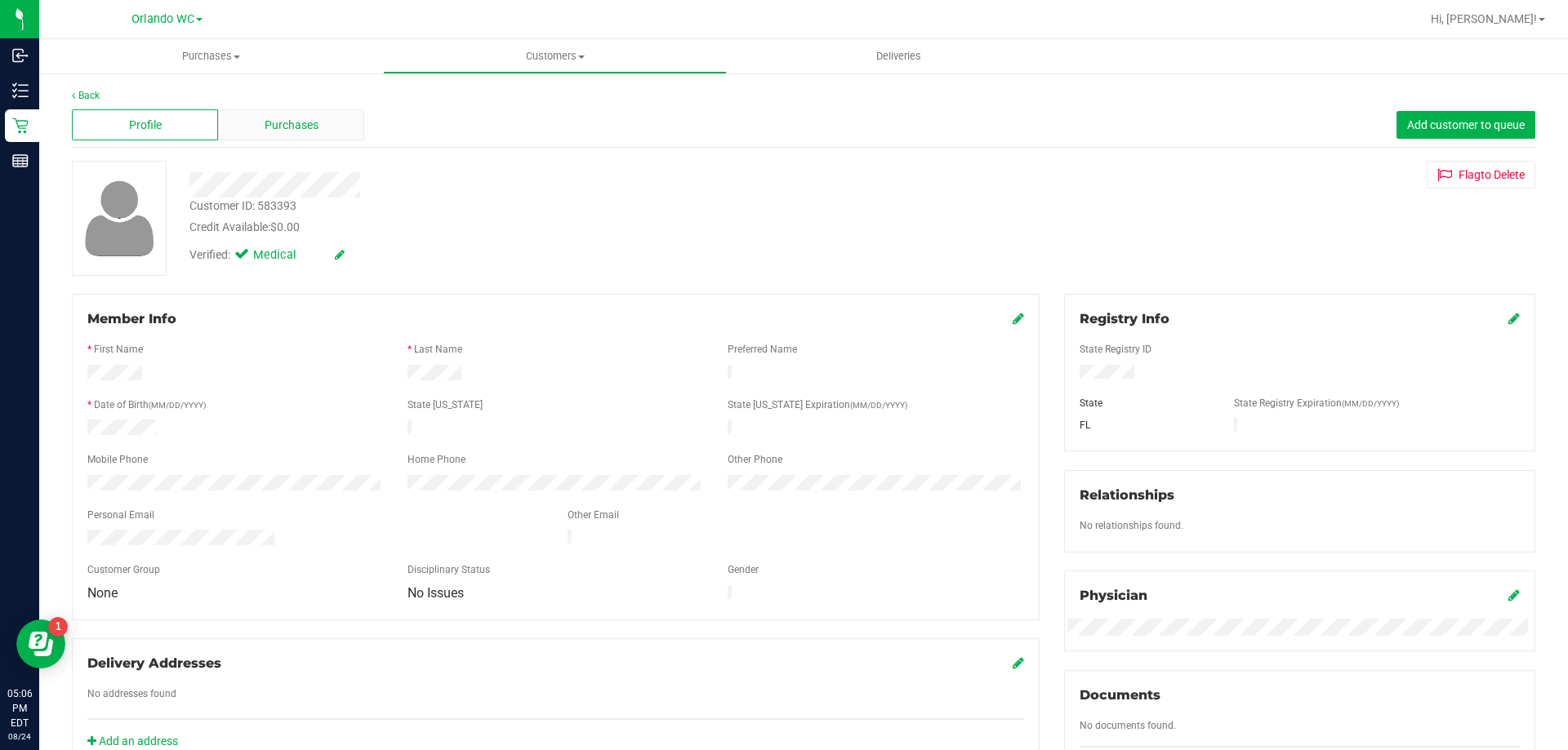
click at [323, 121] on div "Purchases" at bounding box center [291, 124] width 146 height 31
click at [319, 120] on div "Purchases" at bounding box center [291, 124] width 146 height 31
click at [304, 112] on div "Purchases" at bounding box center [291, 124] width 146 height 31
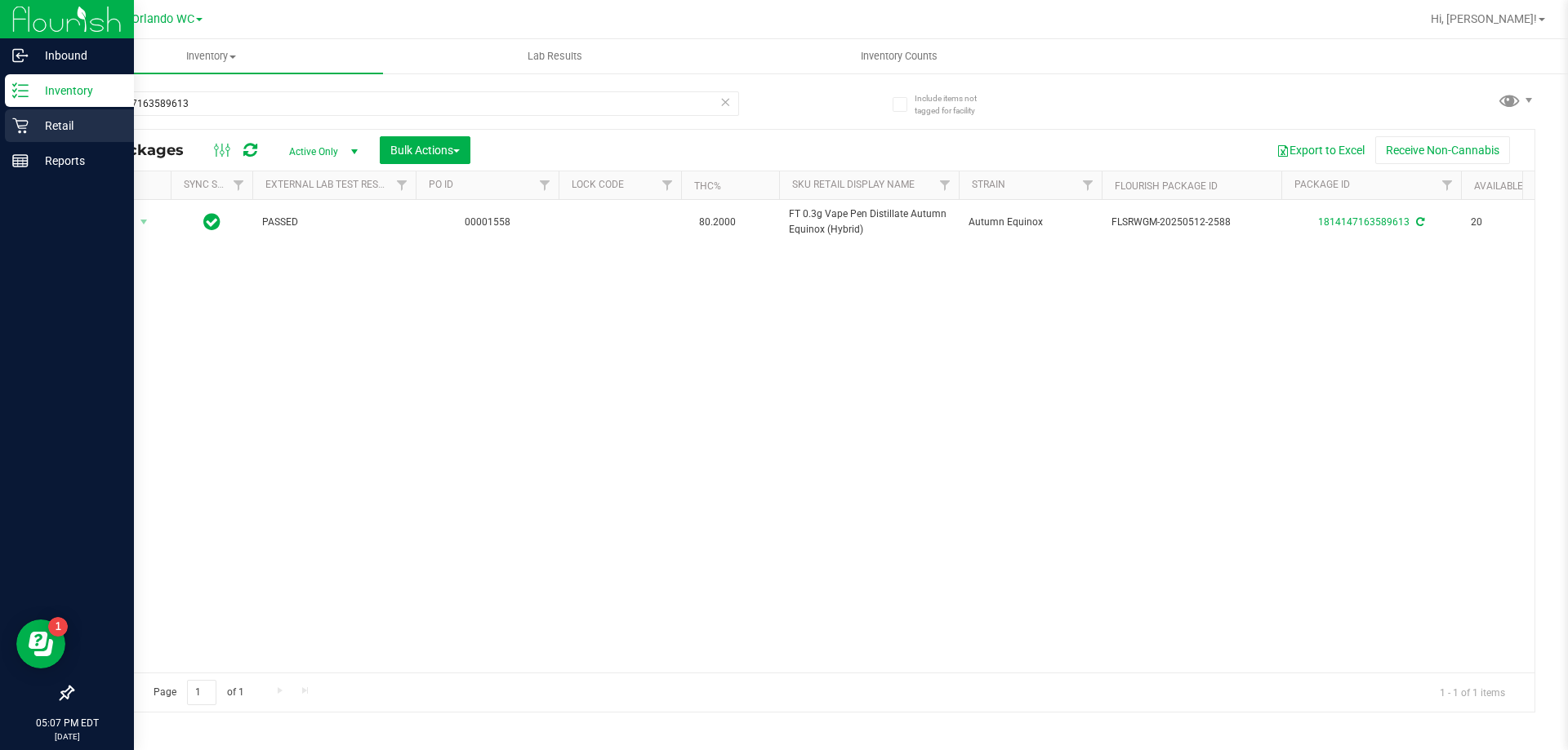
click at [34, 124] on p "Retail" at bounding box center [77, 125] width 98 height 20
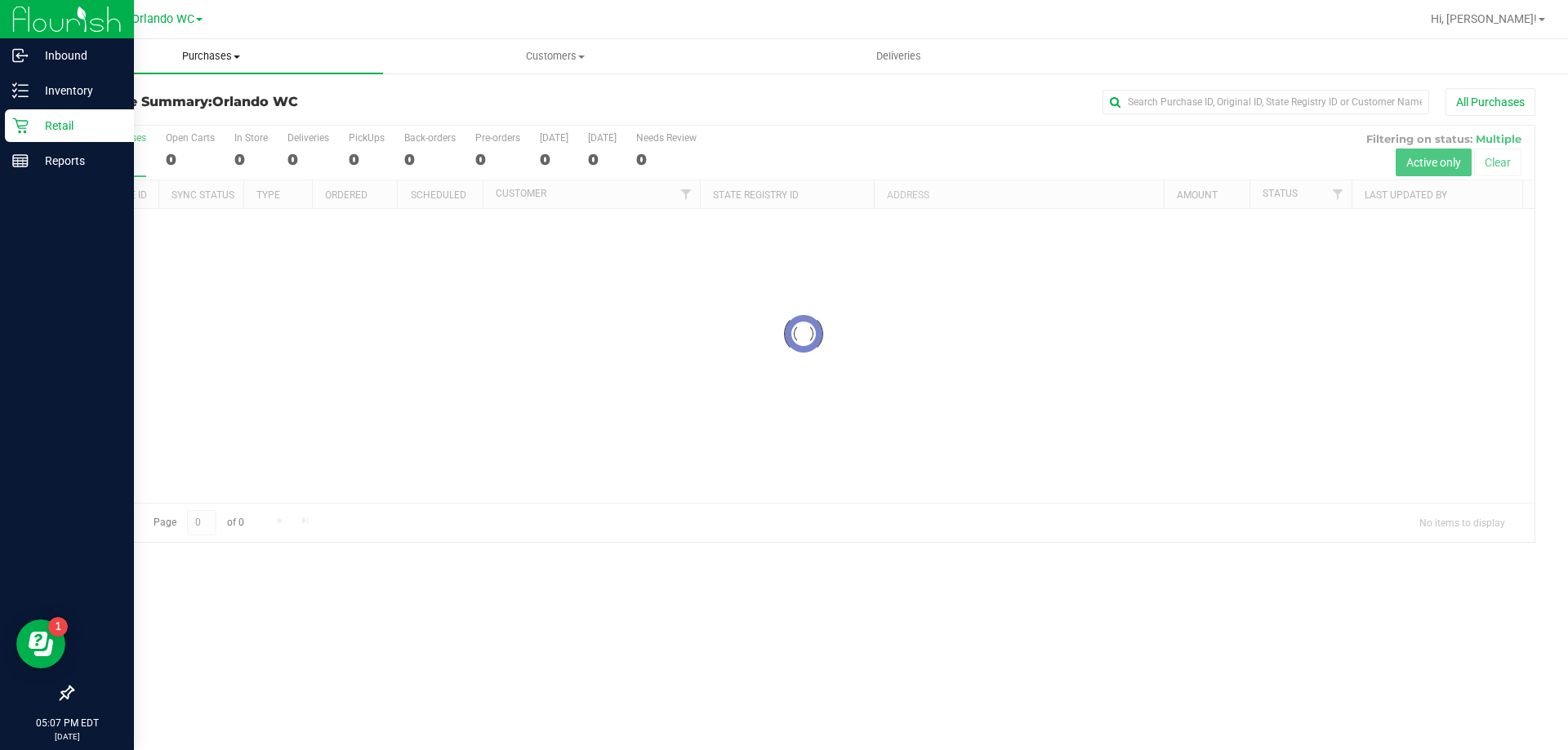
click at [230, 61] on span "Purchases" at bounding box center [211, 56] width 344 height 15
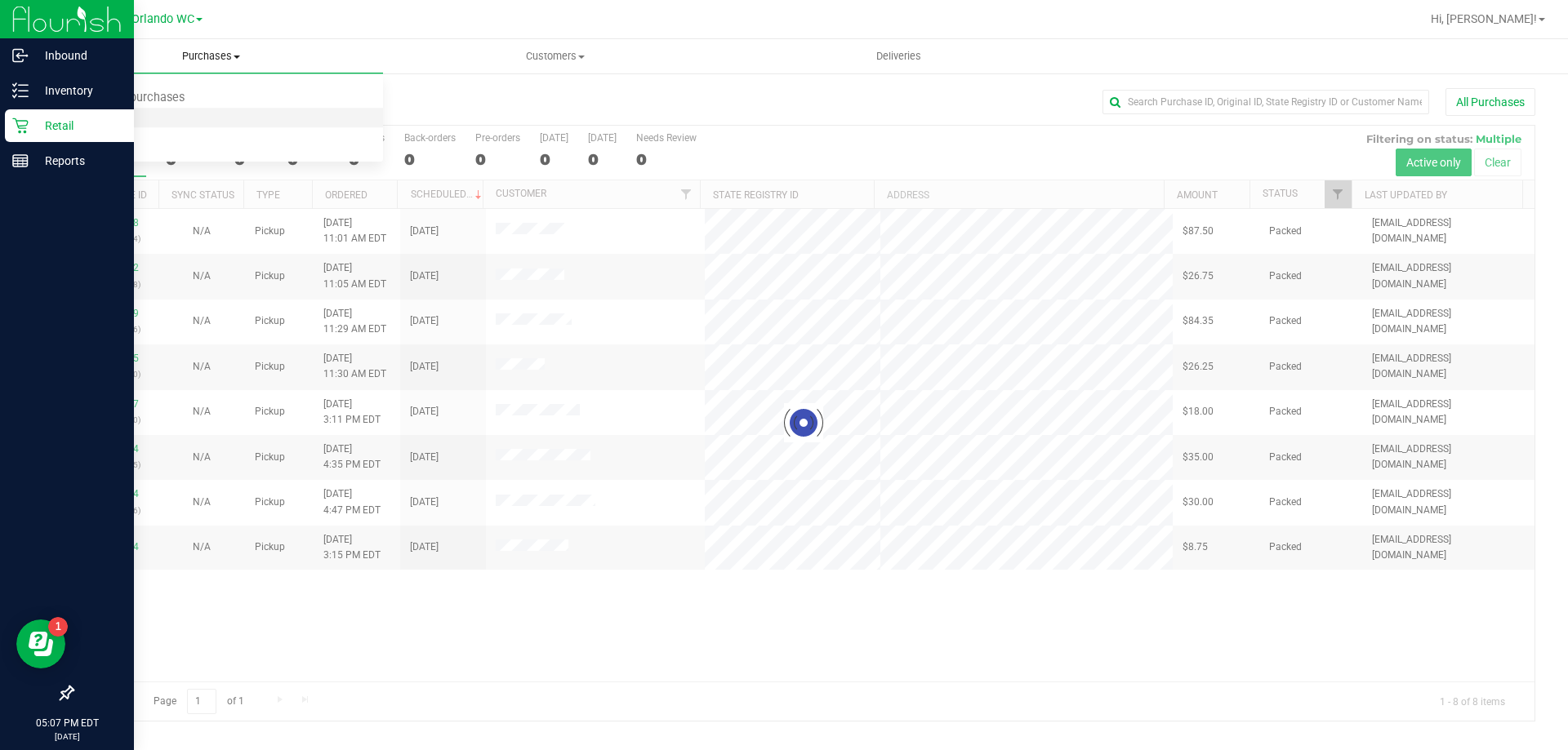
click at [99, 119] on span "Fulfillment" at bounding box center [90, 117] width 102 height 14
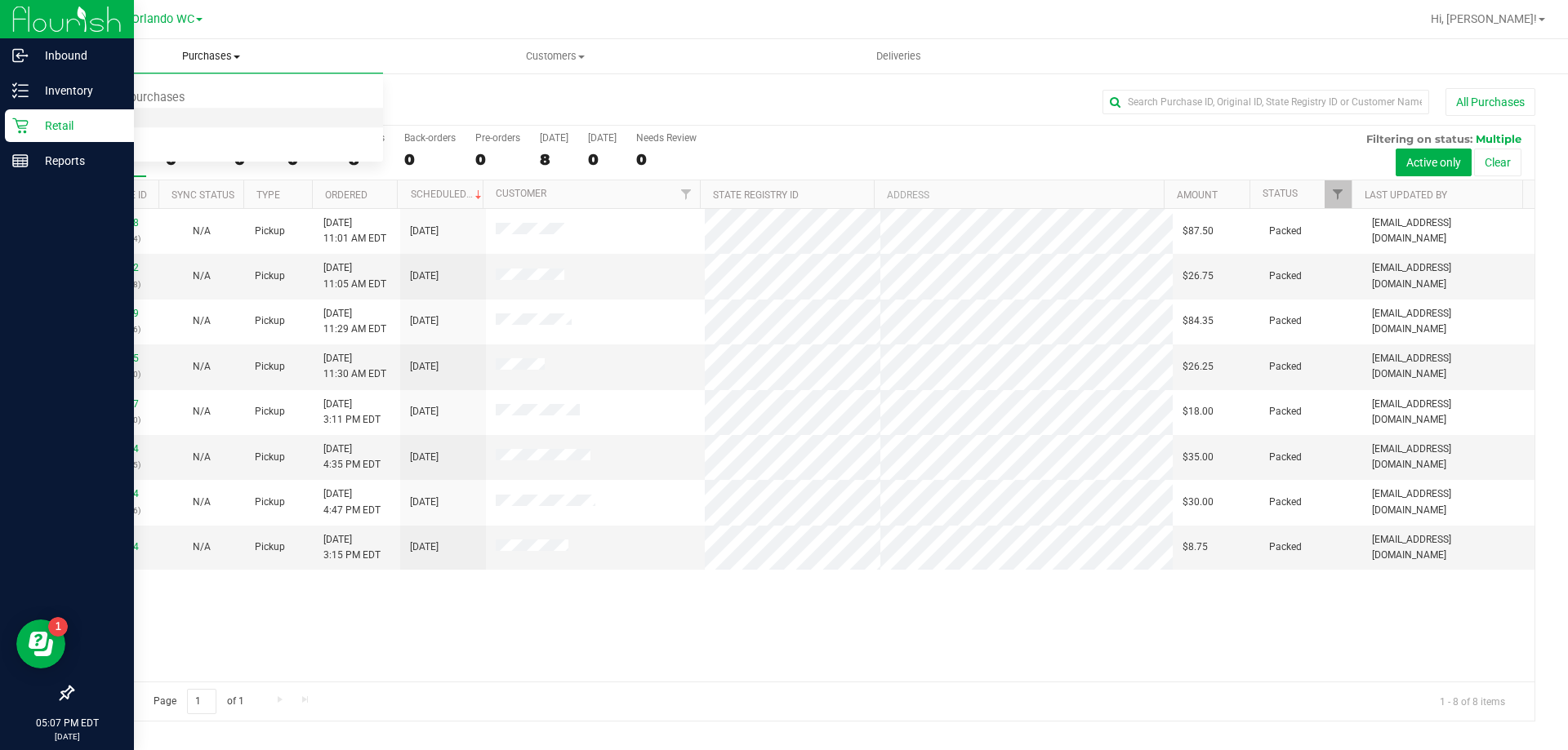
click at [124, 119] on span "Fulfillment" at bounding box center [90, 117] width 102 height 14
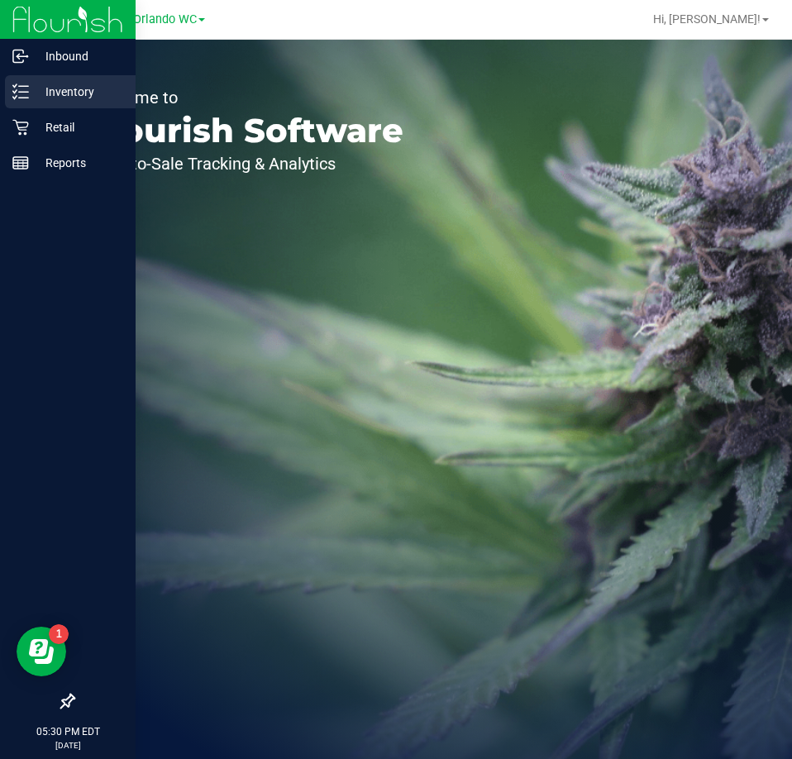
click at [21, 95] on icon at bounding box center [20, 92] width 17 height 17
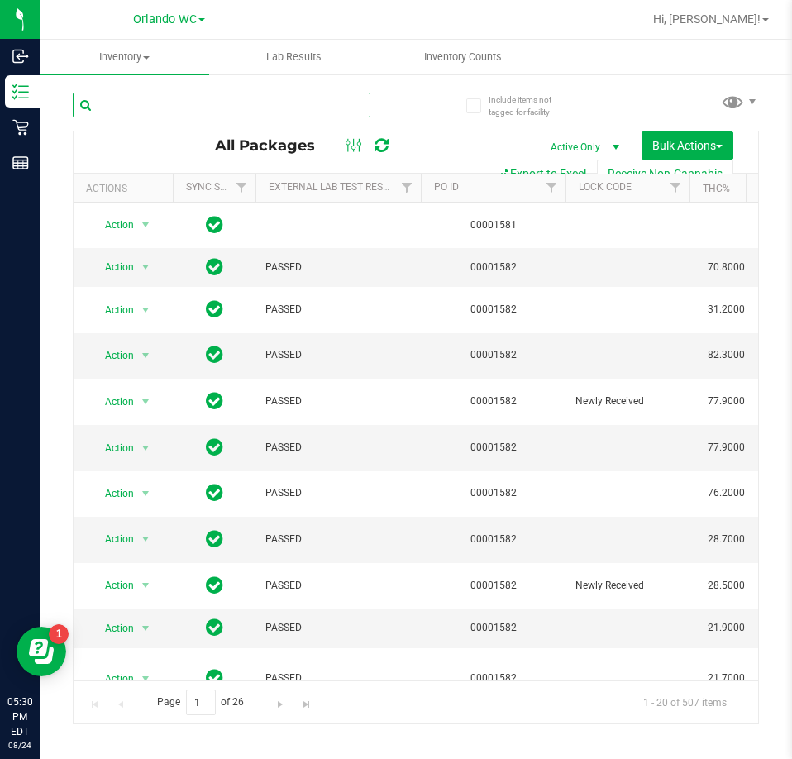
click at [191, 105] on input "text" at bounding box center [222, 105] width 298 height 25
type input "space case"
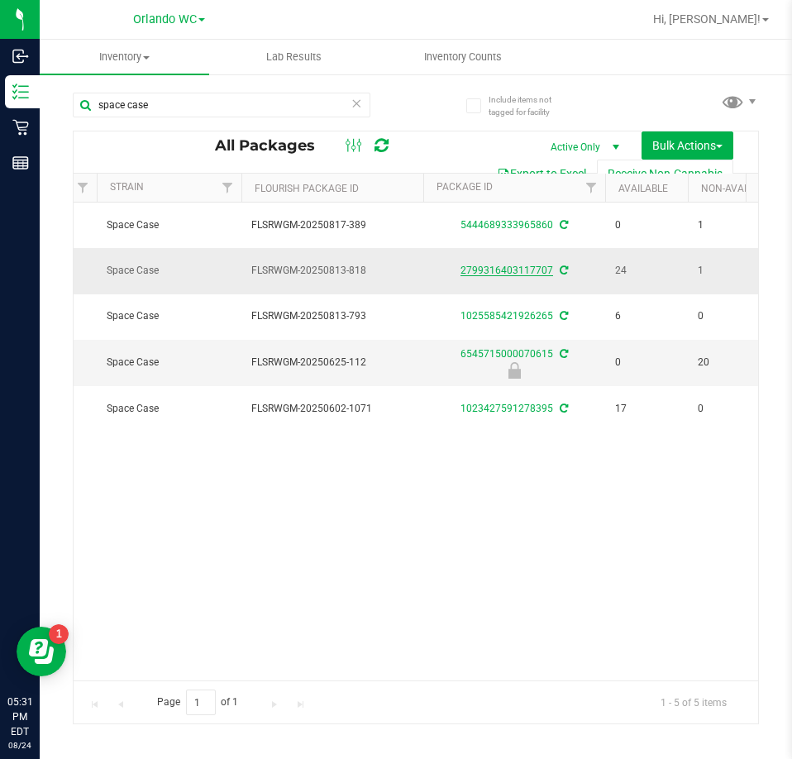
click at [512, 272] on link "2799316403117707" at bounding box center [507, 271] width 93 height 12
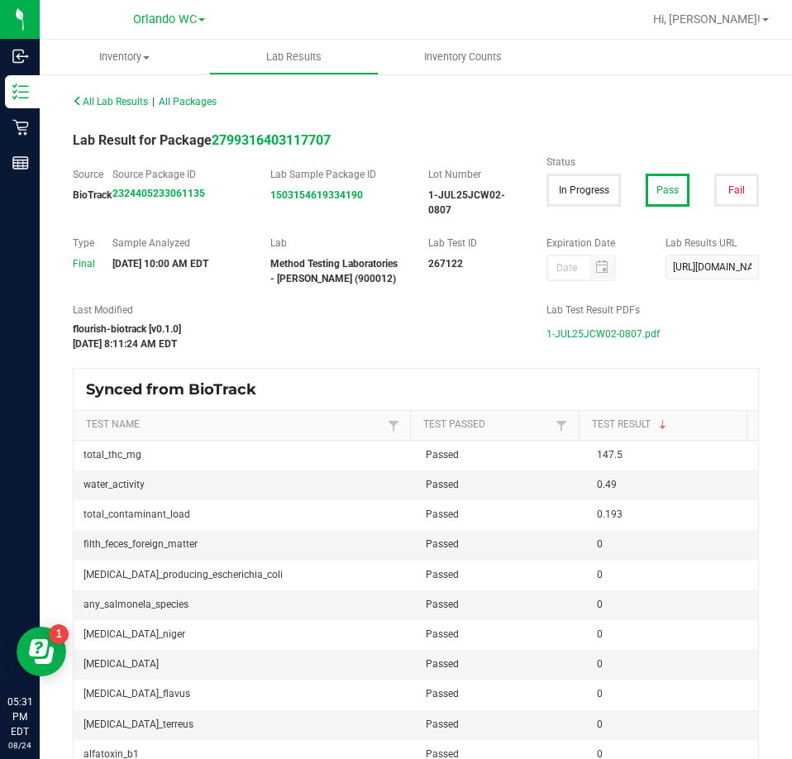
click at [616, 336] on span "1-JUL25JCW02-0807.pdf" at bounding box center [603, 334] width 113 height 25
